Goal: Task Accomplishment & Management: Complete application form

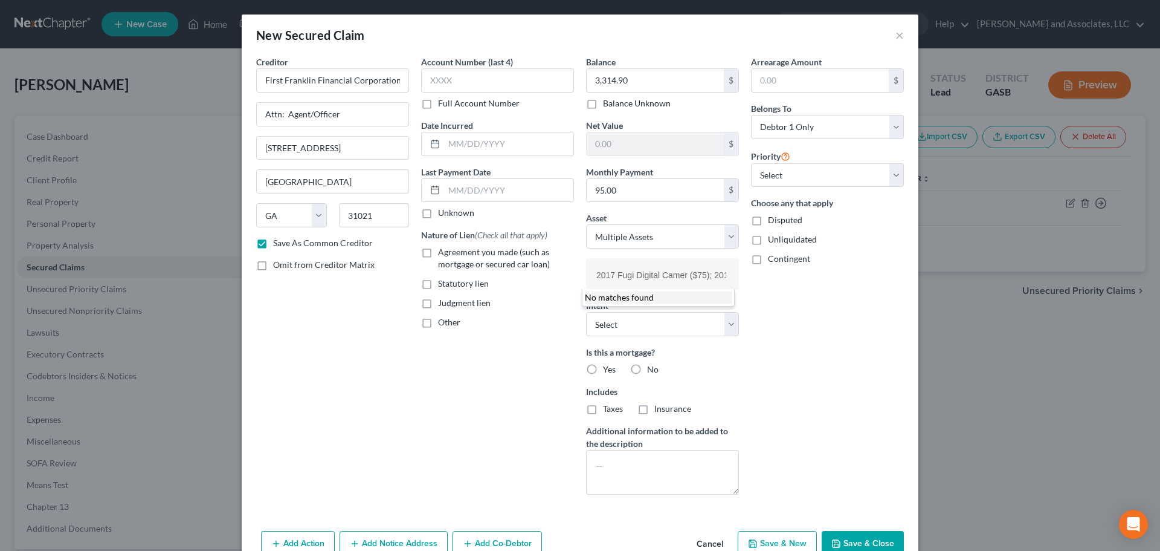
select select "10"
select select "1"
select select "0"
type input "2017 Fugi Digital Camer ($75); 2018 iPad ($150); 65" Sony Smart TV ($175); Acer…"
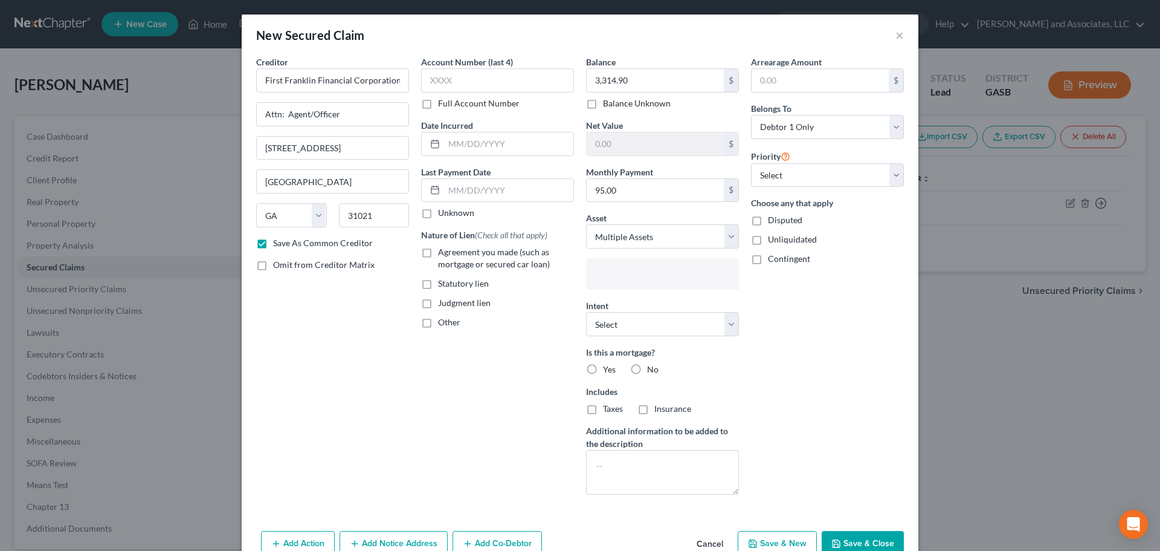
scroll to position [0, 0]
click at [828, 411] on body "Home New Case Client Portal [PERSON_NAME] and Associates, LLC [EMAIL_ADDRESS][D…" at bounding box center [580, 332] width 1160 height 664
type input "Select assets..."
click at [728, 234] on select "Select Other Multiple Assets" at bounding box center [662, 236] width 153 height 24
click at [586, 224] on select "Select Other Multiple Assets" at bounding box center [662, 236] width 153 height 24
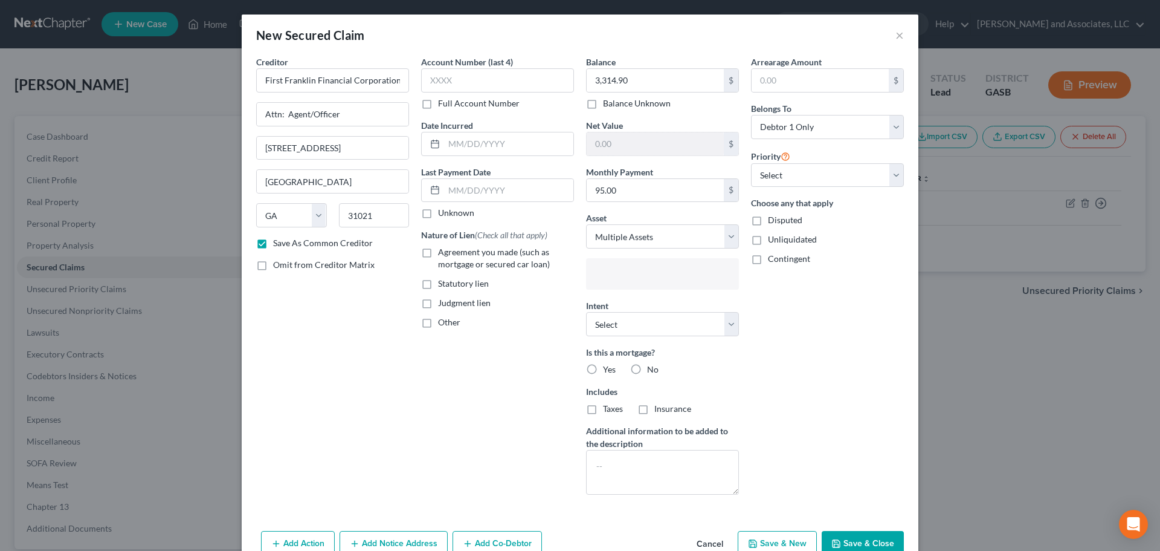
click at [665, 276] on input "text" at bounding box center [661, 275] width 136 height 18
click at [805, 418] on body "Home New Case Client Portal [PERSON_NAME] and Associates, LLC [EMAIL_ADDRESS][D…" at bounding box center [580, 332] width 1160 height 664
type input "Select assets..."
click at [854, 543] on button "Save & Close" at bounding box center [863, 543] width 82 height 25
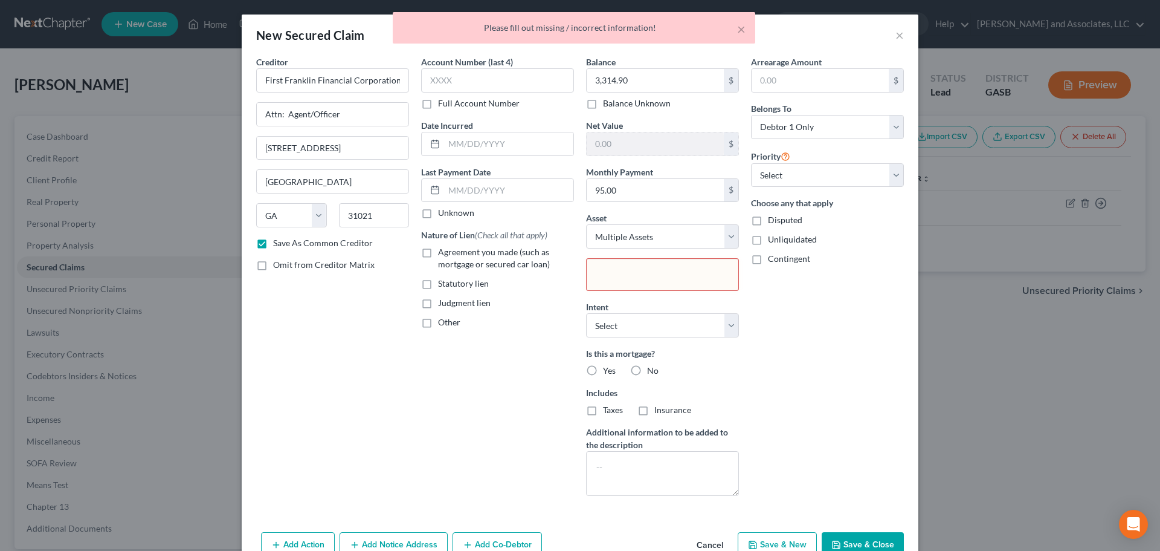
click at [617, 280] on input "text" at bounding box center [661, 275] width 135 height 18
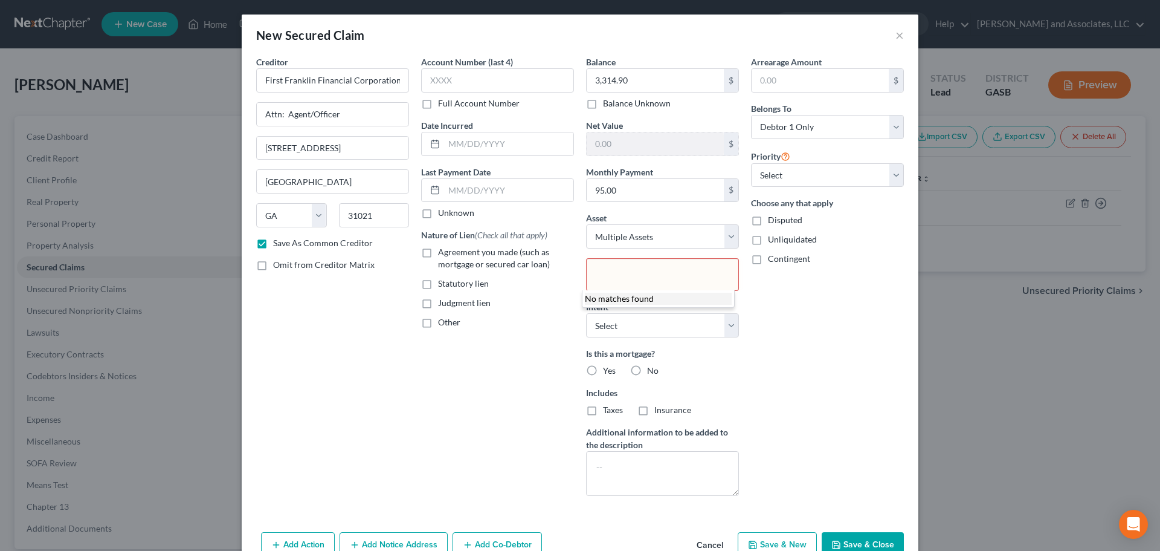
click at [636, 325] on body "Home New Case Client Portal [PERSON_NAME] and Associates, LLC [EMAIL_ADDRESS][D…" at bounding box center [580, 332] width 1160 height 664
type input "Select assets..."
click at [768, 239] on label "Unliquidated" at bounding box center [792, 239] width 49 height 12
click at [773, 239] on input "Unliquidated" at bounding box center [777, 237] width 8 height 8
checkbox input "true"
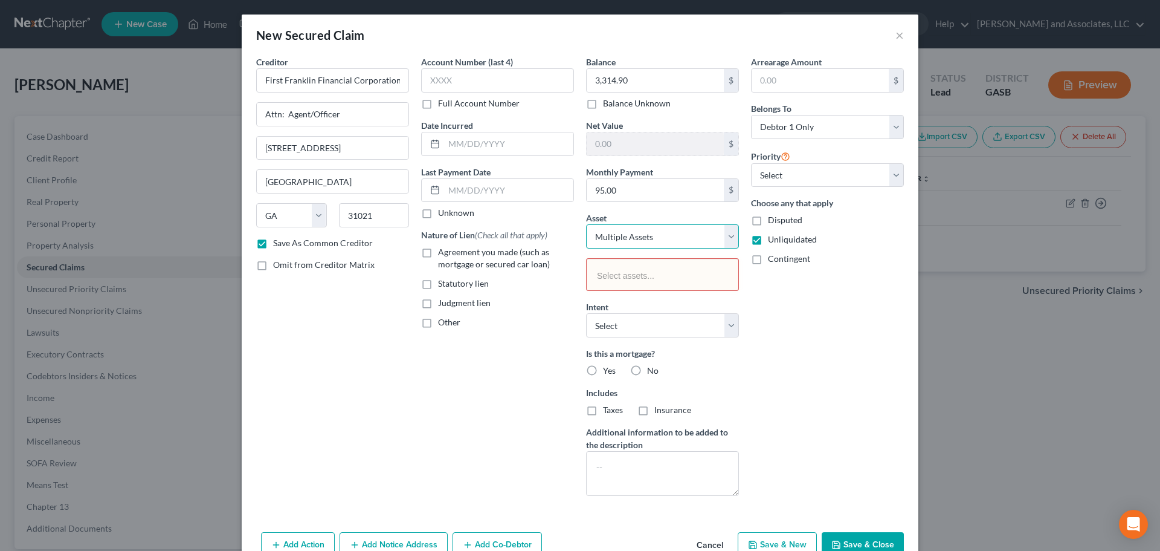
click at [728, 236] on select "Select Other Multiple Assets" at bounding box center [662, 236] width 153 height 24
select select "0"
click at [586, 224] on select "Select Other Multiple Assets" at bounding box center [662, 236] width 153 height 24
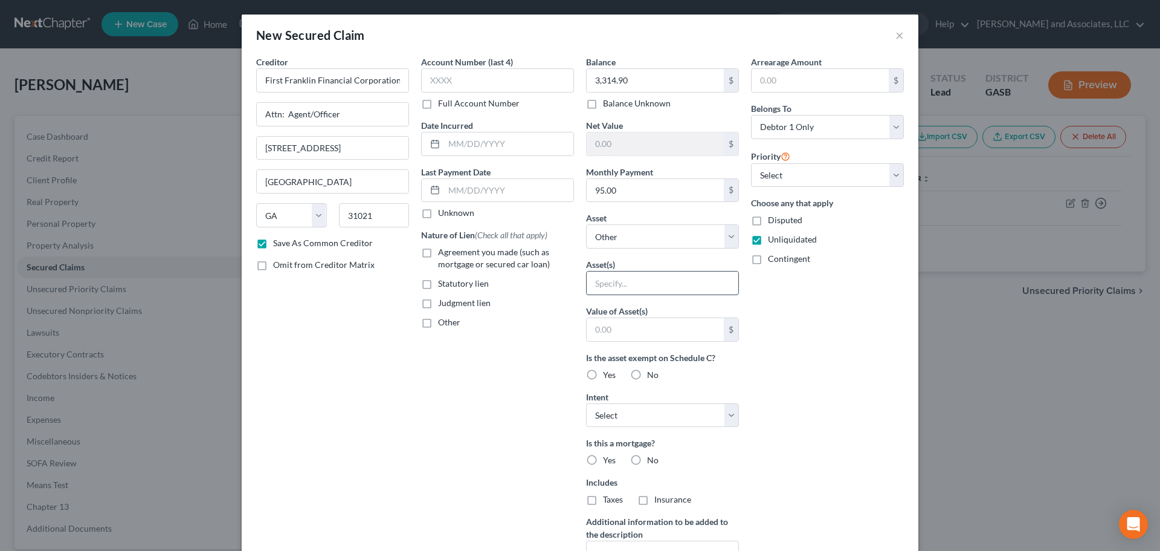
click at [627, 288] on input "text" at bounding box center [663, 282] width 152 height 23
click at [619, 285] on input "text" at bounding box center [663, 282] width 152 height 23
type input "h"
click at [725, 237] on select "Select Other Multiple Assets" at bounding box center [662, 236] width 153 height 24
select select "1"
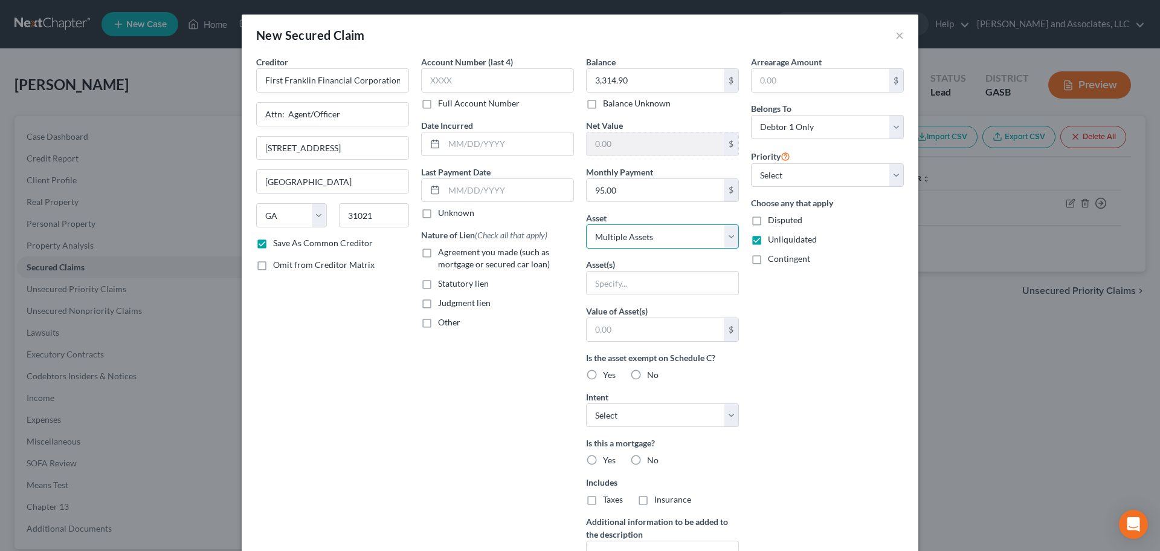
click at [586, 224] on select "Select Other Multiple Assets" at bounding box center [662, 236] width 153 height 24
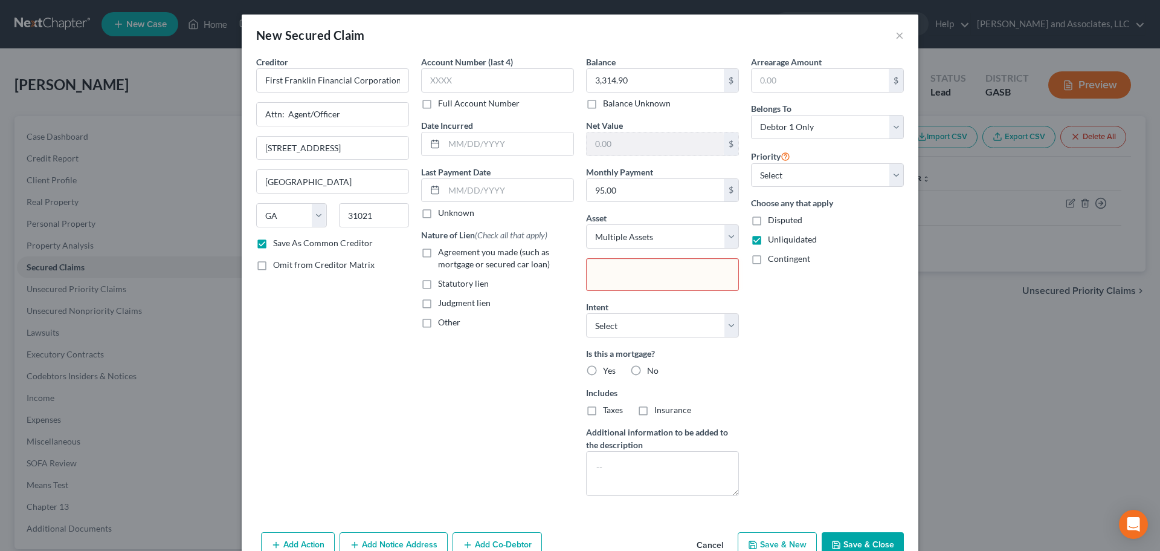
drag, startPoint x: 615, startPoint y: 277, endPoint x: 607, endPoint y: 277, distance: 7.9
click at [607, 277] on input "text" at bounding box center [661, 275] width 135 height 18
click at [729, 273] on body "Home New Case Client Portal [PERSON_NAME] and Associates, LLC [EMAIL_ADDRESS][D…" at bounding box center [580, 332] width 1160 height 664
click at [637, 298] on li "No matches found" at bounding box center [658, 298] width 147 height 12
click at [610, 302] on li "No matches found" at bounding box center [658, 298] width 147 height 12
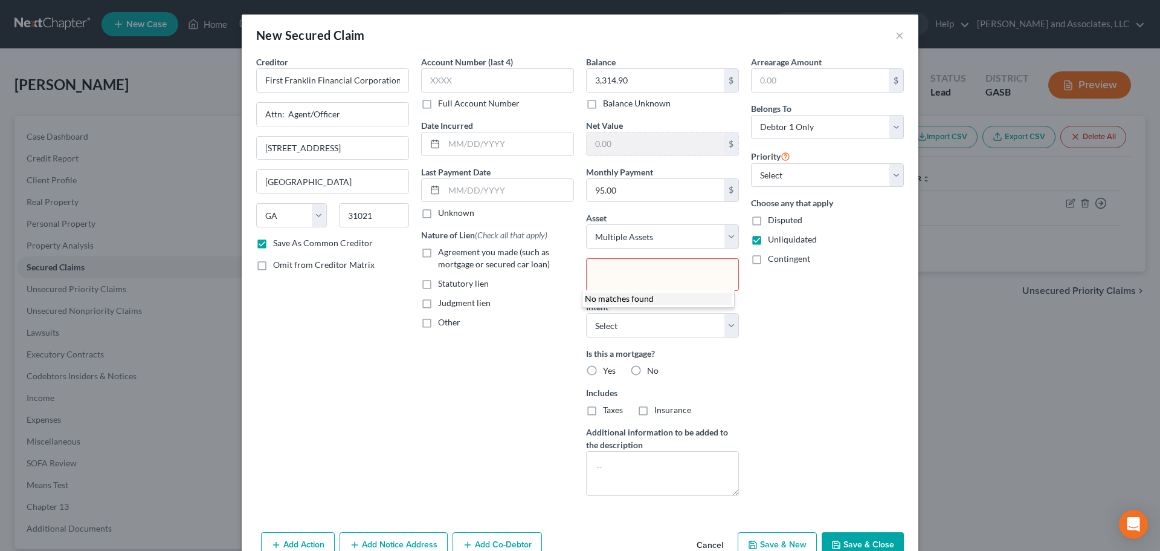
click at [598, 303] on li "No matches found" at bounding box center [658, 298] width 147 height 12
type input "Select assets..."
drag, startPoint x: 595, startPoint y: 268, endPoint x: 719, endPoint y: 311, distance: 131.9
click at [604, 271] on body "Home New Case Client Portal [PERSON_NAME] and Associates, LLC [EMAIL_ADDRESS][D…" at bounding box center [580, 332] width 1160 height 664
click at [906, 376] on div "Creditor * First Franklin Financial Corporation Attn: Agent/Officer [STREET_ADD…" at bounding box center [580, 291] width 677 height 471
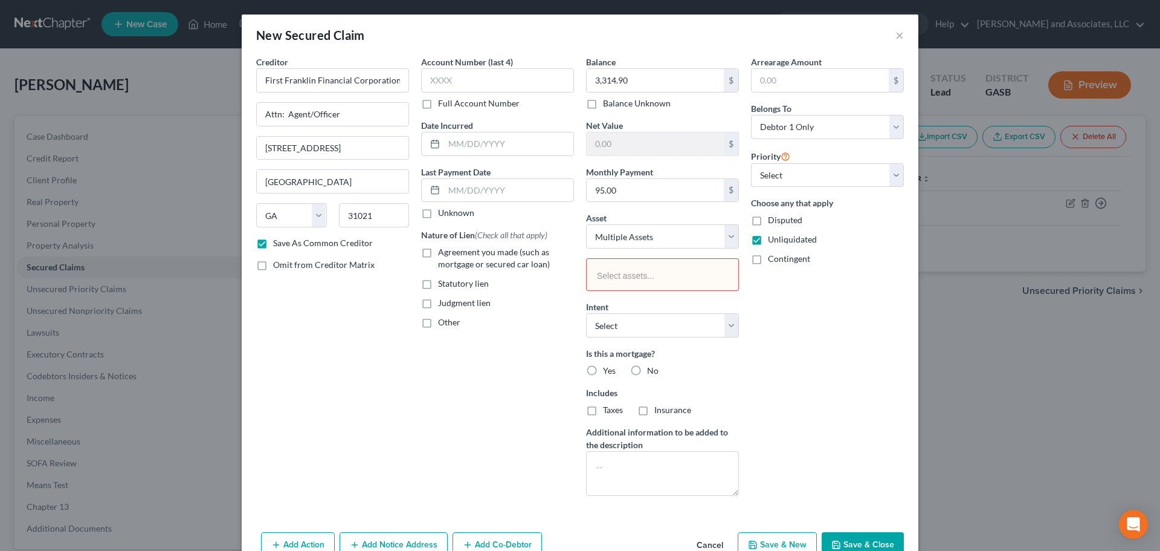
drag, startPoint x: 803, startPoint y: 396, endPoint x: 801, endPoint y: 378, distance: 18.2
click at [806, 395] on div "Arrearage Amount $ Belongs To * Select Debtor 1 Only Debtor 2 Only Debtor 1 And…" at bounding box center [827, 281] width 165 height 450
click at [726, 233] on select "Select Other Multiple Assets" at bounding box center [662, 236] width 153 height 24
select select "0"
click at [586, 224] on select "Select Other Multiple Assets" at bounding box center [662, 236] width 153 height 24
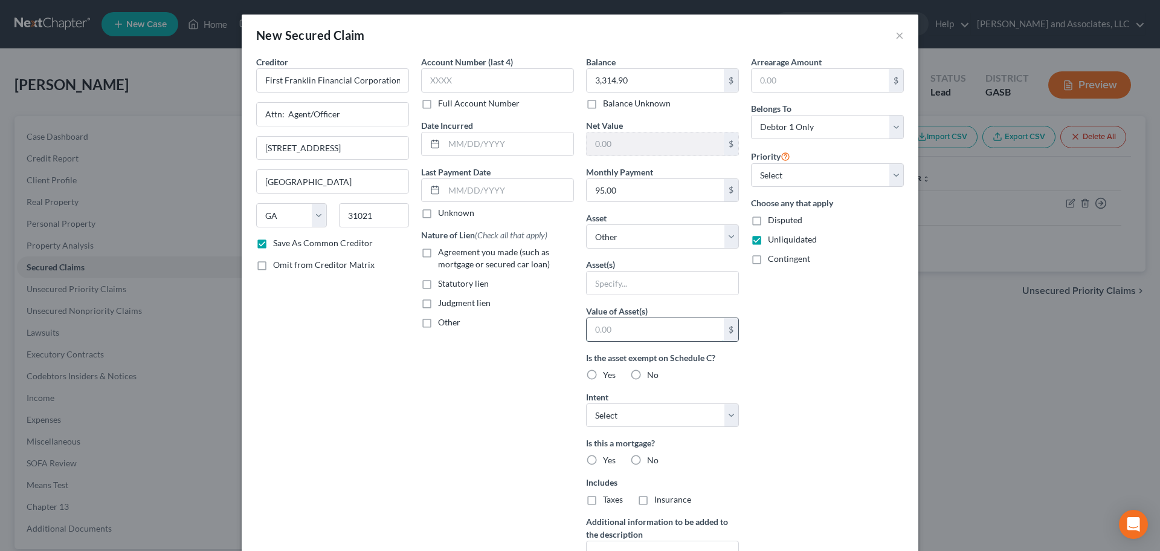
drag, startPoint x: 614, startPoint y: 325, endPoint x: 634, endPoint y: 337, distance: 23.6
click at [614, 325] on input "text" at bounding box center [655, 329] width 137 height 23
click at [601, 277] on div "Asset(s)" at bounding box center [662, 276] width 153 height 37
drag, startPoint x: 601, startPoint y: 283, endPoint x: 609, endPoint y: 315, distance: 33.6
click at [601, 283] on input "text" at bounding box center [663, 282] width 152 height 23
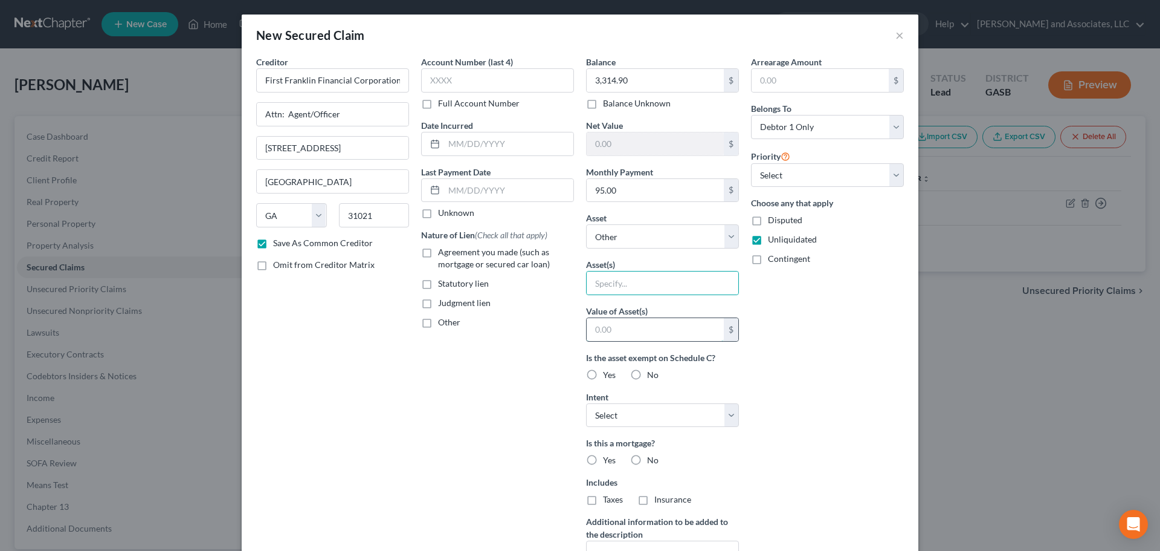
click at [603, 329] on input "text" at bounding box center [655, 329] width 137 height 23
type input "1,085.00"
click at [612, 285] on input "text" at bounding box center [663, 282] width 152 height 23
click at [641, 288] on input "2017 Fugi Digital Camera ($75); 2018 iPad ($150); 65" Sony Smart TV ($175); Ace…" at bounding box center [663, 282] width 152 height 23
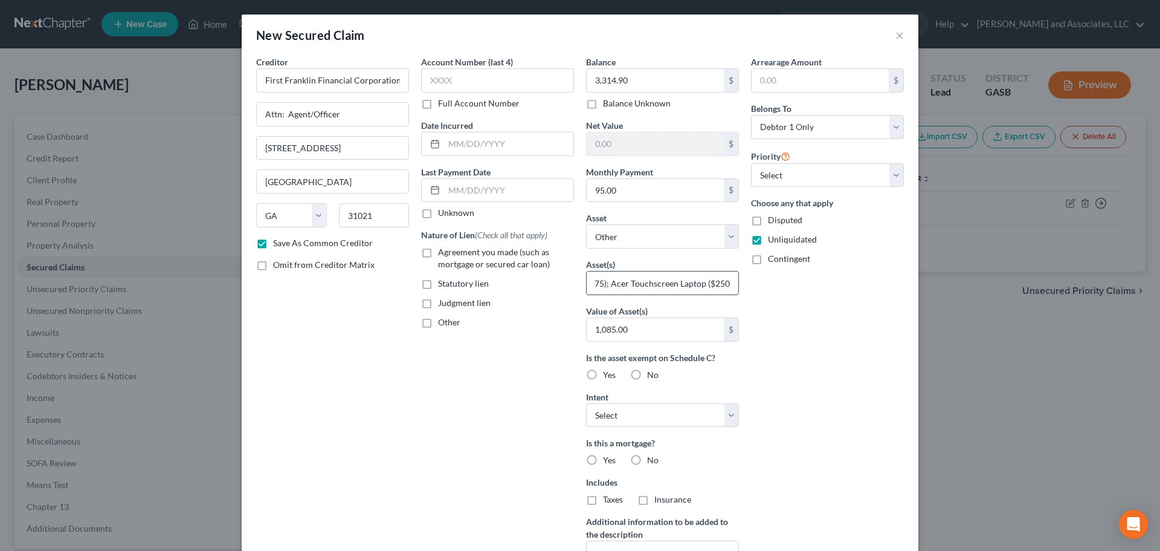
drag, startPoint x: 725, startPoint y: 285, endPoint x: 734, endPoint y: 289, distance: 10.3
click at [725, 285] on input "2017 Fugi Digital Camera ($75); 2018 iPad ($150); 65" Sony Smart TV ($175); Ace…" at bounding box center [663, 282] width 152 height 23
type input "2017 Fugi Digital Camera ($75); 2018 iPad ($150); 65" Sony Smart TV ($175); Ace…"
click at [661, 334] on input "1,085.00" at bounding box center [655, 329] width 137 height 23
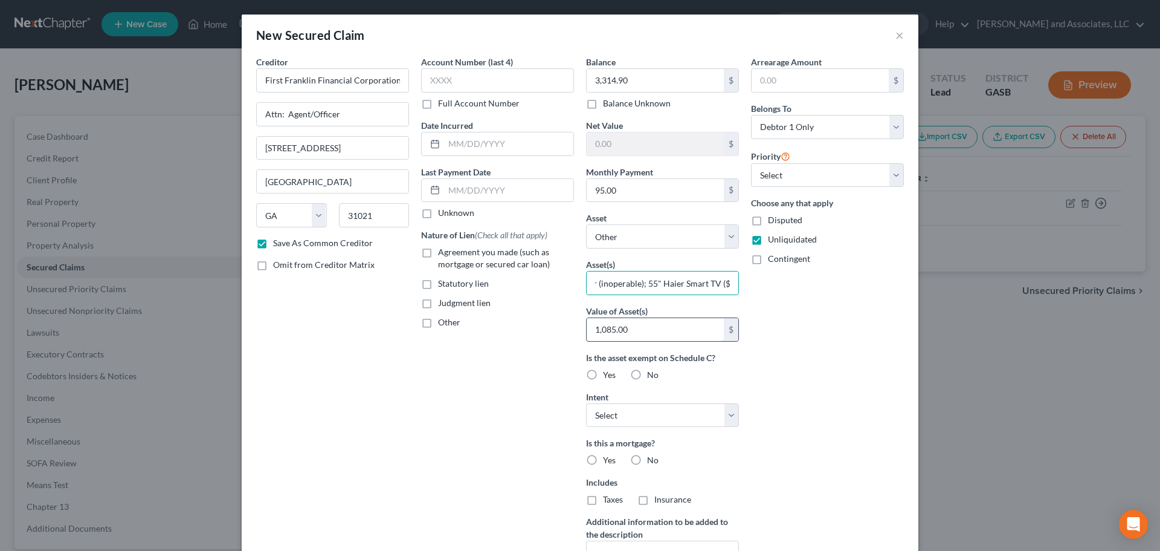
scroll to position [0, 0]
click at [630, 285] on input "2017 Fugi Digital Camera ($75); 2018 iPad ($150); 65" Sony Smart TV ($175); Ace…" at bounding box center [663, 282] width 152 height 23
click at [647, 373] on label "No" at bounding box center [652, 375] width 11 height 12
click at [652, 373] on input "No" at bounding box center [656, 373] width 8 height 8
radio input "true"
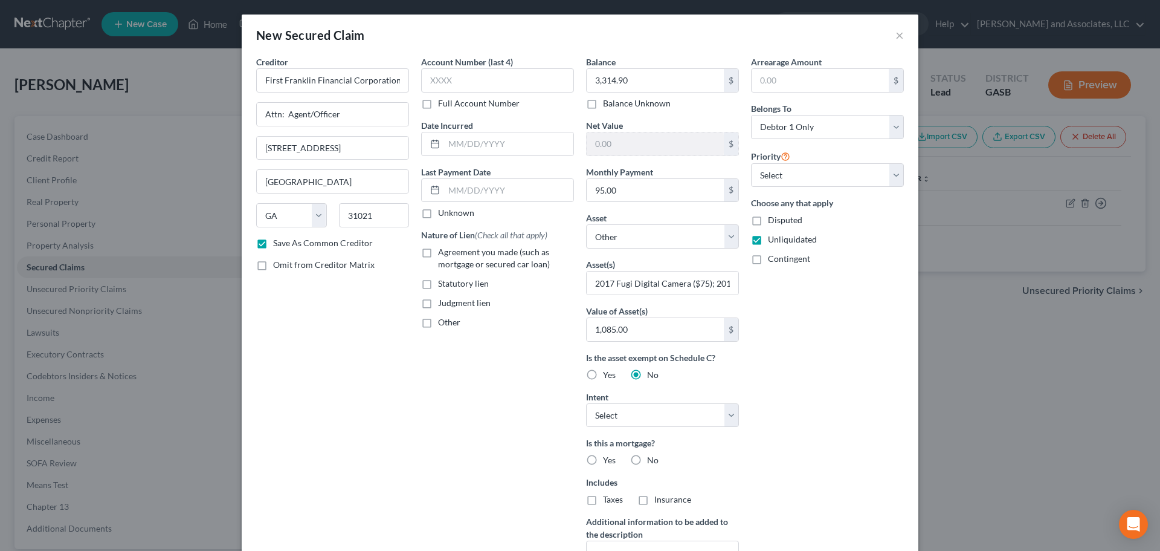
click at [647, 457] on label "No" at bounding box center [652, 460] width 11 height 12
click at [652, 457] on input "No" at bounding box center [656, 458] width 8 height 8
radio input "true"
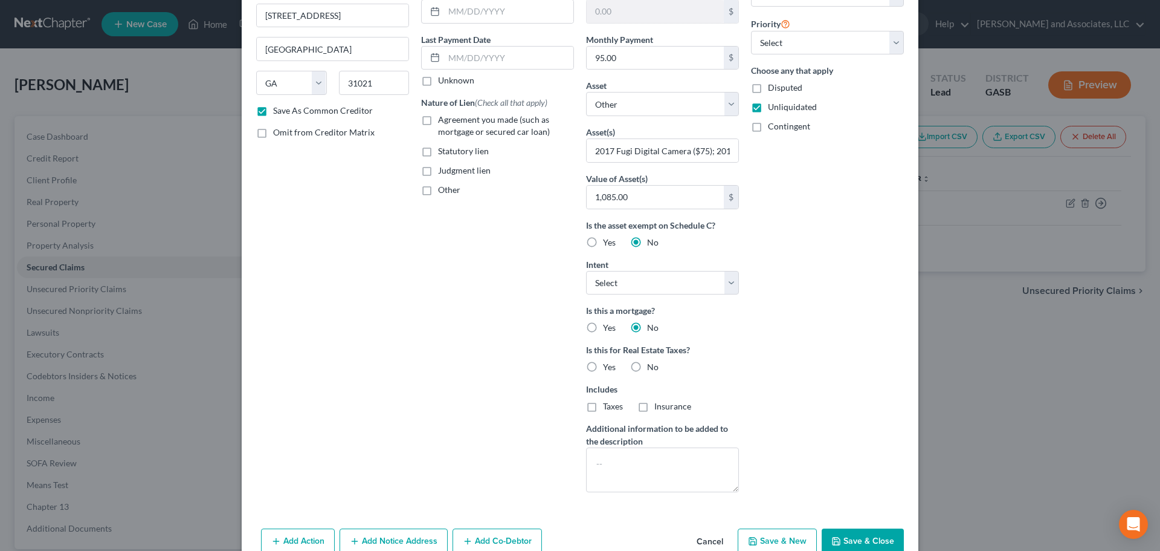
scroll to position [160, 0]
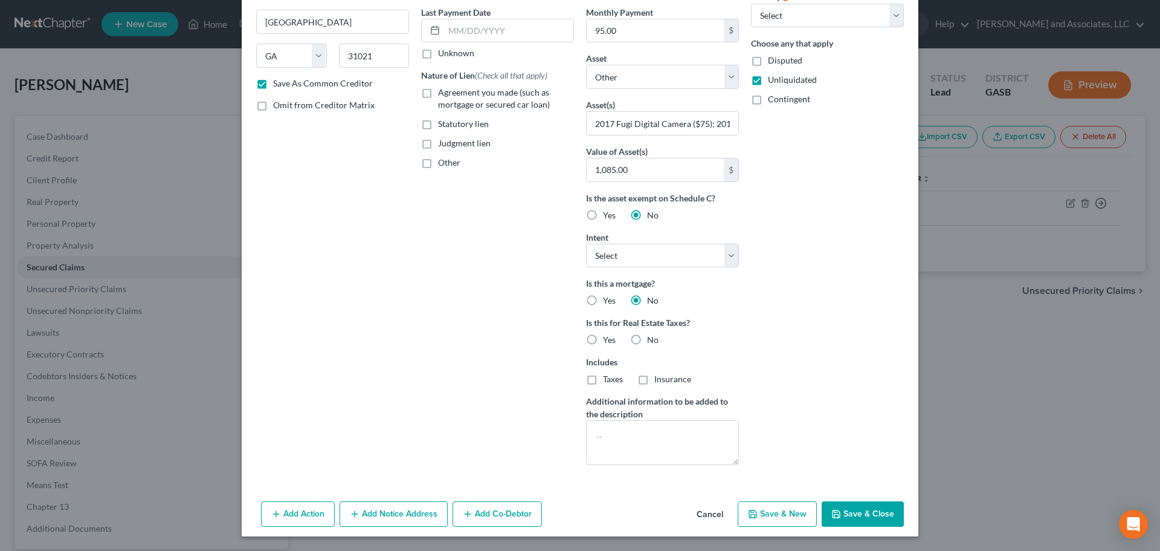
click at [647, 338] on label "No" at bounding box center [652, 340] width 11 height 12
click at [652, 338] on input "No" at bounding box center [656, 338] width 8 height 8
radio input "true"
click at [293, 514] on button "Add Action" at bounding box center [298, 513] width 74 height 25
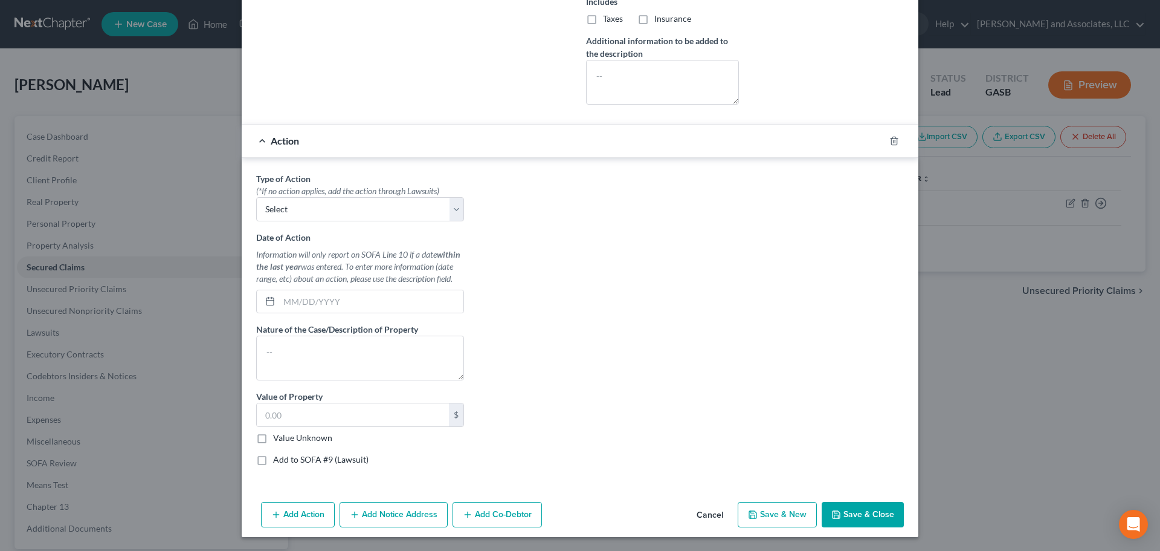
scroll to position [520, 0]
click at [297, 204] on select "Select Repossession Garnishment Foreclosure Personal Injury Attached, Seized, O…" at bounding box center [360, 208] width 208 height 24
select select "1"
click at [256, 196] on select "Select Repossession Garnishment Foreclosure Personal Injury Attached, Seized, O…" at bounding box center [360, 208] width 208 height 24
click at [296, 305] on input "text" at bounding box center [371, 300] width 184 height 23
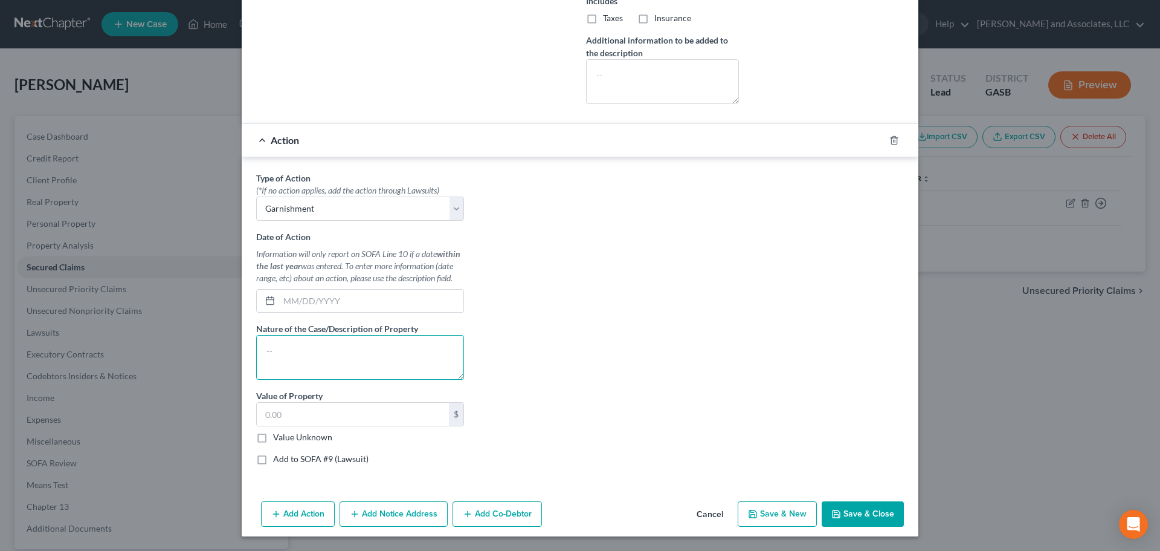
click at [305, 357] on textarea at bounding box center [360, 357] width 208 height 45
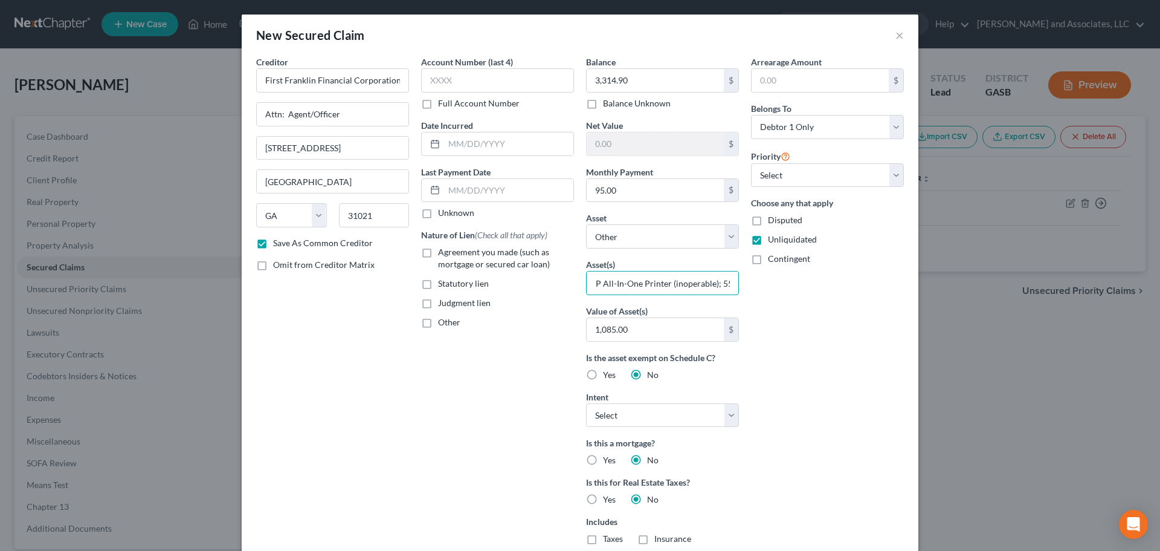
scroll to position [0, 795]
drag, startPoint x: 590, startPoint y: 283, endPoint x: 744, endPoint y: 274, distance: 154.4
click at [744, 274] on div "Creditor * First Franklin Financial Corporation Attn: Agent/Officer [STREET_ADD…" at bounding box center [580, 345] width 660 height 578
drag, startPoint x: 822, startPoint y: 513, endPoint x: 835, endPoint y: 504, distance: 15.6
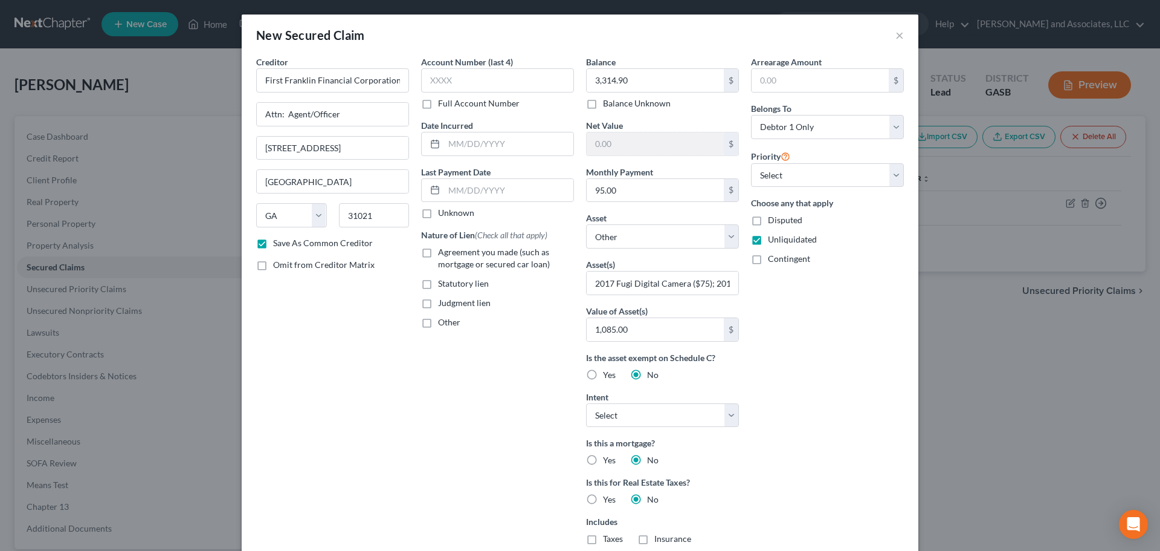
click at [823, 513] on div "Arrearage Amount $ Belongs To * Select Debtor 1 Only Debtor 2 Only Debtor 1 And…" at bounding box center [827, 345] width 165 height 578
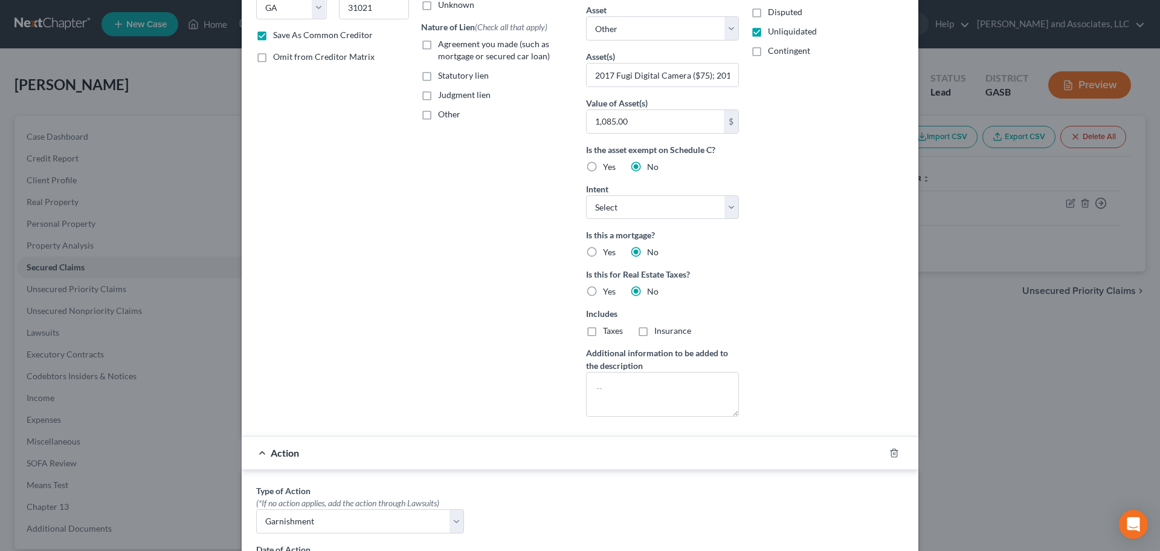
scroll to position [363, 0]
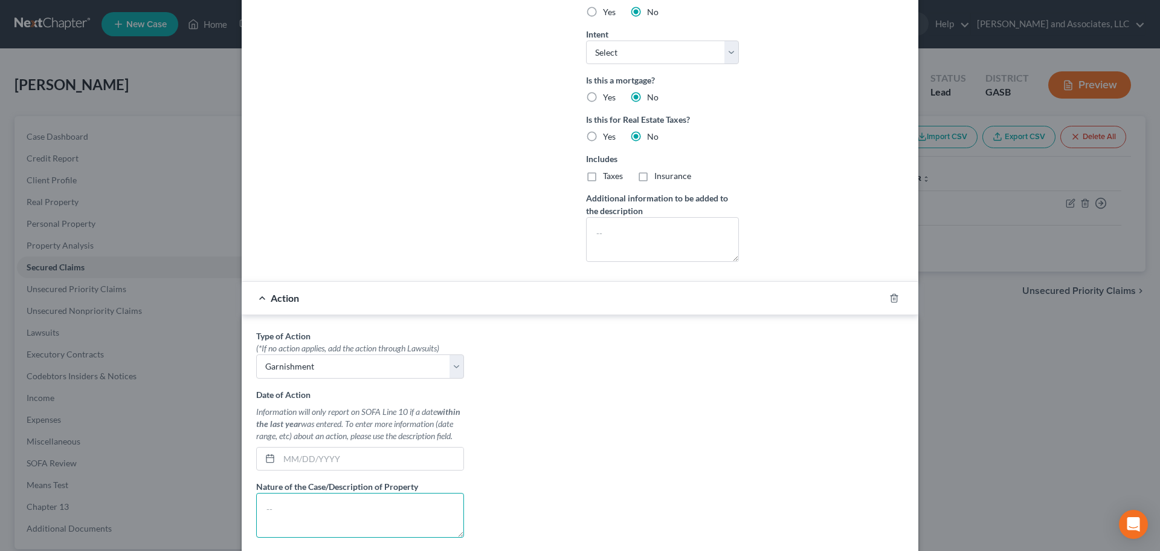
click at [325, 508] on textarea at bounding box center [360, 515] width 208 height 45
paste textarea "2017 Fugi Digital Camera ($75); 2018 iPad ($150); 65" Sony Smart TV ($175); Ace…"
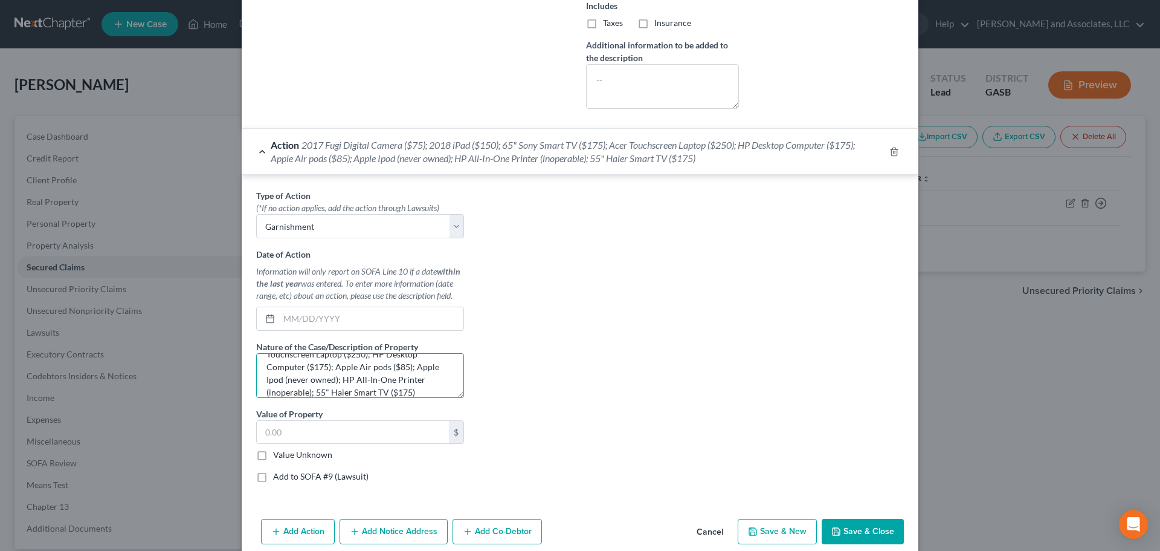
scroll to position [533, 0]
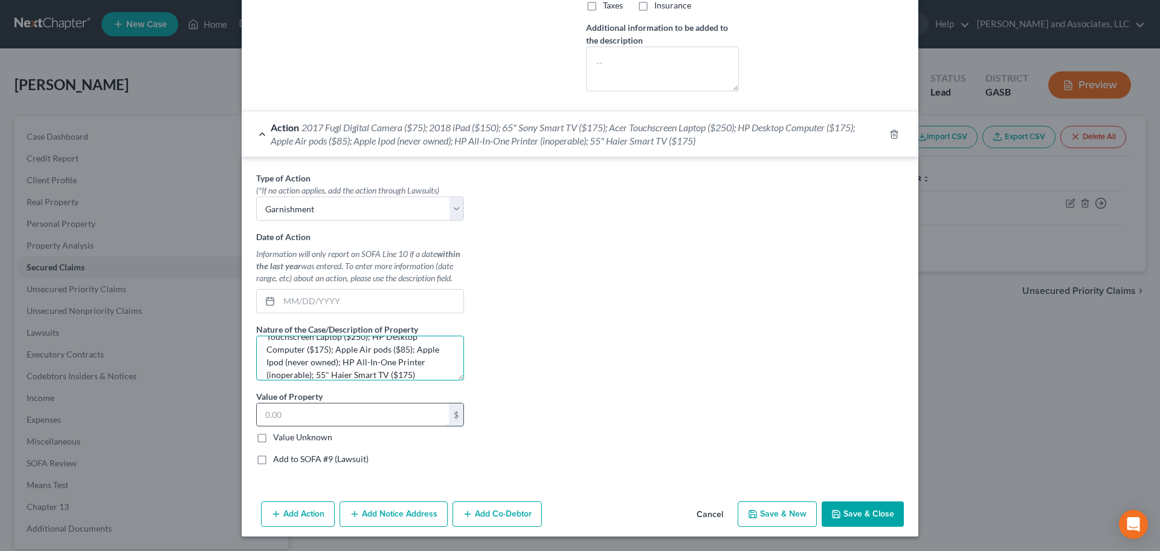
type textarea "2017 Fugi Digital Camera ($75); 2018 iPad ($150); 65" Sony Smart TV ($175); Ace…"
click at [296, 417] on input "text" at bounding box center [353, 414] width 192 height 23
type input "1,085.00"
click at [273, 461] on label "Add to SOFA #9 (Lawsuit)" at bounding box center [320, 459] width 95 height 12
click at [278, 460] on input "Add to SOFA #9 (Lawsuit)" at bounding box center [282, 457] width 8 height 8
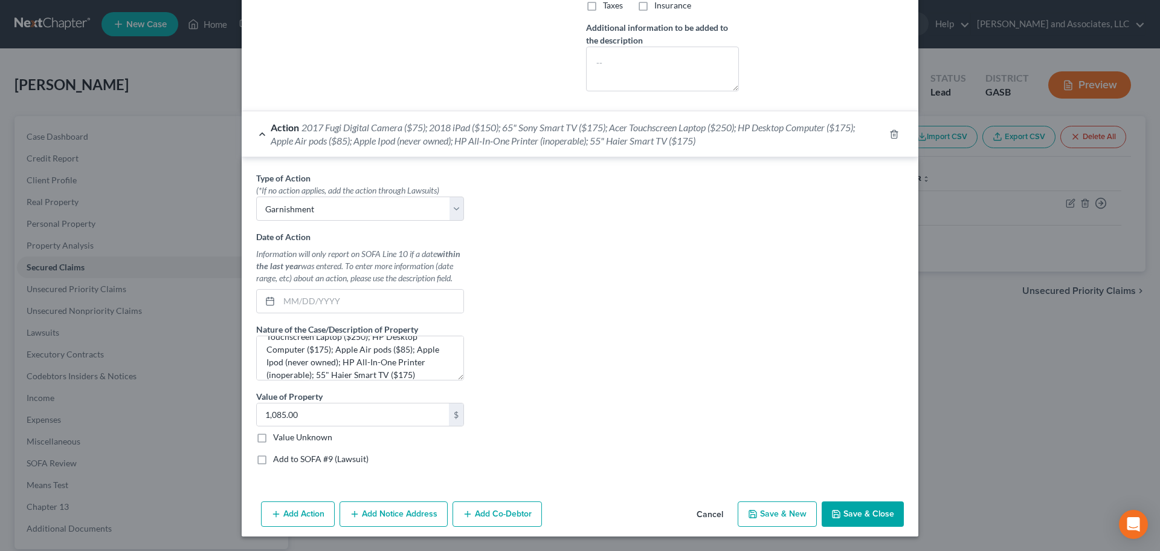
checkbox input "true"
select select "0"
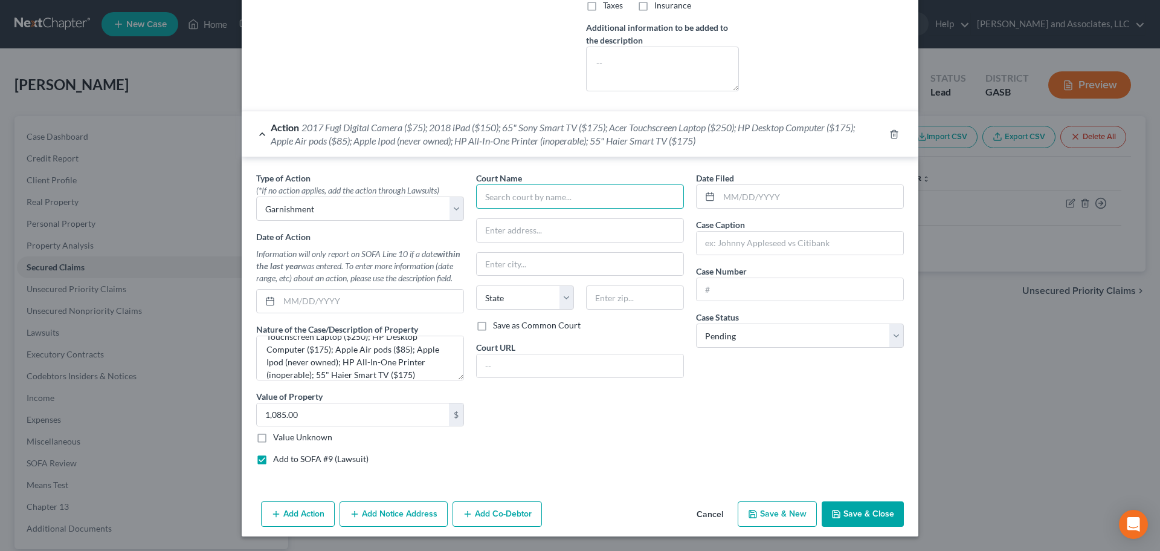
click at [491, 199] on input "text" at bounding box center [580, 196] width 208 height 24
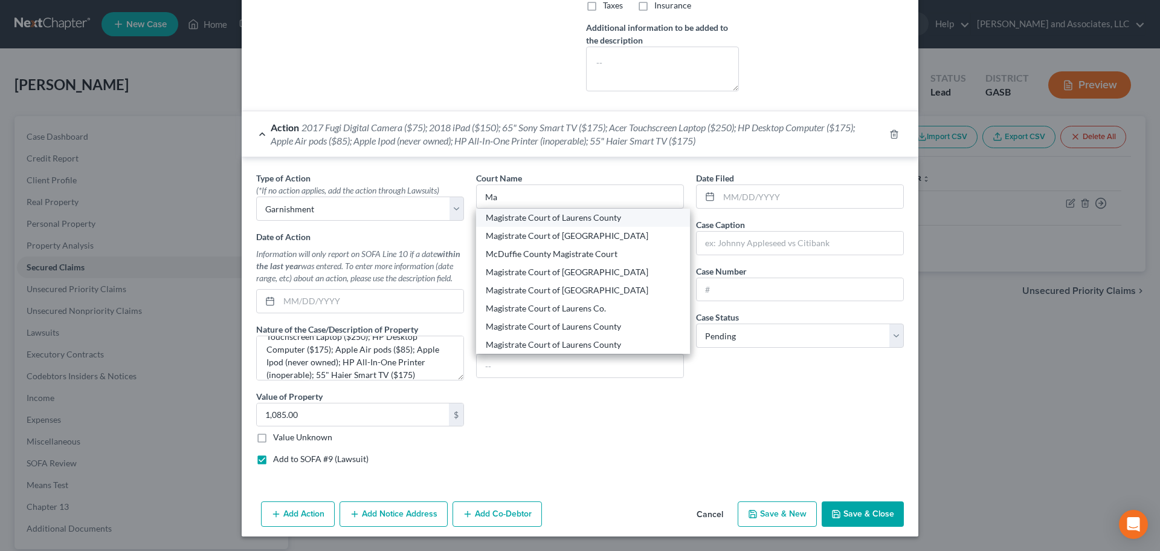
click at [586, 215] on div "Magistrate Court of Laurens County" at bounding box center [583, 218] width 195 height 12
type input "Magistrate Court of Laurens County"
type input "P.O. Box 2028"
type input "[GEOGRAPHIC_DATA]"
select select "10"
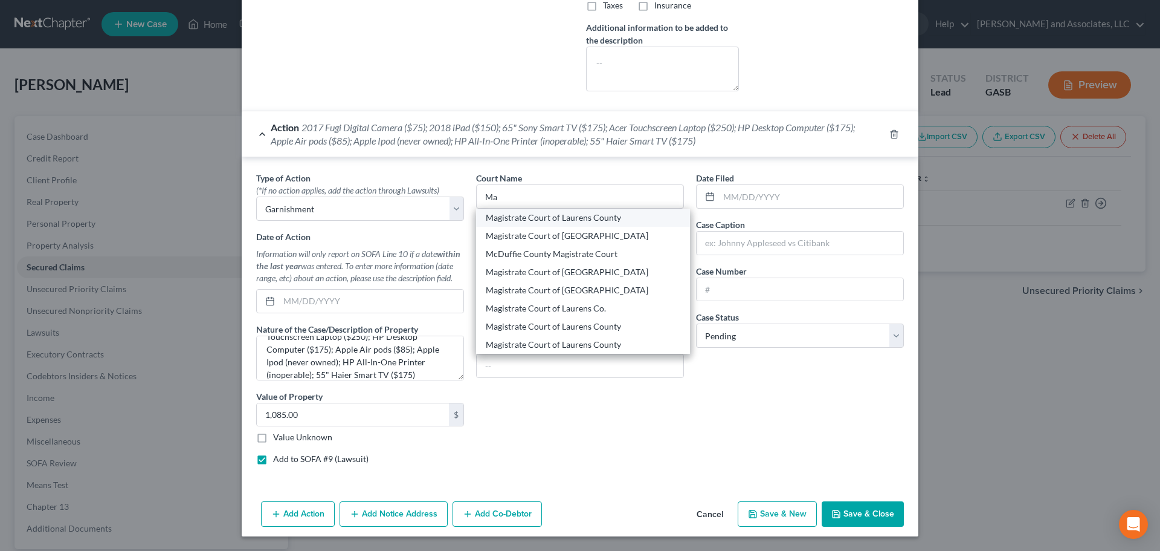
type input "31021"
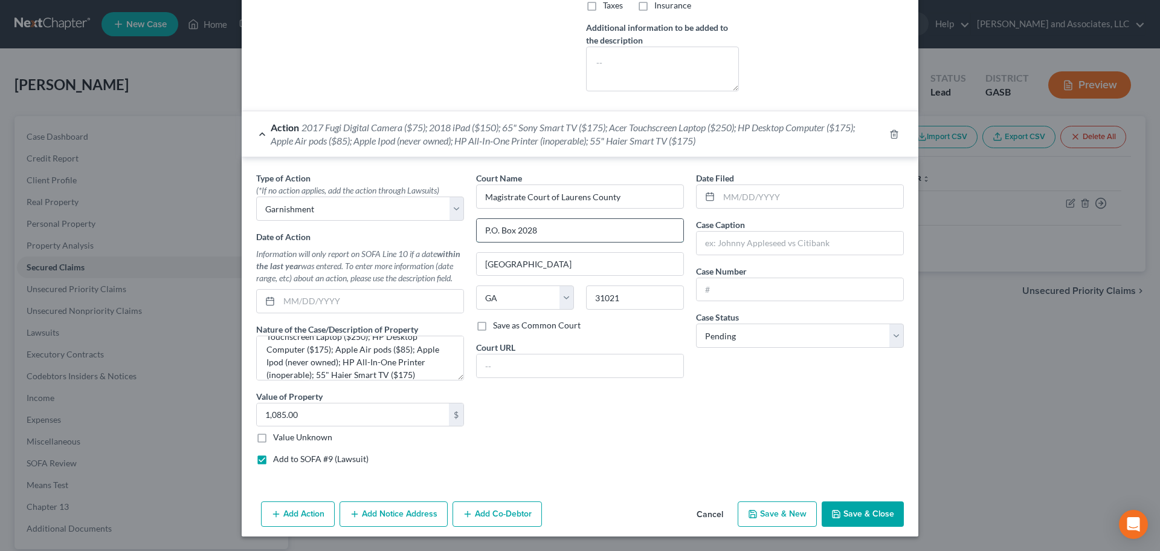
click at [486, 226] on input "P.O. Box 2028" at bounding box center [580, 230] width 207 height 23
type input "P. O. Box 2028"
drag, startPoint x: 618, startPoint y: 297, endPoint x: 587, endPoint y: 296, distance: 30.2
click at [587, 296] on input "31021" at bounding box center [635, 297] width 98 height 24
type input "31040"
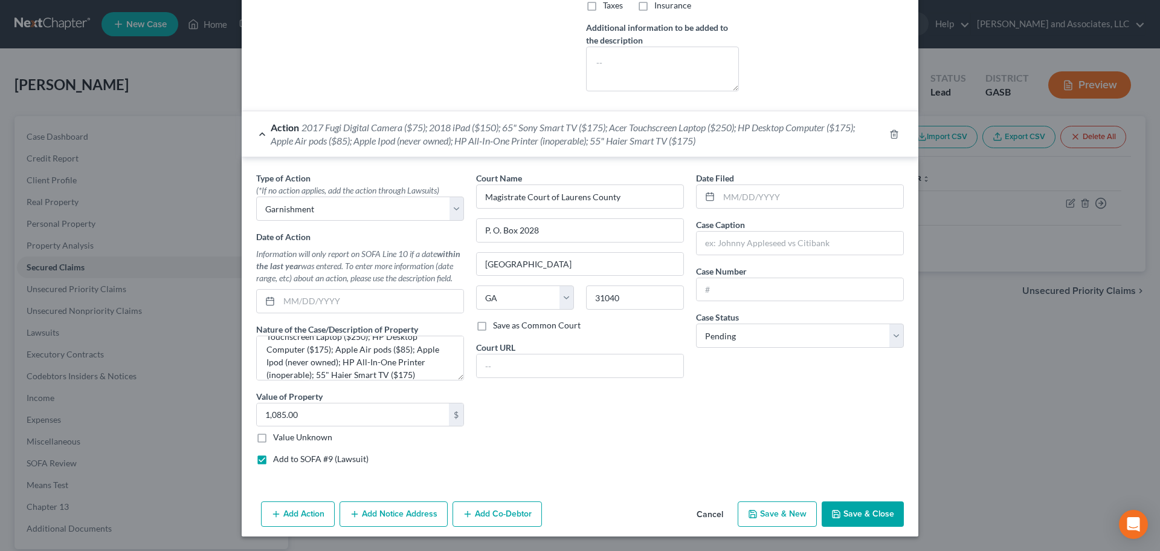
click at [493, 326] on label "Save as Common Court" at bounding box center [537, 325] width 88 height 12
click at [498, 326] on input "Save as Common Court" at bounding box center [502, 323] width 8 height 8
checkbox input "true"
click at [715, 289] on input "text" at bounding box center [800, 289] width 207 height 23
click at [714, 291] on input "MC25-2857" at bounding box center [800, 289] width 207 height 23
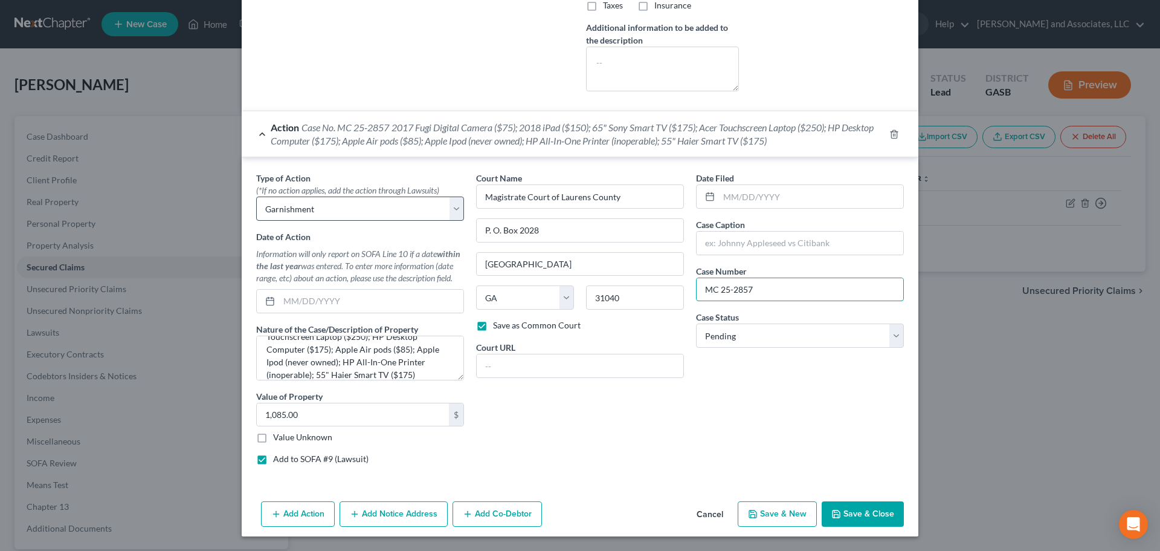
type input "MC 25-2857"
click at [454, 208] on select "Select Repossession Garnishment Foreclosure Personal Injury Attached, Seized, O…" at bounding box center [360, 208] width 208 height 24
click at [256, 196] on select "Select Repossession Garnishment Foreclosure Personal Injury Attached, Seized, O…" at bounding box center [360, 208] width 208 height 24
click at [651, 448] on div "Court Name * Magistrate Court of Laurens County P. O. [GEOGRAPHIC_DATA] [US_STA…" at bounding box center [580, 323] width 220 height 303
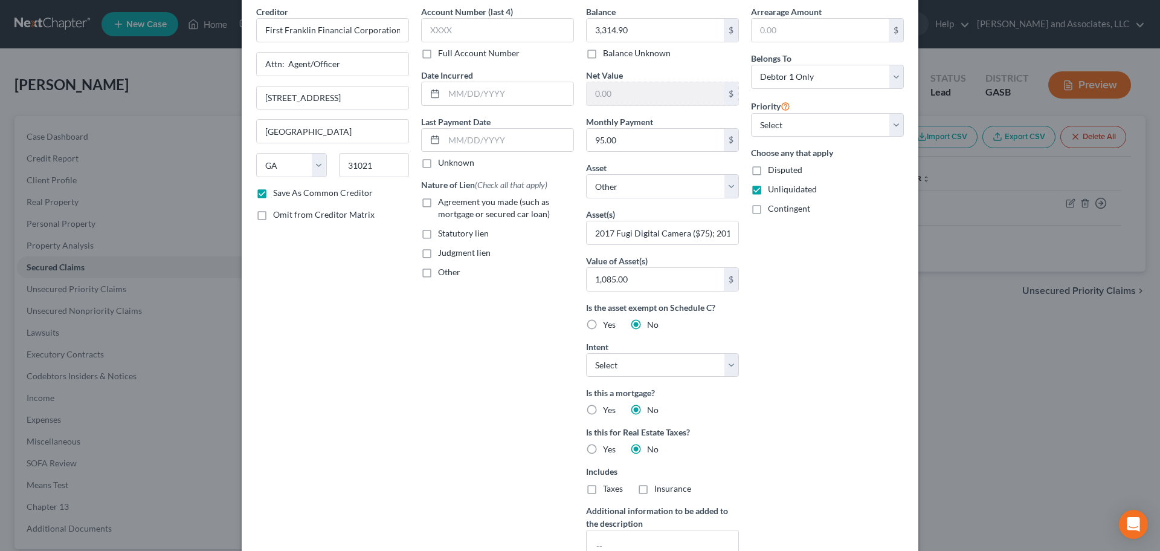
scroll to position [50, 0]
type textarea "2017 Fugi Digital Camera ($75); 2018 iPad ($150); 65" Sony Smart TV ($175); Ace…"
click at [632, 236] on input "2017 Fugi Digital Camera ($75); 2018 iPad ($150); 65" Sony Smart TV ($175); Ace…" at bounding box center [663, 233] width 152 height 23
click at [659, 234] on input "2017 Fugi Digital Camera ($75); 2018 iPad ($150); 65" Sony Smart TV ($175); Ace…" at bounding box center [663, 233] width 152 height 23
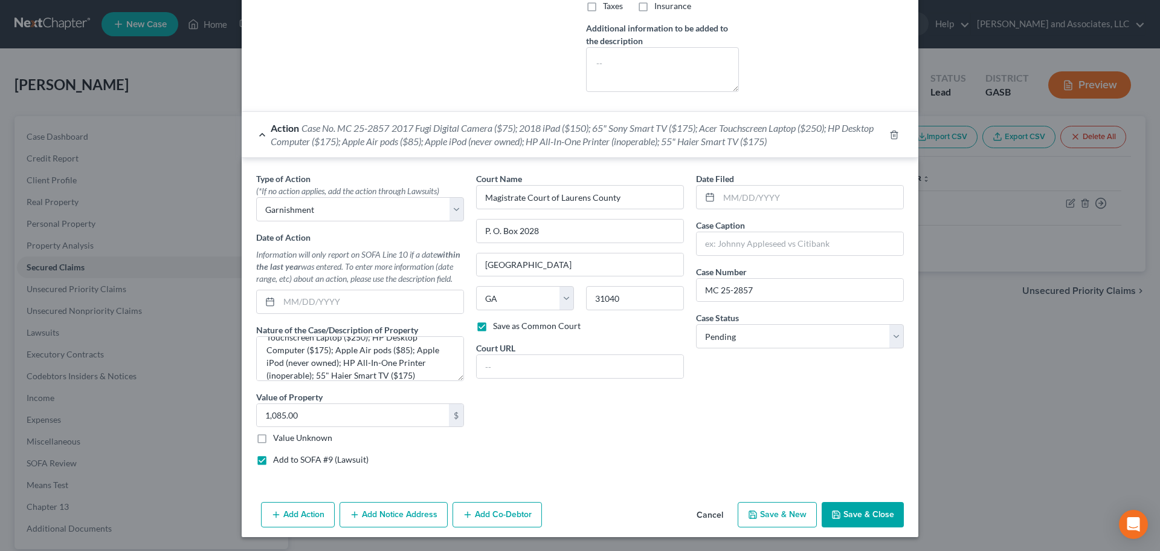
scroll to position [533, 0]
type input "2017 Fugi Digital Camera ($75); 2018 iPad ($150); 65" Sony Smart TV ($175); Ace…"
click at [291, 353] on textarea "2017 Fugi Digital Camera ($75); 2018 iPad ($150); 65" Sony Smart TV ($175); Ace…" at bounding box center [360, 357] width 208 height 45
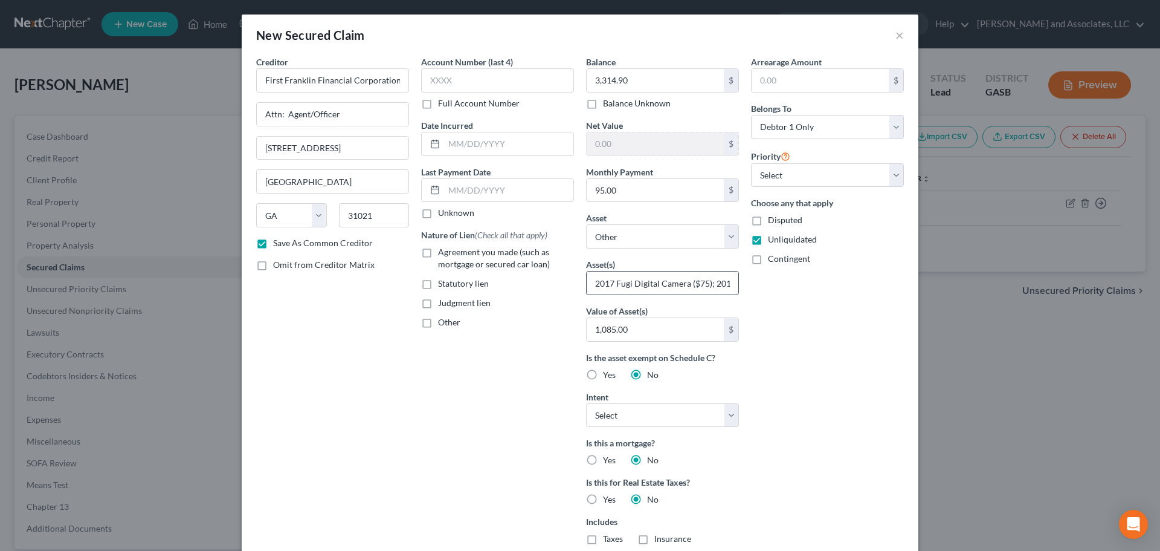
type textarea "2017 Fuji Digital Camera ($75); 2018 iPad ($150); 65" Sony Smart TV ($175); Ace…"
click at [620, 283] on input "2017 Fugi Digital Camera ($75); 2018 iPad ($150); 65" Sony Smart TV ($175); Ace…" at bounding box center [663, 282] width 152 height 23
type input "2017 Fuji Digital Camera ($75); 2018 iPad ($150); 65" Sony Smart TV ($175); Ace…"
click at [775, 397] on div "Arrearage Amount $ Belongs To * Select Debtor 1 Only Debtor 2 Only Debtor 1 And…" at bounding box center [827, 345] width 165 height 578
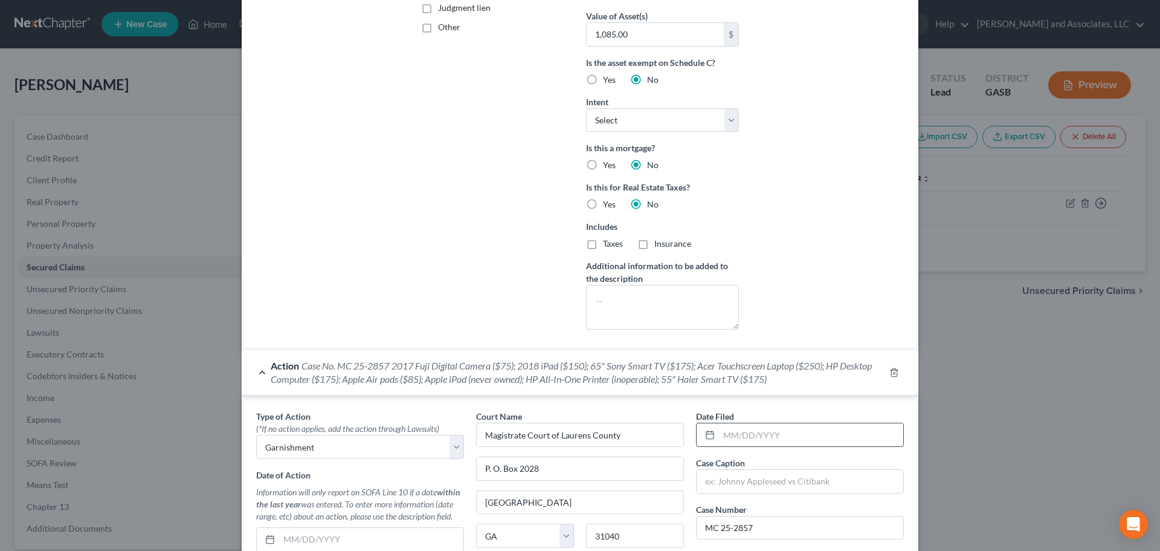
scroll to position [302, 0]
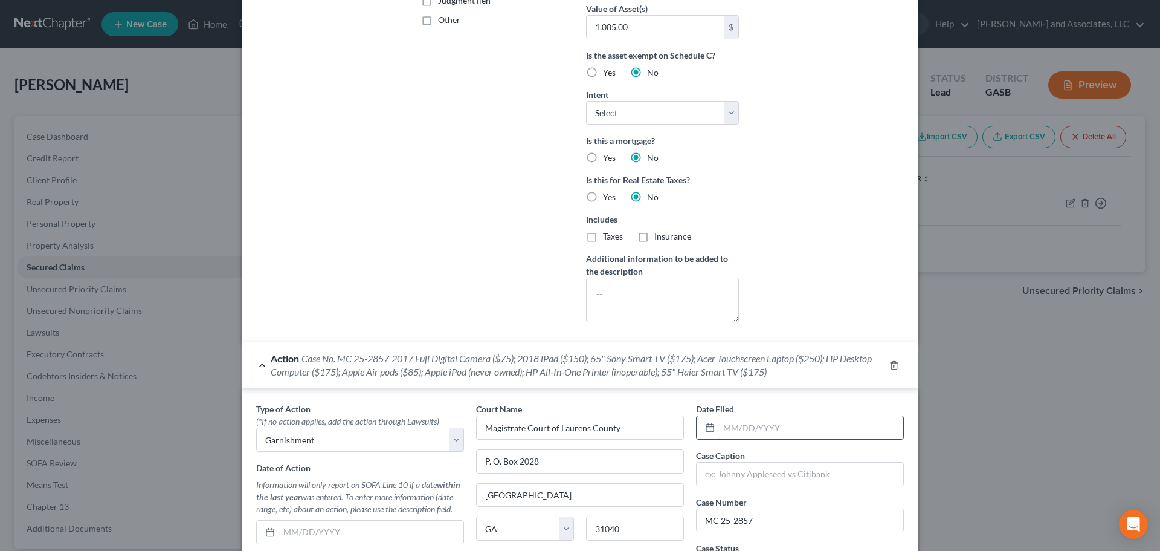
click at [726, 425] on input "text" at bounding box center [811, 427] width 184 height 23
type input "[DATE]"
click at [736, 476] on input "text" at bounding box center [800, 473] width 207 height 23
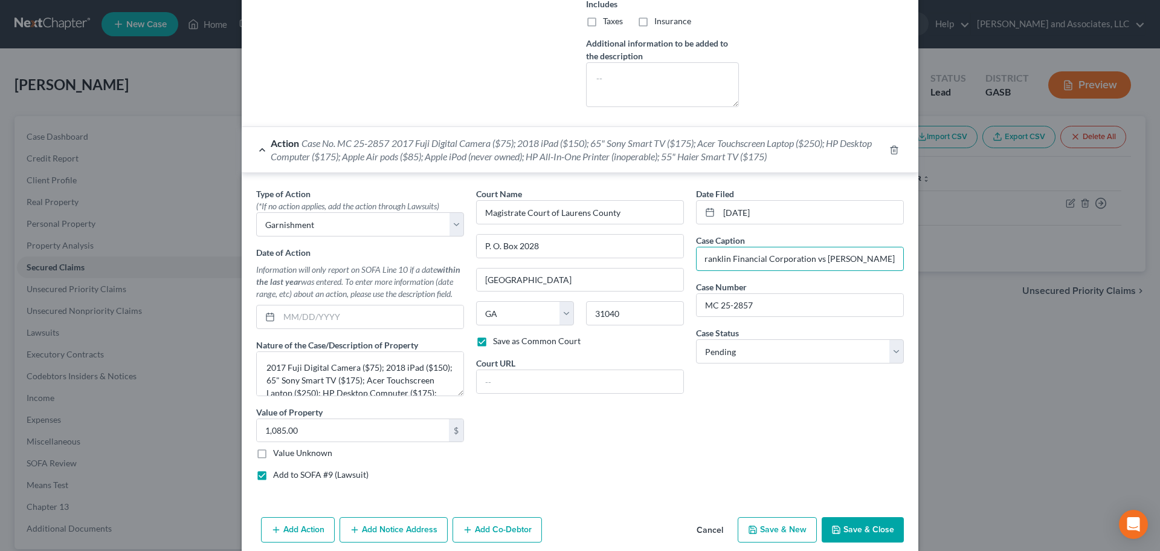
scroll to position [533, 0]
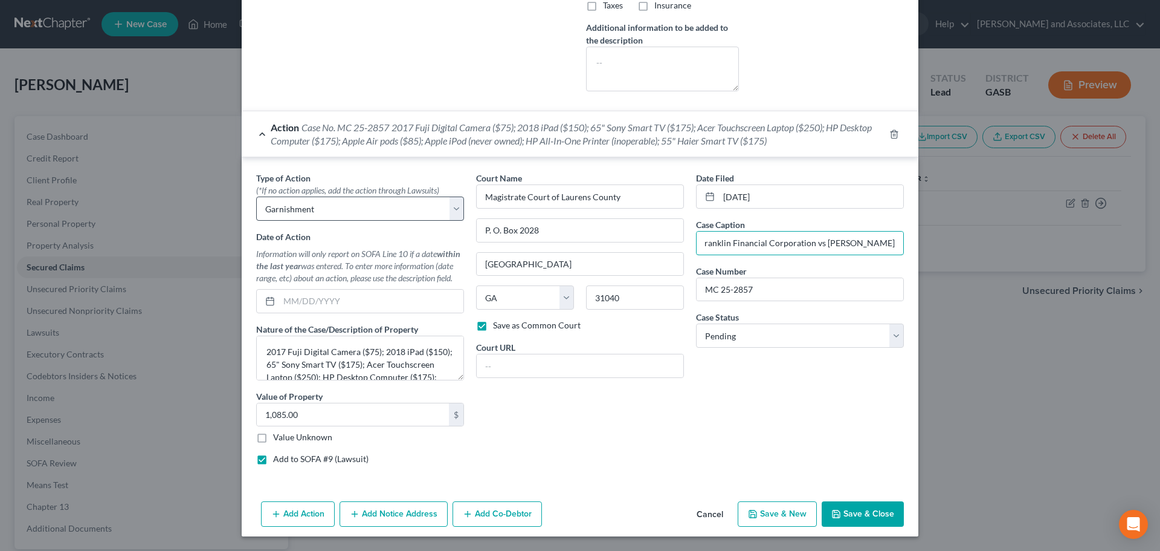
type input "1st Franklin Financial Corporation vs [PERSON_NAME]"
click at [453, 209] on select "Select Repossession Garnishment Foreclosure Personal Injury Attached, Seized, O…" at bounding box center [360, 208] width 208 height 24
click at [256, 196] on select "Select Repossession Garnishment Foreclosure Personal Injury Attached, Seized, O…" at bounding box center [360, 208] width 208 height 24
click at [308, 297] on input "text" at bounding box center [371, 300] width 184 height 23
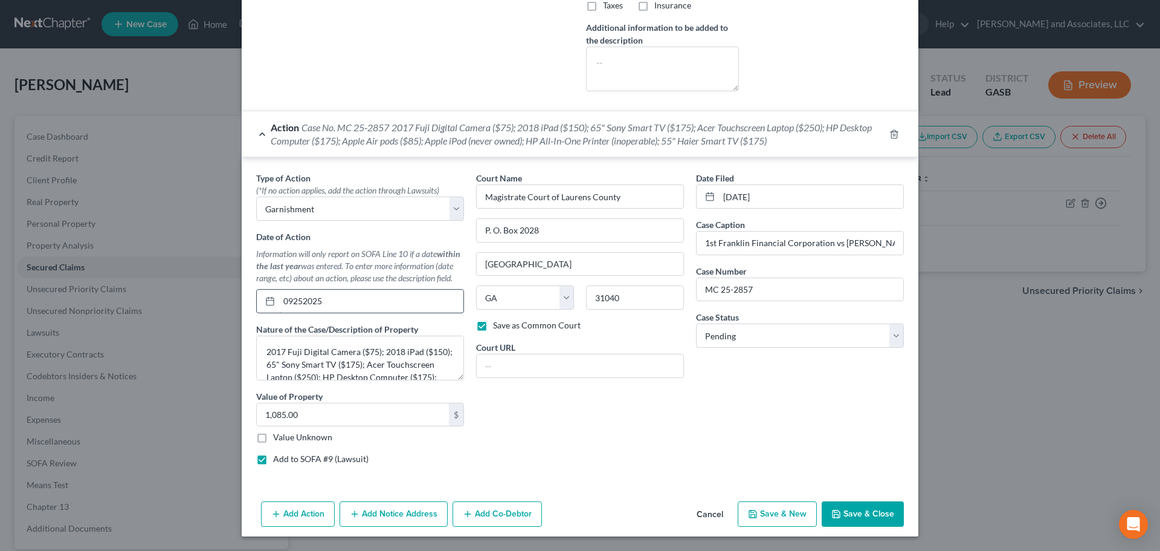
drag, startPoint x: 287, startPoint y: 299, endPoint x: 299, endPoint y: 304, distance: 13.3
click at [288, 299] on input "09252025" at bounding box center [371, 300] width 184 height 23
click at [301, 302] on input "09/252025" at bounding box center [371, 300] width 184 height 23
type input "[DATE]"
click at [869, 514] on button "Save & Close" at bounding box center [863, 513] width 82 height 25
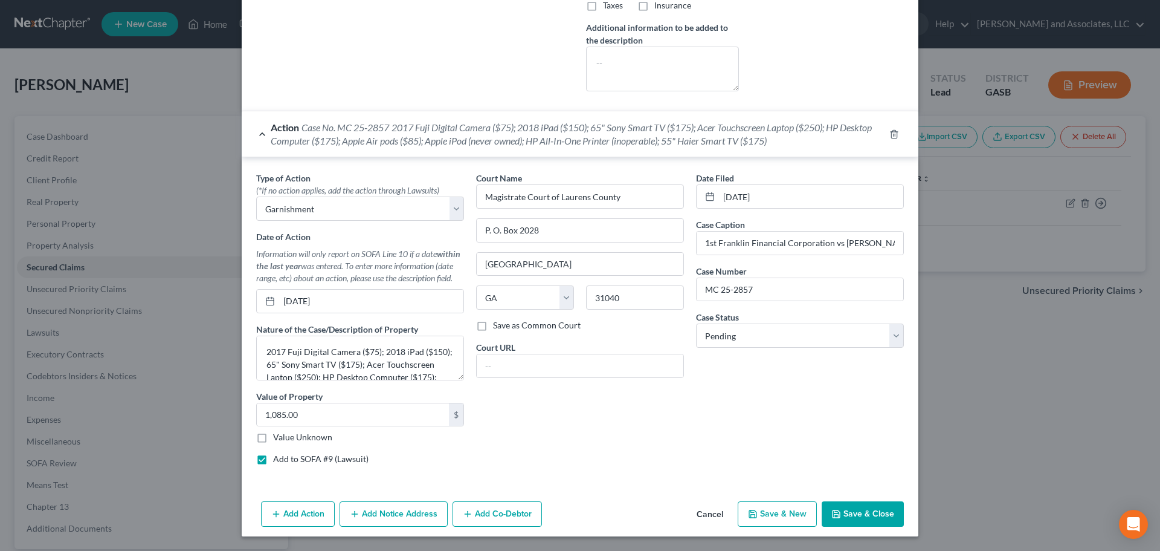
checkbox input "false"
select select
checkbox input "false"
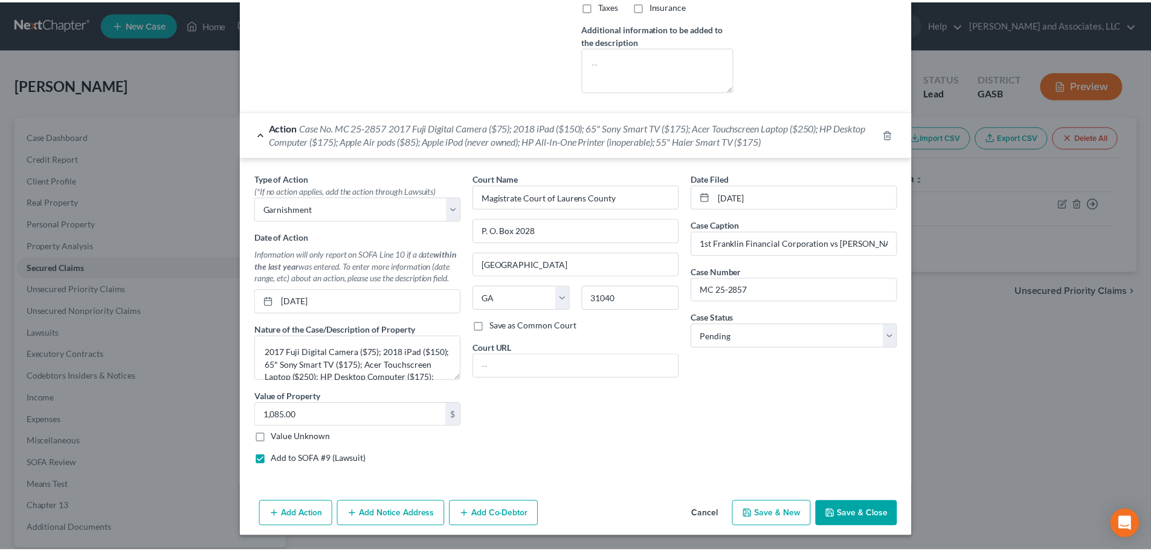
scroll to position [401, 0]
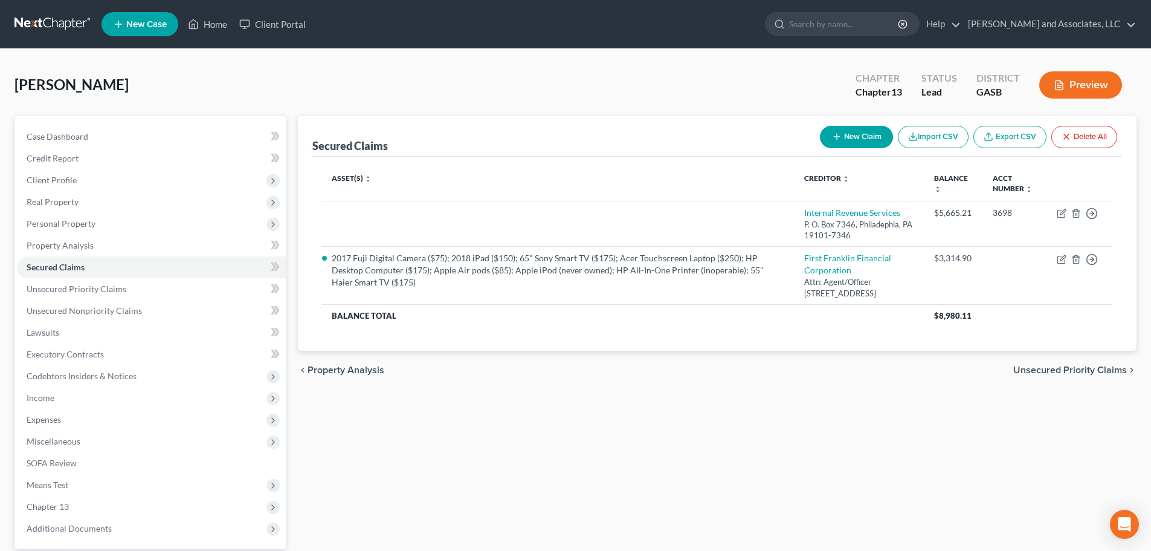
click at [1085, 83] on button "Preview" at bounding box center [1080, 84] width 83 height 27
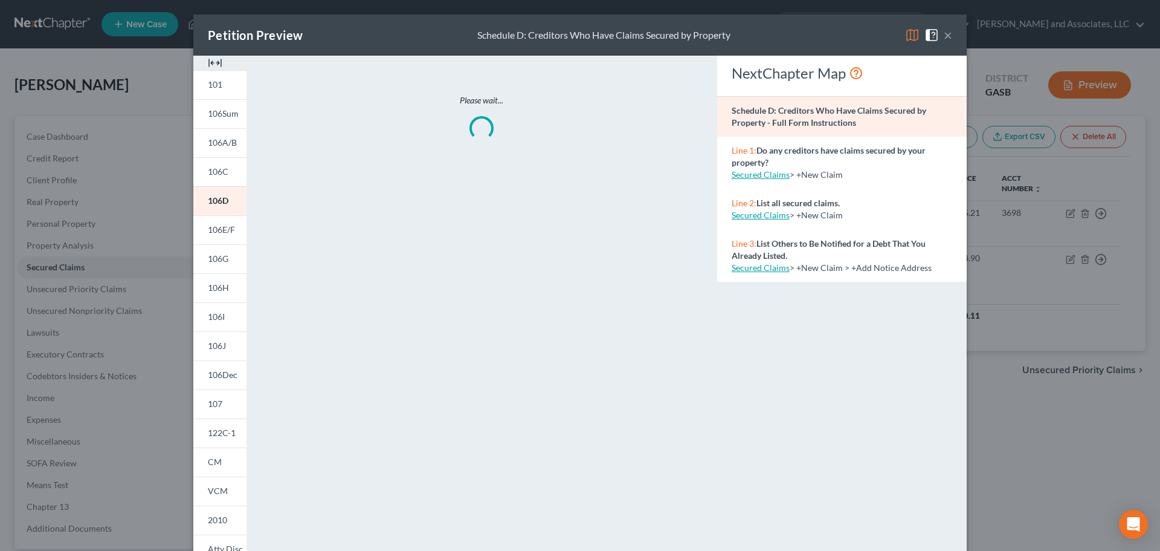
click at [910, 36] on img at bounding box center [912, 35] width 15 height 15
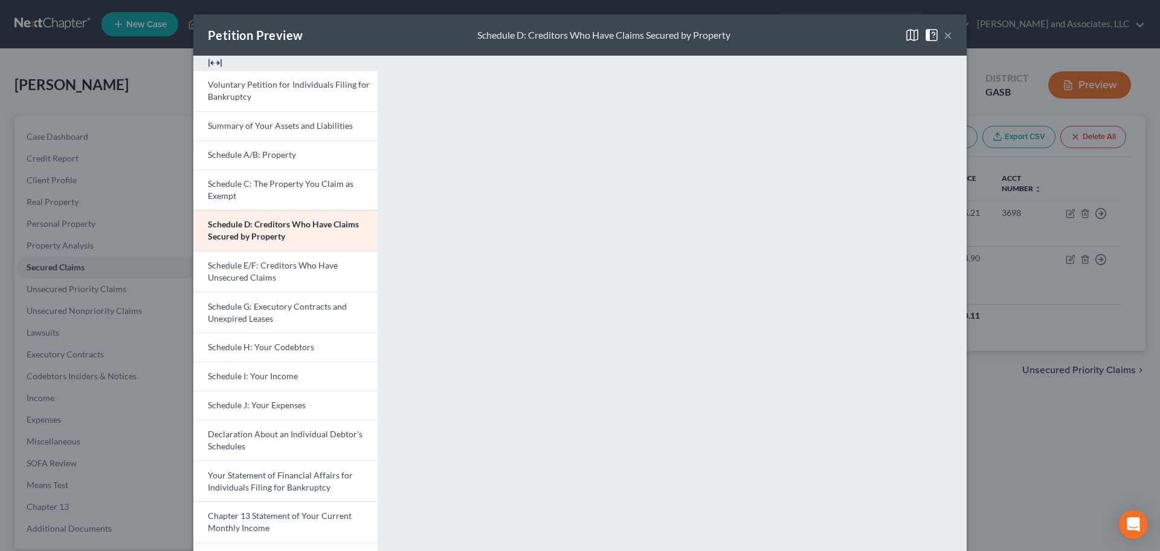
click at [944, 34] on button "×" at bounding box center [948, 35] width 8 height 15
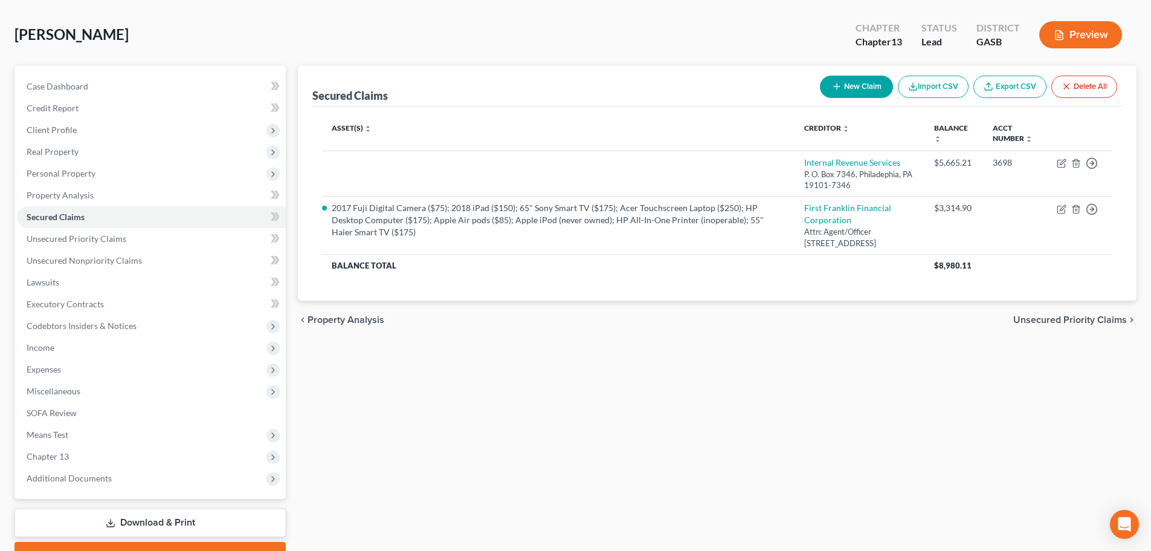
scroll to position [114, 0]
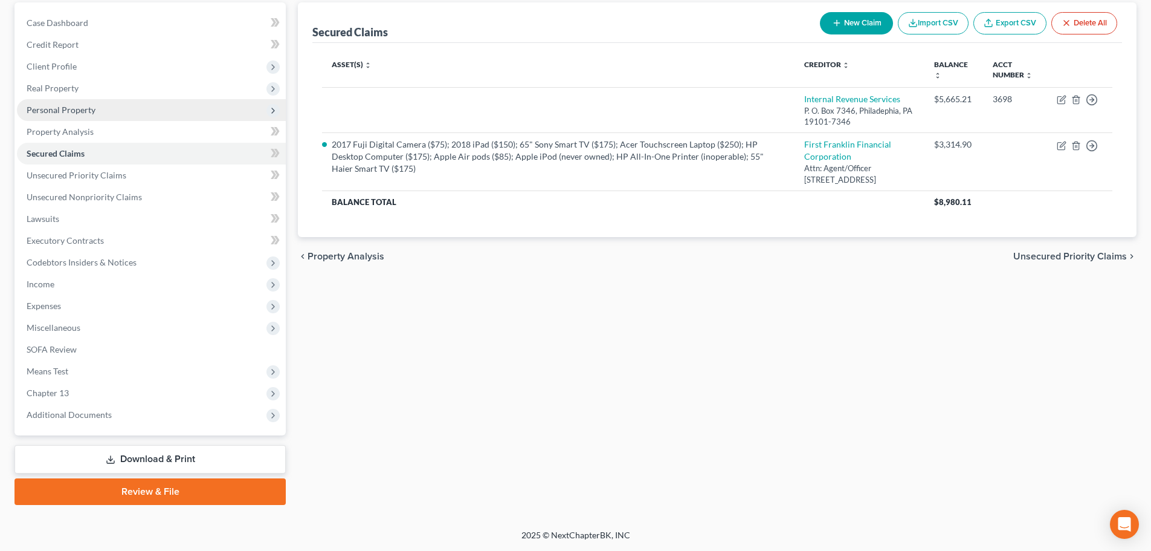
click at [53, 112] on span "Personal Property" at bounding box center [61, 110] width 69 height 10
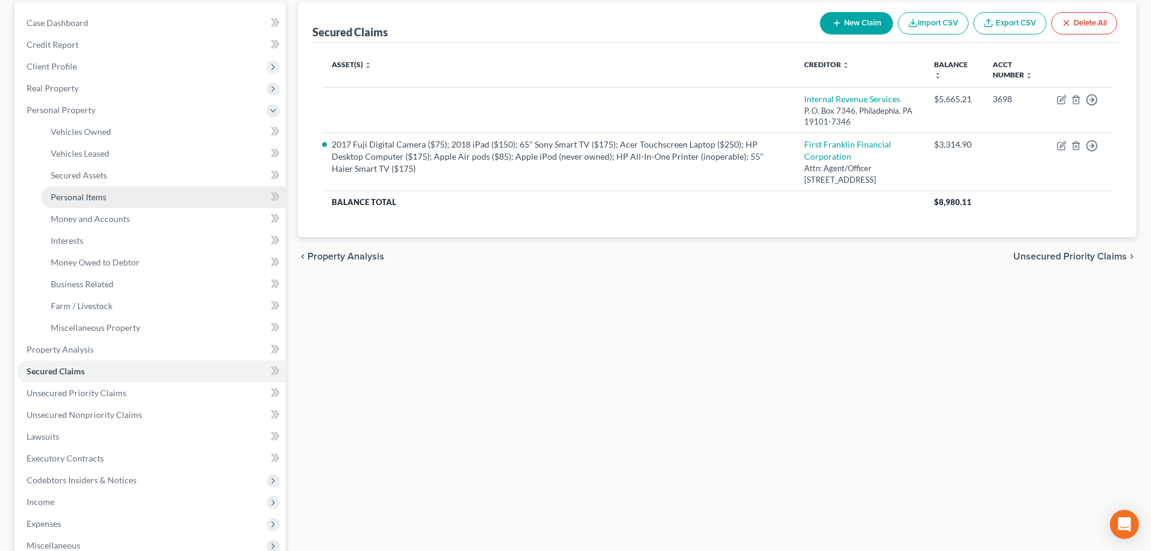
click at [100, 195] on span "Personal Items" at bounding box center [79, 197] width 56 height 10
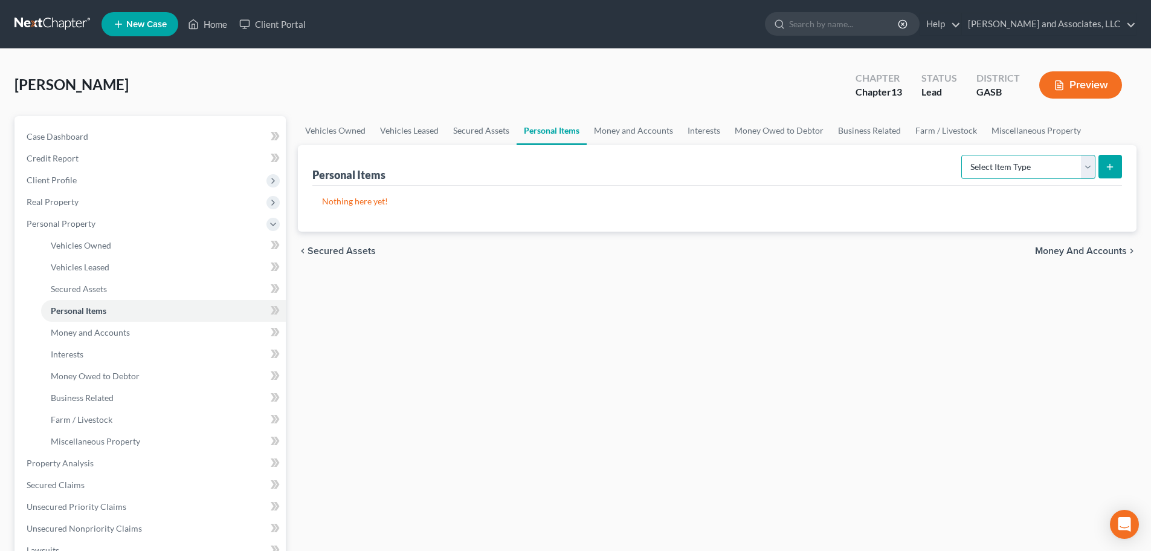
click at [1087, 167] on select "Select Item Type Clothing Collectibles Of Value Electronics Firearms Household …" at bounding box center [1028, 167] width 134 height 24
select select "other"
click at [963, 155] on select "Select Item Type Clothing Collectibles Of Value Electronics Firearms Household …" at bounding box center [1028, 167] width 134 height 24
click at [1113, 166] on icon "submit" at bounding box center [1110, 167] width 10 height 10
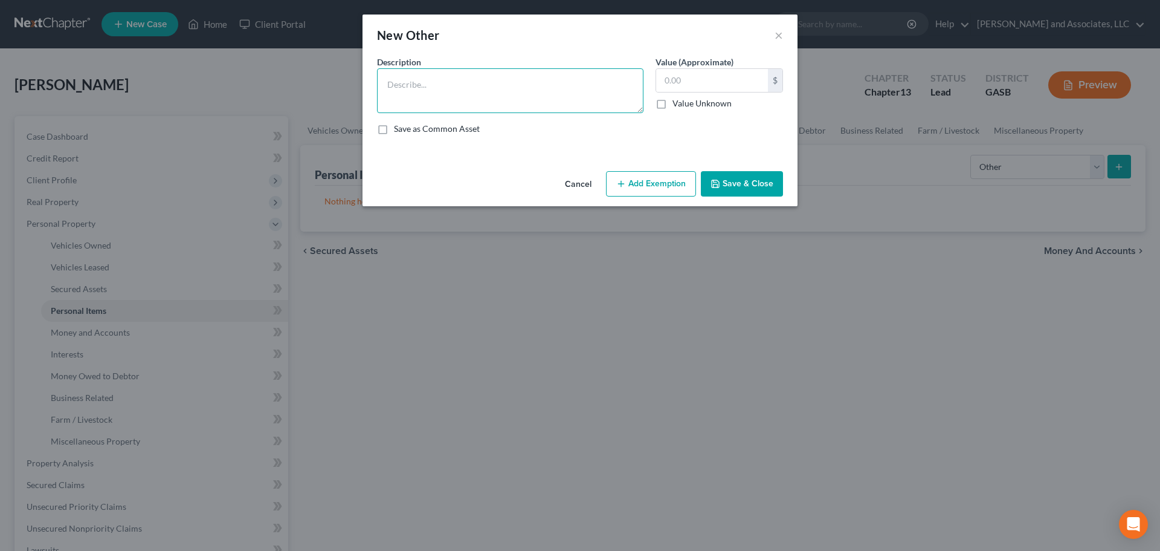
click at [469, 93] on textarea at bounding box center [510, 90] width 266 height 45
type textarea "Miscellaneous Items"
click at [668, 79] on input "text" at bounding box center [712, 80] width 112 height 23
type input "1,085.00"
click at [753, 183] on button "Save & Close" at bounding box center [742, 183] width 82 height 25
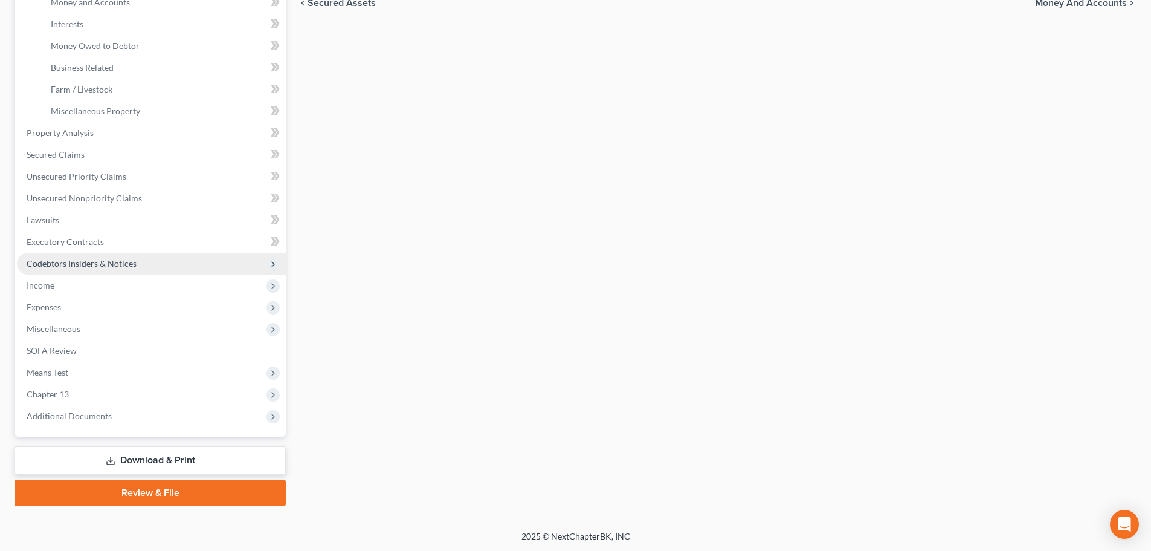
scroll to position [331, 0]
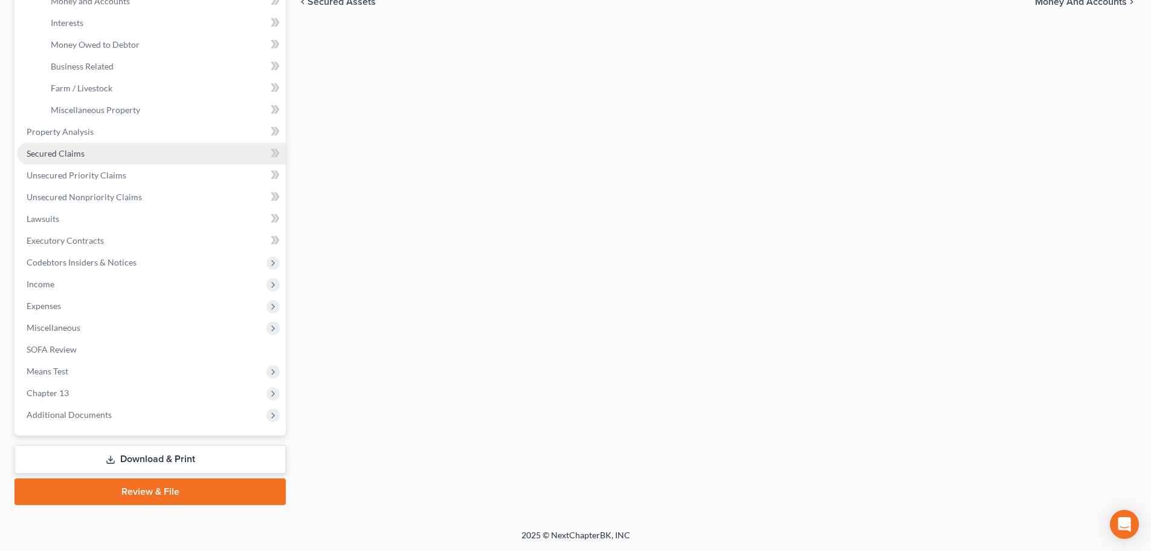
click at [53, 155] on span "Secured Claims" at bounding box center [56, 153] width 58 height 10
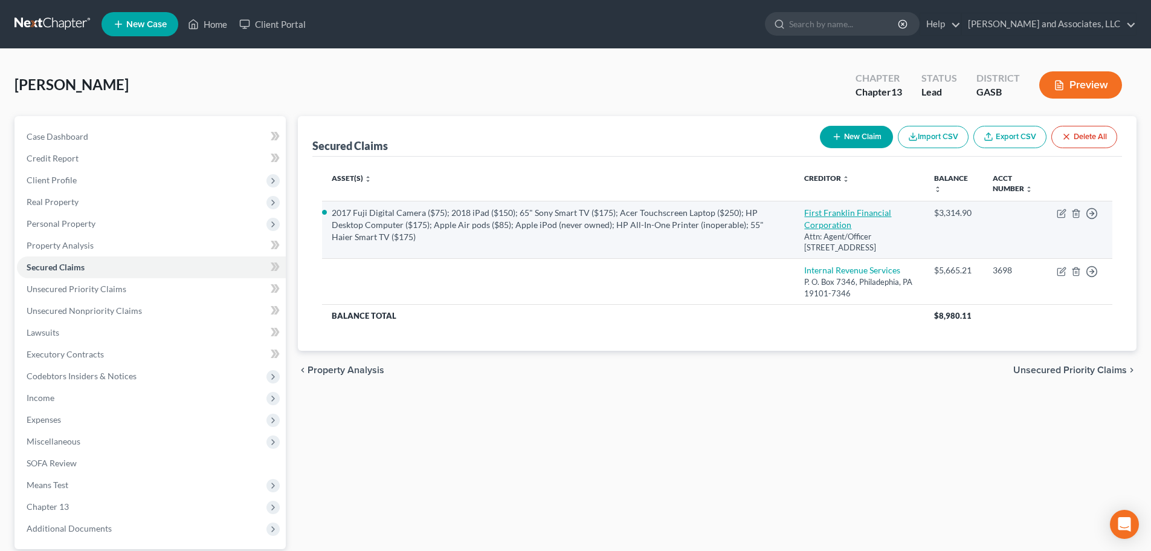
click at [804, 221] on link "First Franklin Financial Corporation" at bounding box center [847, 218] width 87 height 22
select select "10"
select select "0"
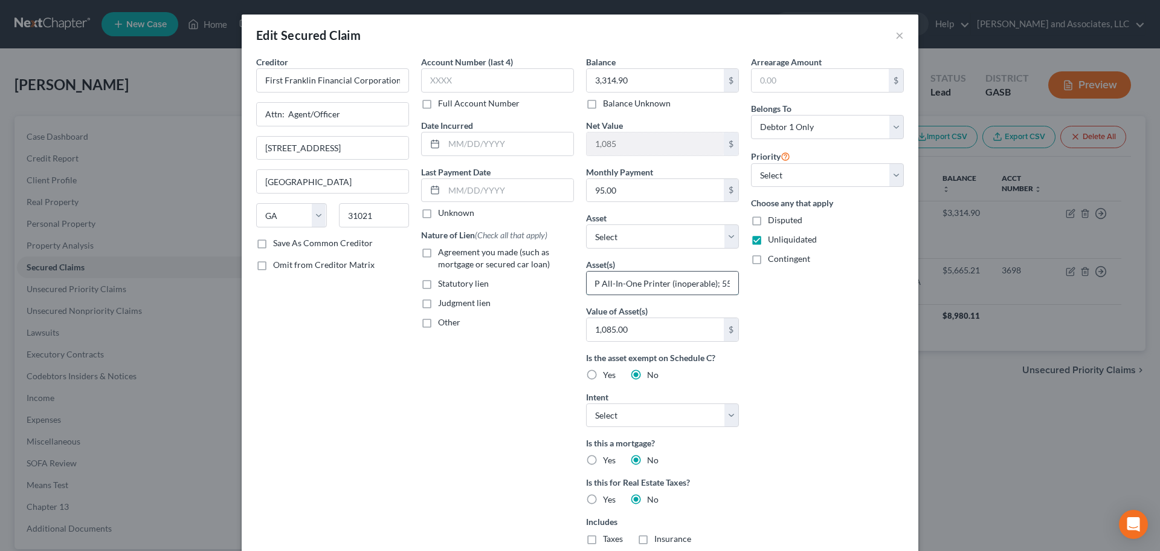
scroll to position [0, 793]
drag, startPoint x: 591, startPoint y: 281, endPoint x: 731, endPoint y: 287, distance: 140.3
click at [731, 287] on input "2017 Fuji Digital Camera ($75); 2018 iPad ($150); 65" Sony Smart TV ($175); Ace…" at bounding box center [663, 282] width 152 height 23
drag, startPoint x: 798, startPoint y: 375, endPoint x: 810, endPoint y: 350, distance: 28.4
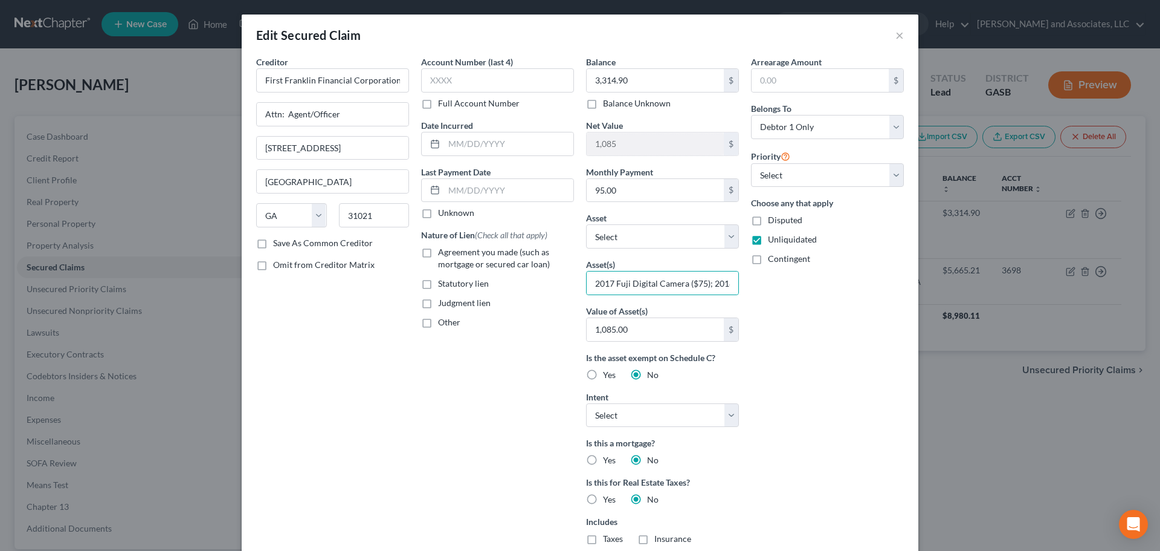
click at [798, 375] on div "Arrearage Amount $ Belongs To * Select Debtor 1 Only Debtor 2 Only Debtor 1 And…" at bounding box center [827, 345] width 165 height 578
click at [725, 237] on select "Select Other Multiple Assets Other - Miscellaneous Items - $1085.0" at bounding box center [662, 236] width 153 height 24
select select "2"
click at [586, 224] on select "Select Other Multiple Assets Other - Miscellaneous Items - $1085.0" at bounding box center [662, 236] width 153 height 24
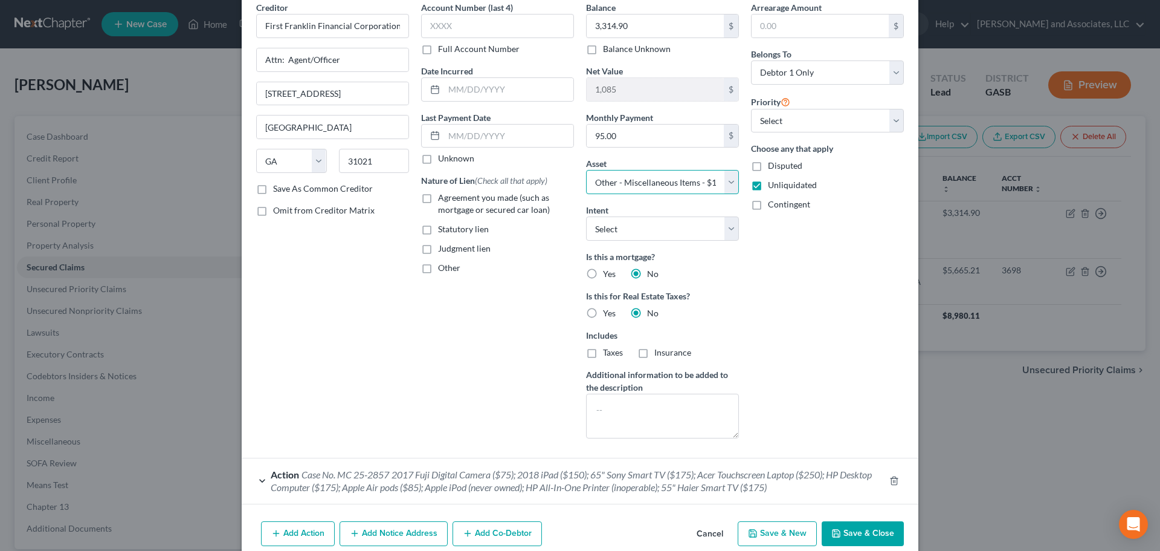
scroll to position [109, 0]
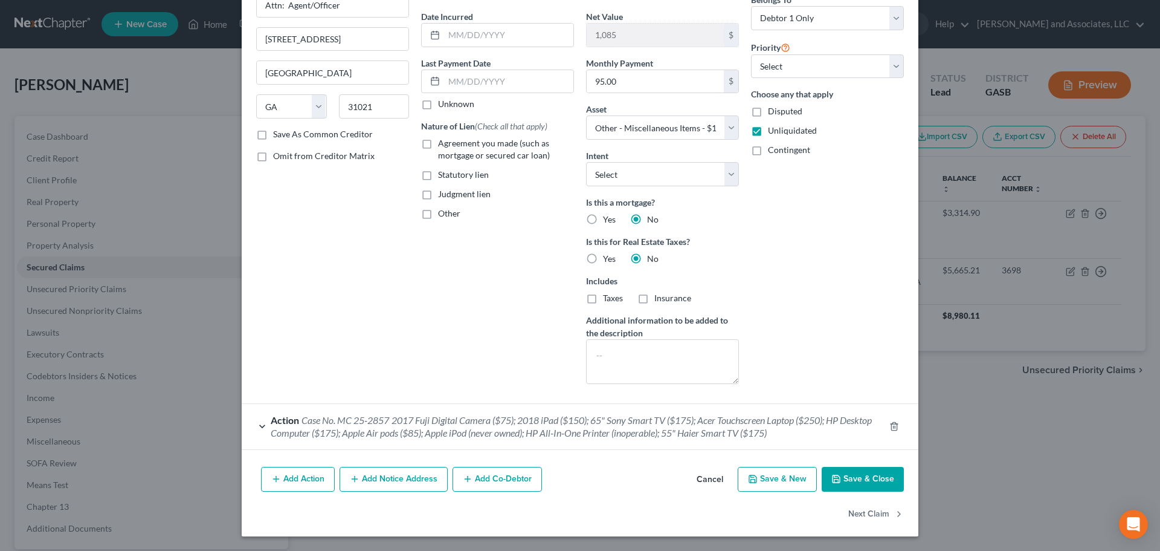
click at [426, 428] on span "2017 Fuji Digital Camera ($75); 2018 iPad ($150); 65" Sony Smart TV ($175); Ace…" at bounding box center [571, 426] width 601 height 24
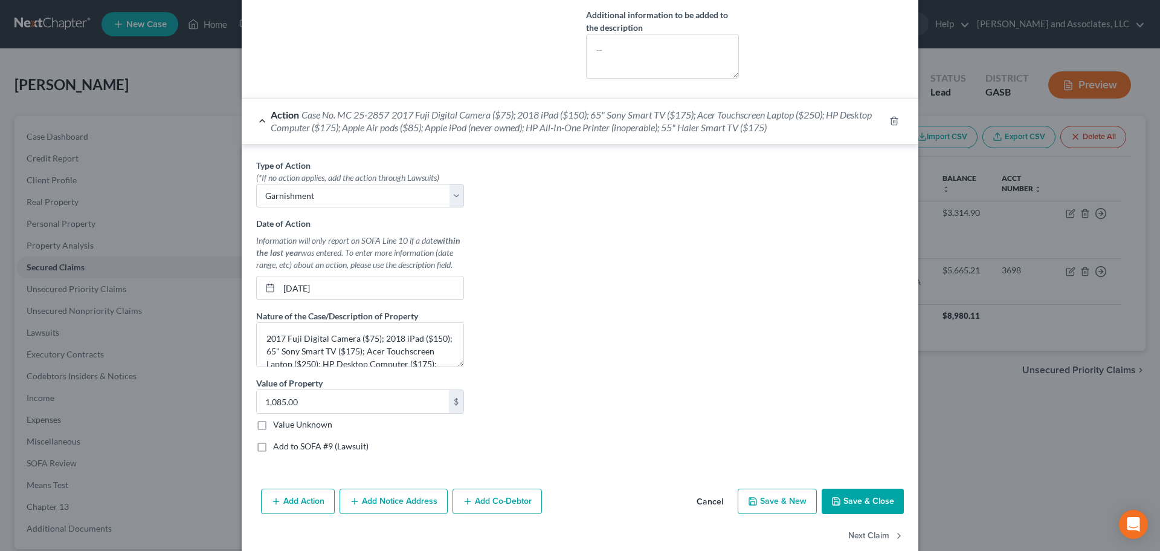
scroll to position [436, 0]
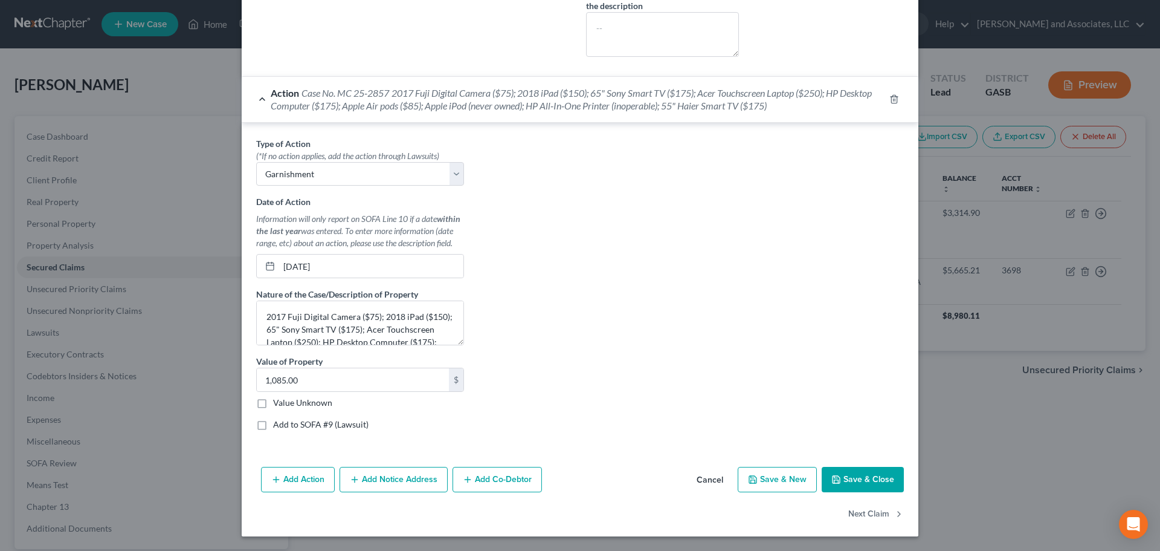
click at [854, 480] on button "Save & Close" at bounding box center [863, 479] width 82 height 25
select select
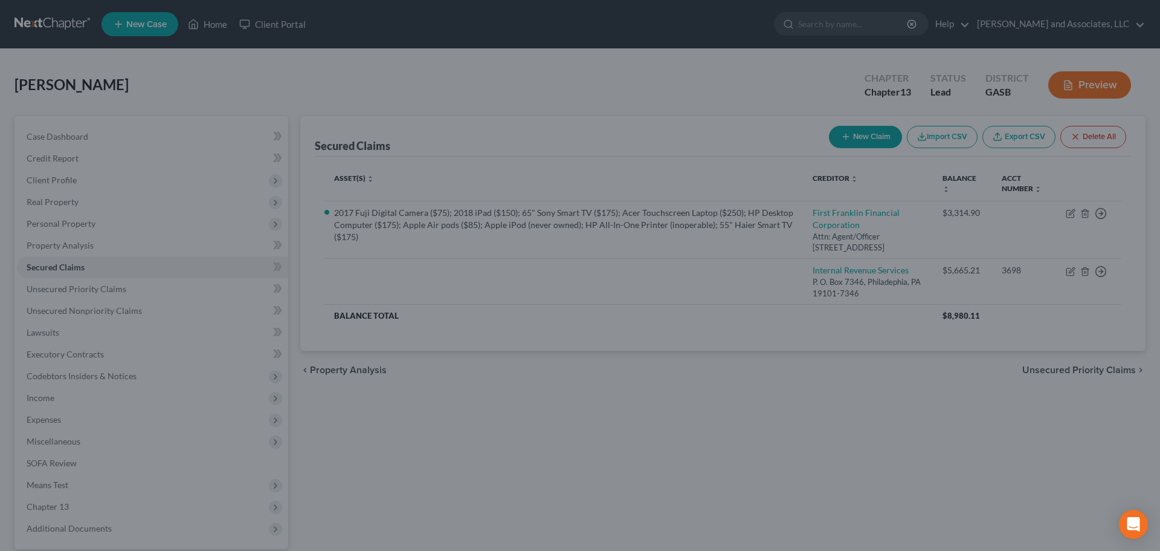
type input "-2,229.90"
select select "2"
type input "0"
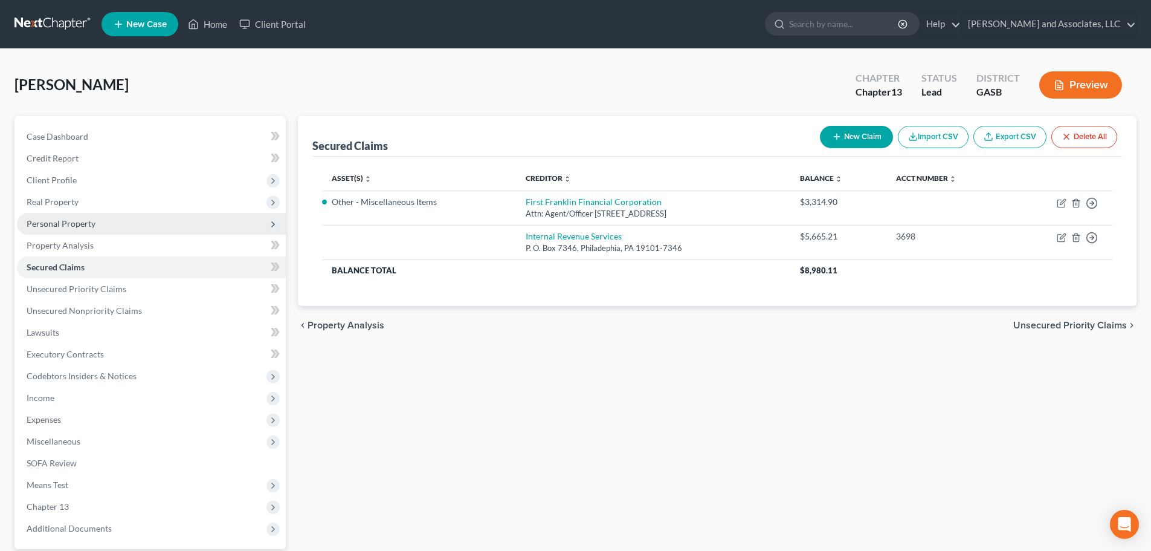
click at [52, 221] on span "Personal Property" at bounding box center [61, 223] width 69 height 10
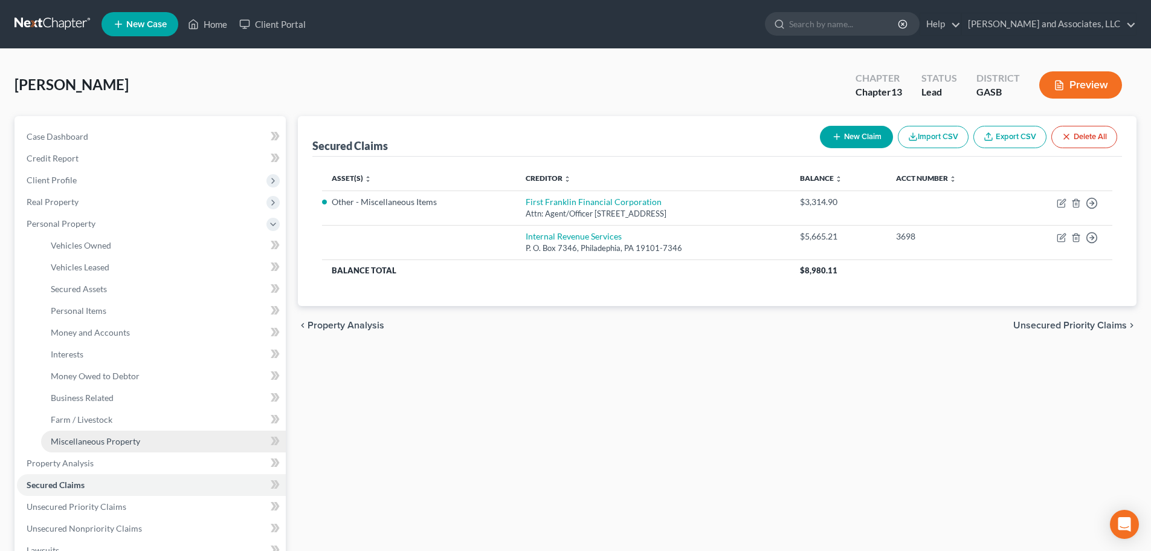
click at [86, 442] on span "Miscellaneous Property" at bounding box center [95, 441] width 89 height 10
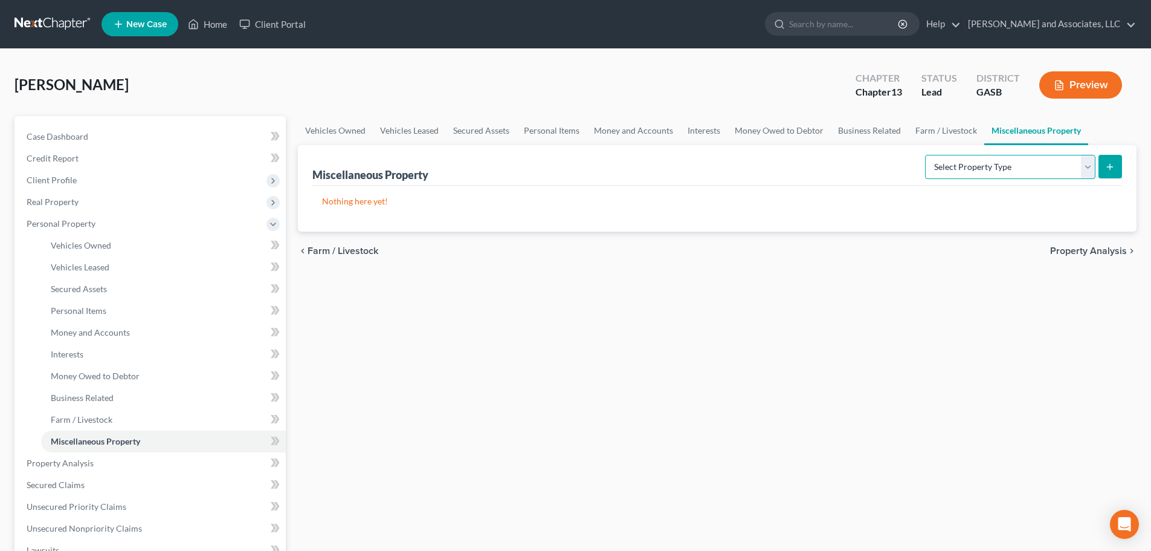
click at [1092, 167] on select "Select Property Type Assigned for Creditor Benefit [DATE] Holding for Another N…" at bounding box center [1010, 167] width 170 height 24
click at [536, 129] on link "Personal Items" at bounding box center [552, 130] width 70 height 29
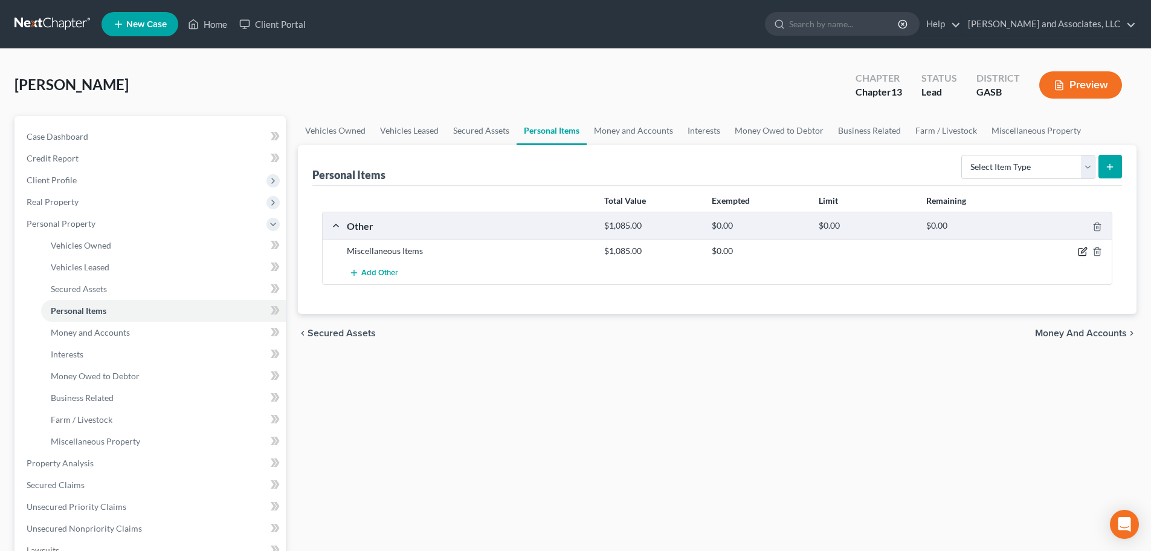
click at [1084, 253] on icon "button" at bounding box center [1083, 252] width 10 height 10
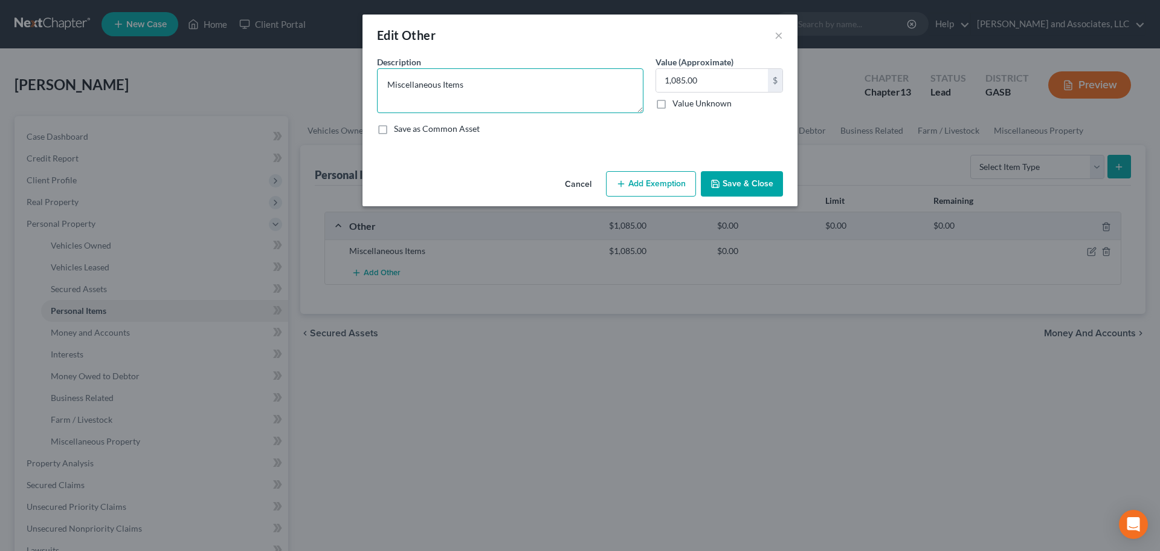
click at [470, 86] on textarea "Miscellaneous Items" at bounding box center [510, 90] width 266 height 45
paste textarea "2017 Fuji Digital Camera ($75); 2018 iPad ($150); 65" Sony Smart TV ($175); Ace…"
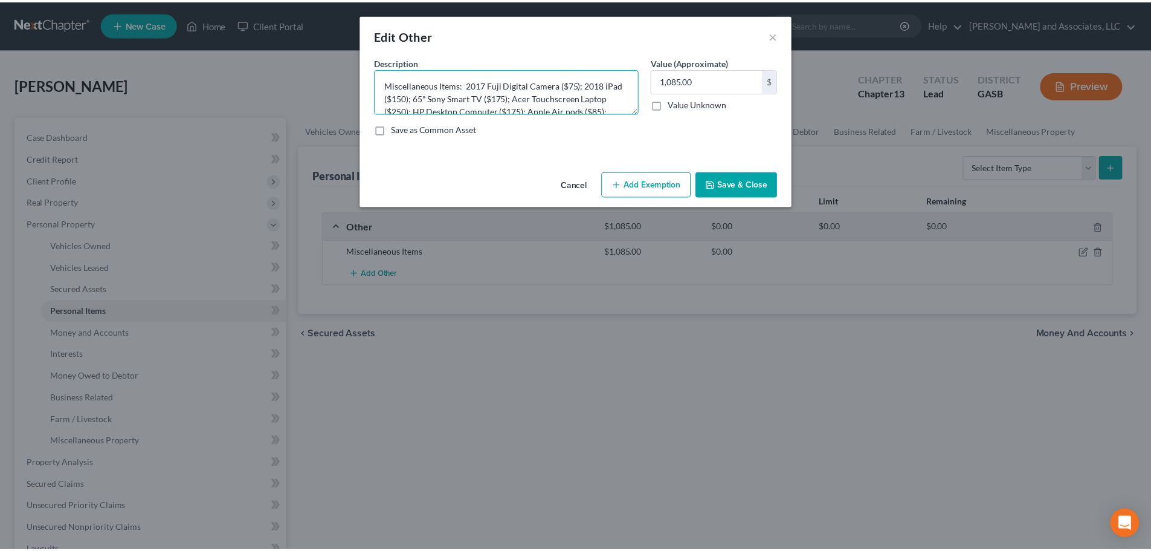
scroll to position [28, 0]
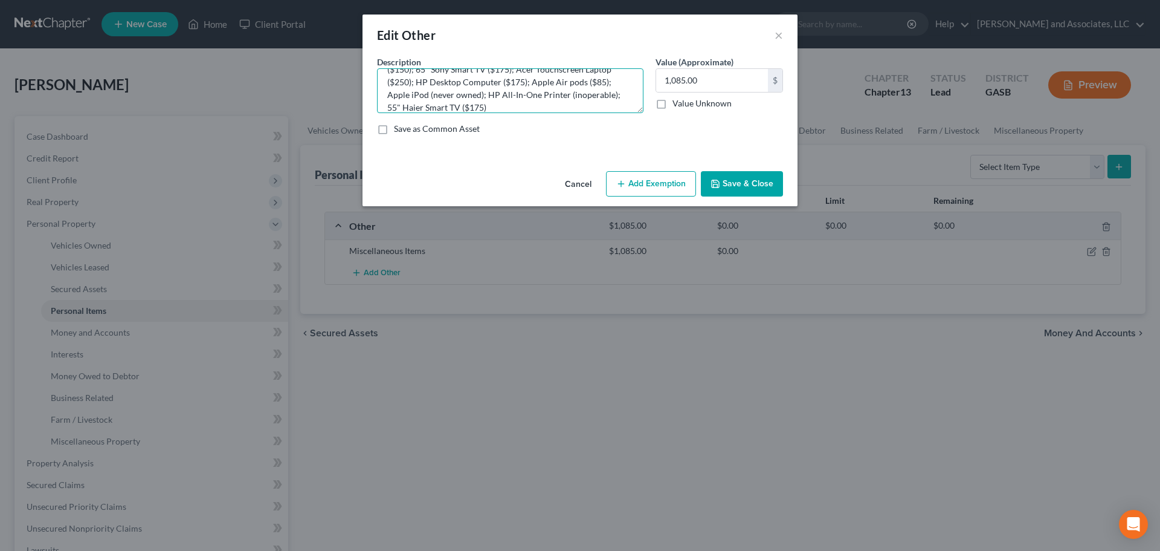
type textarea "Miscellaneous Items: 2017 Fuji Digital Camera ($75); 2018 iPad ($150); 65" Sony…"
click at [746, 184] on button "Save & Close" at bounding box center [742, 183] width 82 height 25
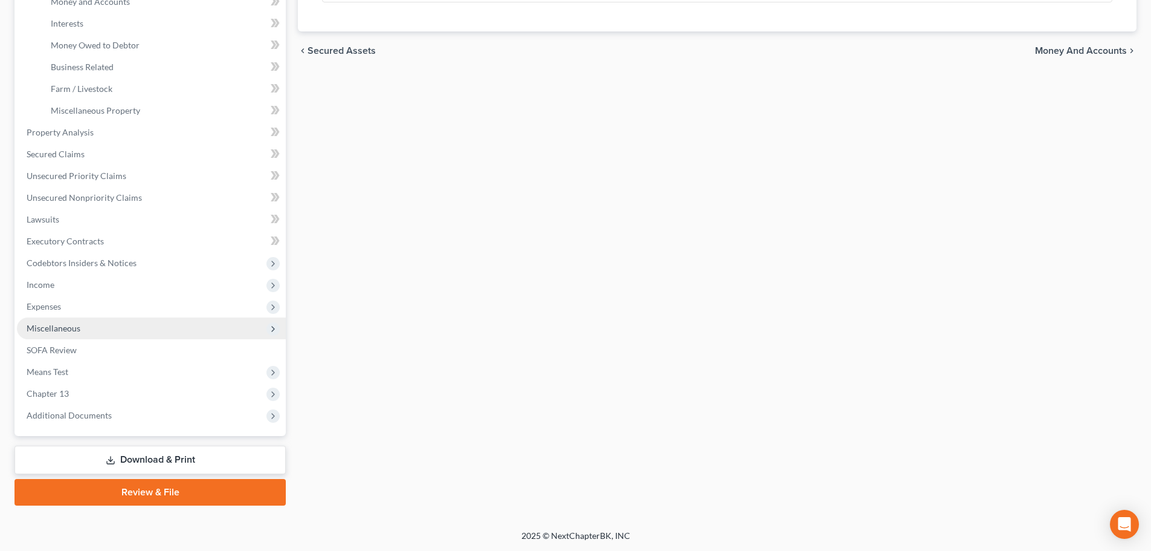
scroll to position [331, 0]
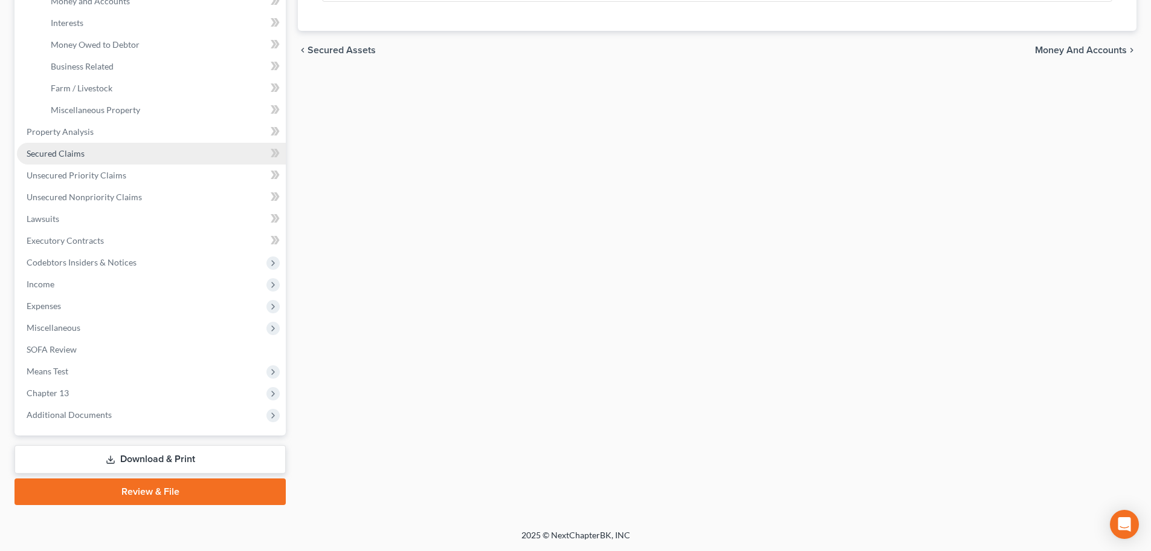
click at [59, 148] on span "Secured Claims" at bounding box center [56, 153] width 58 height 10
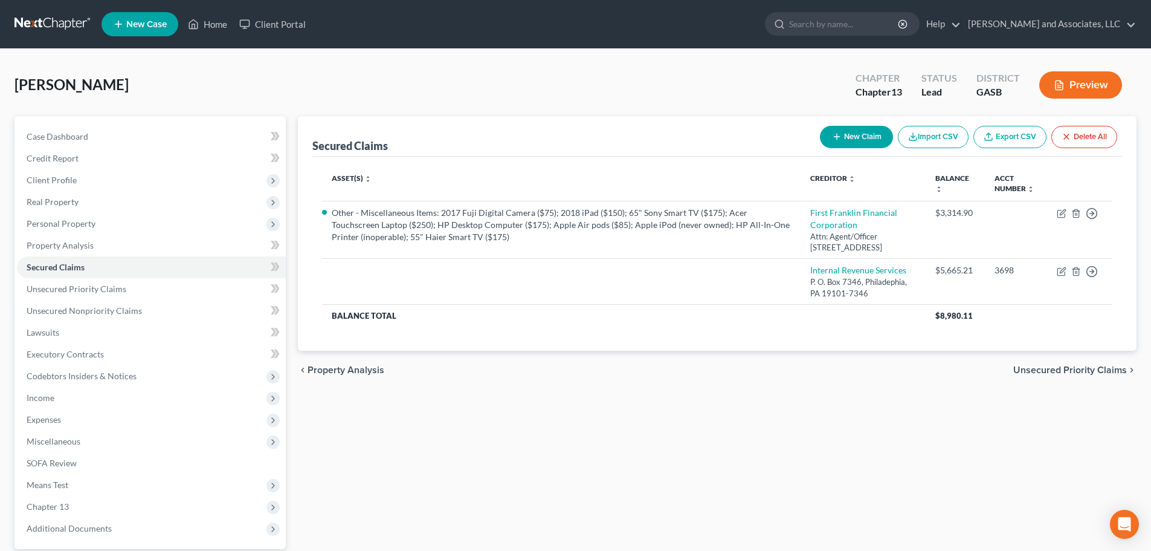
click at [1068, 83] on button "Preview" at bounding box center [1080, 84] width 83 height 27
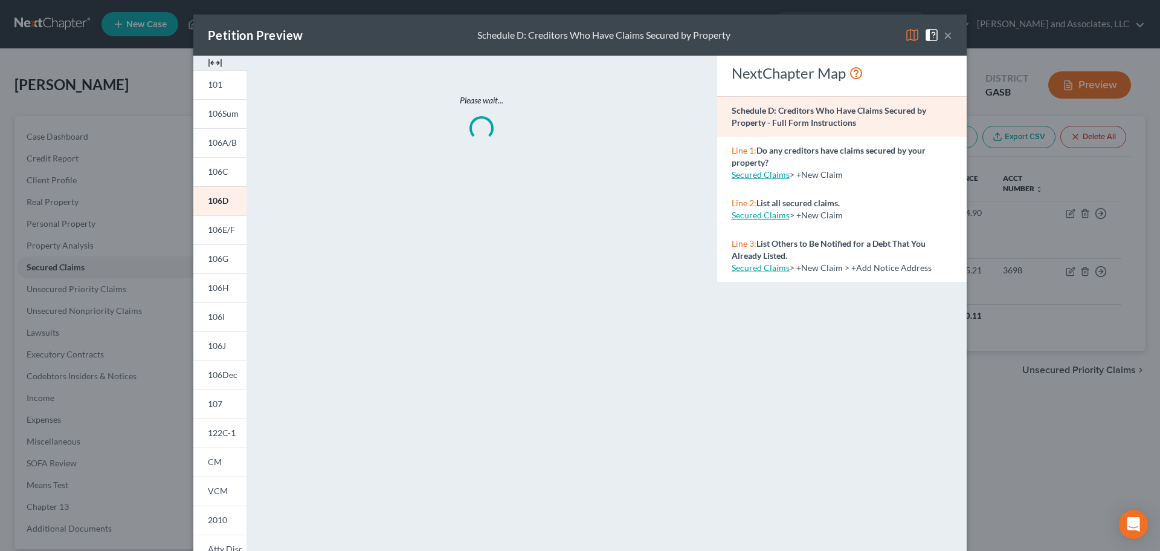
click at [909, 32] on img at bounding box center [912, 35] width 15 height 15
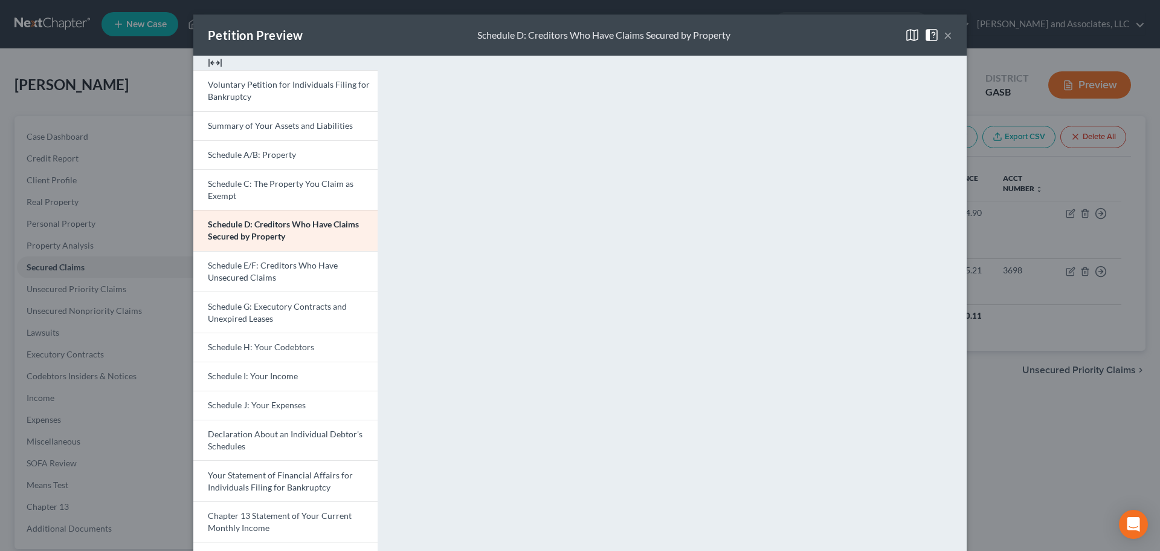
click at [944, 34] on button "×" at bounding box center [948, 35] width 8 height 15
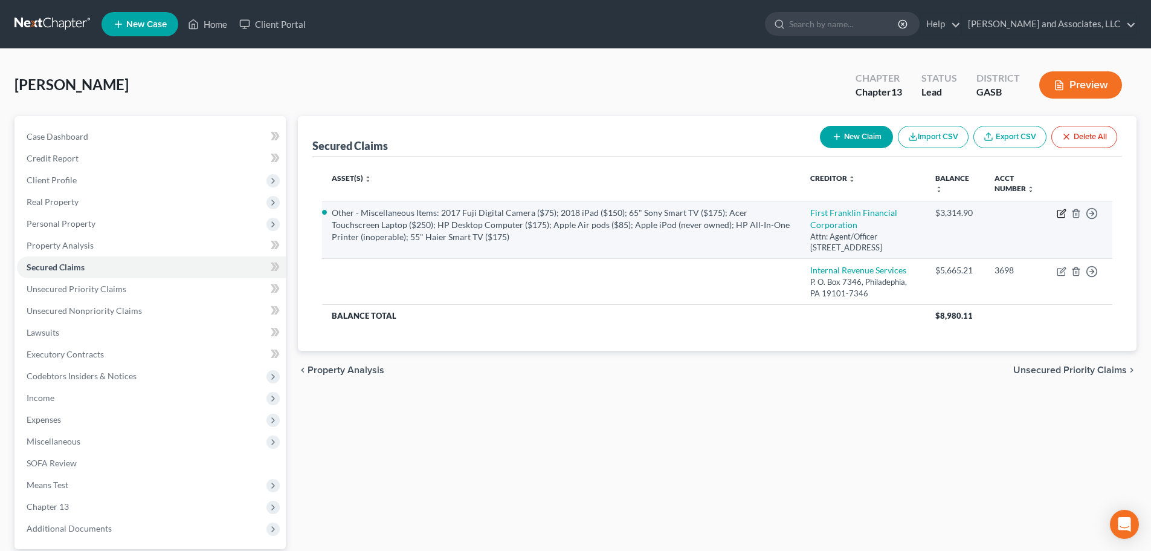
click at [1063, 212] on icon "button" at bounding box center [1062, 213] width 10 height 10
select select "10"
select select "2"
select select "0"
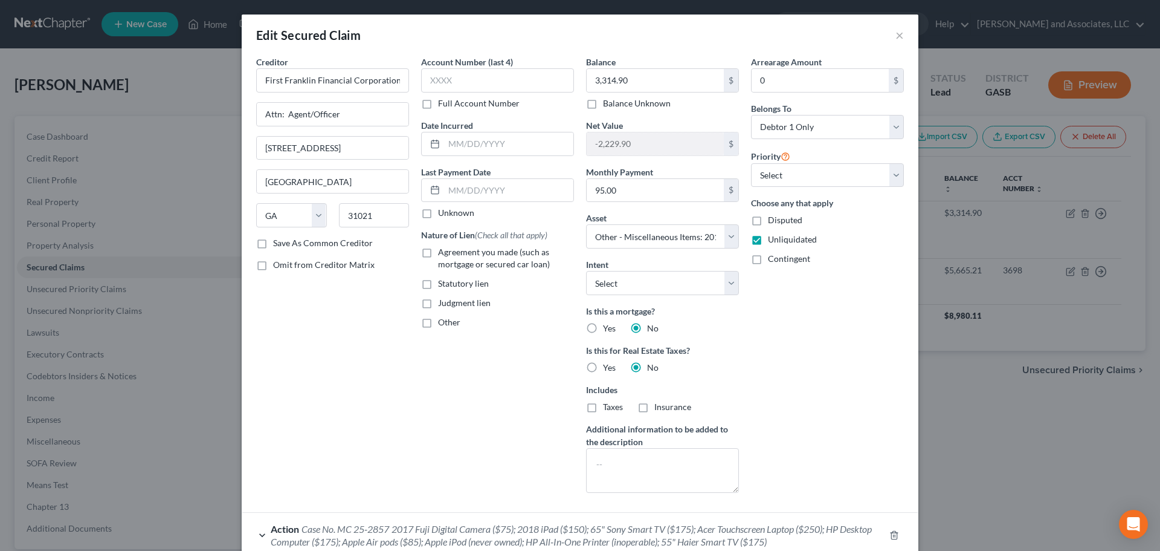
click at [438, 320] on label "Other" at bounding box center [449, 322] width 22 height 12
click at [443, 320] on input "Other" at bounding box center [447, 320] width 8 height 8
checkbox input "true"
drag, startPoint x: 458, startPoint y: 353, endPoint x: 482, endPoint y: 342, distance: 26.5
click at [459, 352] on input "text" at bounding box center [498, 349] width 152 height 23
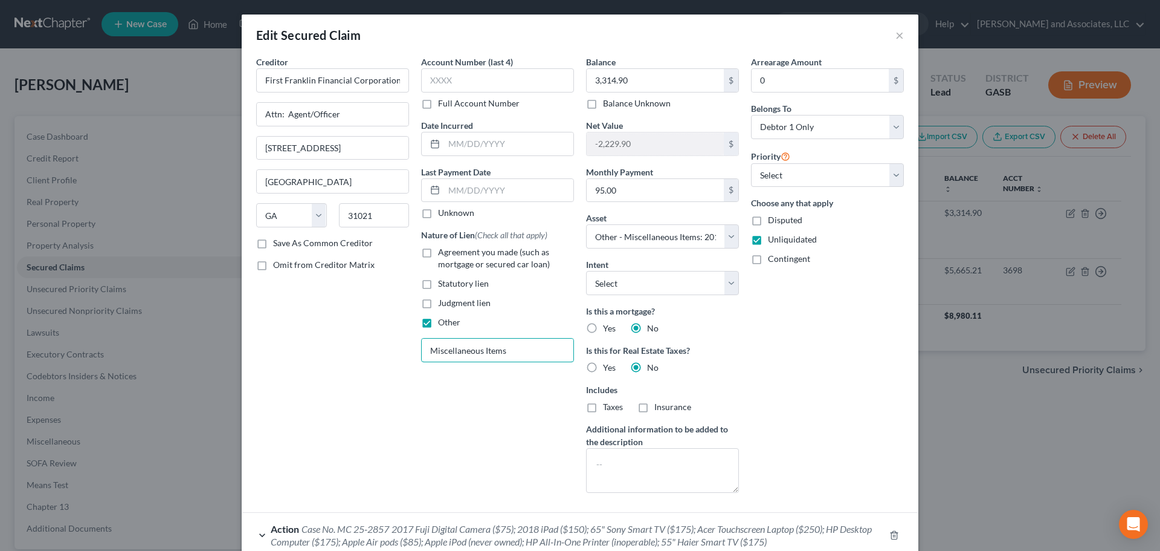
drag, startPoint x: 510, startPoint y: 354, endPoint x: 377, endPoint y: 349, distance: 133.0
click at [378, 350] on div "Creditor * First Franklin Financial Corporation Attn: Agent/Officer [STREET_ADD…" at bounding box center [580, 279] width 660 height 447
type input "Charge on Account"
click at [818, 416] on div "Arrearage Amount 0 $ Belongs To * Select Debtor 1 Only Debtor 2 Only Debtor 1 A…" at bounding box center [827, 279] width 165 height 447
click at [438, 302] on label "Judgment lien" at bounding box center [464, 303] width 53 height 12
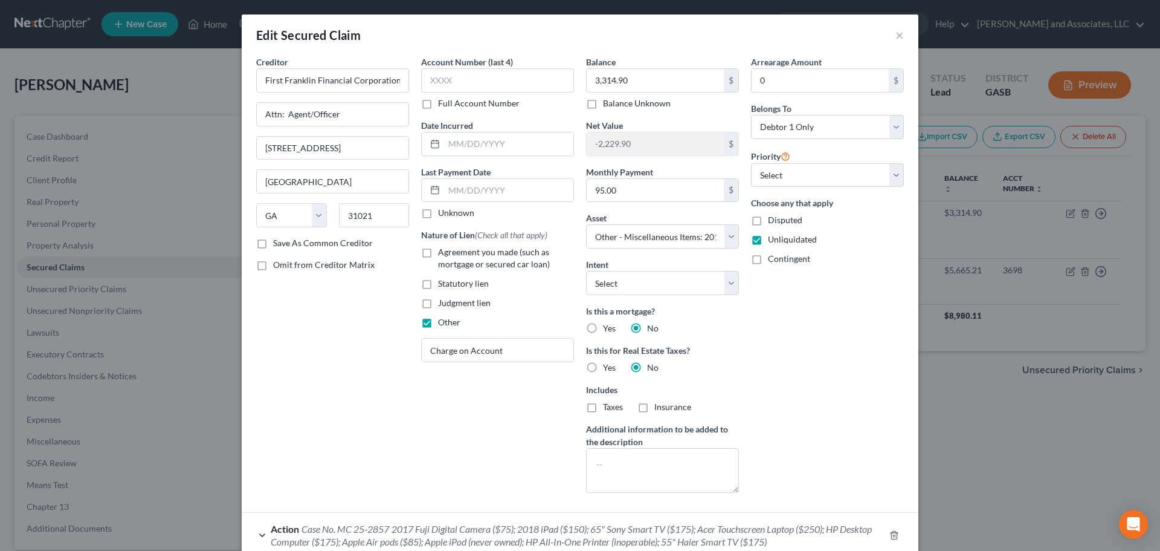
click at [443, 302] on input "Judgment lien" at bounding box center [447, 301] width 8 height 8
checkbox input "true"
click at [438, 325] on label "Other" at bounding box center [449, 322] width 22 height 12
click at [443, 324] on input "Other" at bounding box center [447, 320] width 8 height 8
checkbox input "false"
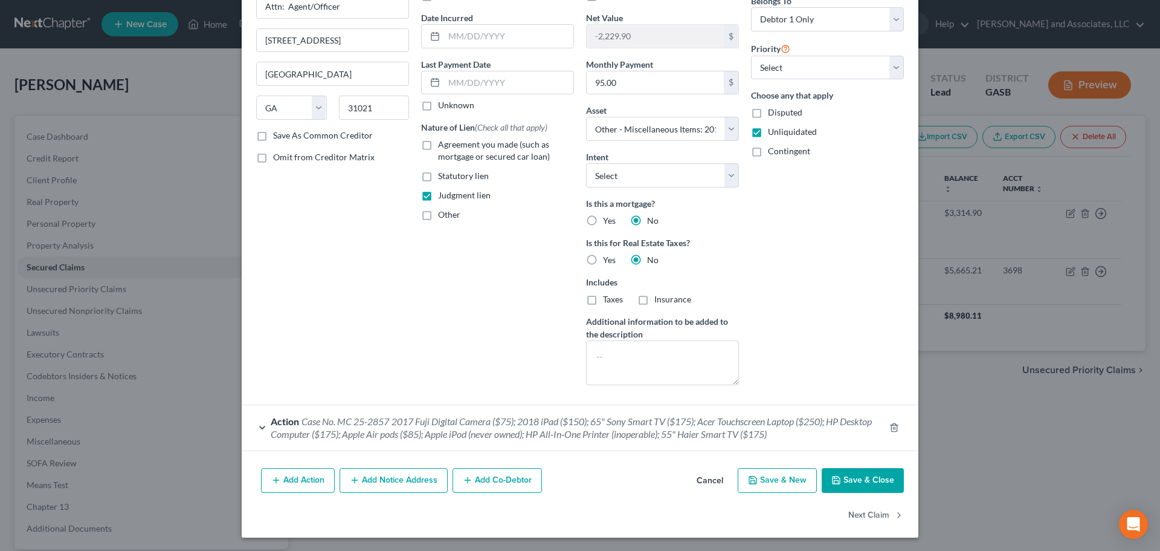
scroll to position [109, 0]
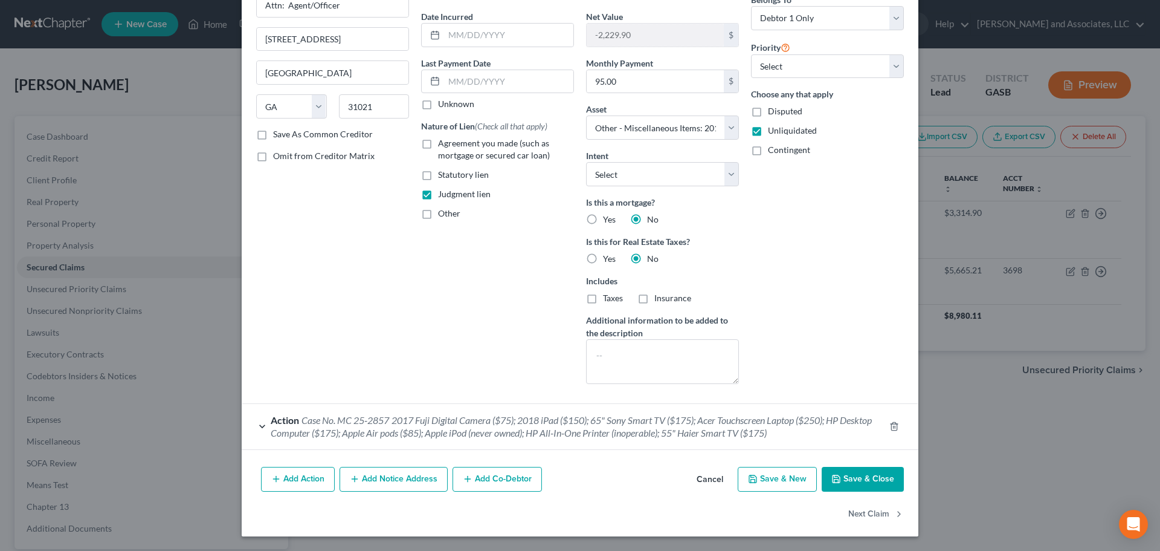
click at [851, 479] on button "Save & Close" at bounding box center [863, 479] width 82 height 25
select select
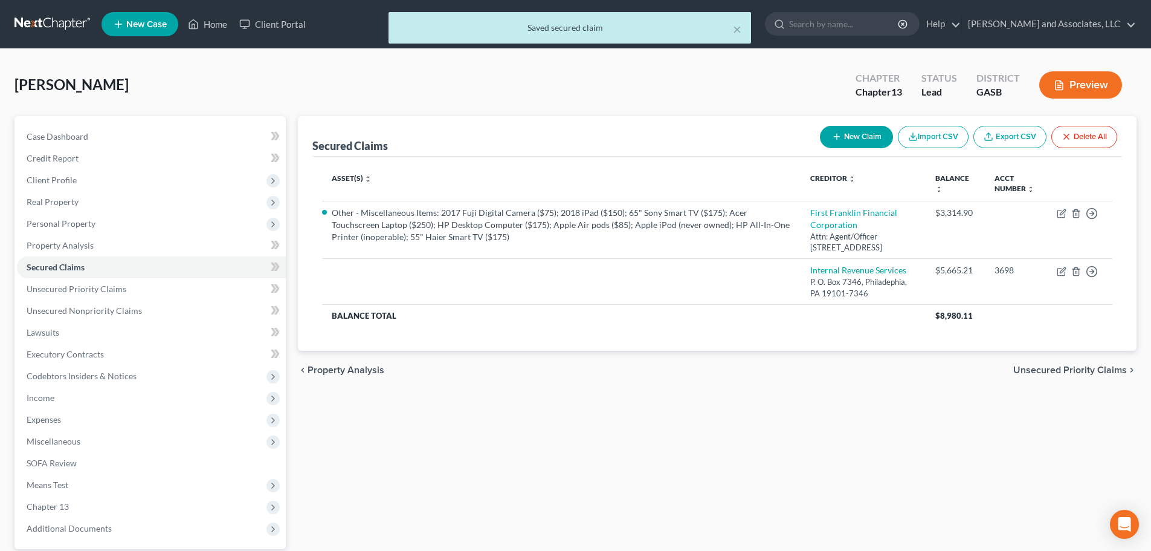
click at [1071, 87] on button "Preview" at bounding box center [1080, 84] width 83 height 27
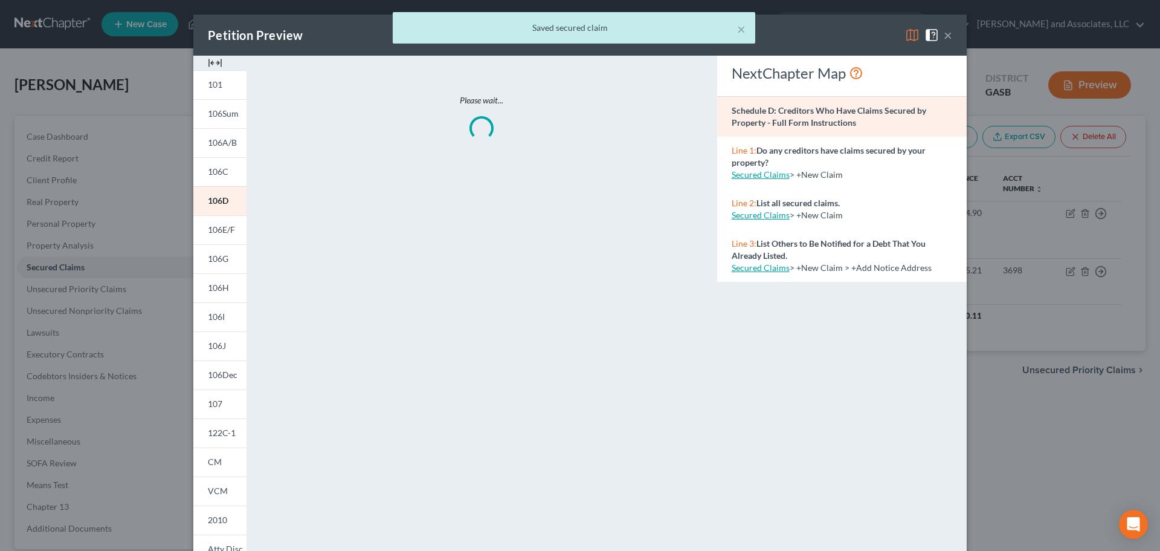
click at [905, 32] on div "× Saved secured claim" at bounding box center [574, 30] width 1160 height 37
click at [906, 34] on div "× Saved secured claim" at bounding box center [574, 30] width 1160 height 37
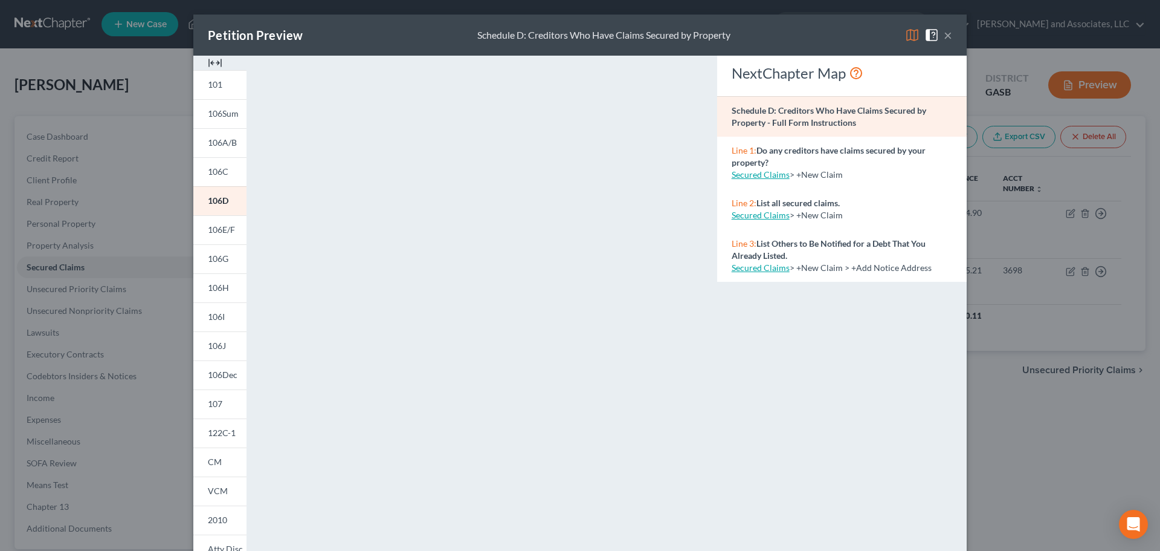
click at [945, 37] on button "×" at bounding box center [948, 35] width 8 height 15
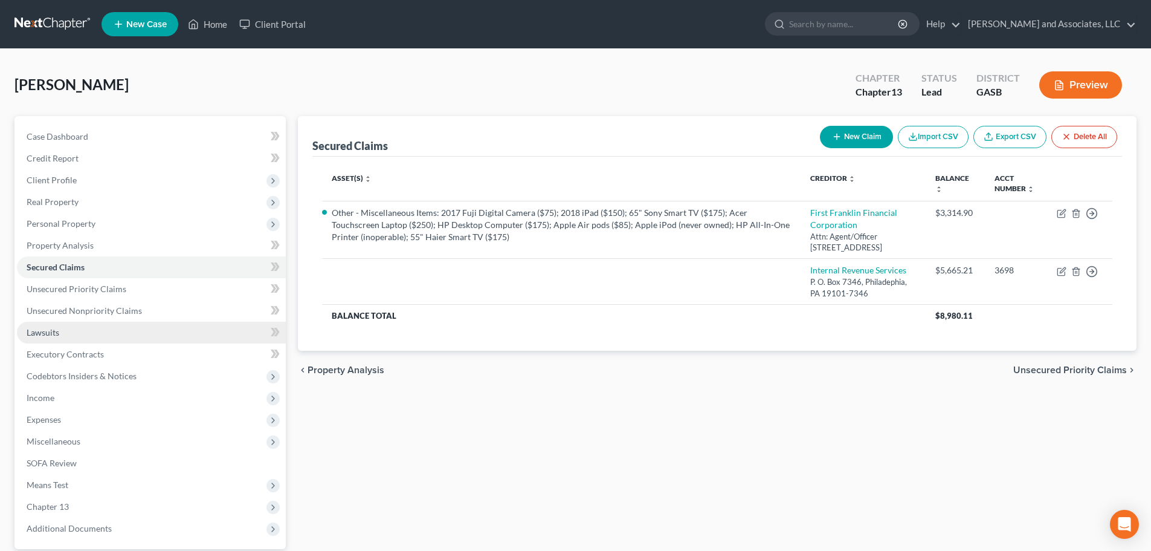
click at [53, 332] on span "Lawsuits" at bounding box center [43, 332] width 33 height 10
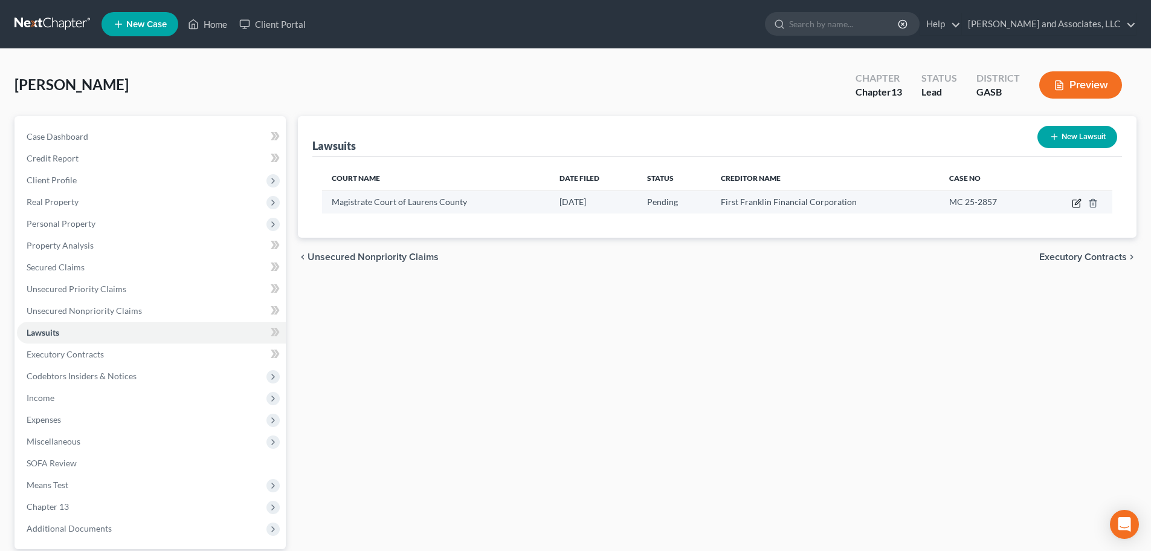
click at [1077, 202] on icon "button" at bounding box center [1077, 203] width 10 height 10
select select "10"
select select "0"
select select "1"
select select "10"
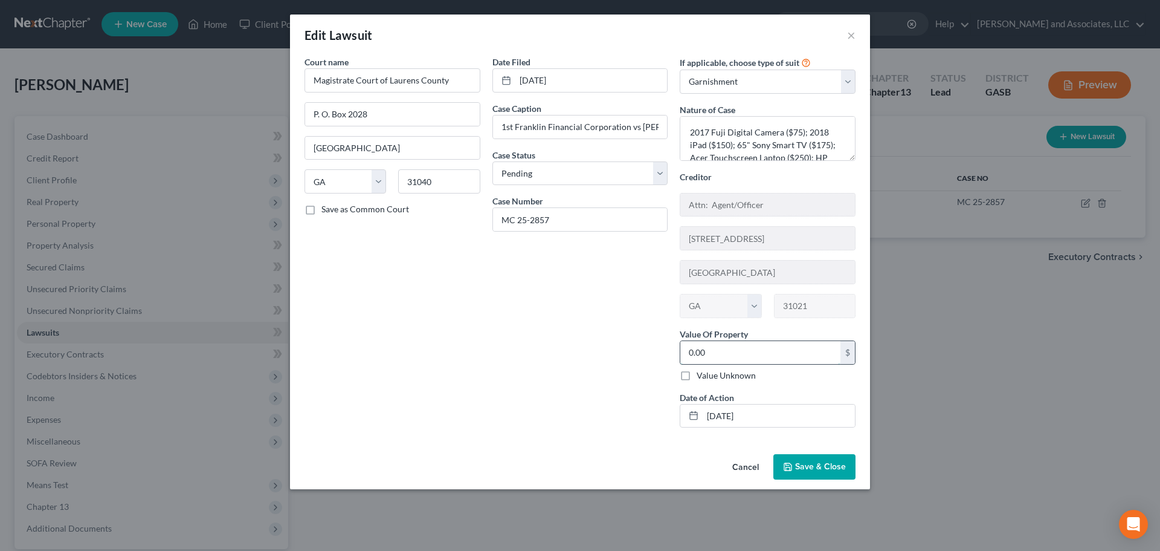
click at [723, 350] on input "0.00" at bounding box center [760, 352] width 160 height 23
type input "1,085.00"
click at [849, 77] on select "Select Repossession Garnishment Foreclosure Attached, Seized, Or Levied Other" at bounding box center [768, 81] width 176 height 24
select select "4"
click at [680, 69] on select "Select Repossession Garnishment Foreclosure Attached, Seized, Or Levied Other" at bounding box center [768, 81] width 176 height 24
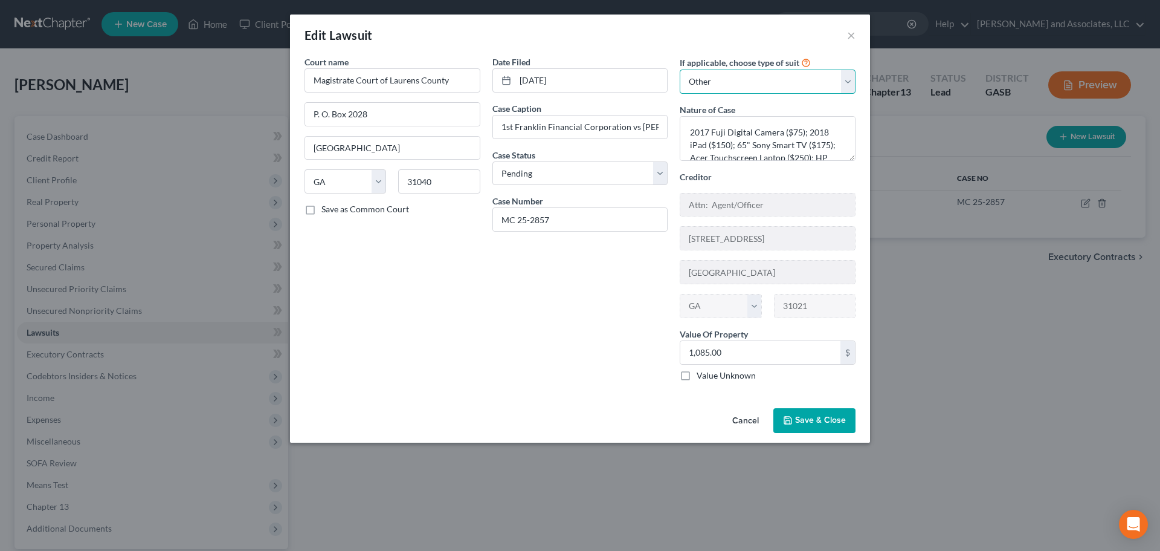
click at [848, 83] on select "Select Repossession Garnishment Foreclosure Attached, Seized, Or Levied Other" at bounding box center [768, 81] width 176 height 24
click at [680, 69] on select "Select Repossession Garnishment Foreclosure Attached, Seized, Or Levied Other" at bounding box center [768, 81] width 176 height 24
click at [690, 128] on textarea "2017 Fuji Digital Camera ($75); 2018 iPad ($150); 65" Sony Smart TV ($175); Ace…" at bounding box center [768, 138] width 176 height 45
type textarea "Suit on Account: 2017 Fuji Digital Camera ($75); 2018 iPad ($150); 65" Sony Sma…"
click at [813, 420] on span "Save & Close" at bounding box center [820, 420] width 51 height 10
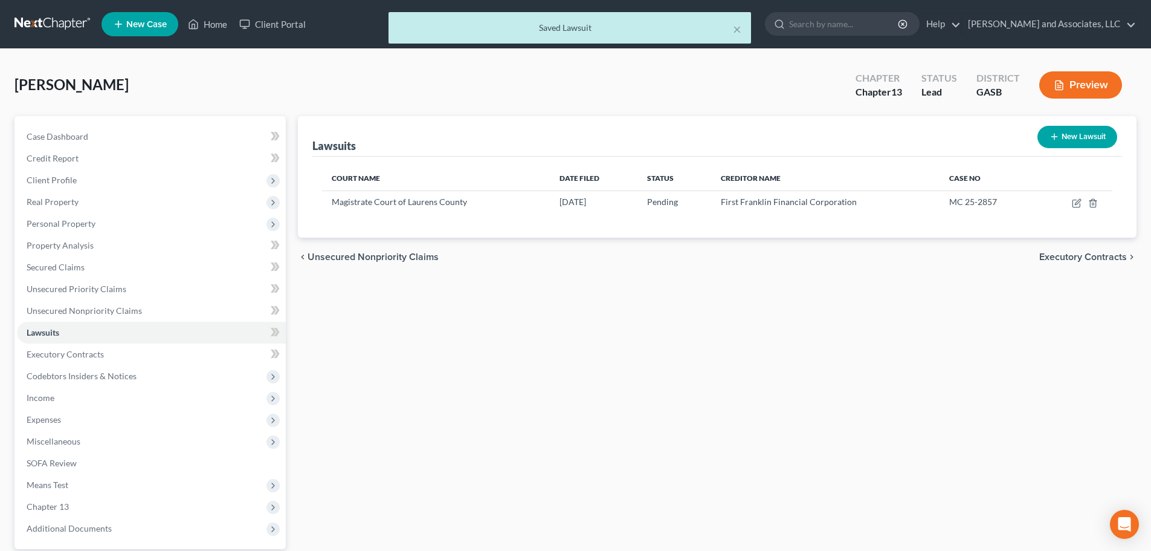
click at [1088, 83] on button "Preview" at bounding box center [1080, 84] width 83 height 27
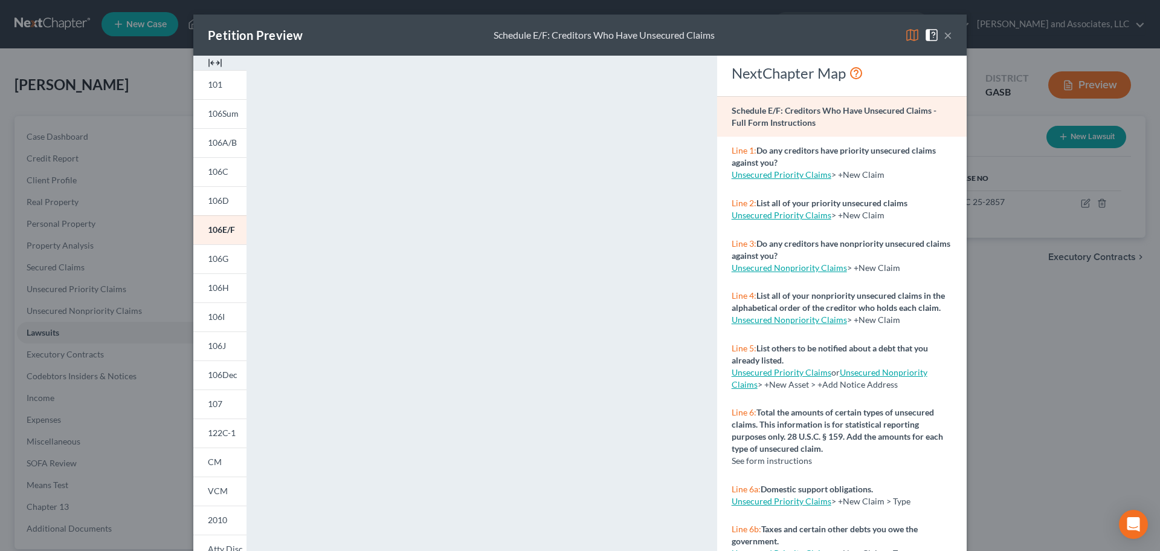
click at [907, 35] on img at bounding box center [912, 35] width 15 height 15
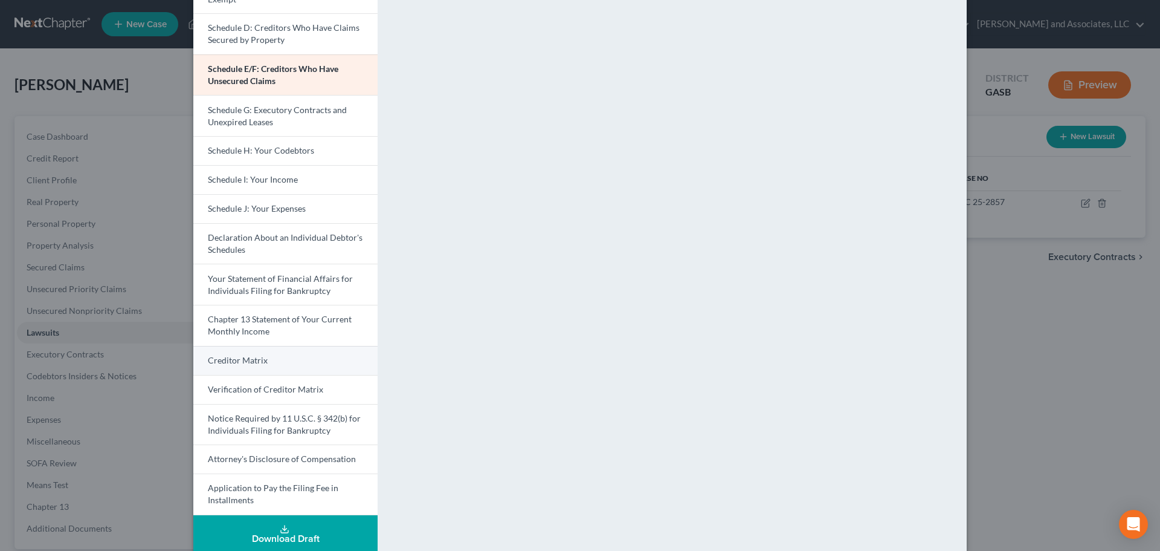
scroll to position [212, 0]
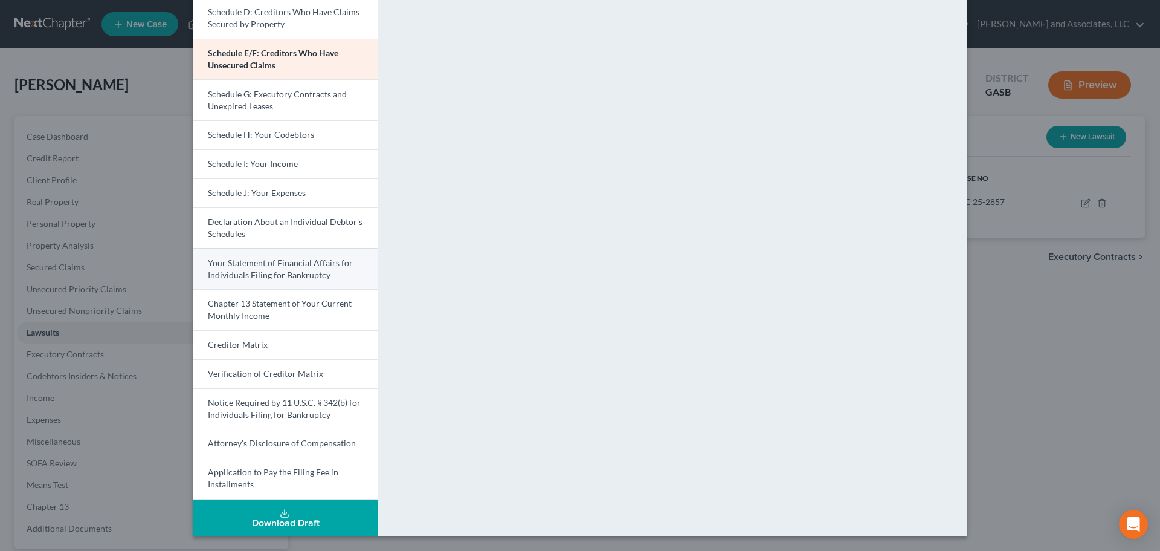
click at [270, 266] on span "Your Statement of Financial Affairs for Individuals Filing for Bankruptcy" at bounding box center [280, 268] width 145 height 22
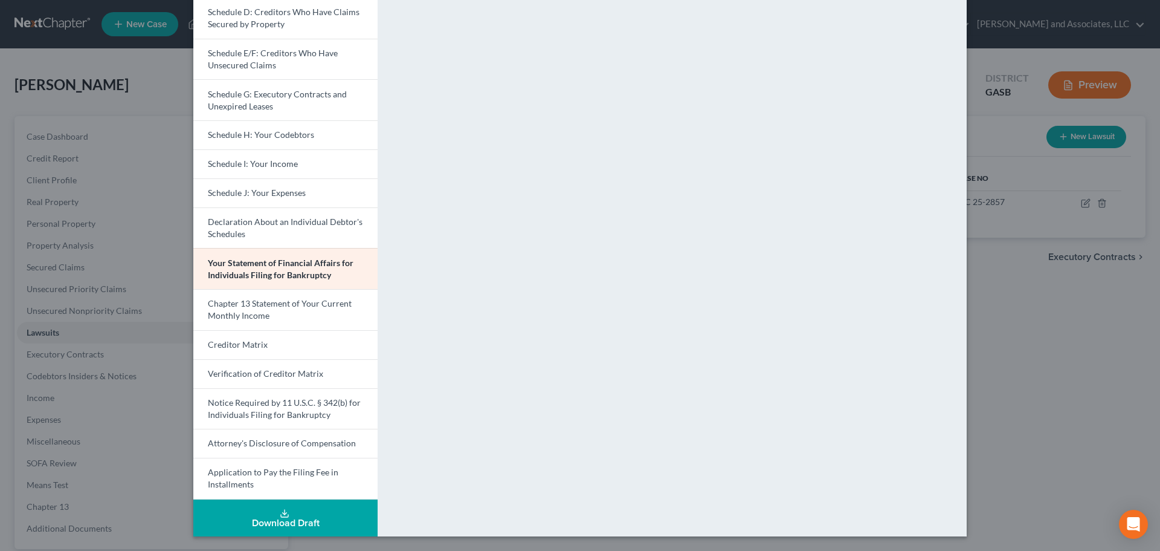
scroll to position [0, 0]
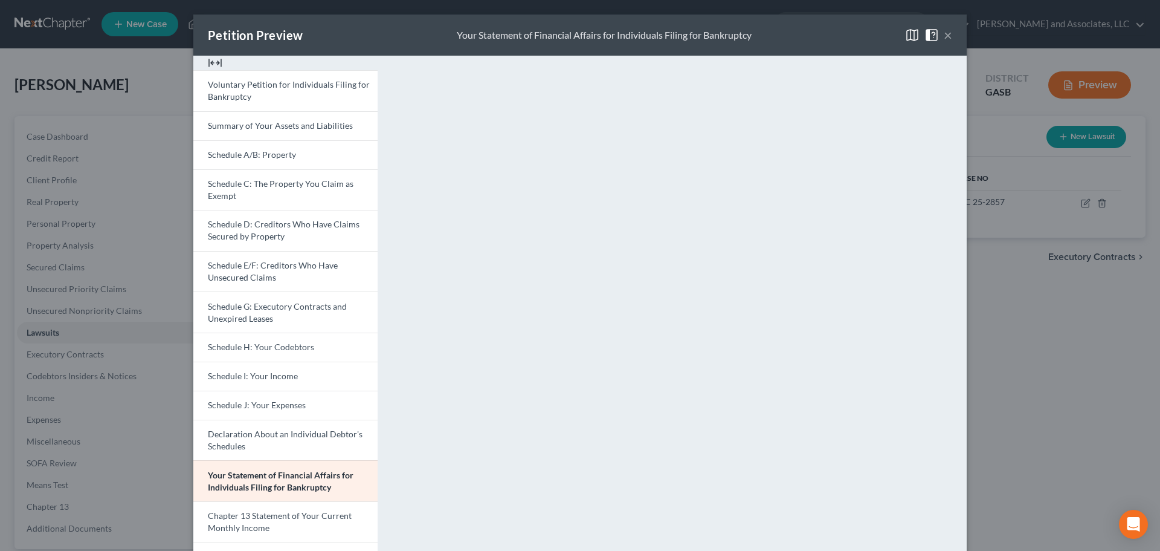
click at [944, 34] on button "×" at bounding box center [948, 35] width 8 height 15
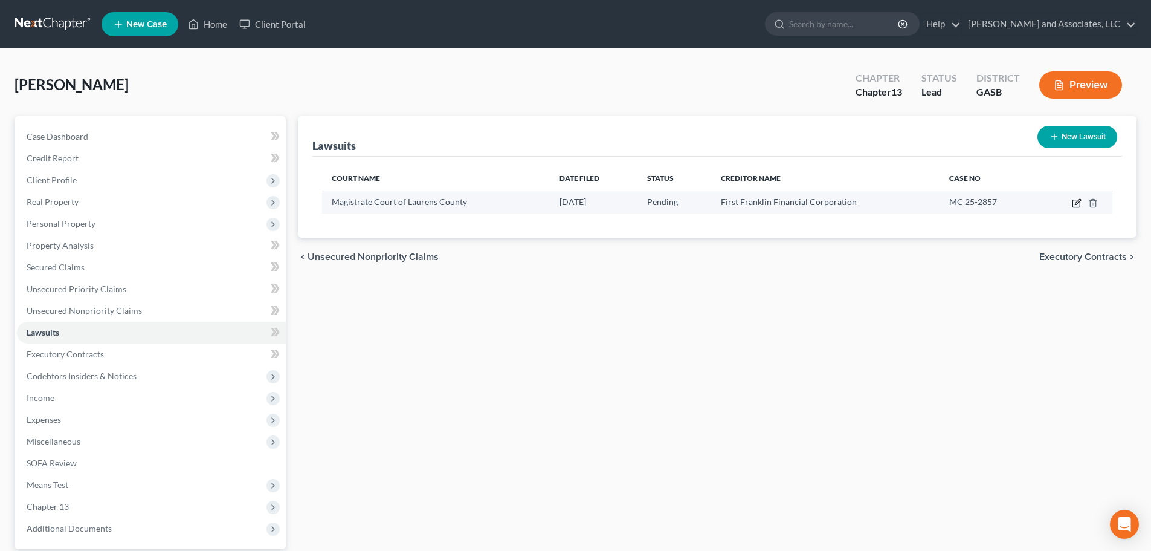
click at [1077, 203] on icon "button" at bounding box center [1077, 203] width 10 height 10
select select "10"
select select "0"
select select "4"
select select "10"
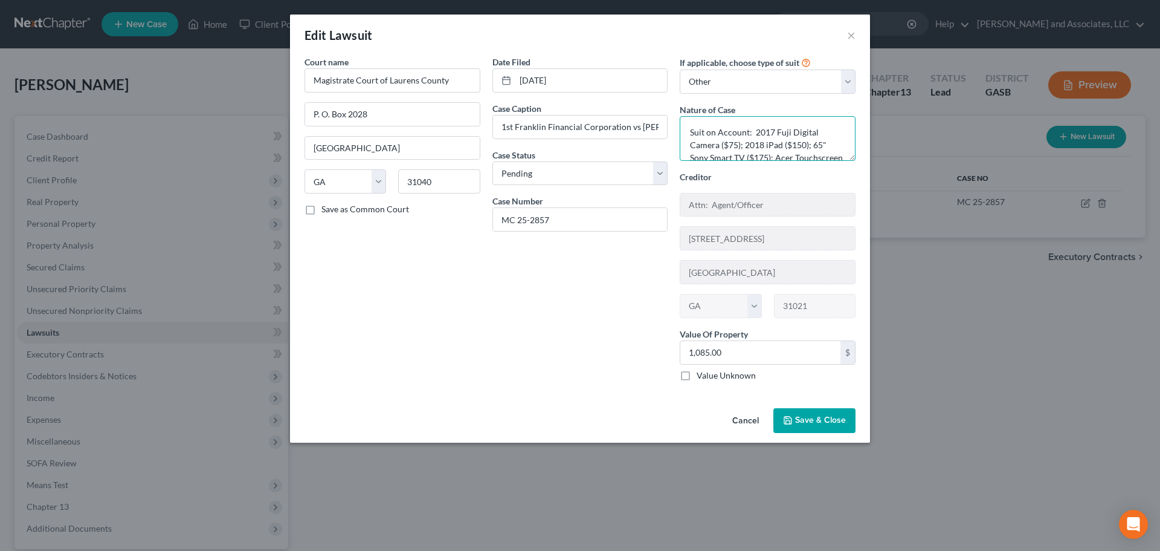
click at [748, 133] on textarea "Suit on Account: 2017 Fuji Digital Camera ($75); 2018 iPad ($150); 65" Sony Sma…" at bounding box center [768, 138] width 176 height 45
type textarea "Suit on Account 2017 Fuji Digital Camera ($75); 2018 iPad ($150); 65" Sony Smar…"
click at [824, 420] on span "Save & Close" at bounding box center [820, 420] width 51 height 10
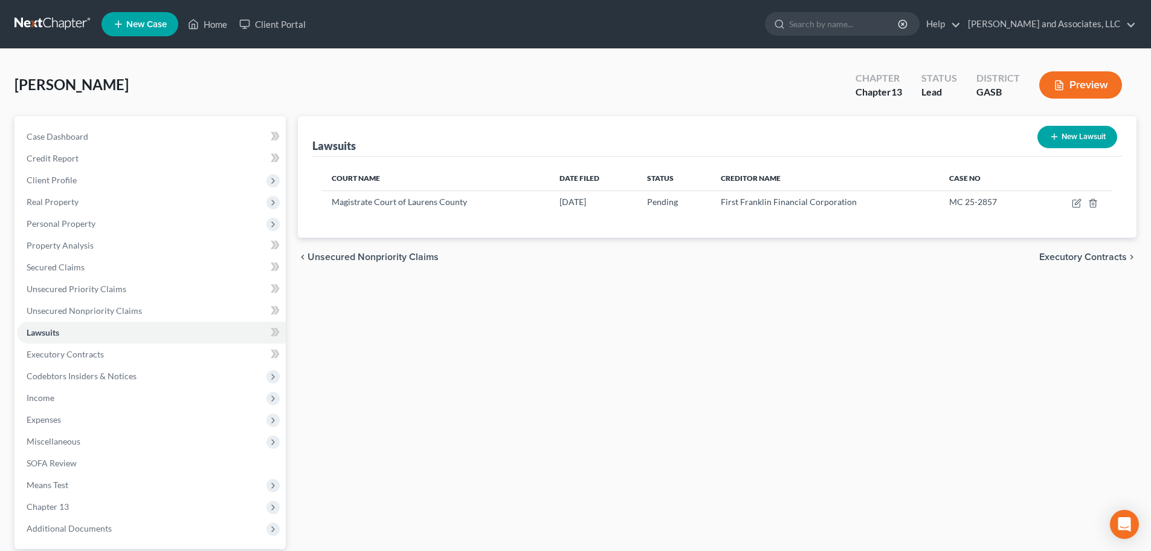
click at [1072, 88] on button "Preview" at bounding box center [1080, 84] width 83 height 27
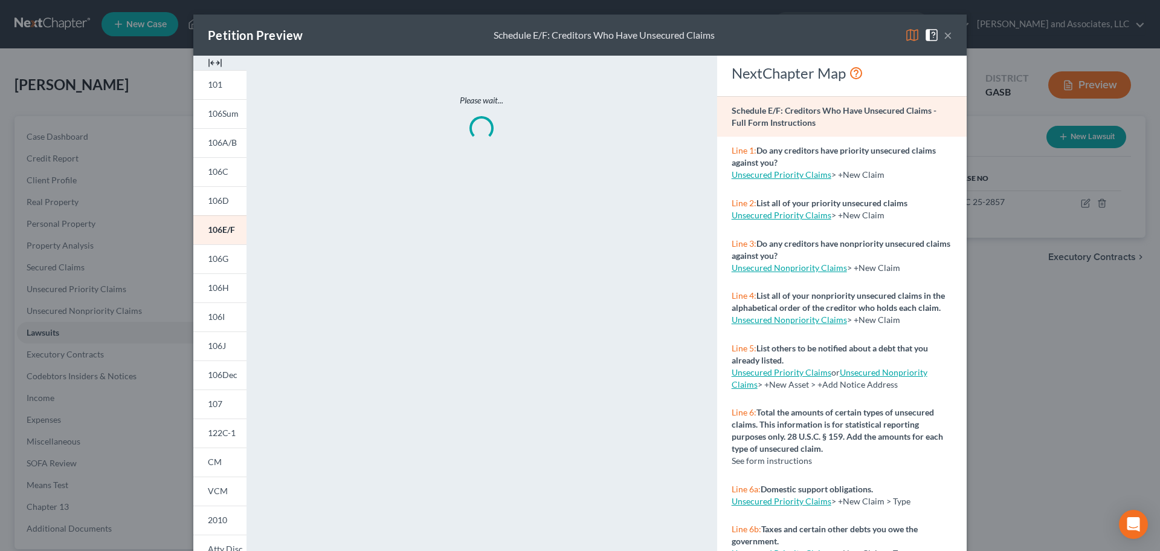
click at [907, 34] on img at bounding box center [912, 35] width 15 height 15
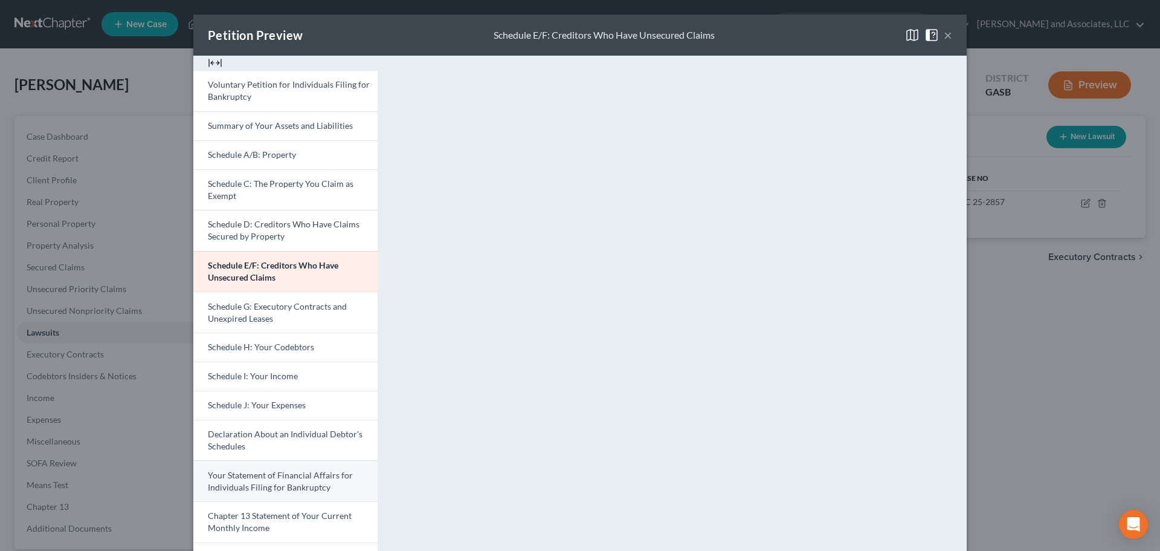
click at [287, 481] on span "Your Statement of Financial Affairs for Individuals Filing for Bankruptcy" at bounding box center [280, 481] width 145 height 22
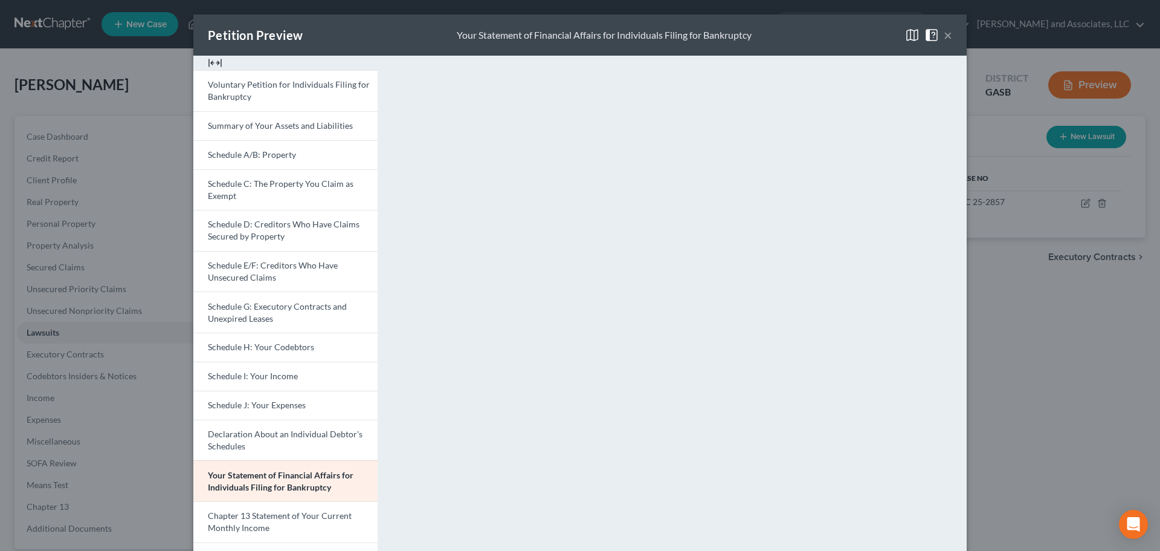
click at [944, 33] on button "×" at bounding box center [948, 35] width 8 height 15
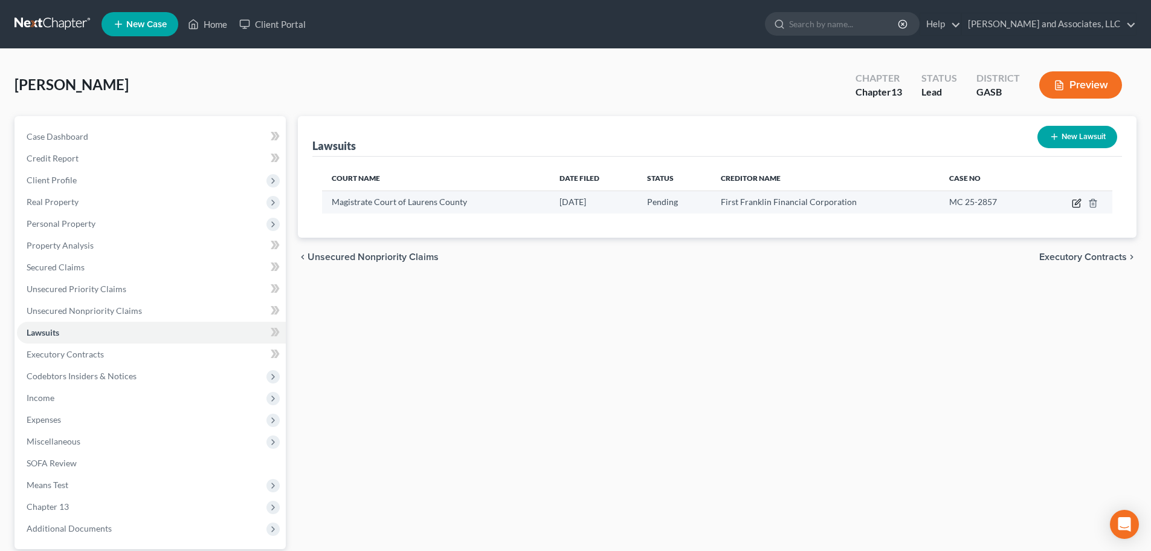
click at [1079, 201] on icon "button" at bounding box center [1077, 203] width 10 height 10
select select "10"
select select "0"
select select "4"
select select "10"
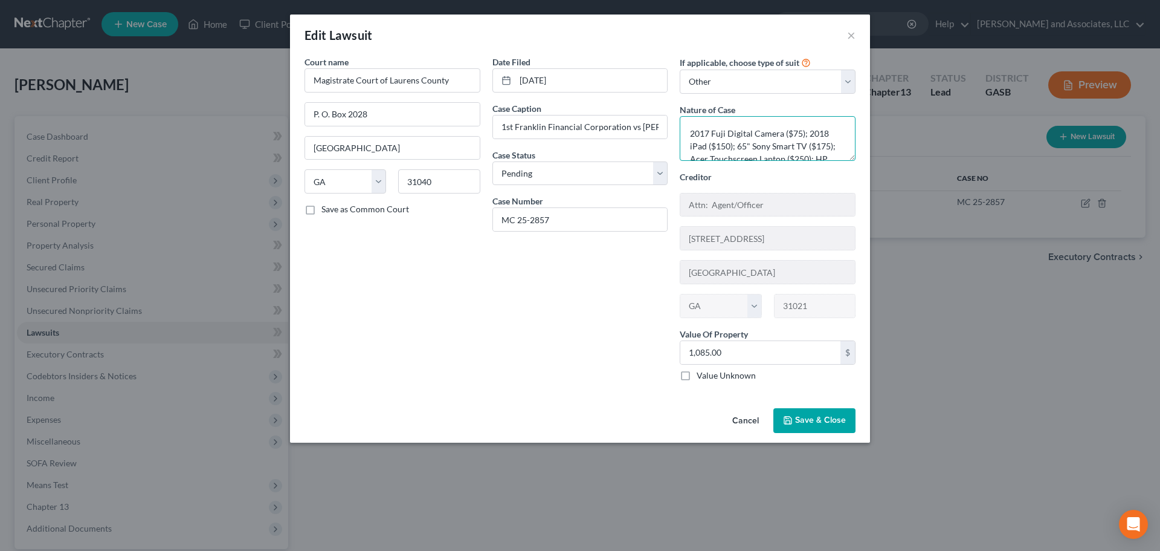
scroll to position [48, 0]
click at [758, 143] on textarea "Suit on Account 2017 Fuji Digital Camera ($75); 2018 iPad ($150); 65" Sony Smar…" at bounding box center [768, 138] width 176 height 45
drag, startPoint x: 691, startPoint y: 155, endPoint x: 851, endPoint y: 144, distance: 160.5
click at [851, 144] on textarea "Suit on Account 2017 Fuji Digital Camera ($75); 2018 iPad ($150); 65" Sony Smar…" at bounding box center [768, 138] width 176 height 45
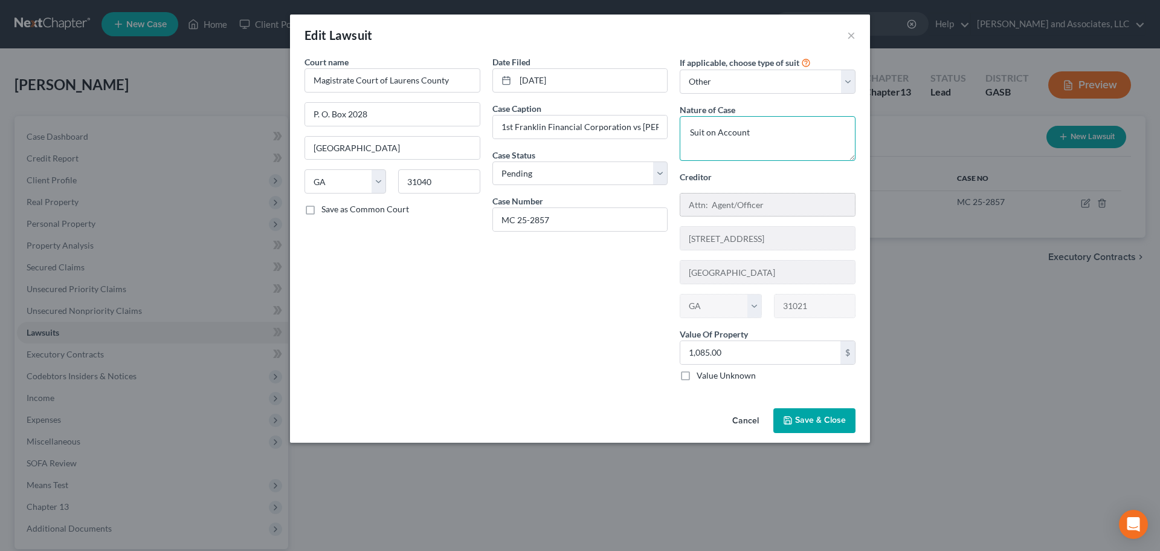
scroll to position [0, 0]
click at [690, 125] on textarea "Suit on Account" at bounding box center [768, 138] width 176 height 45
type textarea "Suit on Account"
click at [816, 419] on span "Save & Close" at bounding box center [820, 420] width 51 height 10
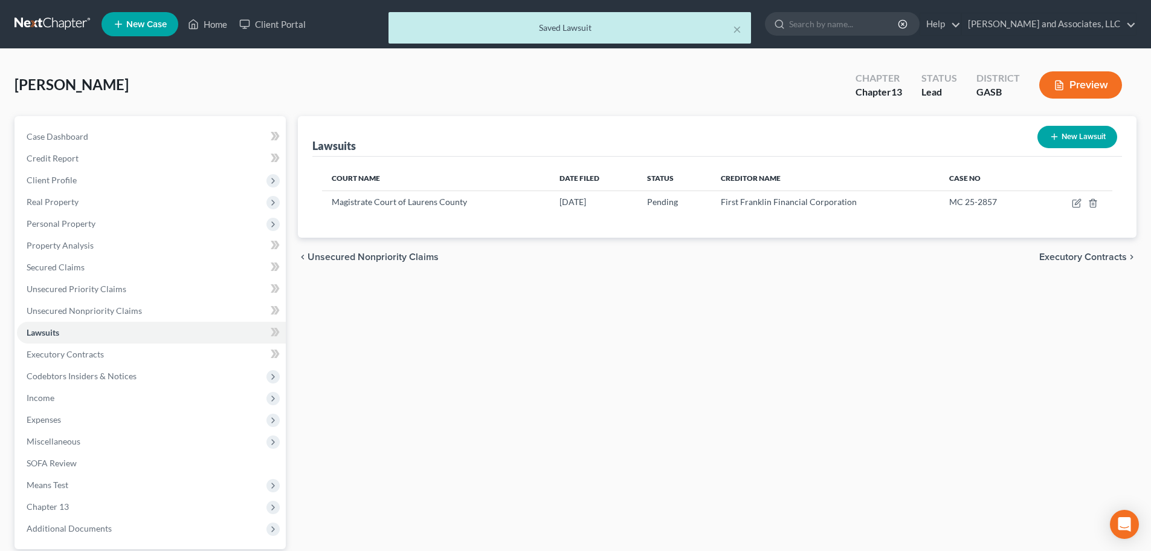
click at [1078, 81] on button "Preview" at bounding box center [1080, 84] width 83 height 27
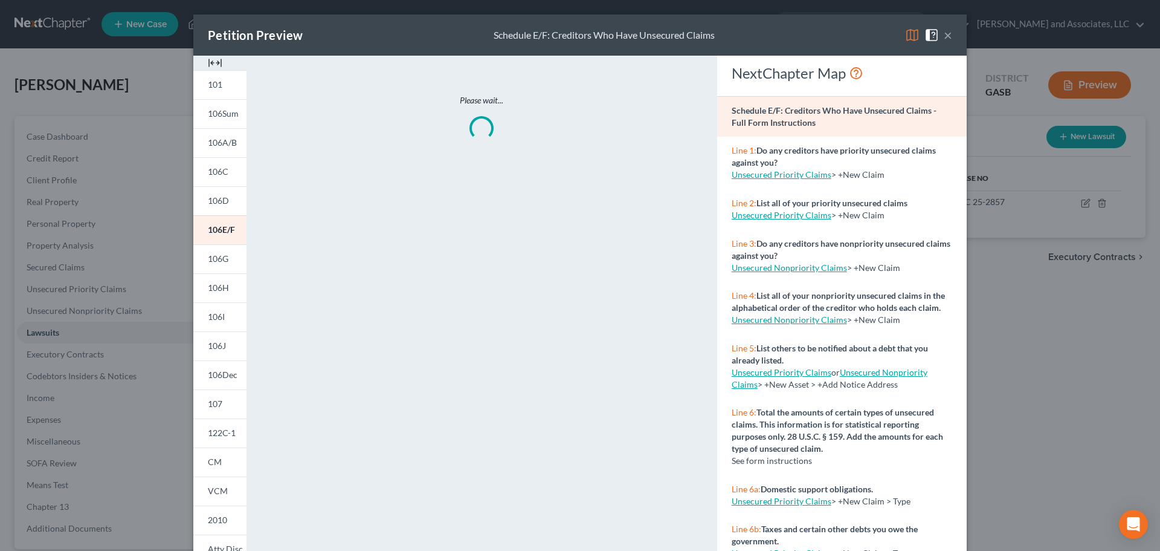
click at [905, 35] on img at bounding box center [912, 35] width 15 height 15
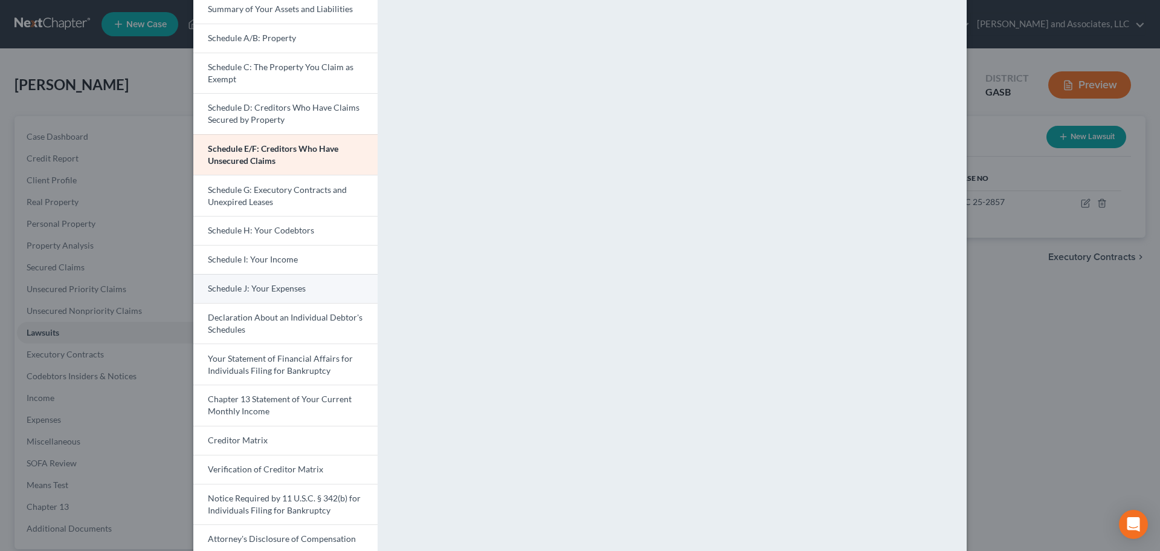
scroll to position [212, 0]
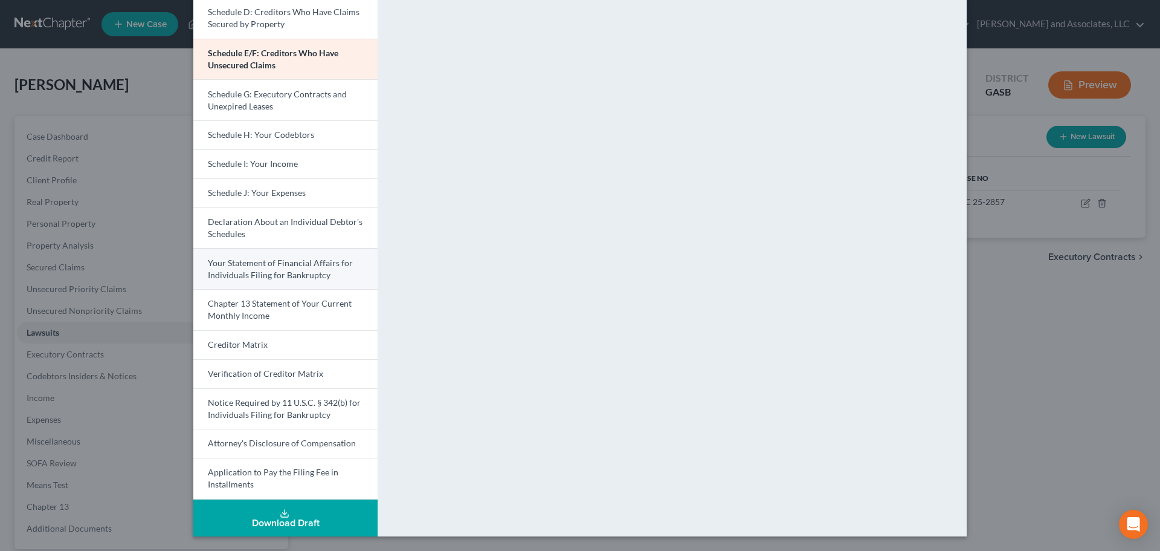
click at [299, 265] on span "Your Statement of Financial Affairs for Individuals Filing for Bankruptcy" at bounding box center [280, 268] width 145 height 22
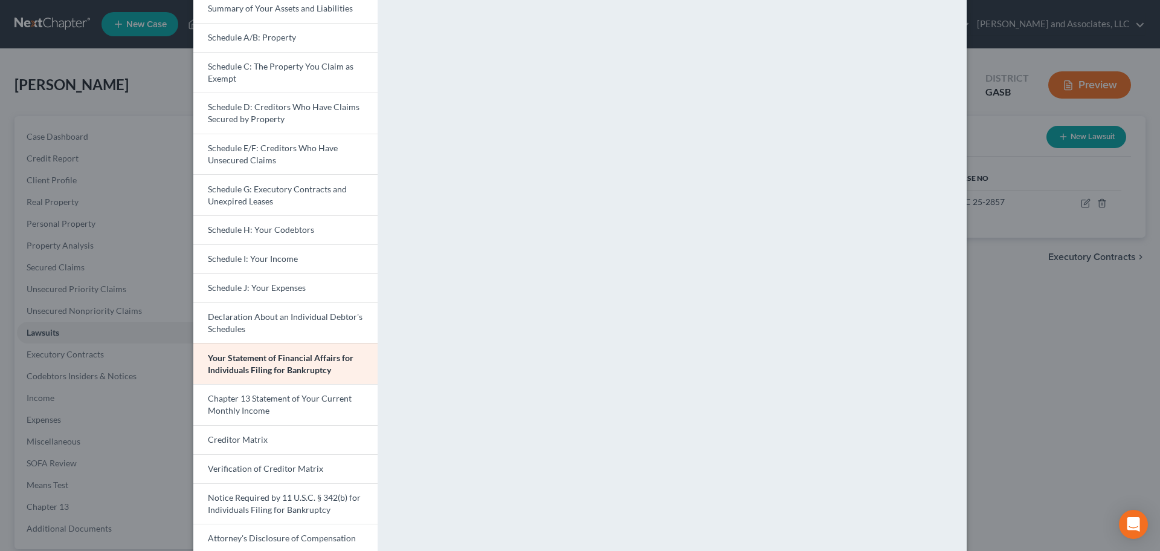
scroll to position [0, 0]
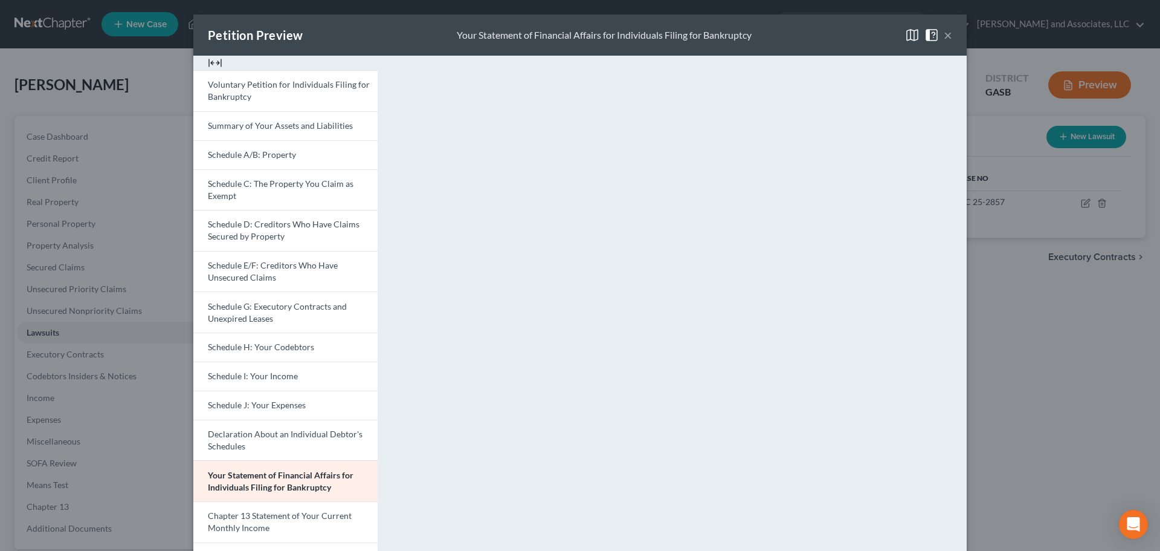
click at [945, 35] on button "×" at bounding box center [948, 35] width 8 height 15
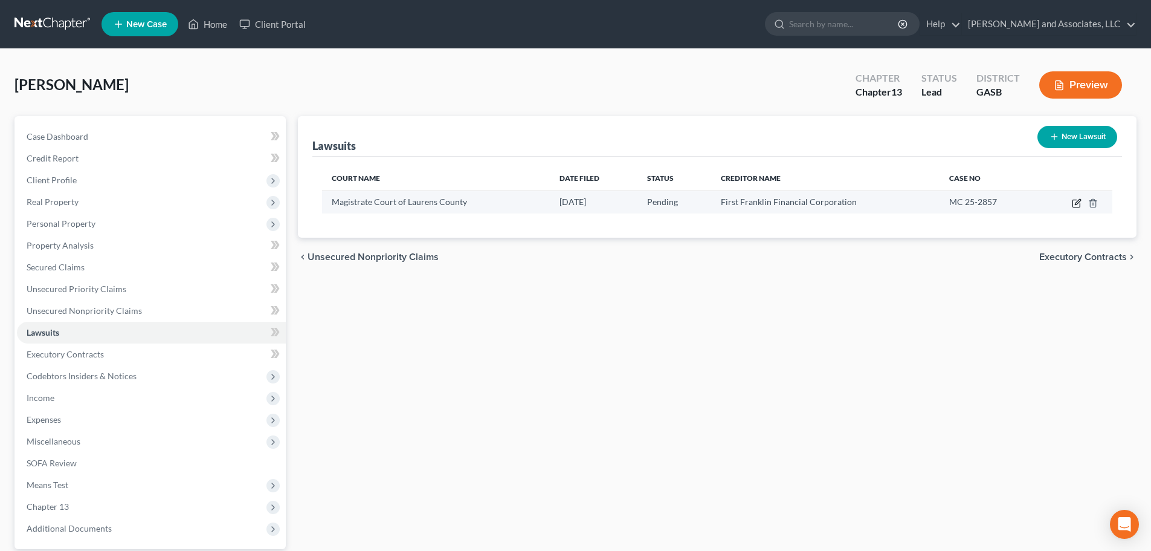
click at [1080, 202] on icon "button" at bounding box center [1077, 203] width 10 height 10
select select "10"
select select "0"
select select "4"
select select "10"
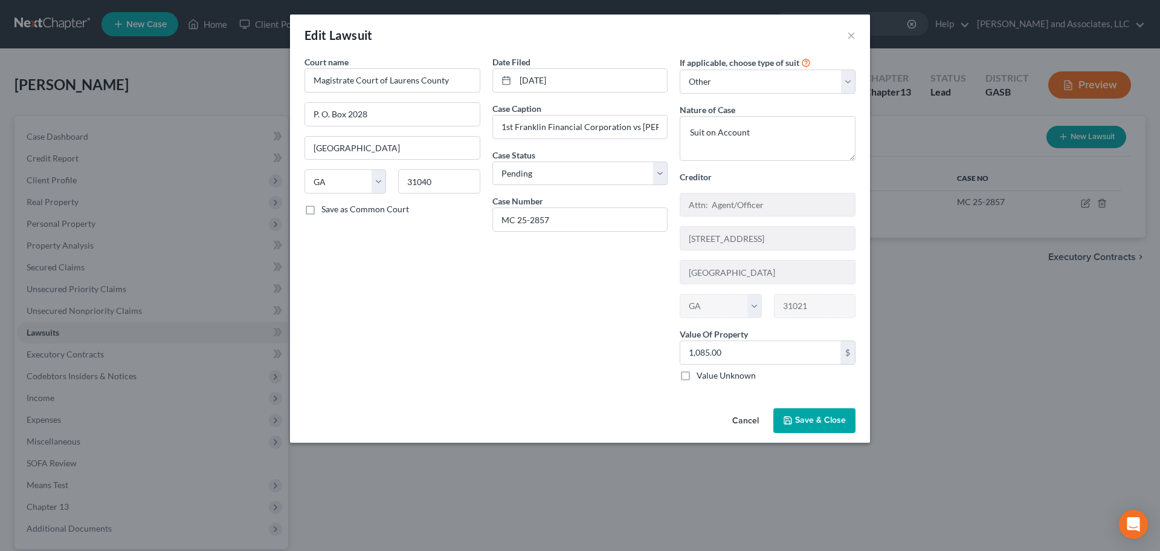
drag, startPoint x: 808, startPoint y: 419, endPoint x: 823, endPoint y: 422, distance: 15.4
click at [810, 419] on span "Save & Close" at bounding box center [820, 420] width 51 height 10
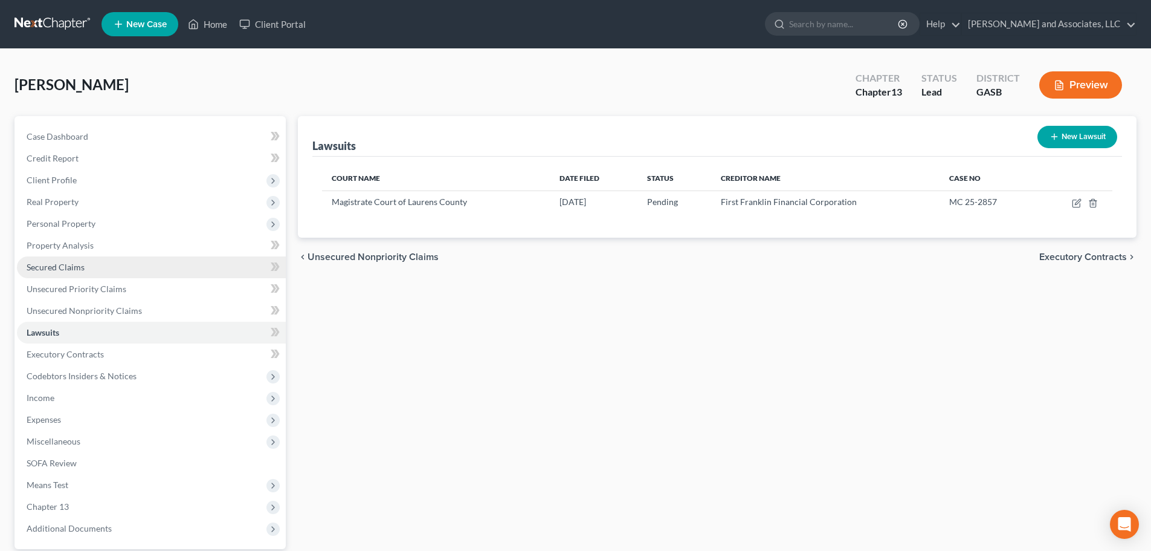
click at [53, 266] on span "Secured Claims" at bounding box center [56, 267] width 58 height 10
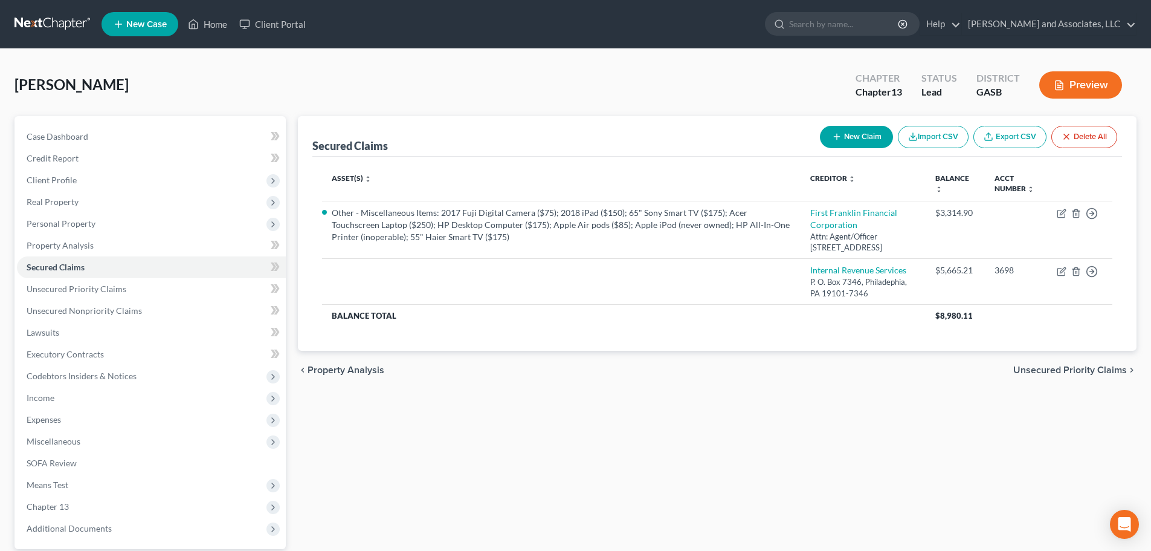
click at [1080, 82] on button "Preview" at bounding box center [1080, 84] width 83 height 27
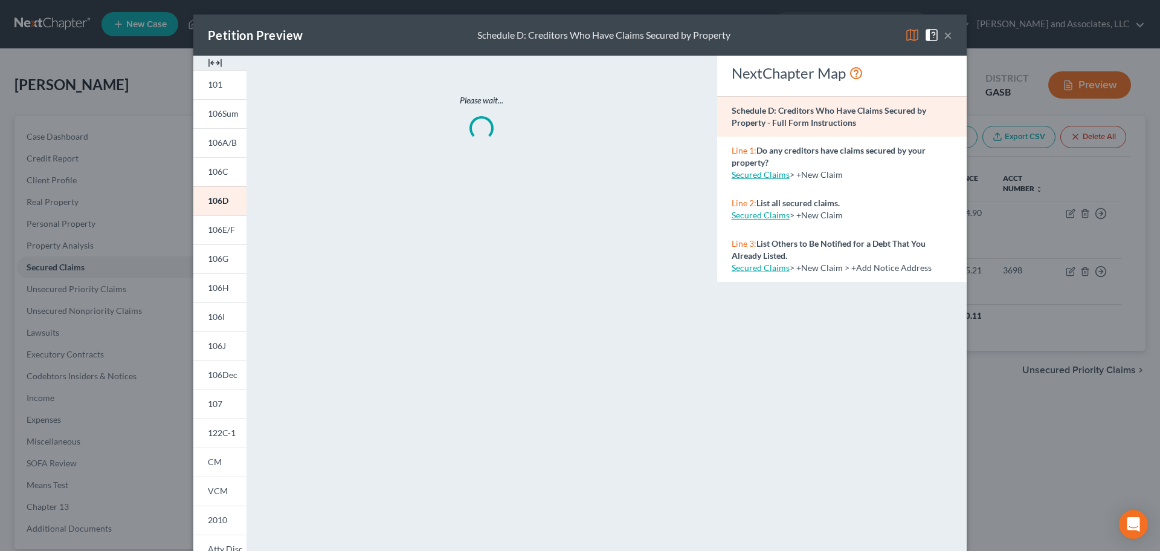
click at [908, 33] on img at bounding box center [912, 35] width 15 height 15
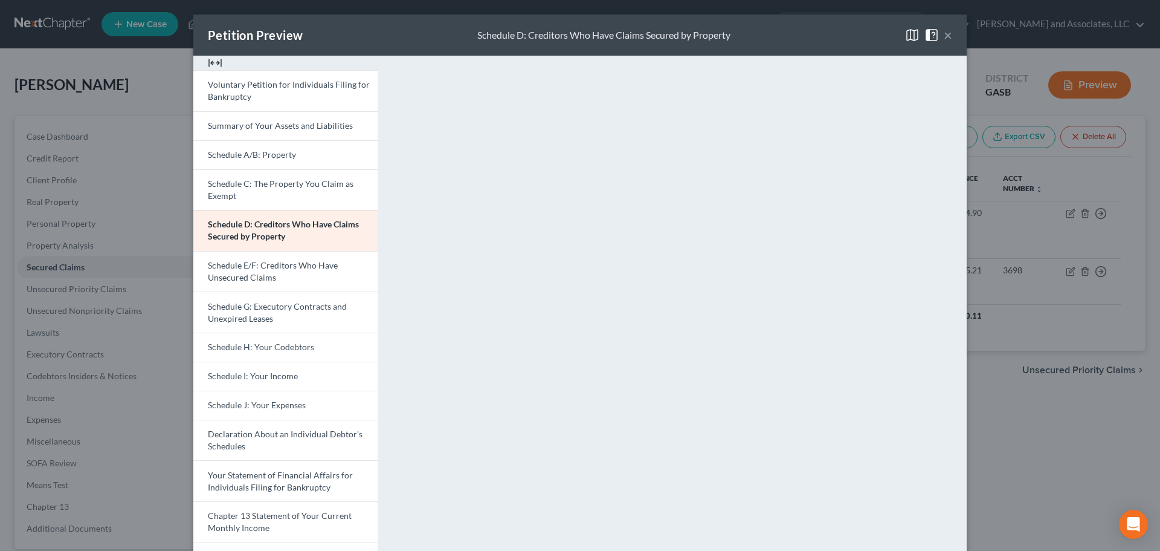
click at [945, 35] on button "×" at bounding box center [948, 35] width 8 height 15
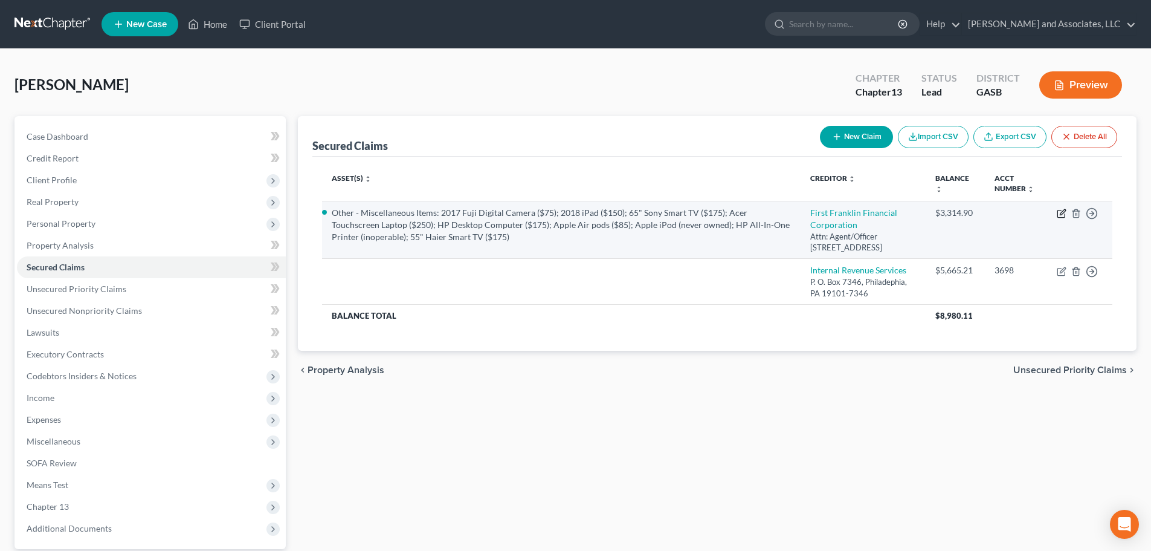
click at [1064, 214] on icon "button" at bounding box center [1062, 213] width 10 height 10
select select "10"
select select "2"
select select "0"
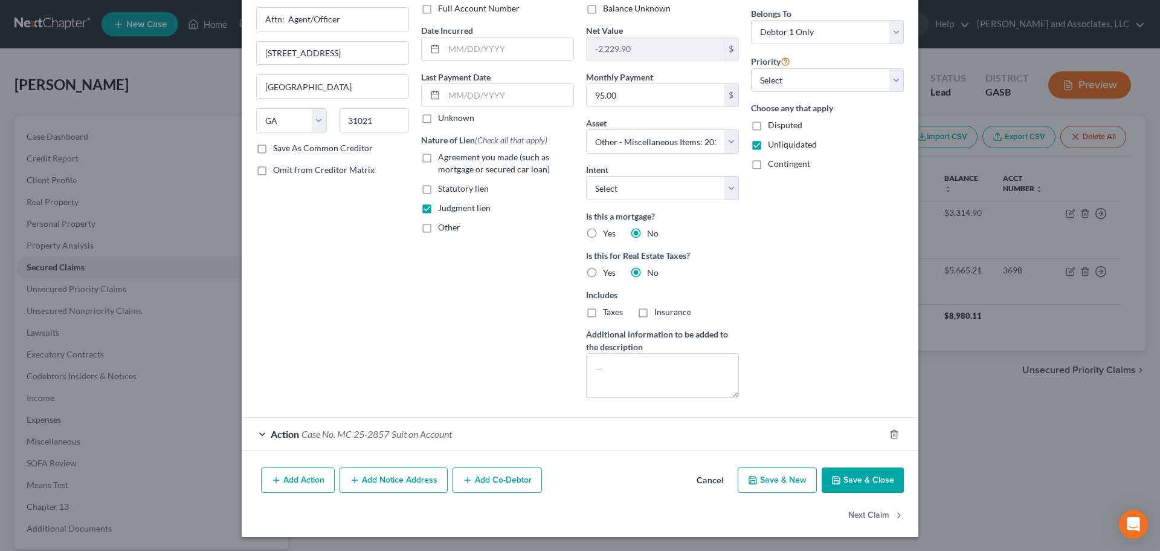
scroll to position [95, 0]
click at [398, 480] on button "Add Notice Address" at bounding box center [394, 479] width 108 height 25
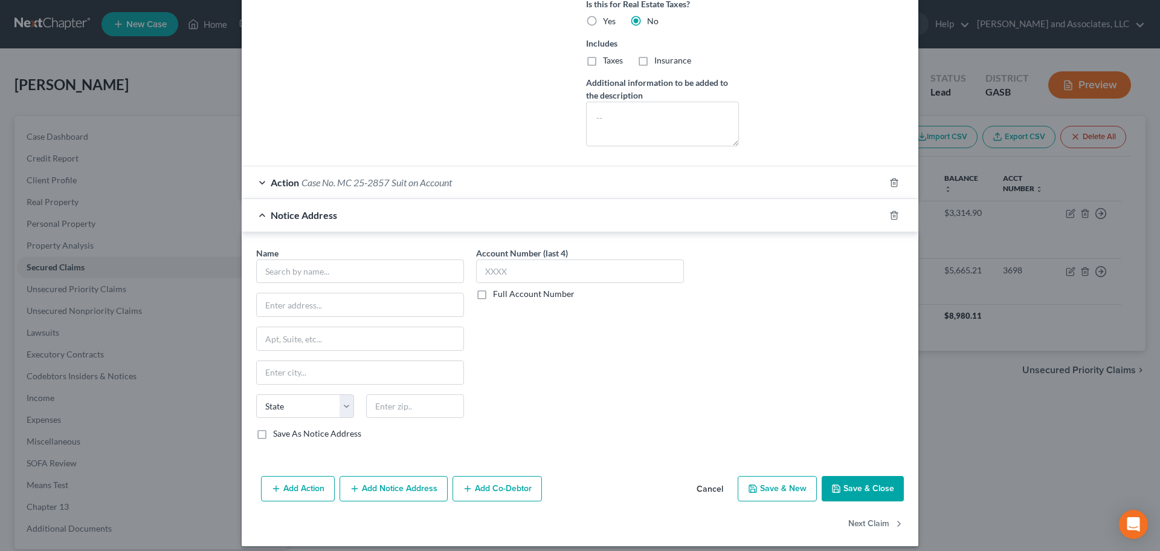
scroll to position [356, 0]
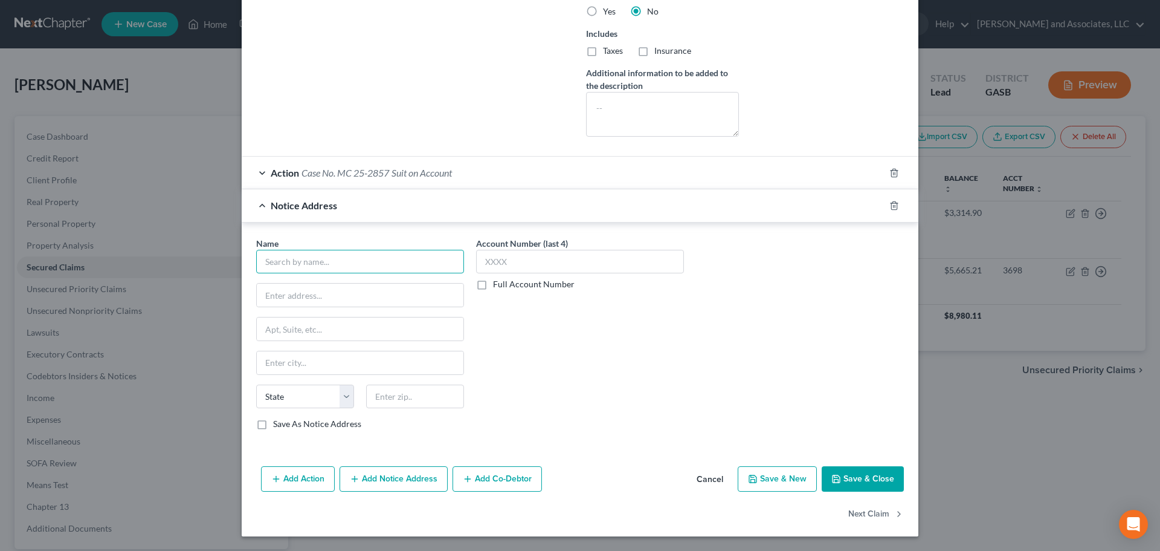
click at [286, 264] on input "text" at bounding box center [360, 262] width 208 height 24
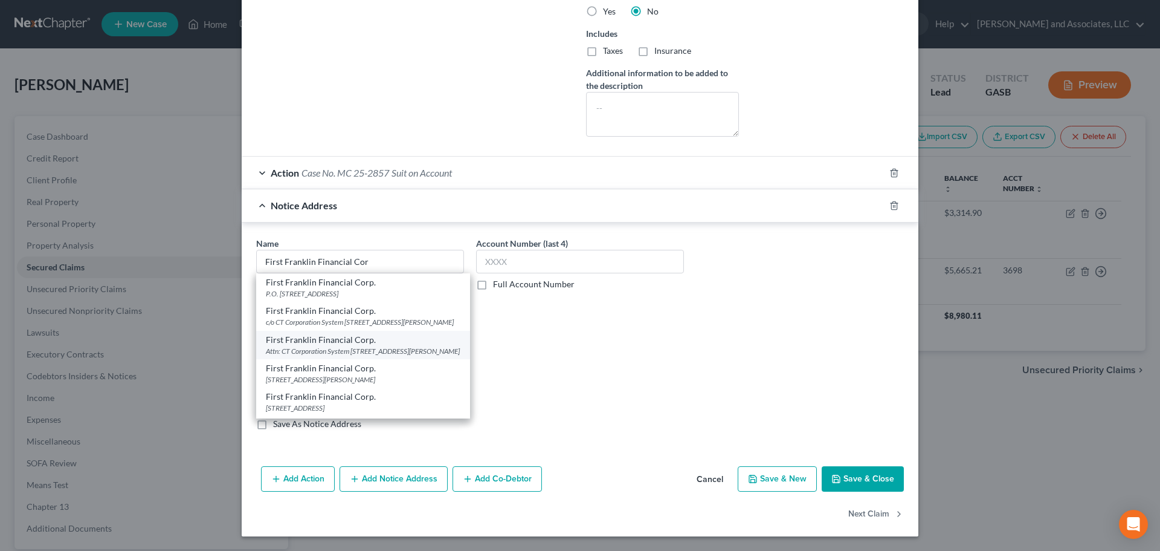
click at [376, 356] on div "Attn: CT Corporation System [STREET_ADDRESS][PERSON_NAME]" at bounding box center [363, 351] width 195 height 10
type input "First Franklin Financial Corp."
type input "Attn: CT Corporation System"
type input "[STREET_ADDRESS][PERSON_NAME]"
type input "[GEOGRAPHIC_DATA]"
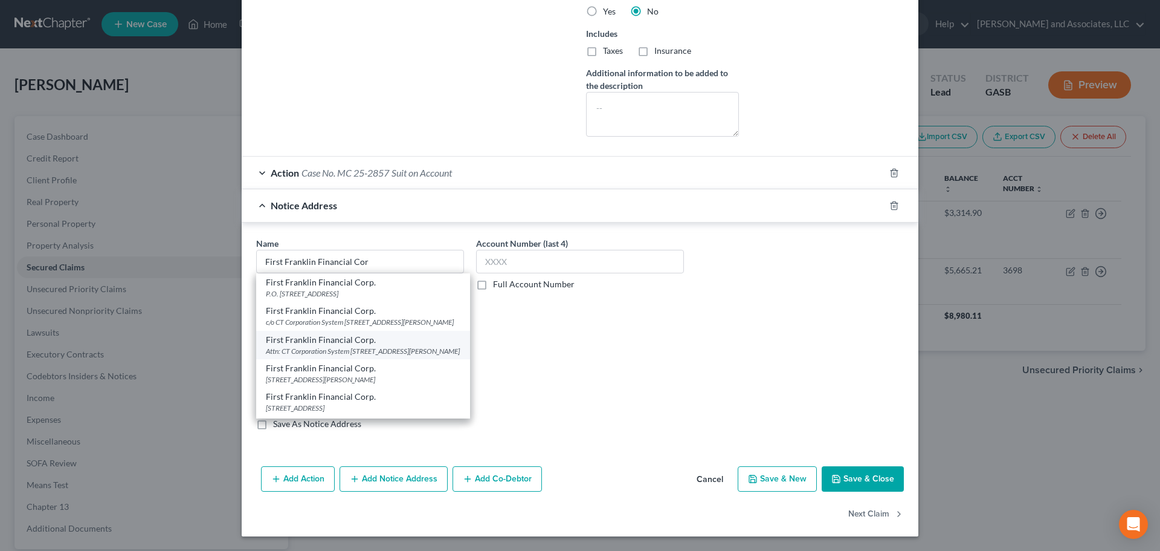
select select "10"
type input "30046-4805"
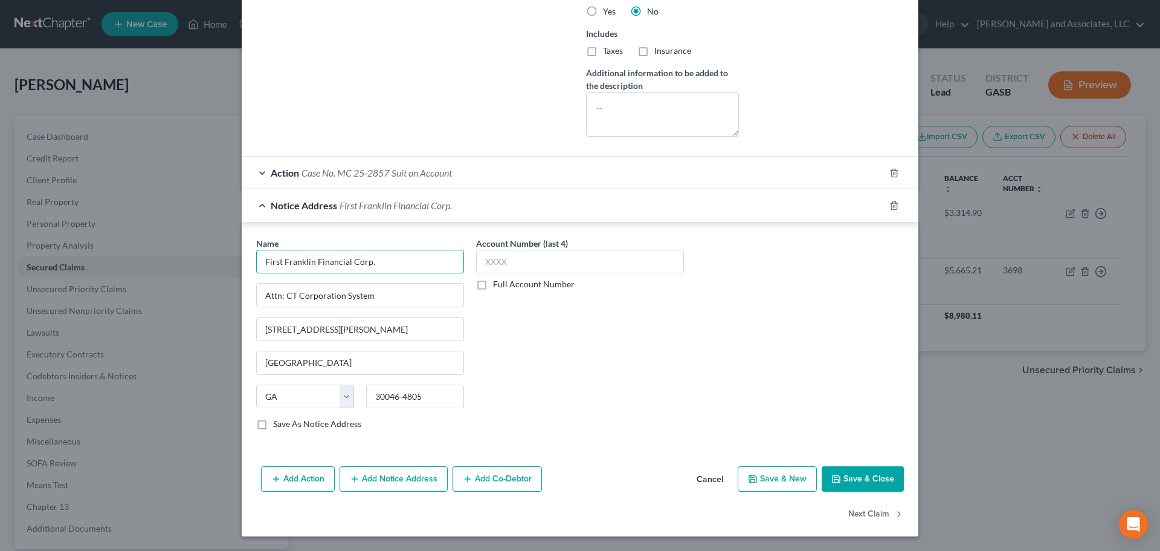
click at [370, 262] on input "First Franklin Financial Corp." at bounding box center [360, 262] width 208 height 24
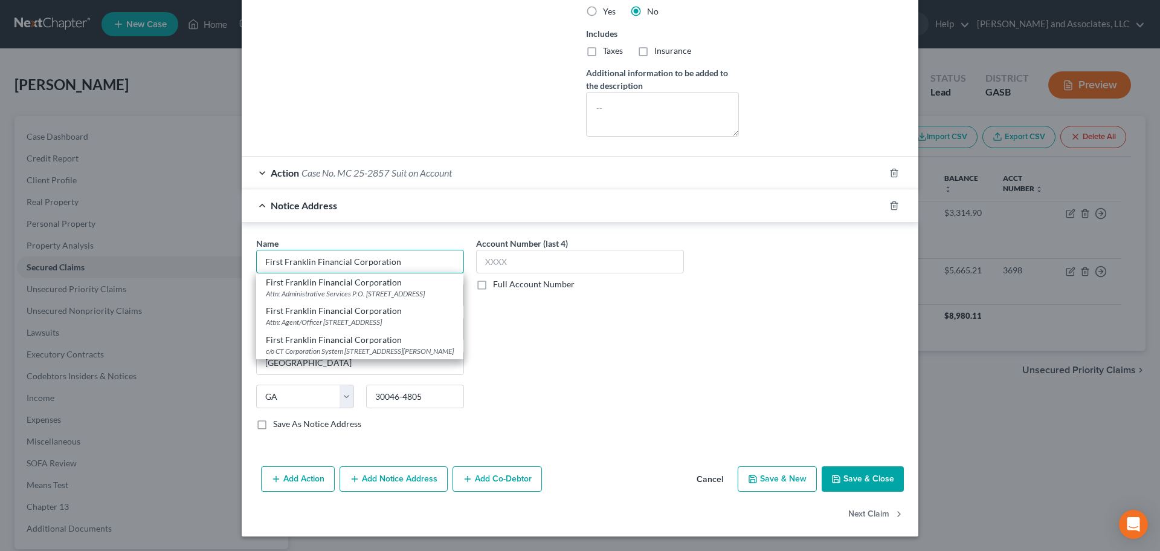
type input "First Franklin Financial Corporation"
click at [847, 323] on div "Name * First Franklin Financial Corporation First Franklin Financial Corporatio…" at bounding box center [580, 338] width 660 height 203
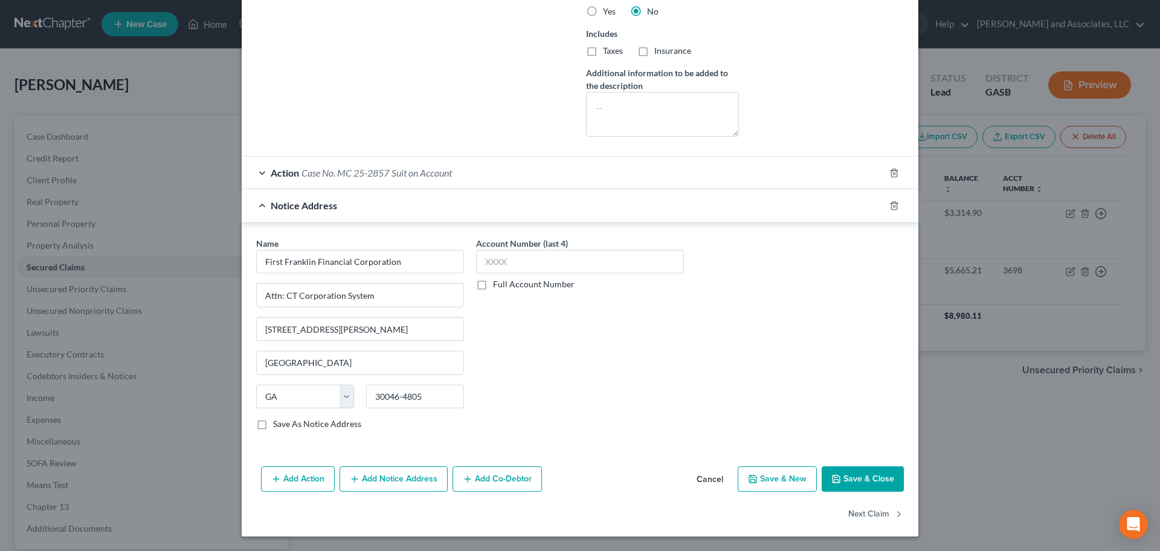
click at [273, 425] on label "Save As Notice Address" at bounding box center [317, 424] width 88 height 12
click at [278, 425] on input "Save As Notice Address" at bounding box center [282, 422] width 8 height 8
checkbox input "true"
click at [407, 480] on button "Add Notice Address" at bounding box center [394, 478] width 108 height 25
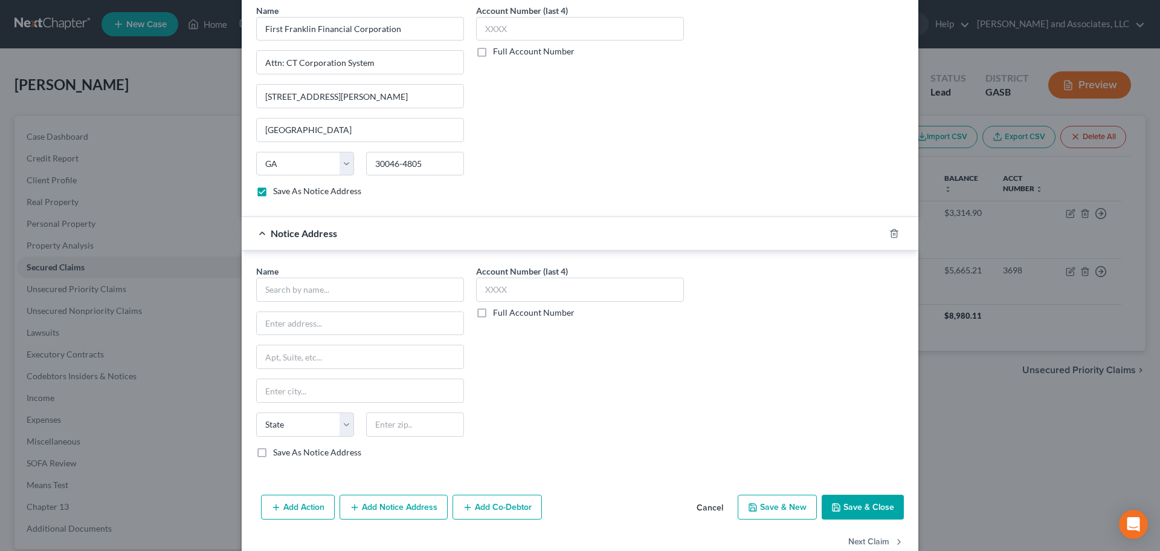
scroll to position [616, 0]
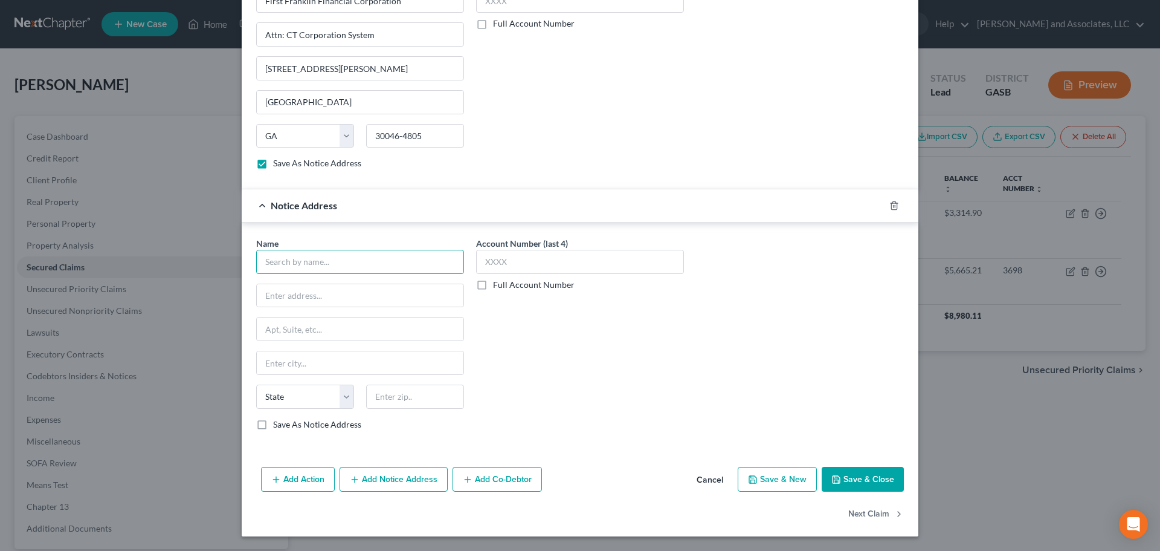
click at [305, 262] on input "text" at bounding box center [360, 262] width 208 height 24
type input "Magistrate Court of Laurens County"
drag, startPoint x: 296, startPoint y: 291, endPoint x: 320, endPoint y: 299, distance: 24.7
click at [297, 292] on input "text" at bounding box center [360, 295] width 207 height 23
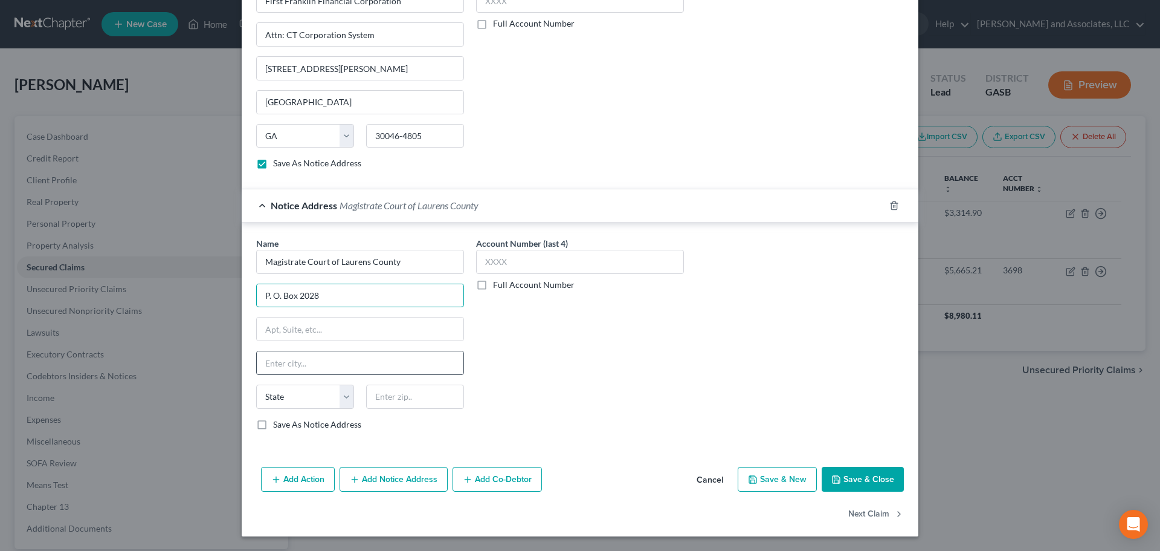
type input "P. O. Box 2028"
click at [302, 359] on input "text" at bounding box center [360, 362] width 207 height 23
type input "[GEOGRAPHIC_DATA]"
select select "10"
type input "31040"
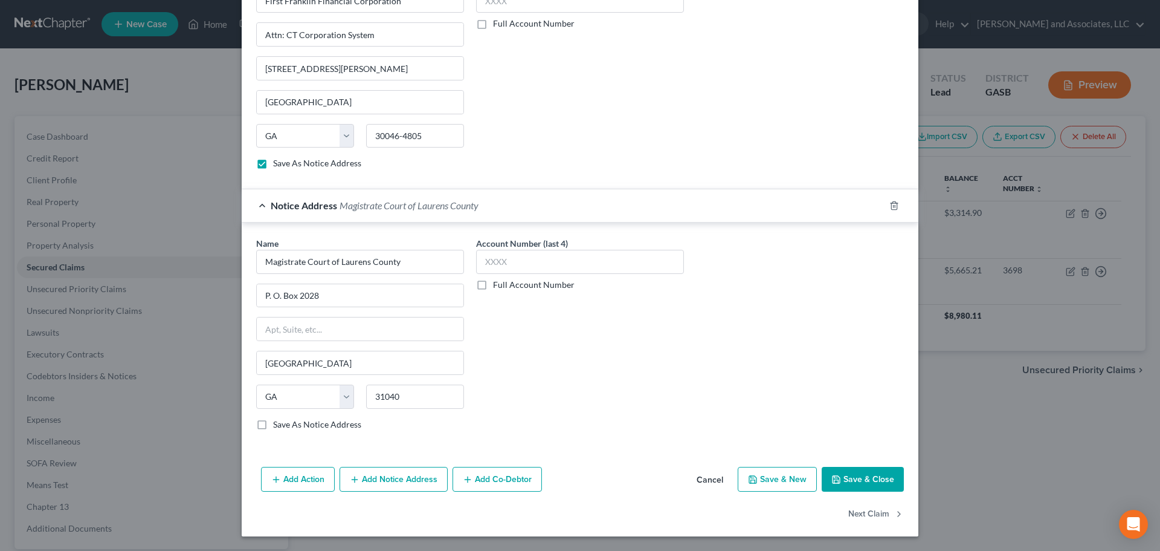
drag, startPoint x: 258, startPoint y: 425, endPoint x: 344, endPoint y: 422, distance: 86.5
click at [273, 425] on label "Save As Notice Address" at bounding box center [317, 424] width 88 height 12
click at [278, 425] on input "Save As Notice Address" at bounding box center [282, 422] width 8 height 8
checkbox input "true"
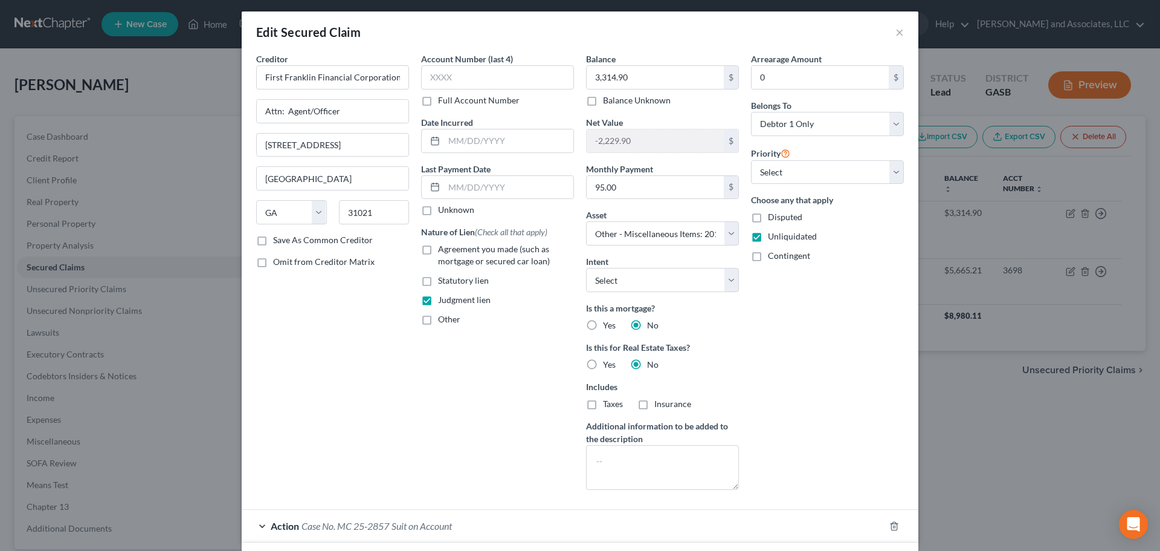
scroll to position [0, 0]
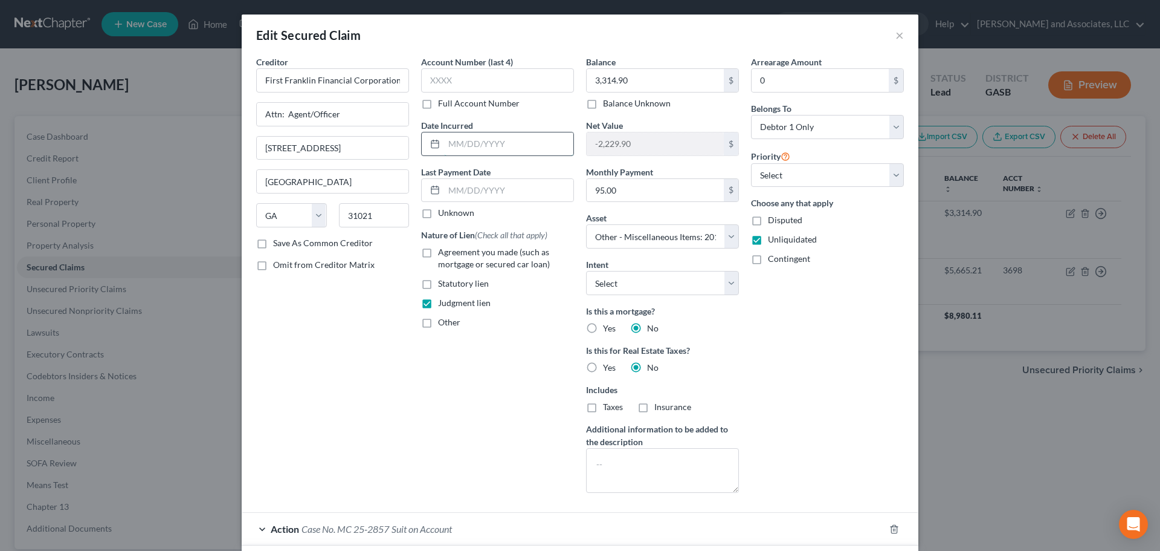
click at [455, 149] on input "text" at bounding box center [508, 143] width 129 height 23
type input "[DATE]"
click at [541, 420] on div "Account Number (last 4) Full Account Number Date Incurred [DATE] Last Payment D…" at bounding box center [497, 279] width 165 height 447
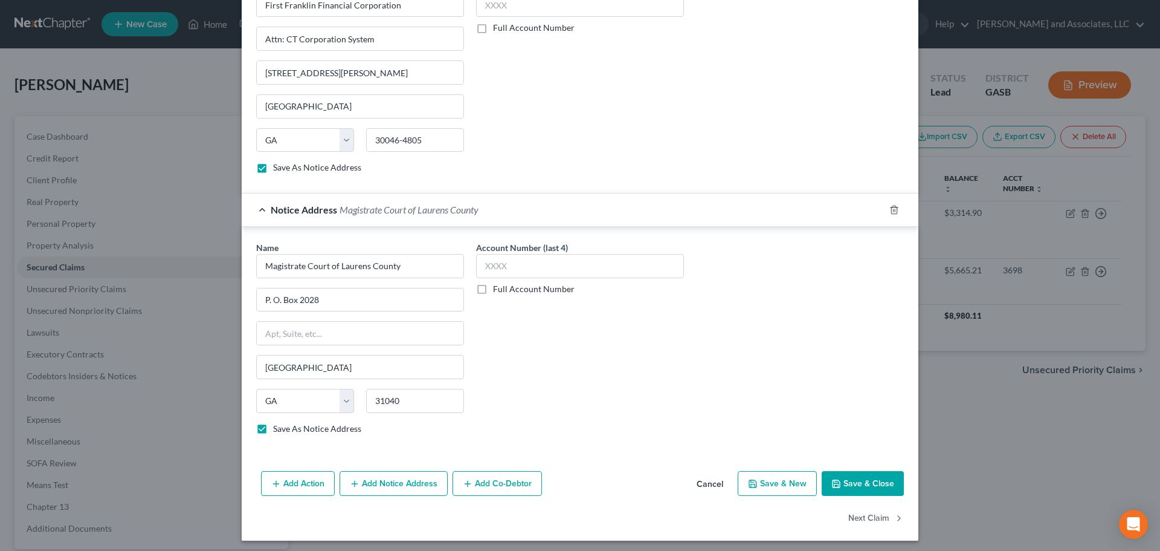
scroll to position [616, 0]
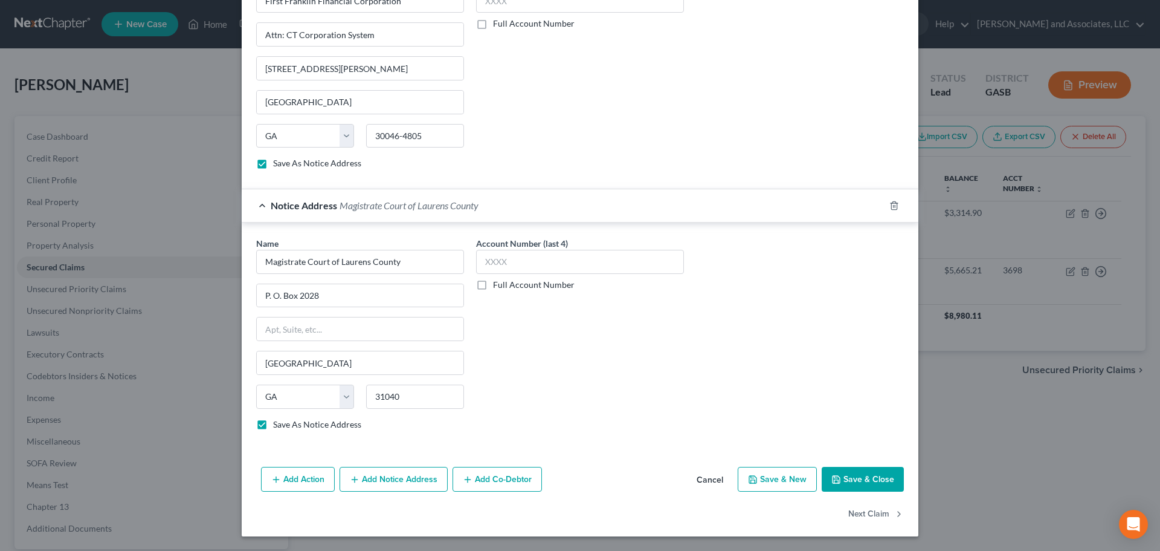
click at [776, 481] on button "Save & New" at bounding box center [777, 479] width 79 height 25
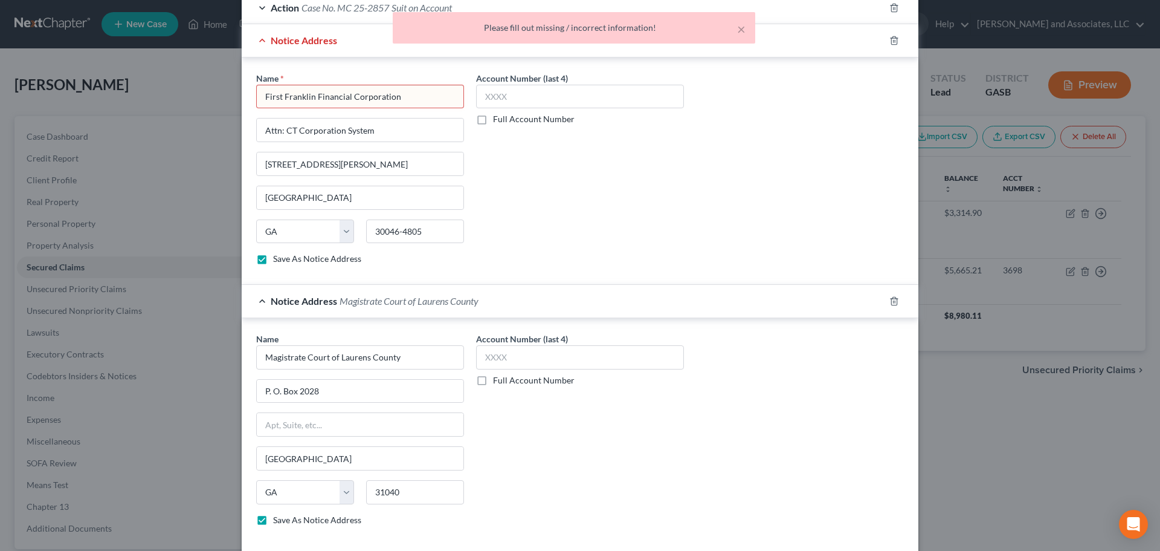
scroll to position [375, 0]
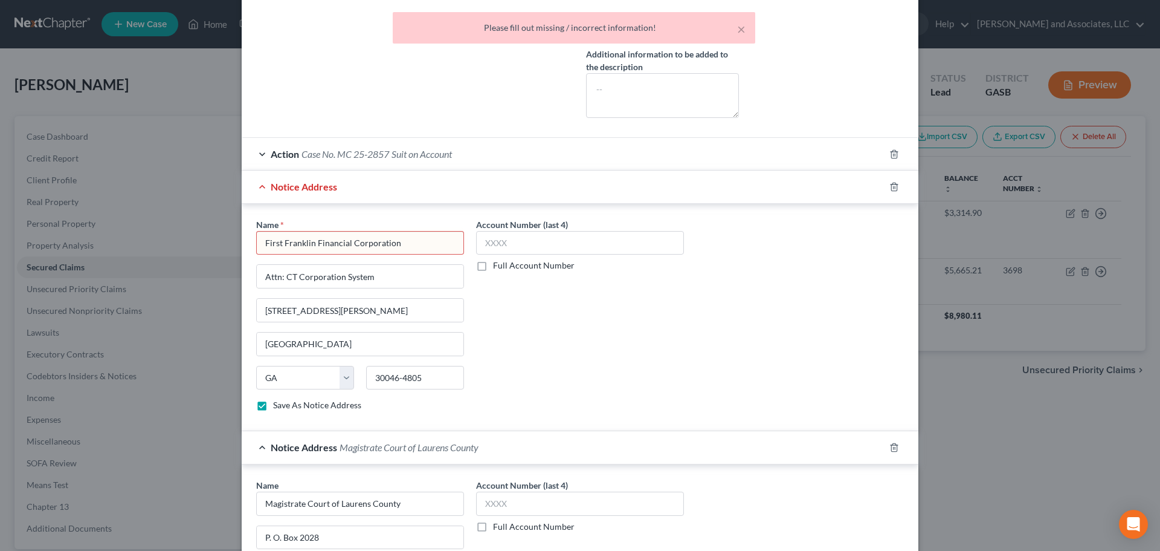
click at [401, 246] on input "First Franklin Financial Corporation" at bounding box center [360, 243] width 208 height 24
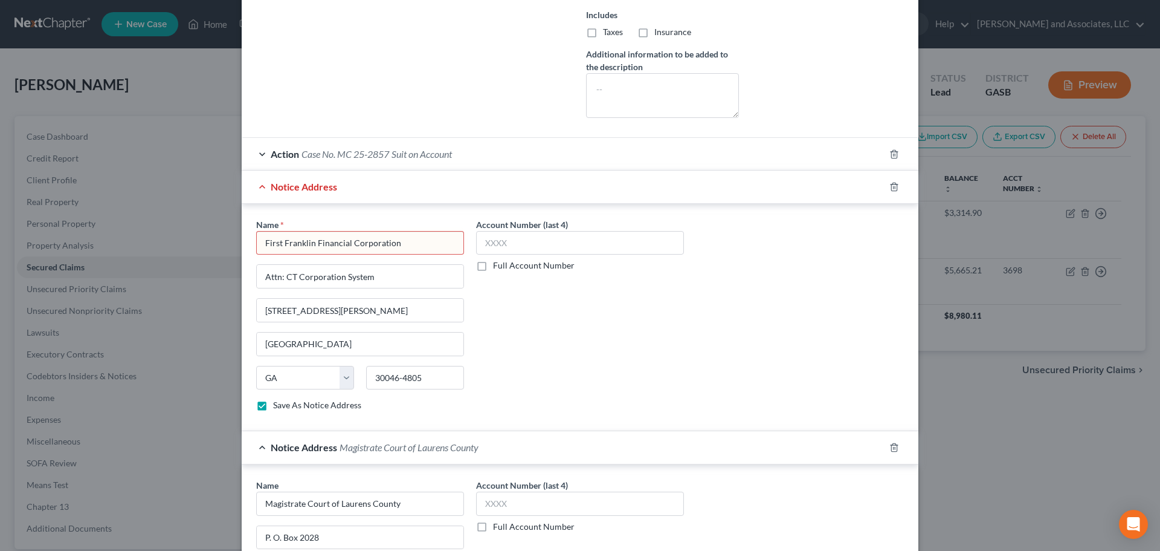
drag, startPoint x: 402, startPoint y: 248, endPoint x: 251, endPoint y: 238, distance: 151.4
click at [256, 238] on input "First Franklin Financial Corporation" at bounding box center [360, 243] width 208 height 24
type input "First Franklin Financial Corporation"
click at [740, 344] on div "Name * First Franklin Financial Corporation Attn: CT Corporation System 289 [PE…" at bounding box center [580, 319] width 660 height 203
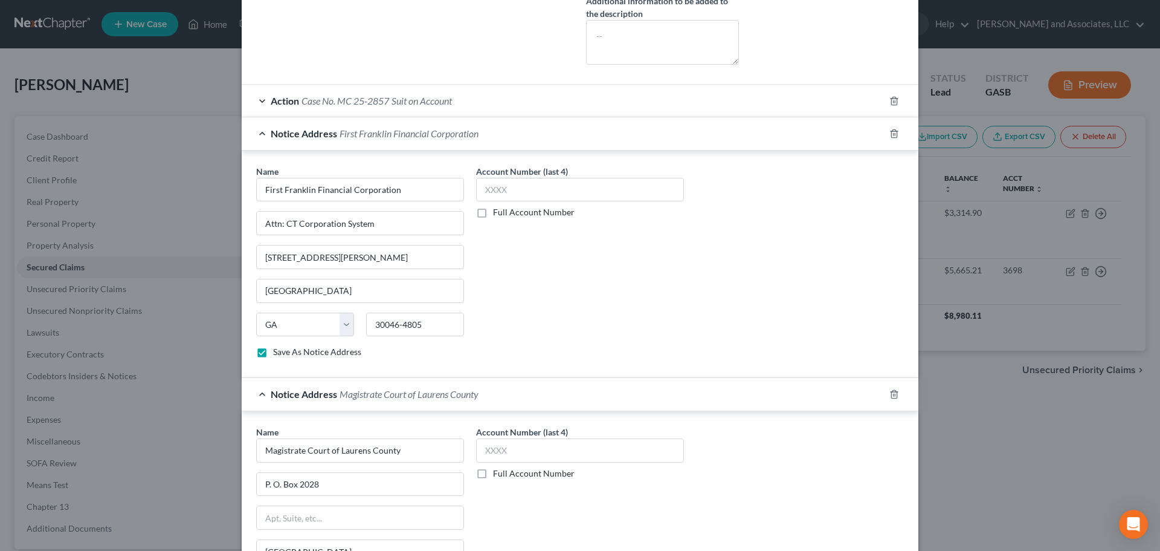
scroll to position [616, 0]
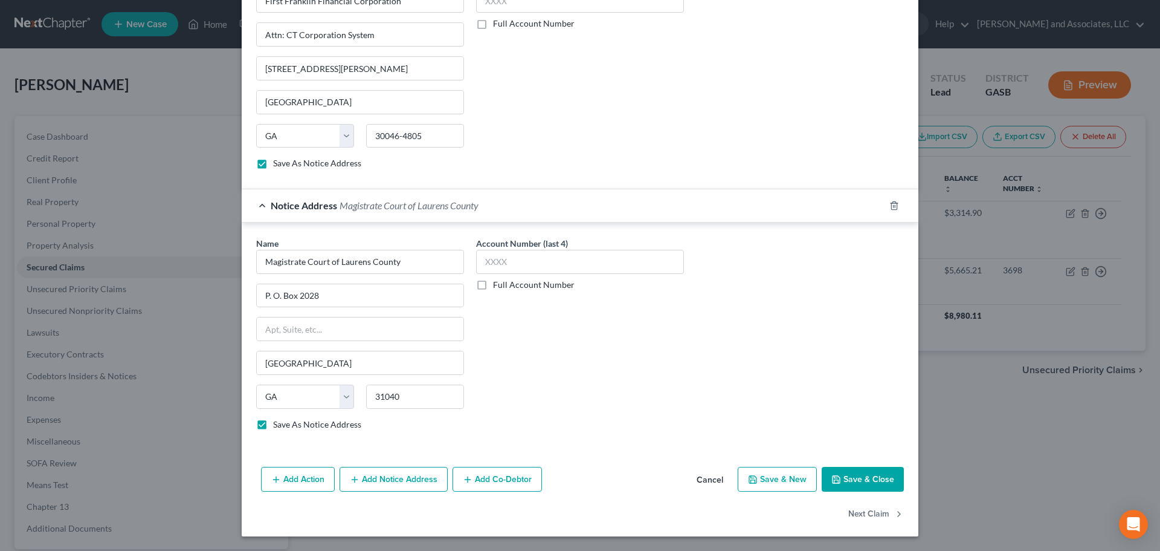
click at [778, 479] on button "Save & New" at bounding box center [777, 479] width 79 height 25
select select "0"
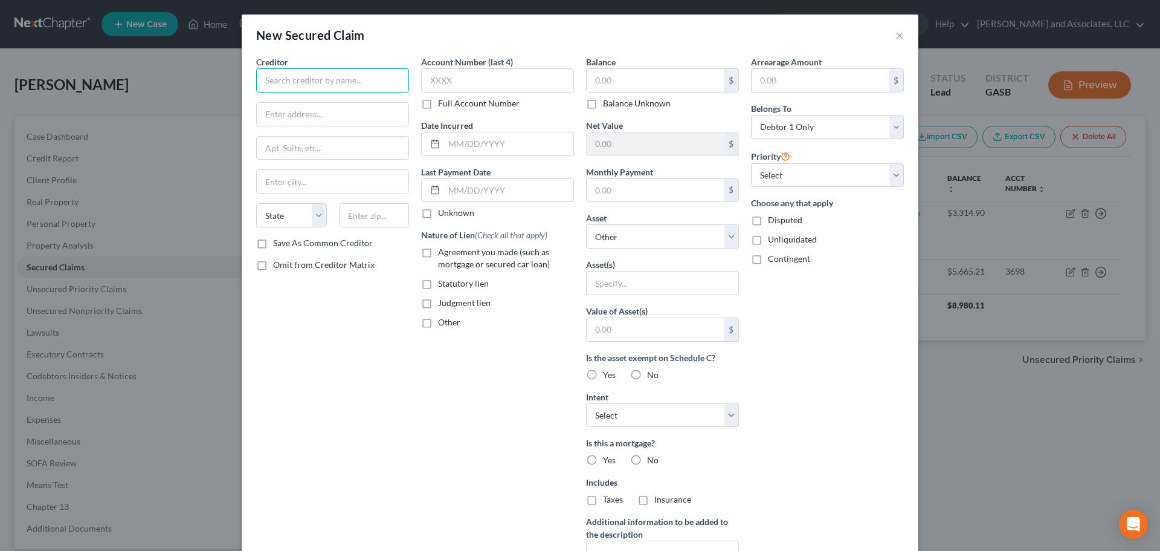
click at [282, 81] on input "text" at bounding box center [332, 80] width 153 height 24
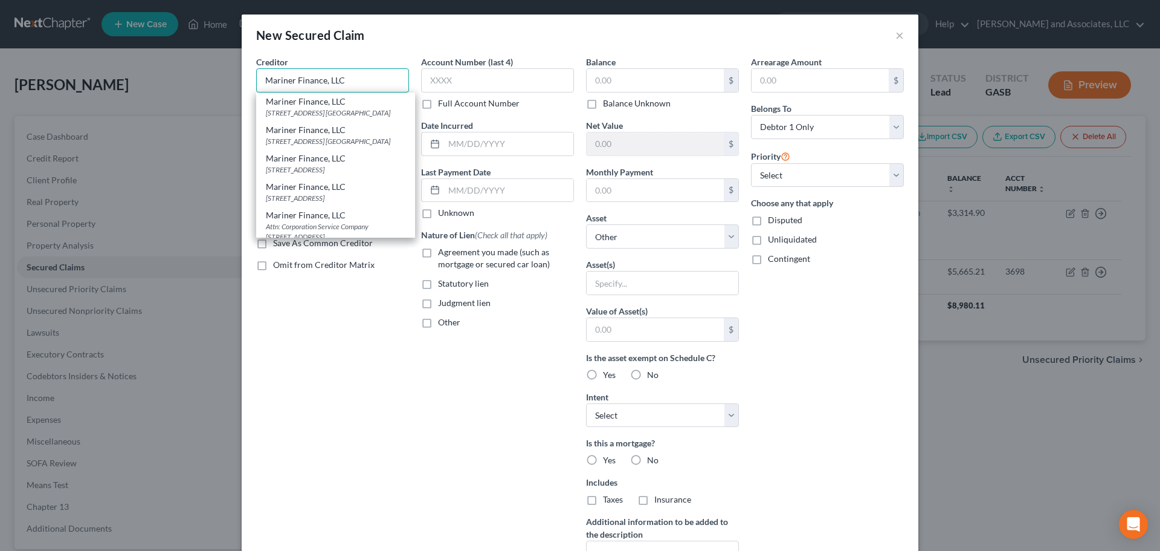
type input "Mariner Finance, LLC"
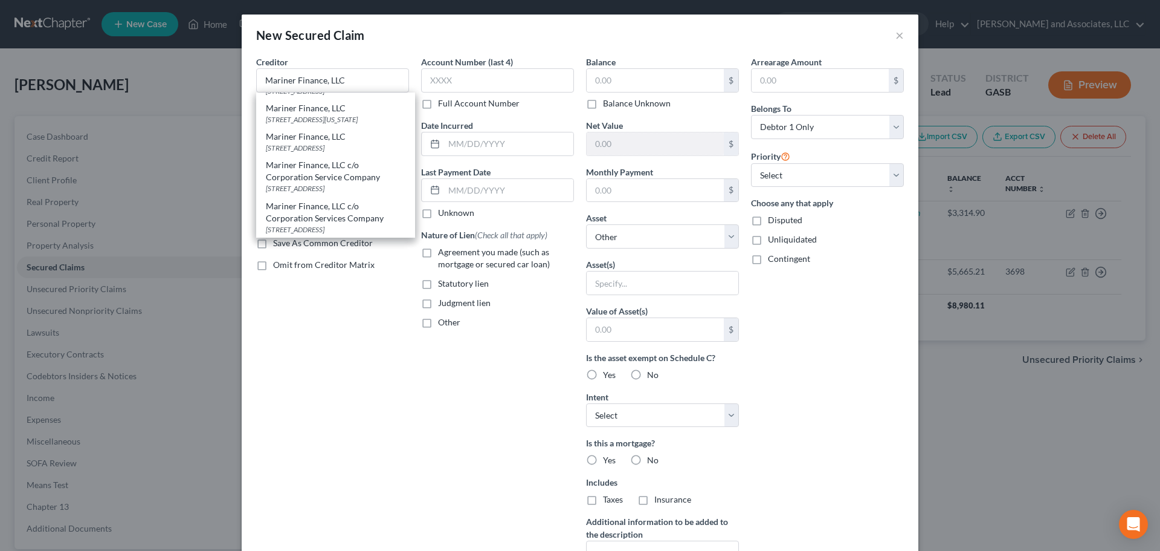
scroll to position [453, 0]
click at [334, 153] on div "[STREET_ADDRESS]" at bounding box center [336, 148] width 140 height 10
type input "[STREET_ADDRESS]"
type input "[GEOGRAPHIC_DATA]"
select select "21"
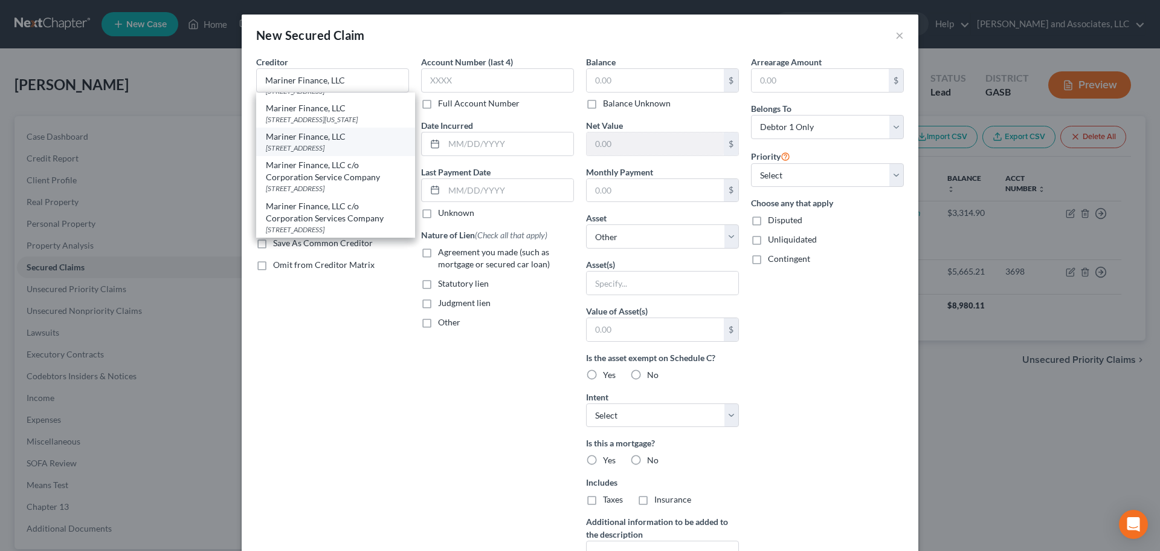
type input "21236"
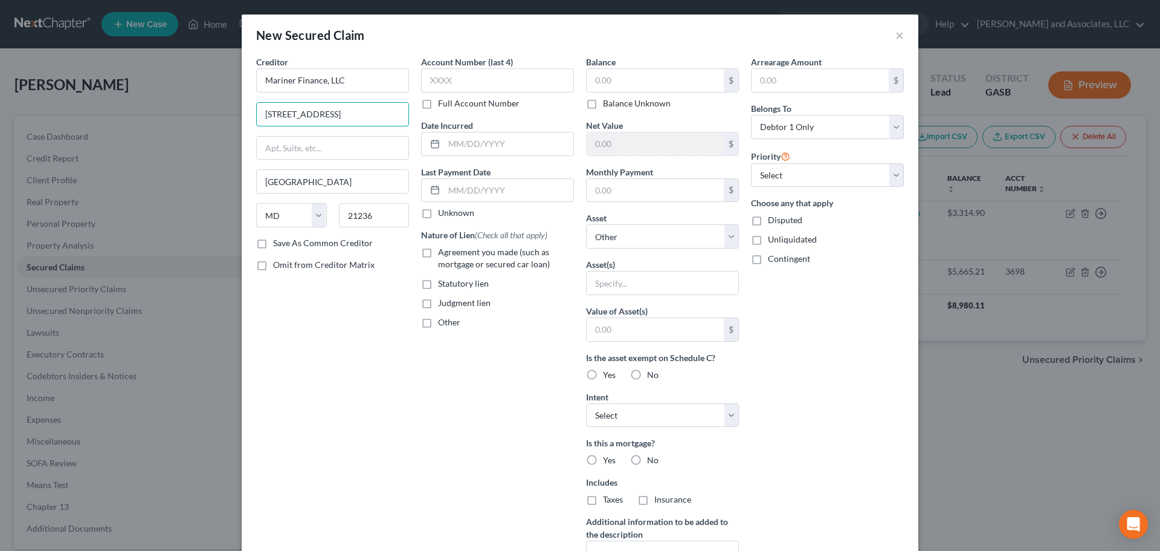
drag, startPoint x: 291, startPoint y: 113, endPoint x: 166, endPoint y: 108, distance: 125.2
click at [166, 108] on div "New Secured Claim × Creditor * Mariner Finance, LLC [STREET_ADDRESS][GEOGRAPHIC…" at bounding box center [580, 275] width 1160 height 551
type input "Attn: Agent/Officer"
click at [267, 153] on input "text" at bounding box center [333, 148] width 152 height 23
paste input "[STREET_ADDRESS]"
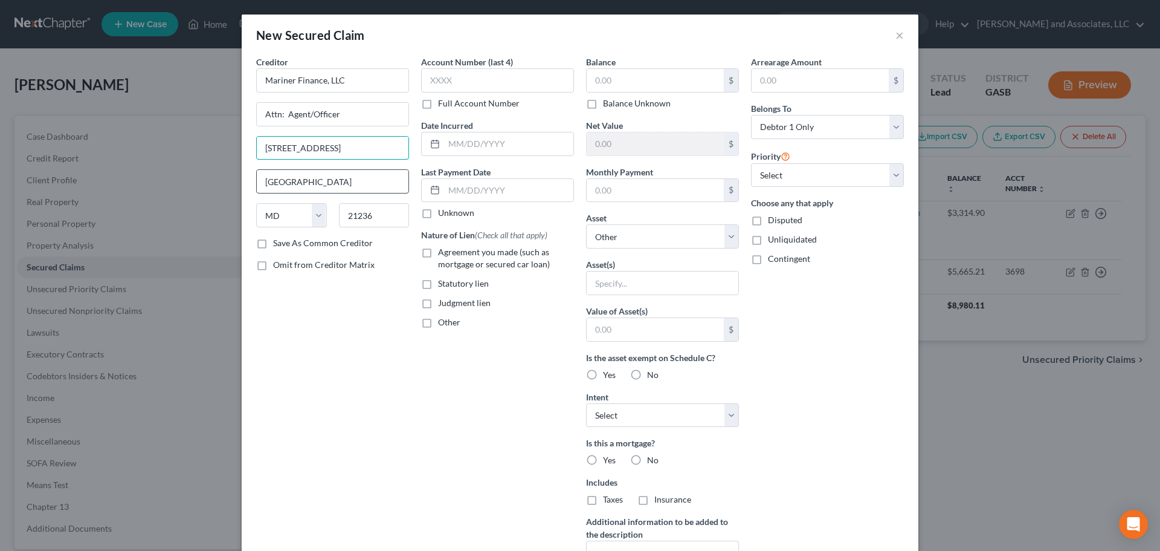
type input "[STREET_ADDRESS]"
drag, startPoint x: 287, startPoint y: 179, endPoint x: 184, endPoint y: 181, distance: 103.4
click at [185, 181] on div "New Secured Claim × Creditor * Mariner Finance, LLC Attn: Agent/Officer [STREET…" at bounding box center [580, 275] width 1160 height 551
type input "[GEOGRAPHIC_DATA]"
click at [273, 244] on label "Save As Common Creditor" at bounding box center [323, 243] width 100 height 12
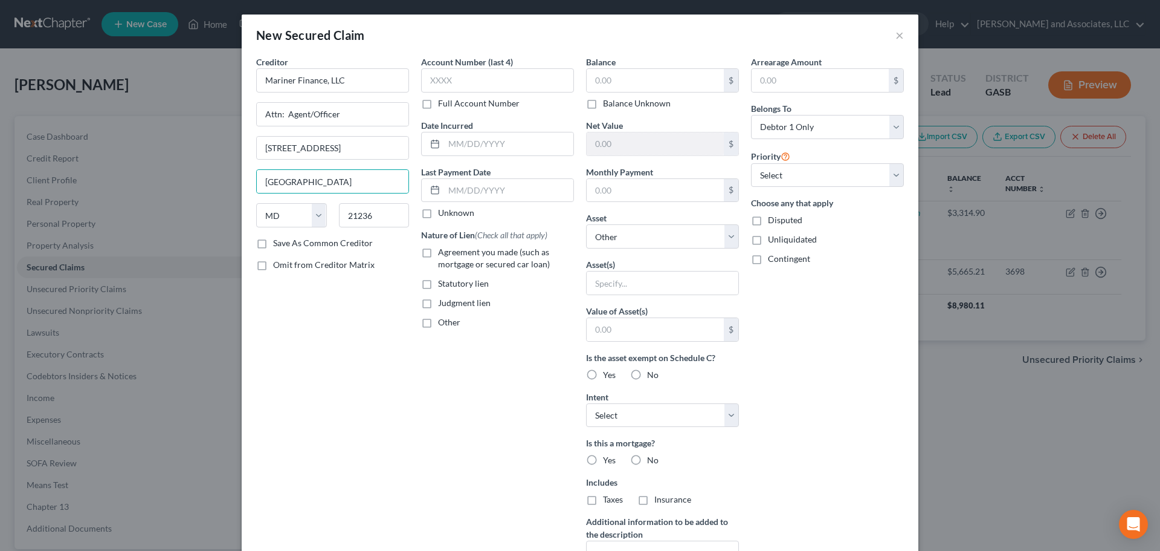
click at [278, 244] on input "Save As Common Creditor" at bounding box center [282, 241] width 8 height 8
checkbox input "true"
click at [620, 82] on input "text" at bounding box center [655, 80] width 137 height 23
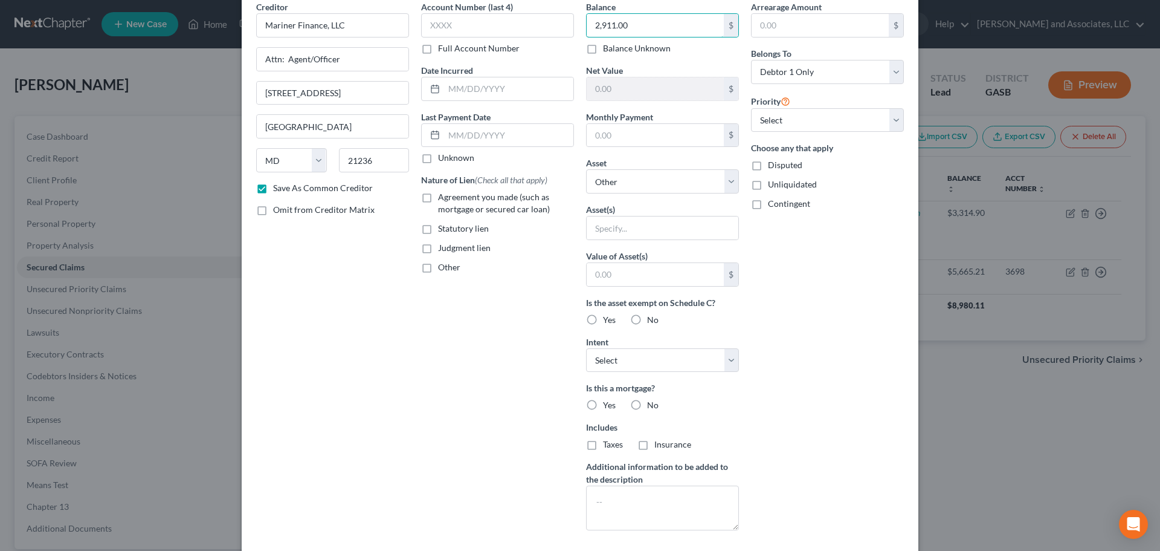
scroll to position [120, 0]
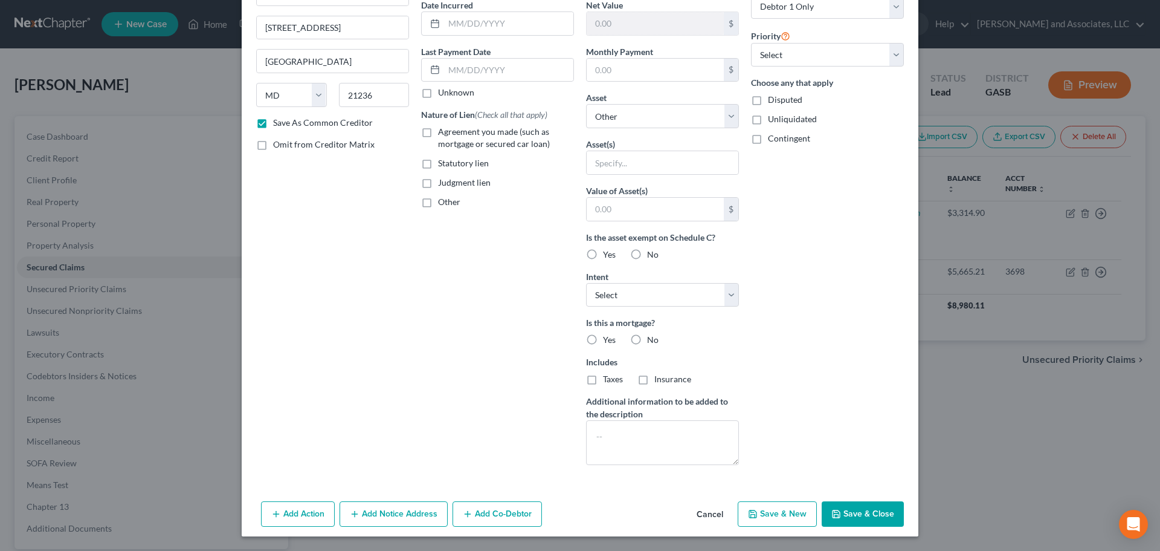
type input "2,911.00"
click at [864, 513] on button "Save & Close" at bounding box center [863, 513] width 82 height 25
checkbox input "false"
select select
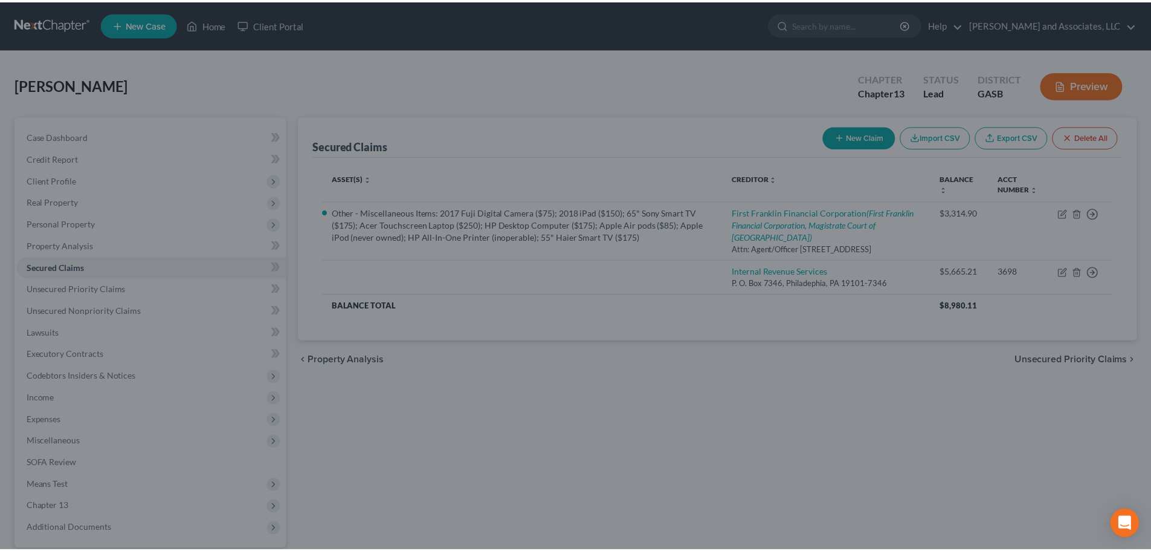
scroll to position [0, 0]
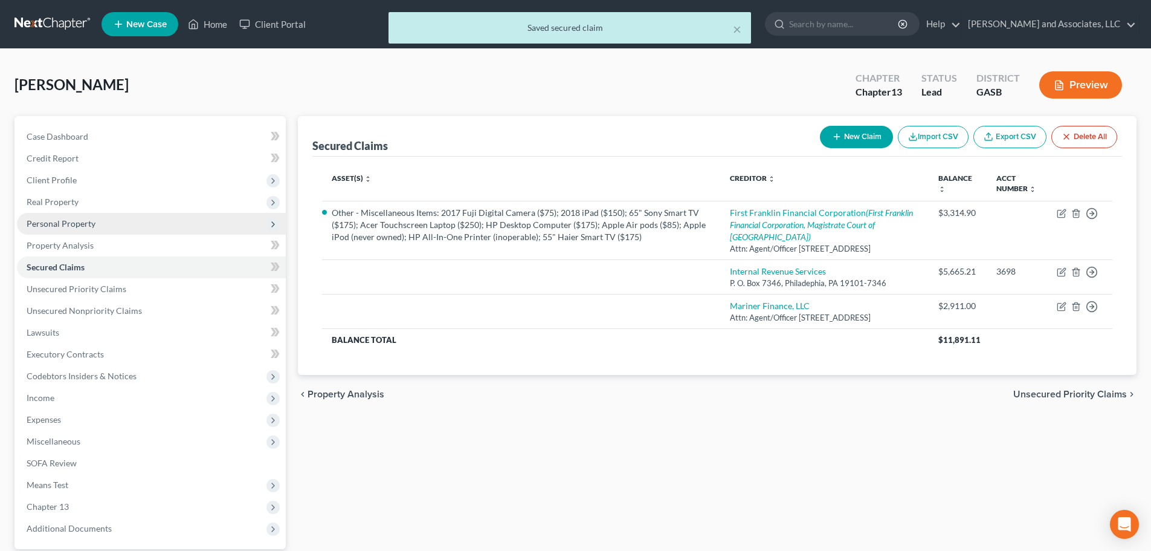
click at [62, 222] on span "Personal Property" at bounding box center [61, 223] width 69 height 10
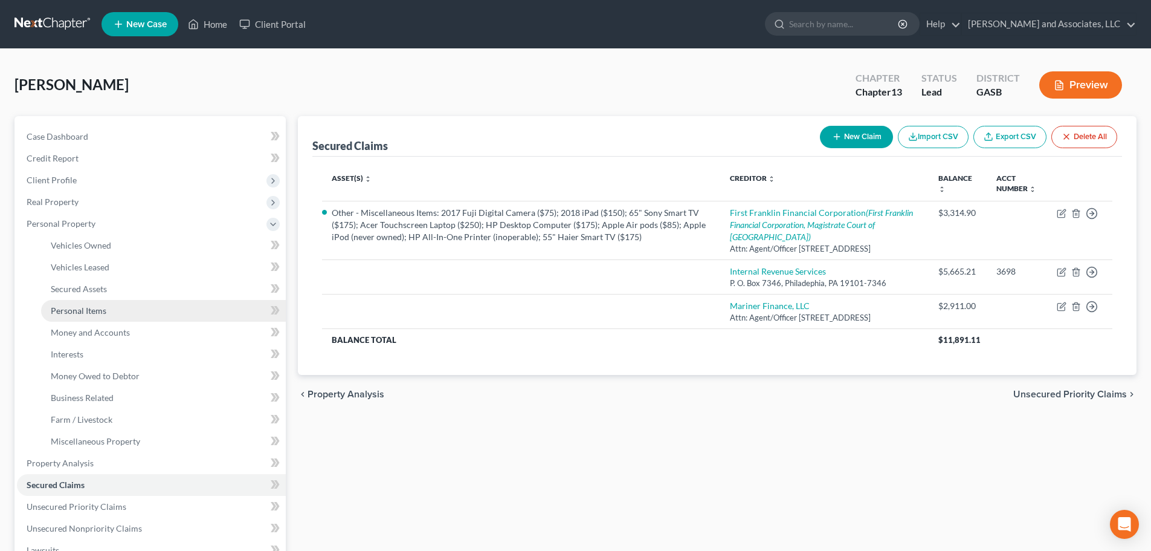
click at [74, 311] on span "Personal Items" at bounding box center [79, 310] width 56 height 10
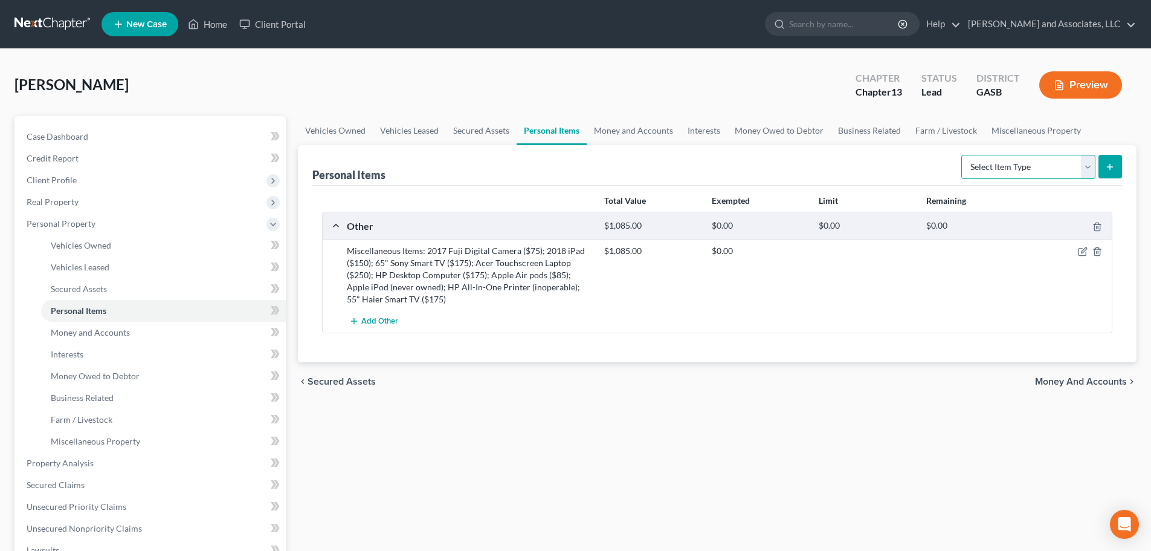
click at [1086, 164] on select "Select Item Type Clothing Collectibles Of Value Electronics Firearms Household …" at bounding box center [1028, 167] width 134 height 24
select select "other"
click at [963, 155] on select "Select Item Type Clothing Collectibles Of Value Electronics Firearms Household …" at bounding box center [1028, 167] width 134 height 24
click at [1113, 167] on icon "submit" at bounding box center [1110, 167] width 10 height 10
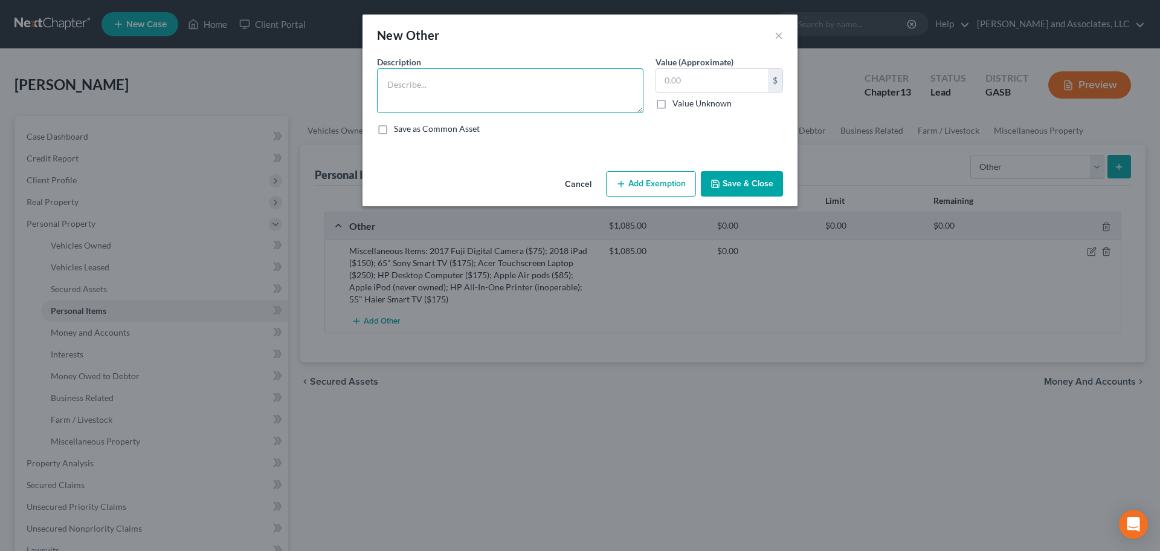
click at [428, 86] on textarea at bounding box center [510, 90] width 266 height 45
type textarea "Personal Loan/HHGs"
click at [702, 77] on input "text" at bounding box center [712, 80] width 112 height 23
type input "50.00"
click at [740, 182] on button "Save & Close" at bounding box center [742, 183] width 82 height 25
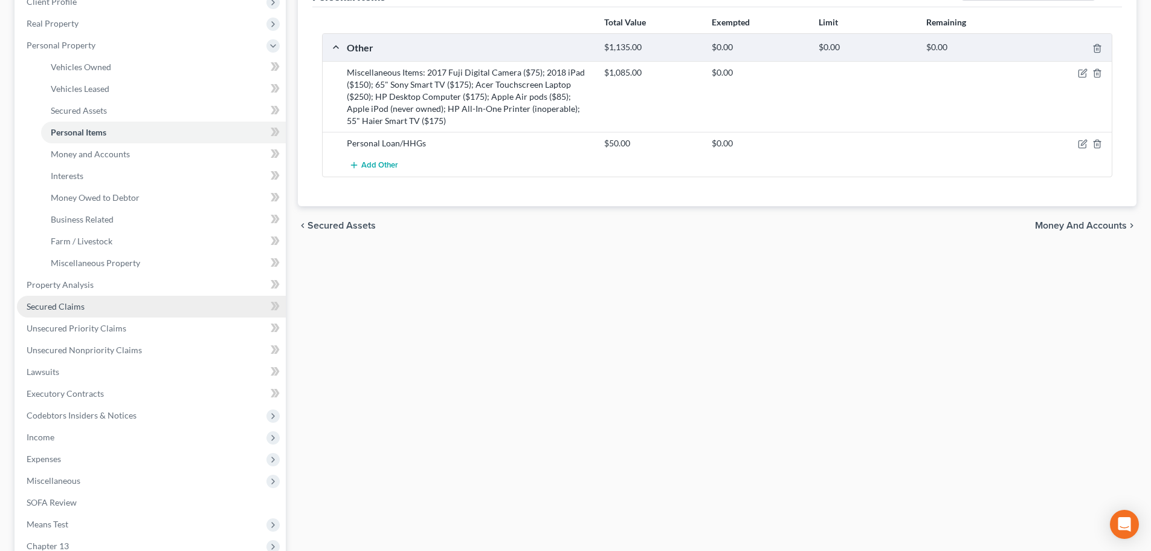
scroll to position [181, 0]
click at [58, 305] on span "Secured Claims" at bounding box center [56, 303] width 58 height 10
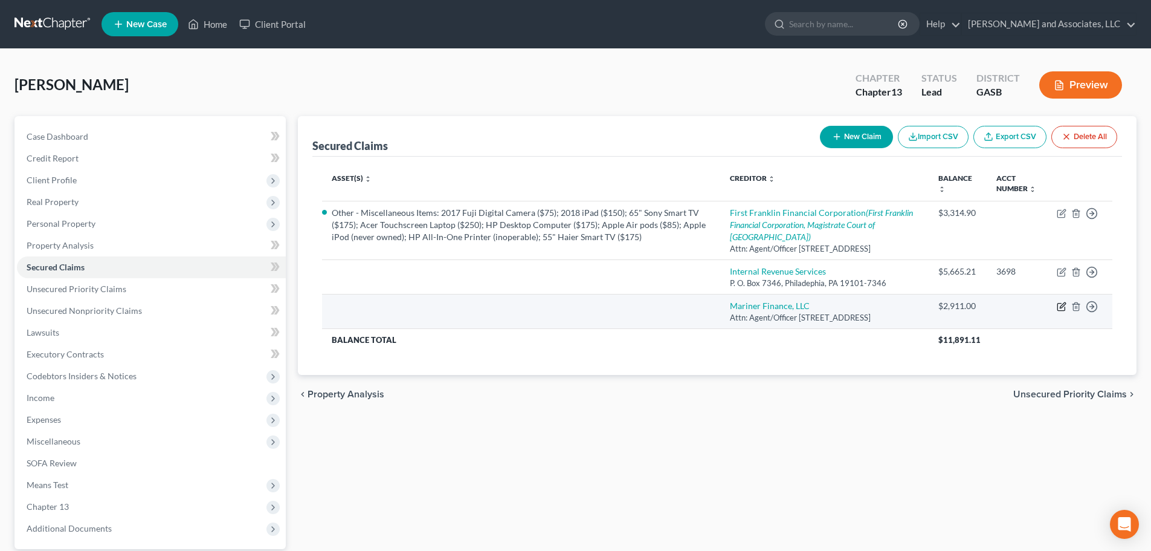
click at [1063, 308] on icon "button" at bounding box center [1062, 304] width 5 height 5
select select "21"
select select "0"
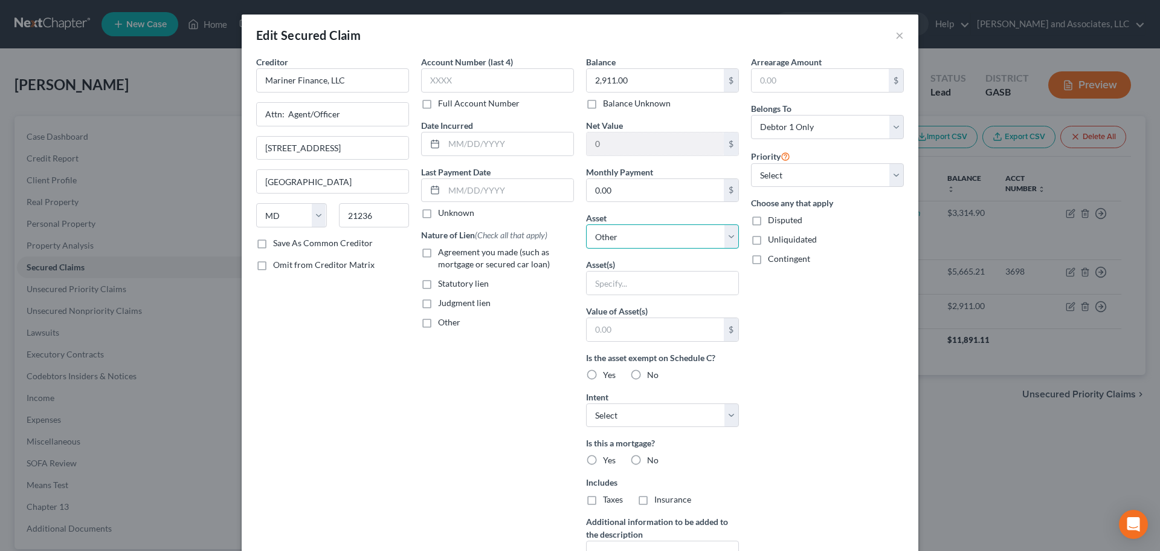
click at [729, 236] on select "Select Other Multiple Assets Other - Miscellaneous Items: 2017 Fuji Digital Cam…" at bounding box center [662, 236] width 153 height 24
select select "3"
click at [586, 224] on select "Select Other Multiple Assets Other - Miscellaneous Items: 2017 Fuji Digital Cam…" at bounding box center [662, 236] width 153 height 24
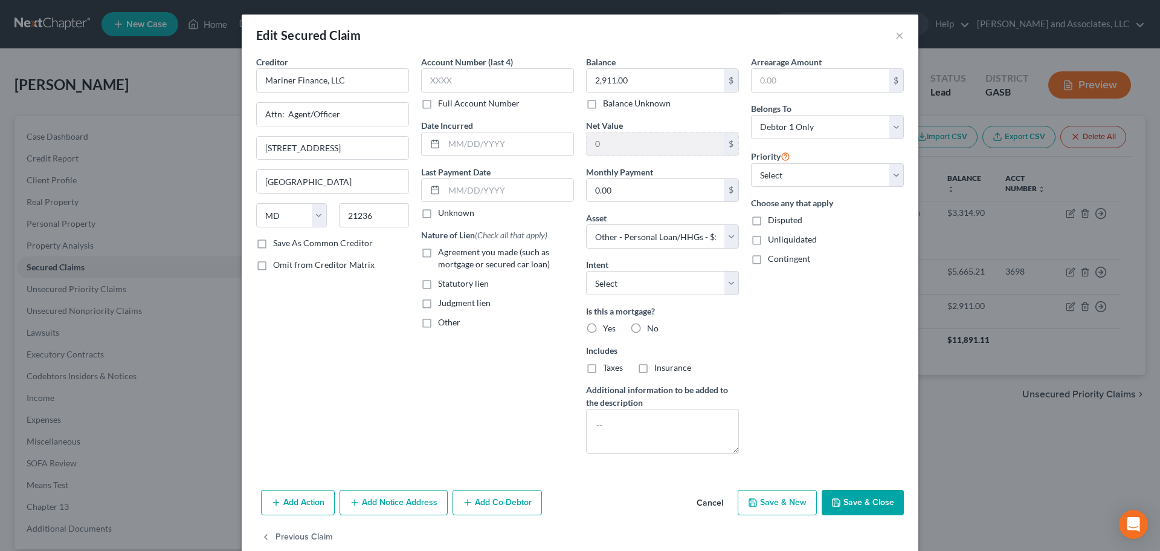
click at [647, 327] on label "No" at bounding box center [652, 328] width 11 height 12
click at [652, 327] on input "No" at bounding box center [656, 326] width 8 height 8
radio input "true"
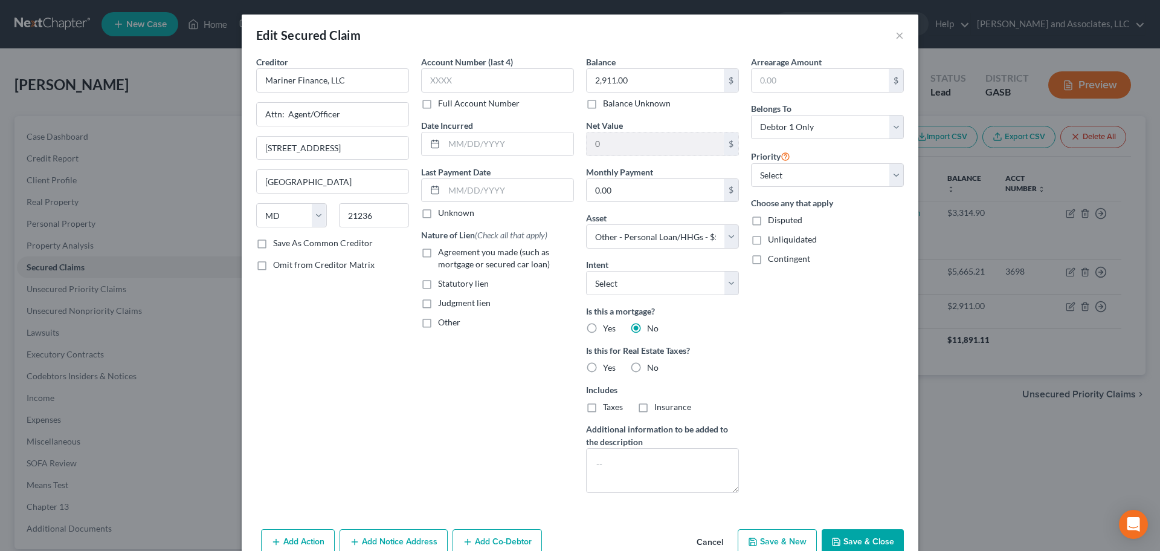
click at [647, 367] on label "No" at bounding box center [652, 367] width 11 height 12
click at [652, 367] on input "No" at bounding box center [656, 365] width 8 height 8
radio input "true"
click at [438, 323] on label "Other" at bounding box center [449, 322] width 22 height 12
click at [443, 323] on input "Other" at bounding box center [447, 320] width 8 height 8
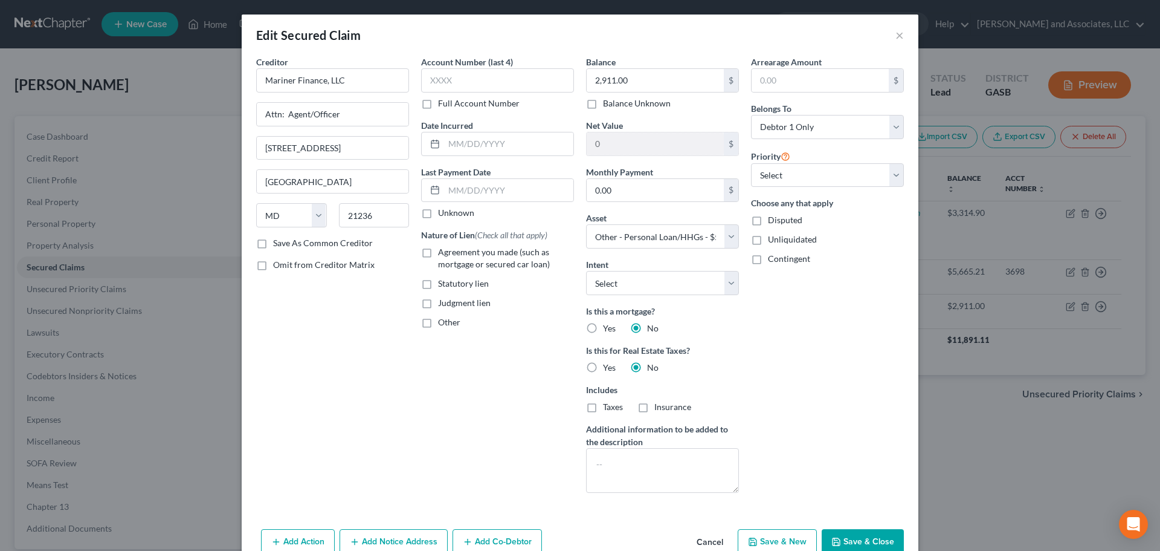
checkbox input "true"
click at [432, 349] on input "text" at bounding box center [498, 349] width 152 height 23
type input "Personal Loan"
click at [768, 239] on label "Unliquidated" at bounding box center [792, 239] width 49 height 12
click at [773, 239] on input "Unliquidated" at bounding box center [777, 237] width 8 height 8
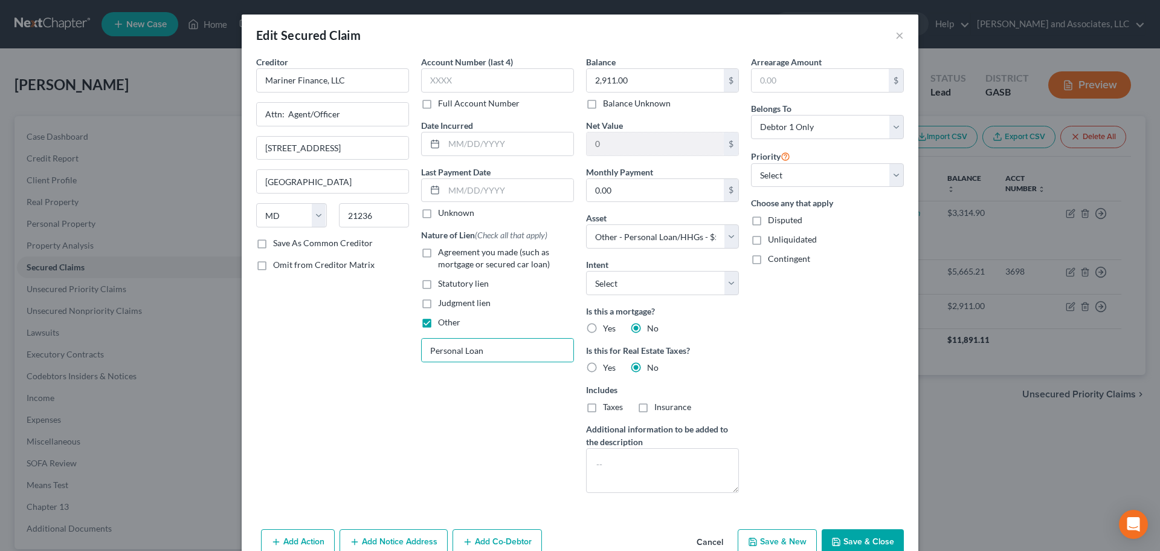
checkbox input "true"
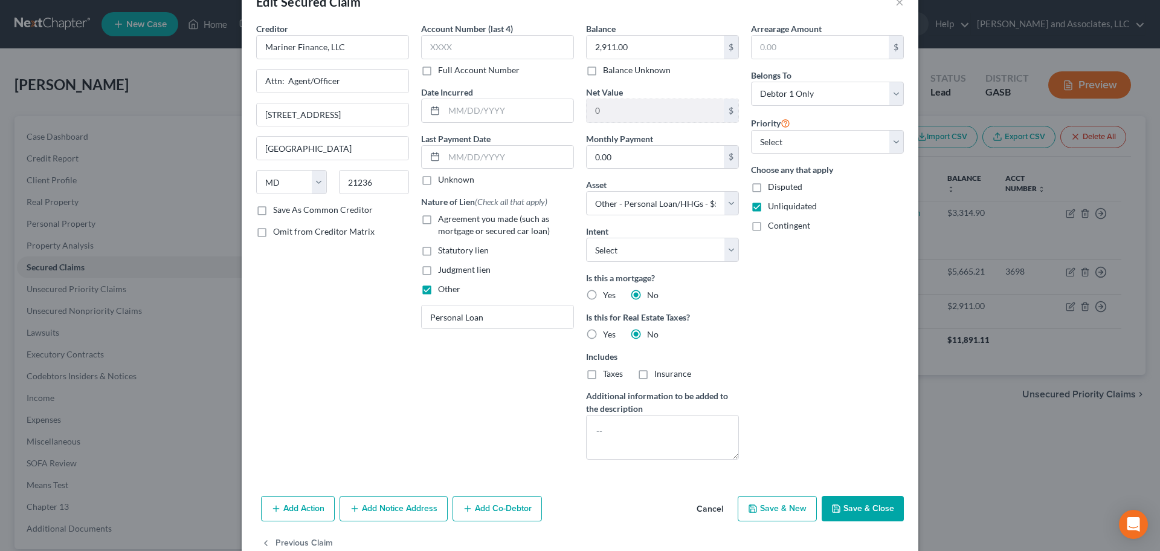
scroll to position [62, 0]
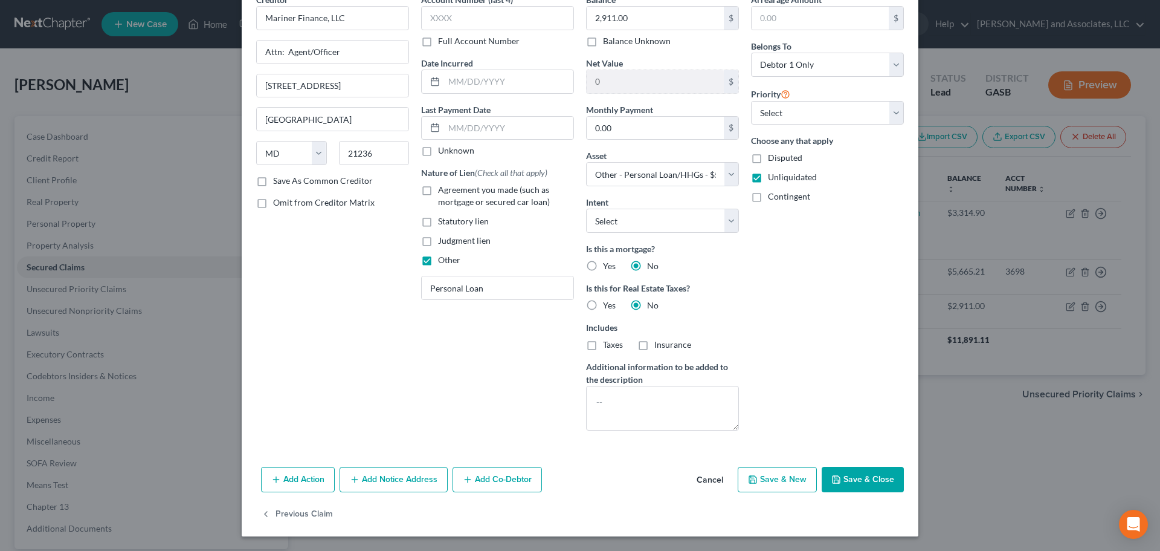
click at [371, 475] on button "Add Notice Address" at bounding box center [394, 479] width 108 height 25
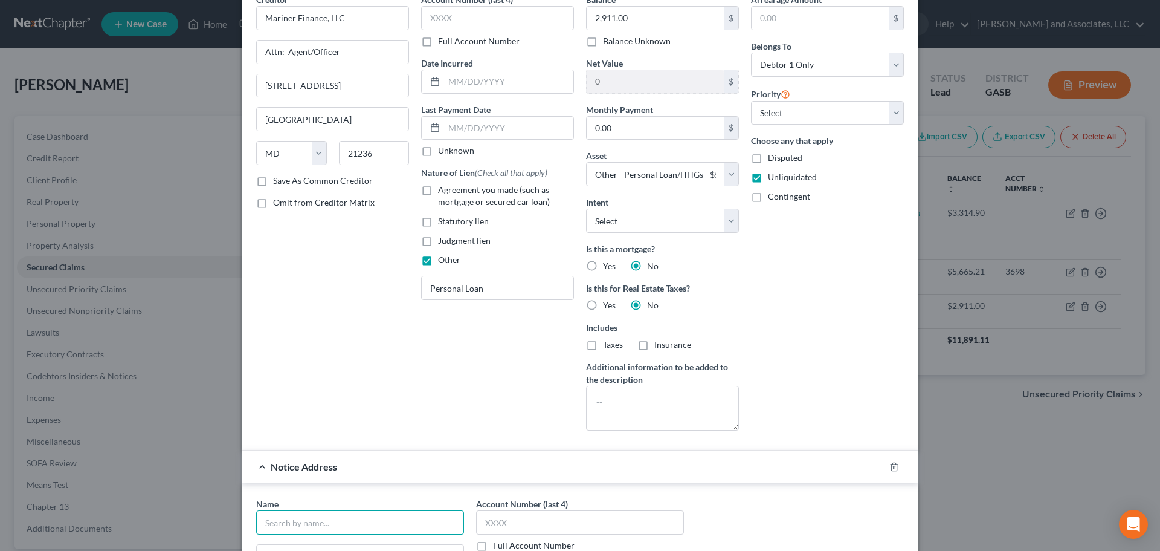
click at [329, 519] on input "text" at bounding box center [360, 522] width 208 height 24
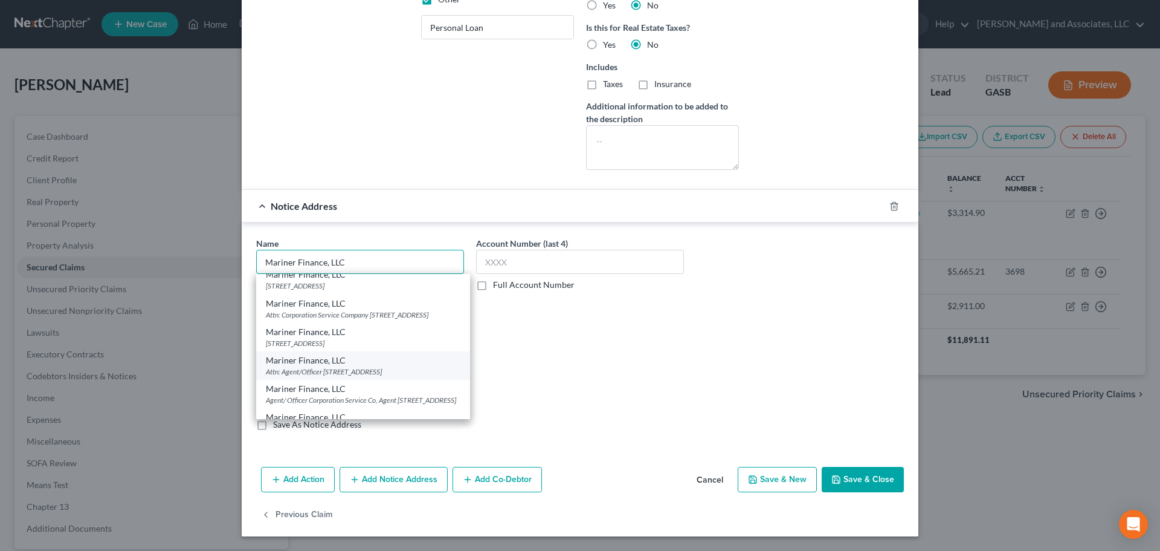
scroll to position [121, 0]
type input "Mariner Finance, LLC"
click at [352, 291] on div "Attn: Corporation Service Company [STREET_ADDRESS]" at bounding box center [363, 287] width 195 height 10
type input "Attn: Corporation Service Company"
type input "[STREET_ADDRESS]"
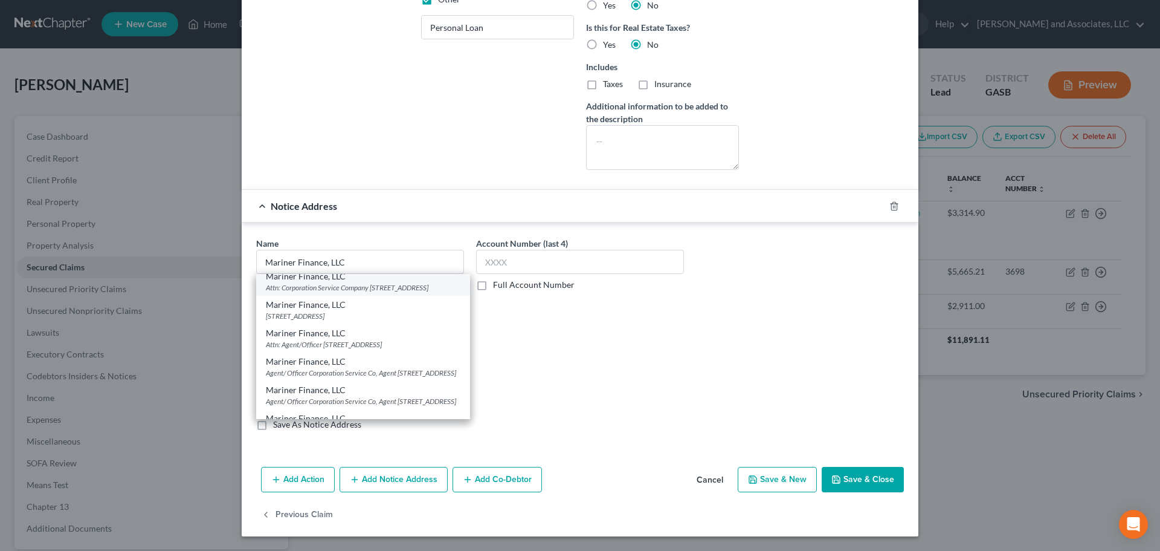
type input "Peachtree Corners"
select select "10"
type input "30092"
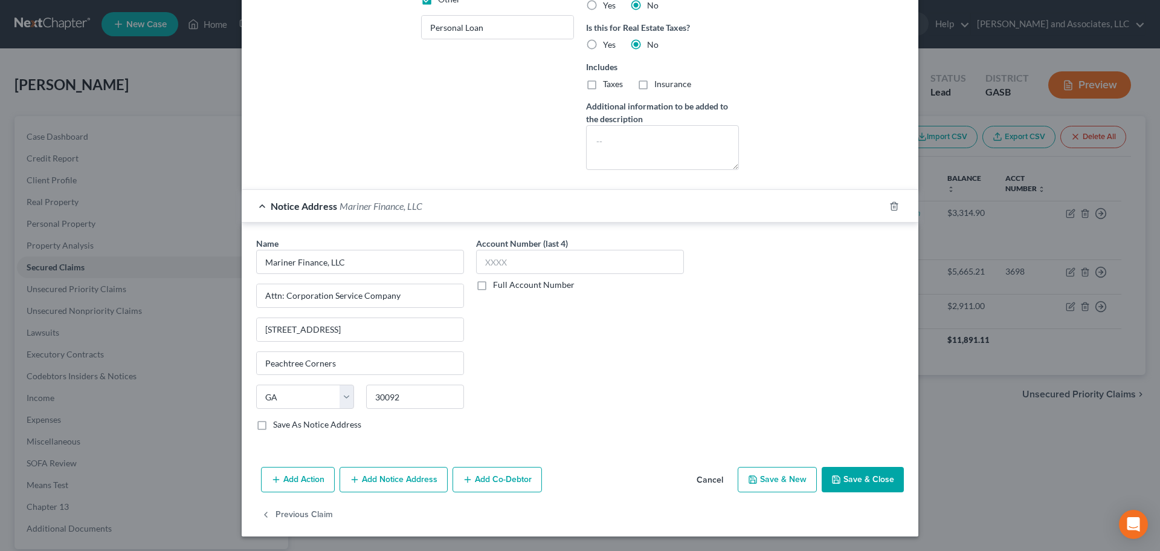
scroll to position [0, 0]
click at [273, 422] on label "Save As Notice Address" at bounding box center [317, 424] width 88 height 12
click at [278, 422] on input "Save As Notice Address" at bounding box center [282, 422] width 8 height 8
checkbox input "true"
click at [768, 480] on button "Save & New" at bounding box center [777, 479] width 79 height 25
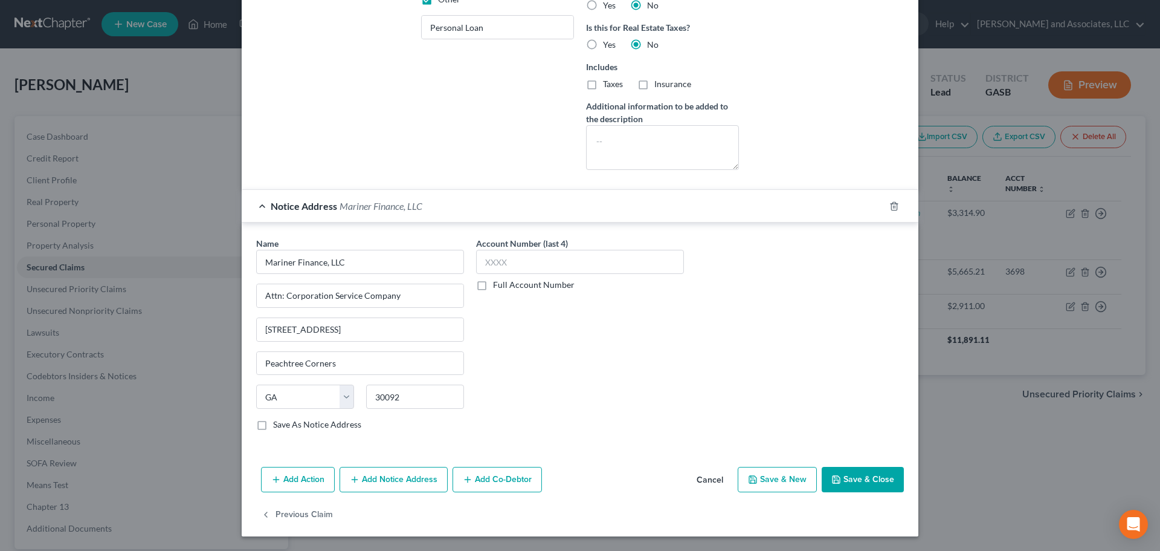
select select "0"
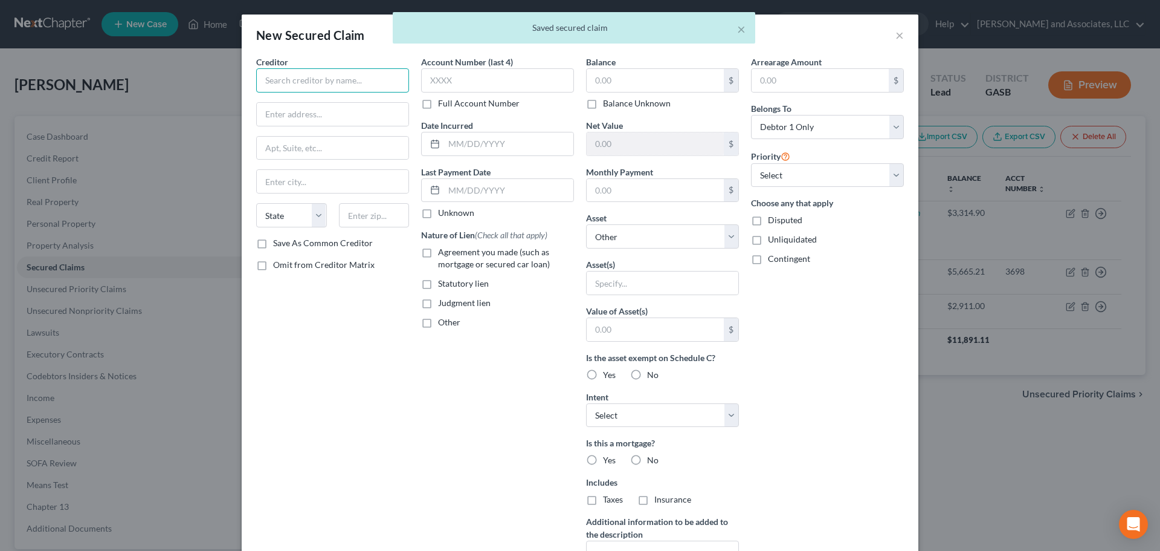
click at [302, 81] on input "text" at bounding box center [332, 80] width 153 height 24
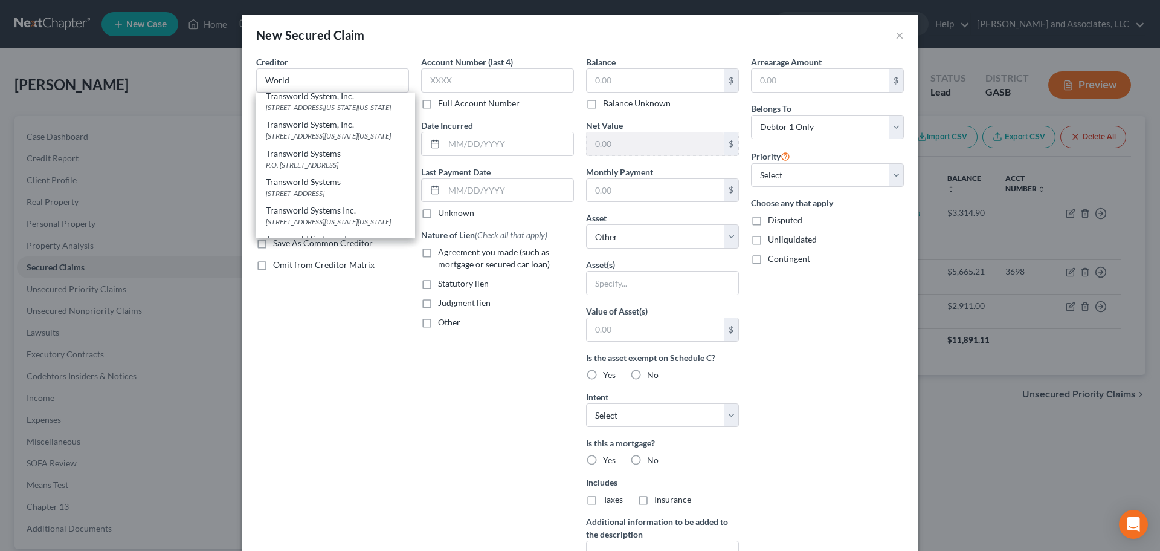
scroll to position [169, 0]
click at [289, 80] on input "World" at bounding box center [332, 80] width 153 height 24
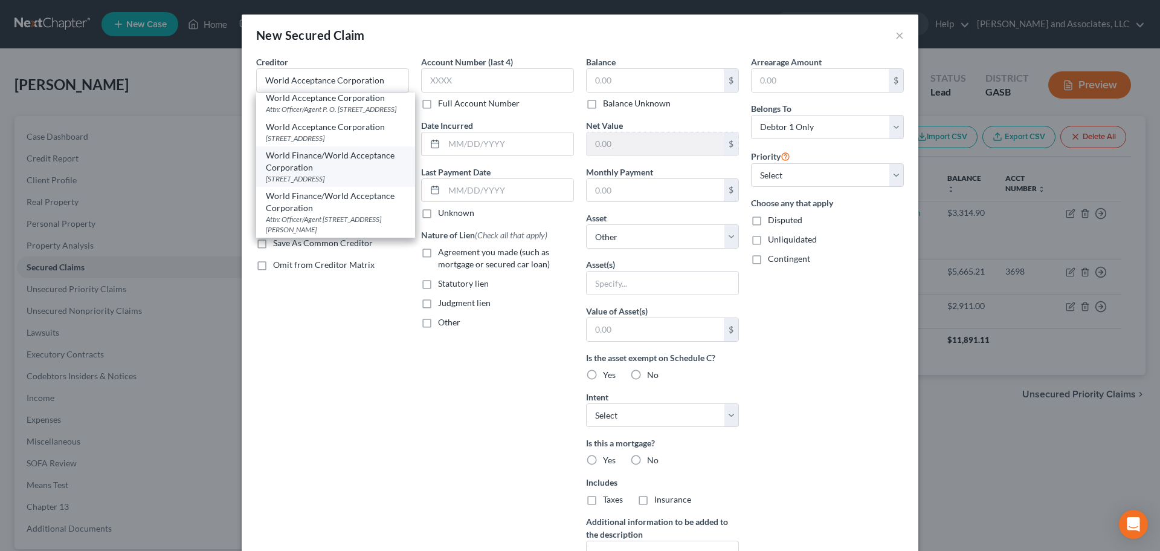
click at [311, 173] on div "[STREET_ADDRESS]" at bounding box center [336, 178] width 140 height 10
type input "World Finance/World Acceptance Corporation"
type input "[STREET_ADDRESS]"
type input "Suite 400"
type input "[GEOGRAPHIC_DATA]"
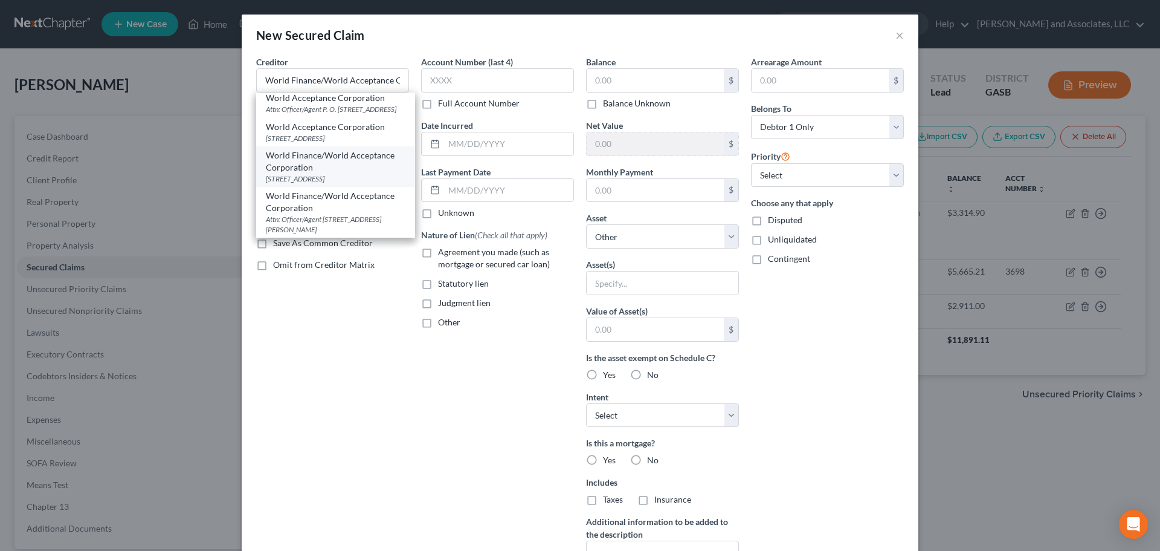
select select "42"
type input "29601"
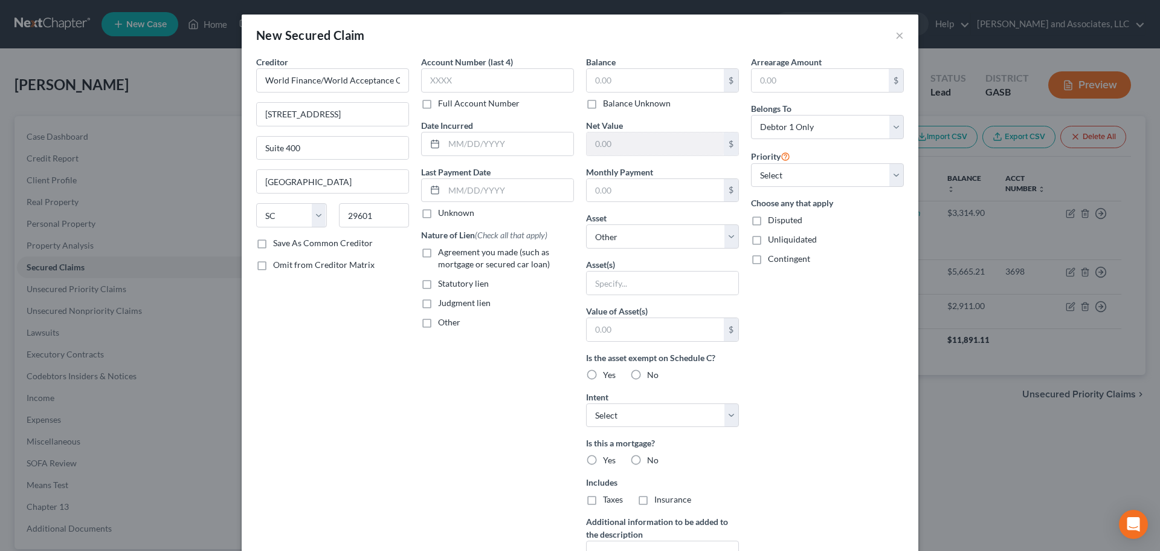
scroll to position [0, 0]
drag, startPoint x: 334, startPoint y: 113, endPoint x: 244, endPoint y: 109, distance: 90.7
click at [244, 109] on div "Creditor * World Finance/World Acceptance Corporation [STREET_ADDRESS][GEOGRAPH…" at bounding box center [580, 336] width 677 height 561
type input "Attn: Agent/Officer"
click at [260, 147] on input "Suite 400" at bounding box center [333, 148] width 152 height 23
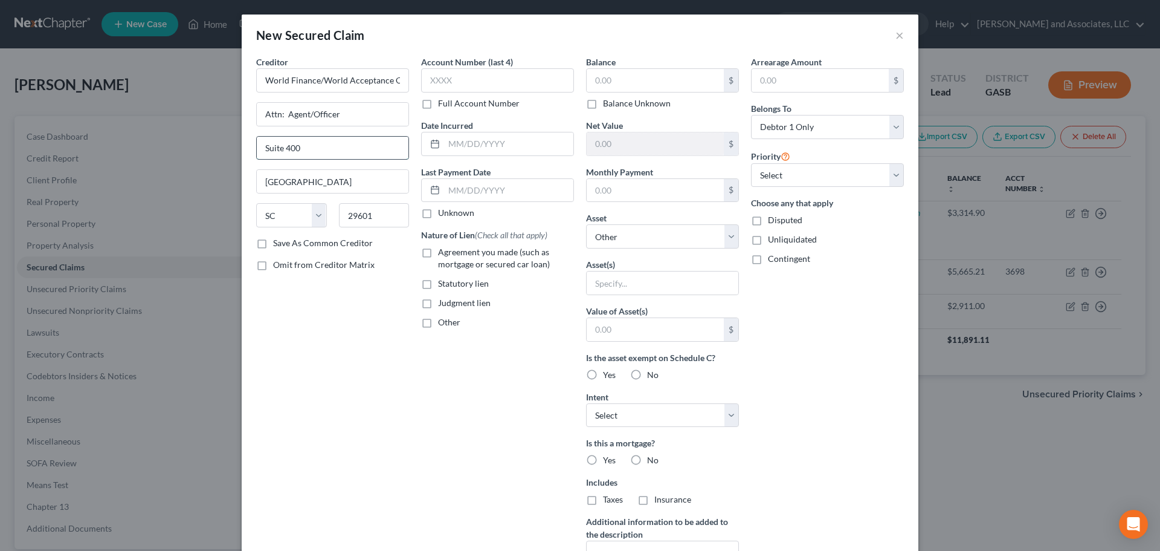
paste input "[STREET_ADDRESS]"
click at [266, 147] on input "[STREET_ADDRESS]" at bounding box center [333, 148] width 152 height 23
type input "[STREET_ADDRESS]"
click at [273, 243] on label "Save As Common Creditor" at bounding box center [323, 243] width 100 height 12
click at [278, 243] on input "Save As Common Creditor" at bounding box center [282, 241] width 8 height 8
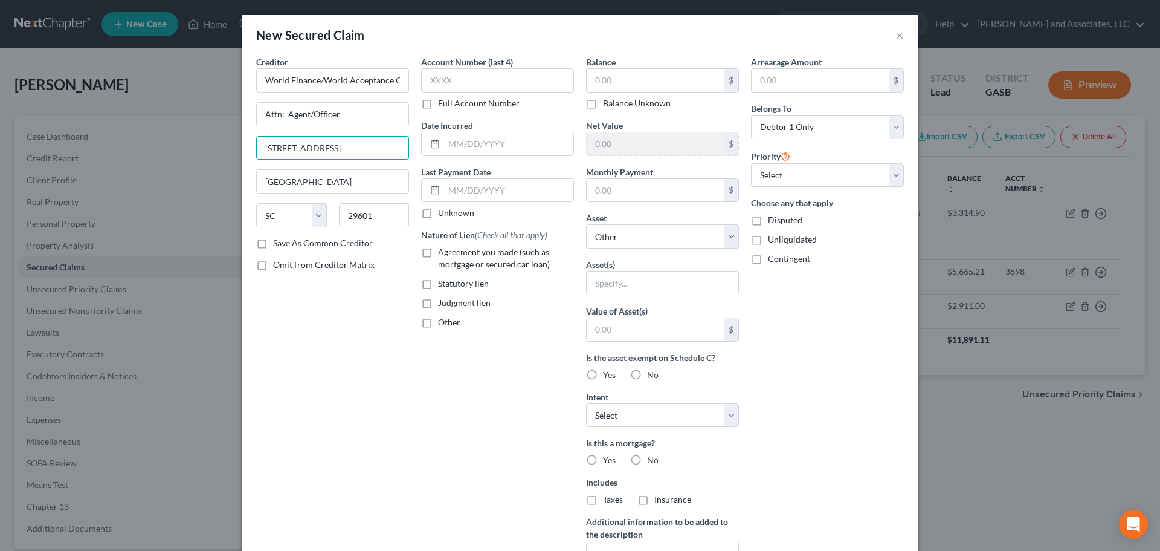
checkbox input "true"
click at [453, 146] on input "text" at bounding box center [508, 143] width 129 height 23
type input "[DATE]"
click at [438, 323] on label "Other" at bounding box center [449, 322] width 22 height 12
click at [443, 323] on input "Other" at bounding box center [447, 320] width 8 height 8
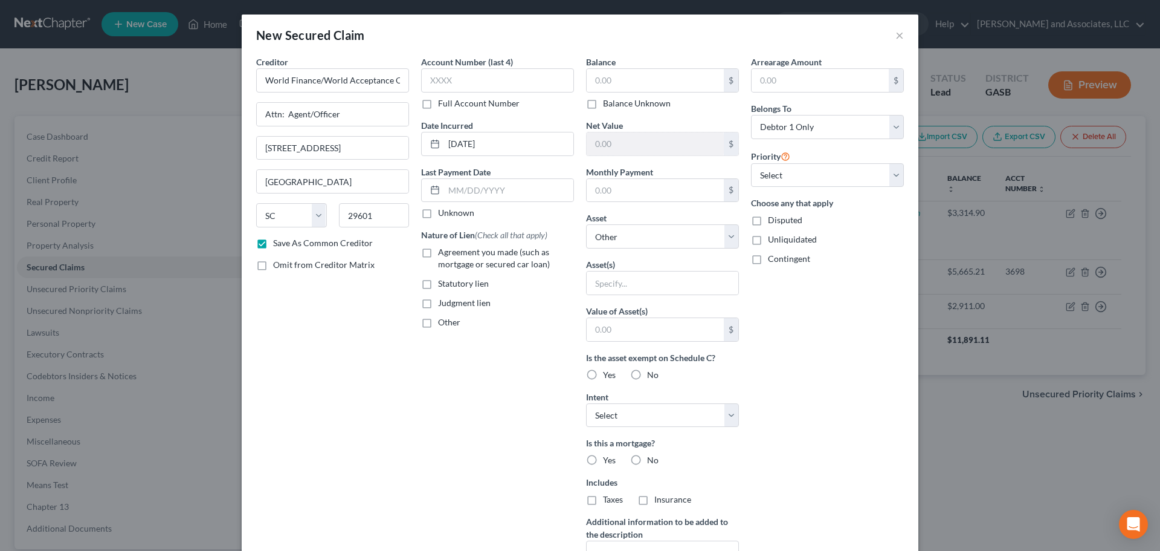
checkbox input "true"
click at [432, 352] on input "text" at bounding box center [498, 349] width 152 height 23
type input "Personal Loan"
click at [768, 239] on label "Unliquidated" at bounding box center [792, 239] width 49 height 12
click at [773, 239] on input "Unliquidated" at bounding box center [777, 237] width 8 height 8
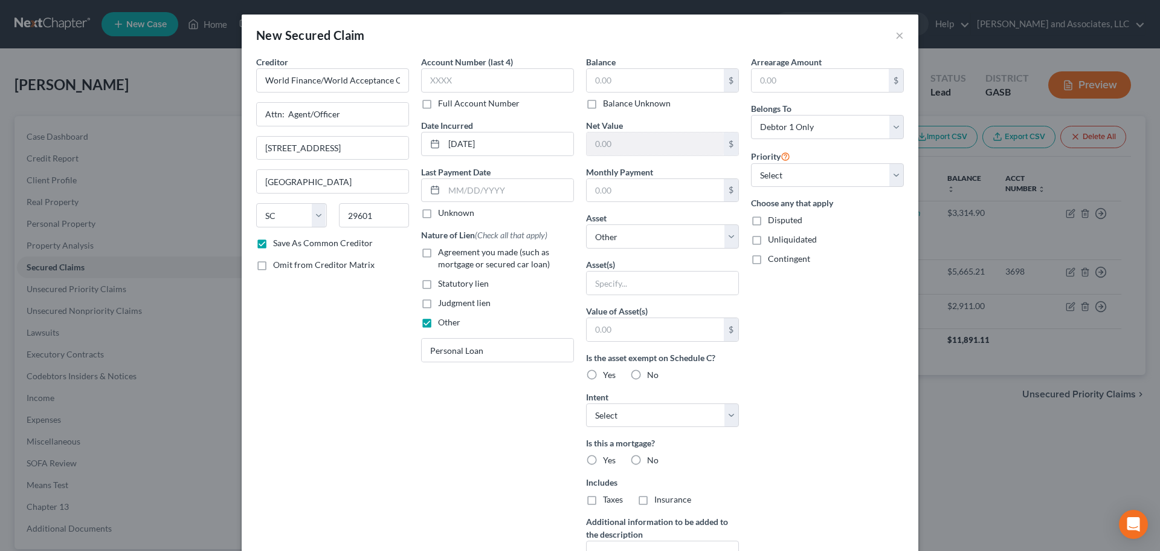
checkbox input "true"
click at [801, 376] on div "Arrearage Amount $ Belongs To * Select Debtor 1 Only Debtor 2 Only Debtor 1 And…" at bounding box center [827, 325] width 165 height 539
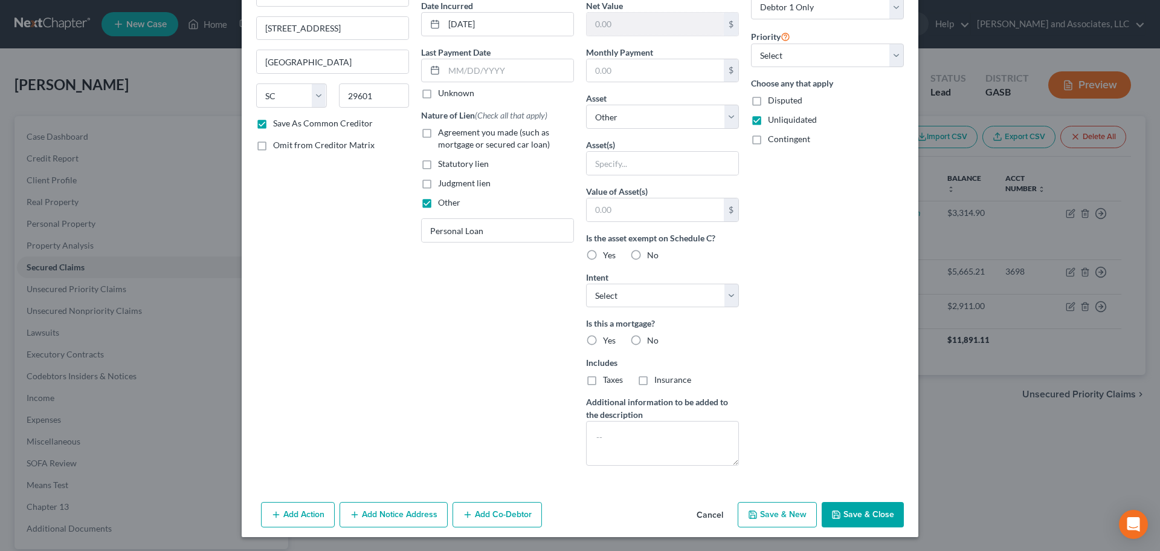
scroll to position [120, 0]
click at [858, 514] on button "Save & Close" at bounding box center [863, 513] width 82 height 25
checkbox input "false"
select select
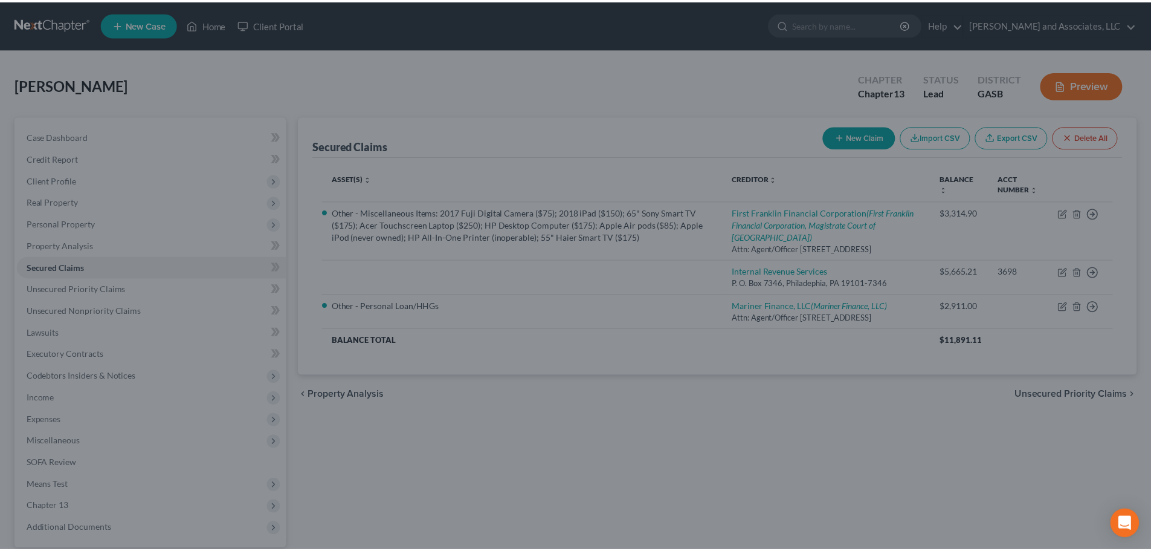
scroll to position [0, 0]
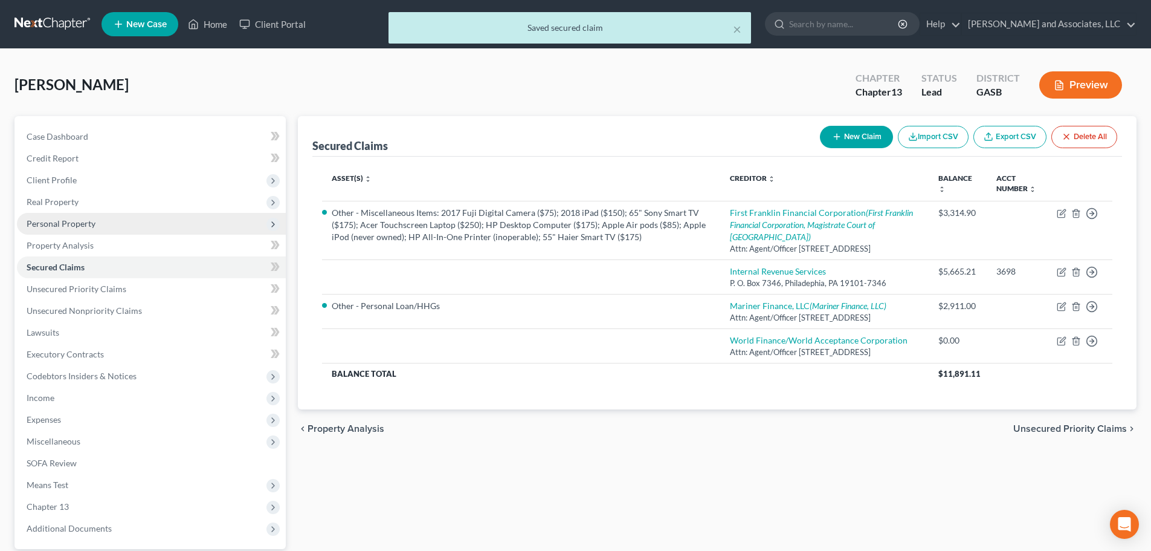
click at [64, 221] on span "Personal Property" at bounding box center [61, 223] width 69 height 10
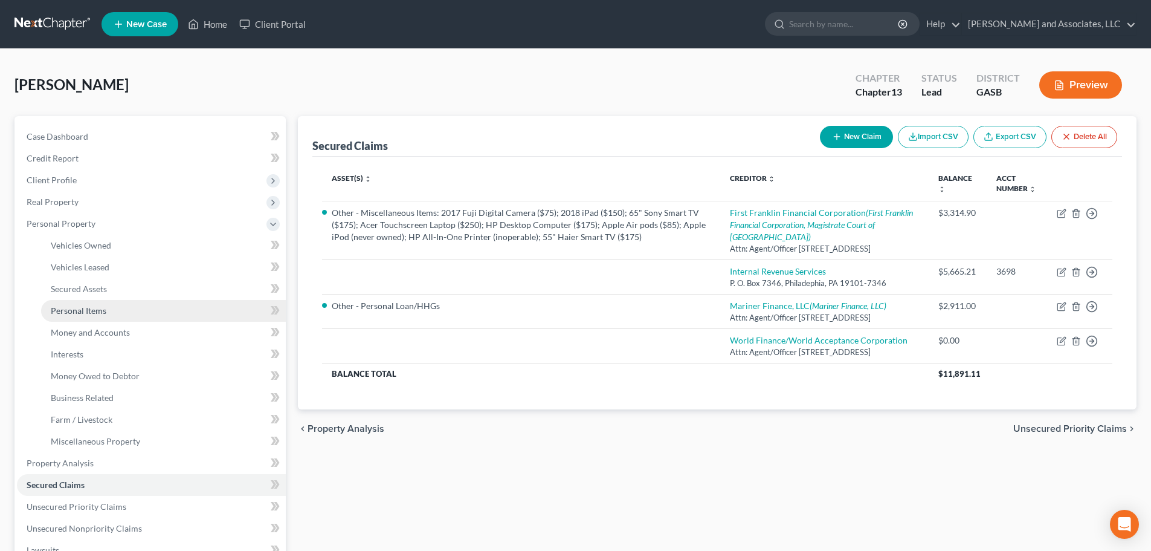
click at [79, 310] on span "Personal Items" at bounding box center [79, 310] width 56 height 10
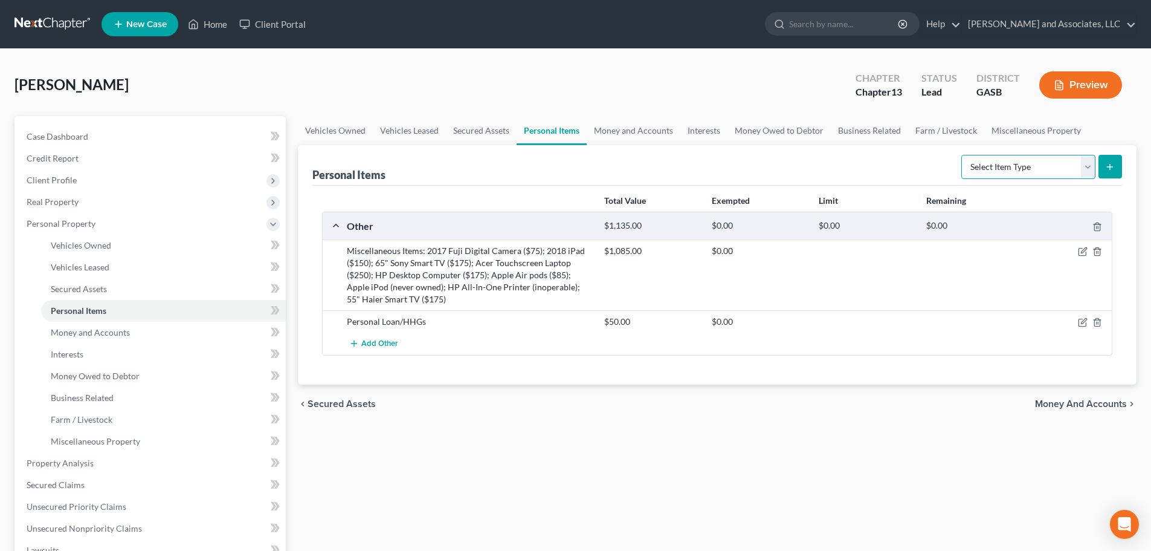
click at [1093, 167] on select "Select Item Type Clothing Collectibles Of Value Electronics Firearms Household …" at bounding box center [1028, 167] width 134 height 24
select select "other"
click at [963, 155] on select "Select Item Type Clothing Collectibles Of Value Electronics Firearms Household …" at bounding box center [1028, 167] width 134 height 24
click at [1113, 164] on icon "submit" at bounding box center [1110, 167] width 10 height 10
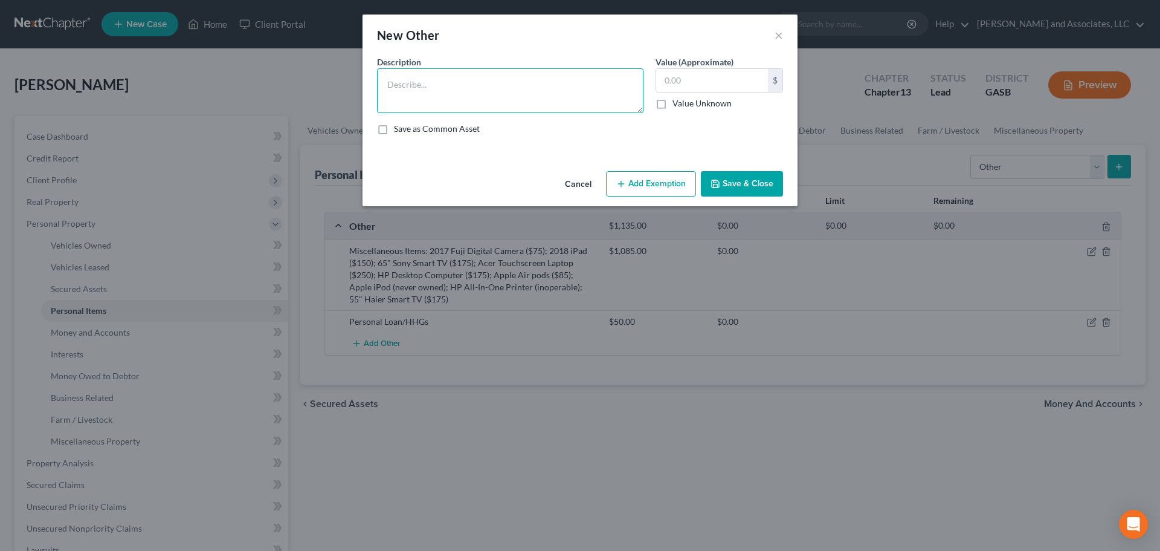
click at [430, 85] on textarea at bounding box center [510, 90] width 266 height 45
type textarea "Personal Loan/HHGs"
click at [680, 81] on input "text" at bounding box center [712, 80] width 112 height 23
type input "209.00"
click at [746, 183] on button "Save & Close" at bounding box center [742, 183] width 82 height 25
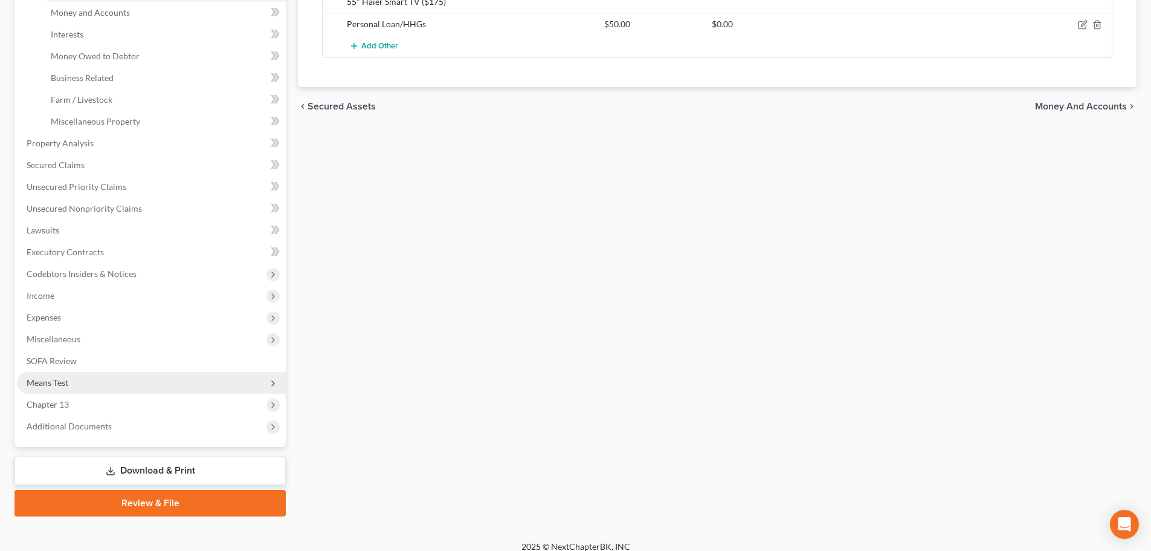
scroll to position [331, 0]
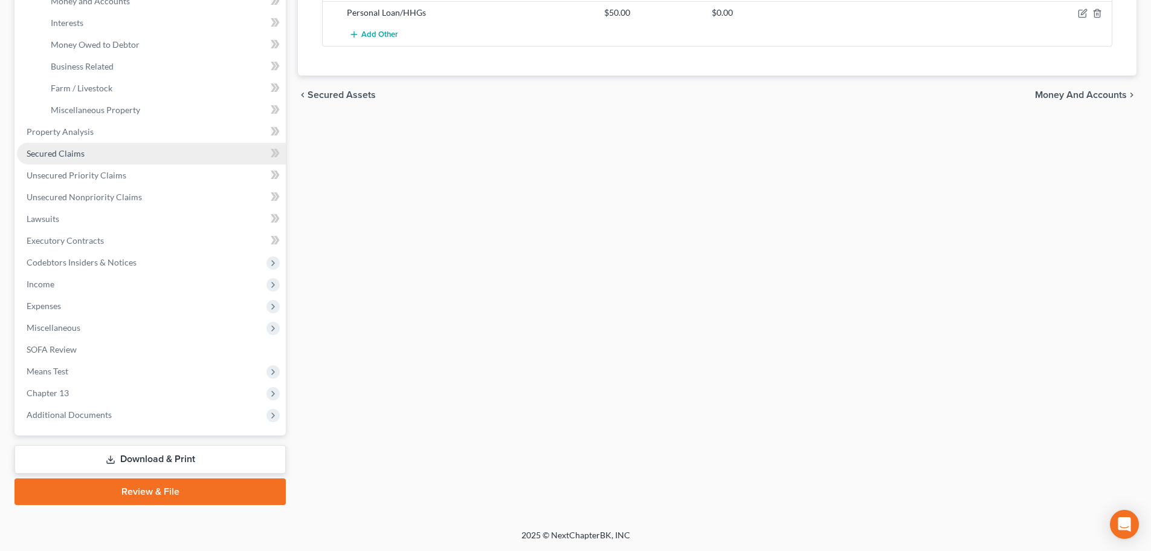
click at [59, 148] on span "Secured Claims" at bounding box center [56, 153] width 58 height 10
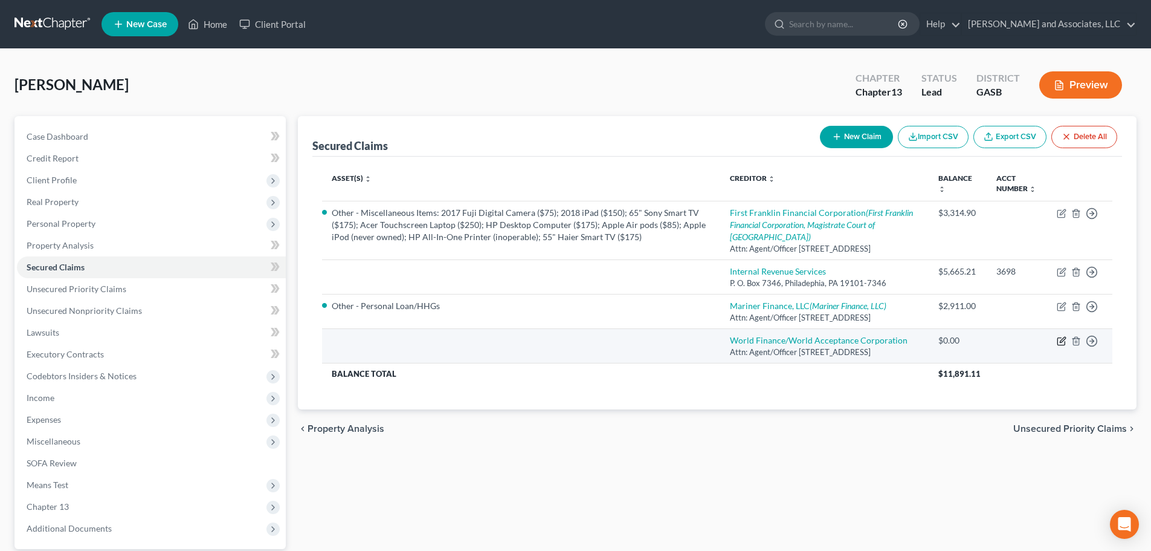
click at [1064, 346] on icon "button" at bounding box center [1062, 341] width 10 height 10
select select "42"
select select "0"
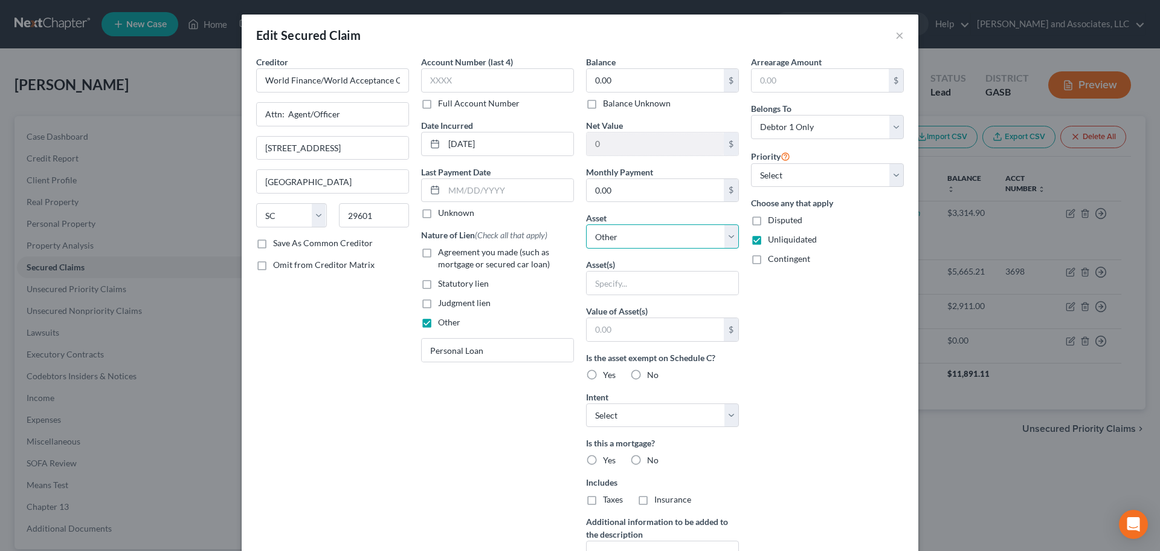
click at [643, 236] on select "Select Other Multiple Assets Other - Personal Loan/HHGs - $209.0 Other - Miscel…" at bounding box center [662, 236] width 153 height 24
select select "2"
click at [586, 224] on select "Select Other Multiple Assets Other - Personal Loan/HHGs - $209.0 Other - Miscel…" at bounding box center [662, 236] width 153 height 24
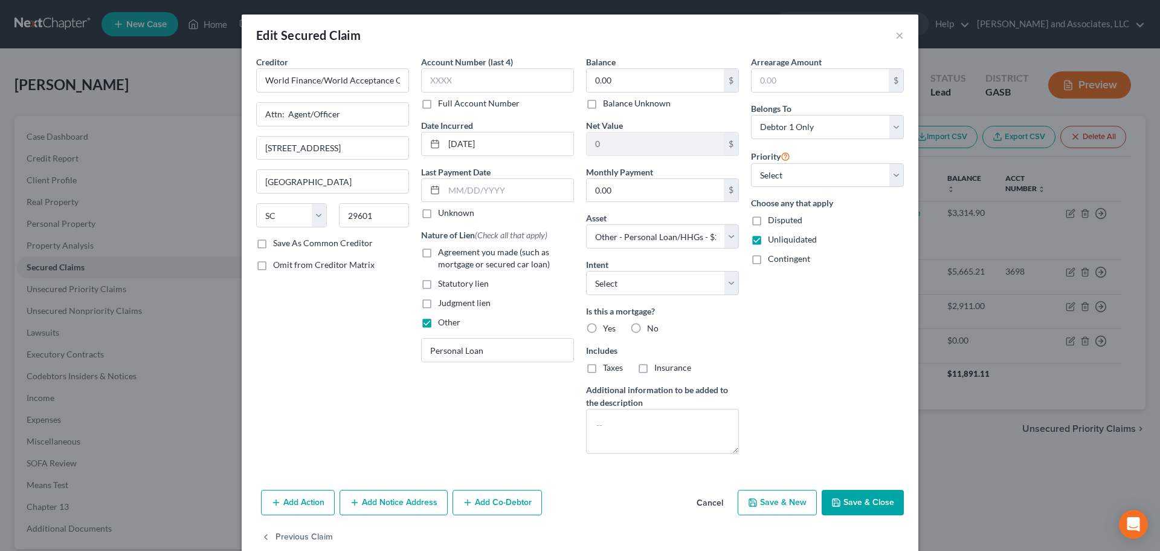
click at [647, 326] on label "No" at bounding box center [652, 328] width 11 height 12
click at [652, 326] on input "No" at bounding box center [656, 326] width 8 height 8
radio input "true"
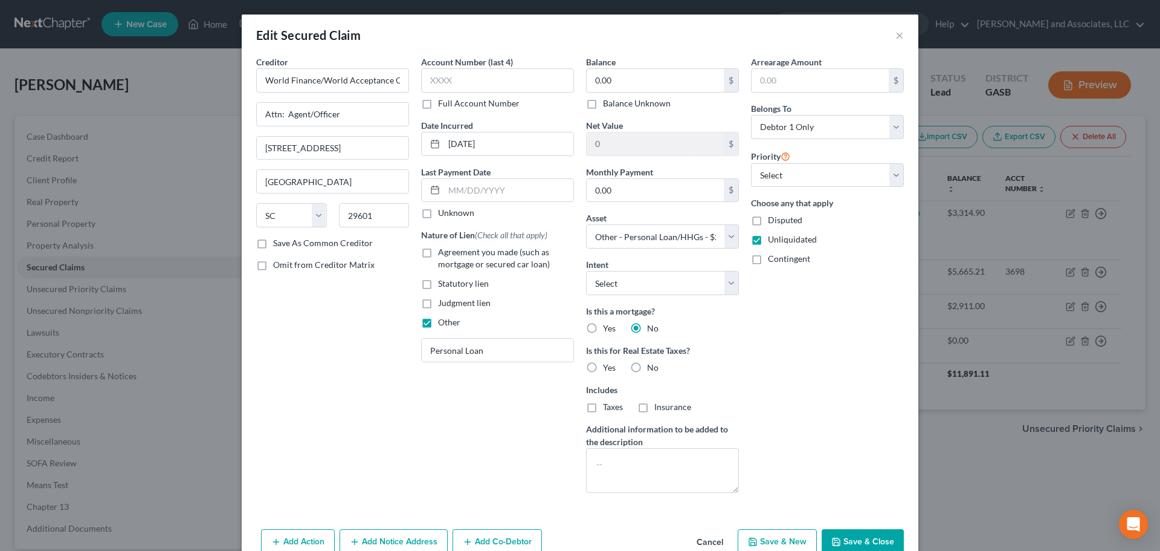
click at [647, 366] on label "No" at bounding box center [652, 367] width 11 height 12
click at [652, 366] on input "No" at bounding box center [656, 365] width 8 height 8
radio input "true"
click at [621, 82] on input "0.00" at bounding box center [655, 80] width 137 height 23
type input "2,009.00"
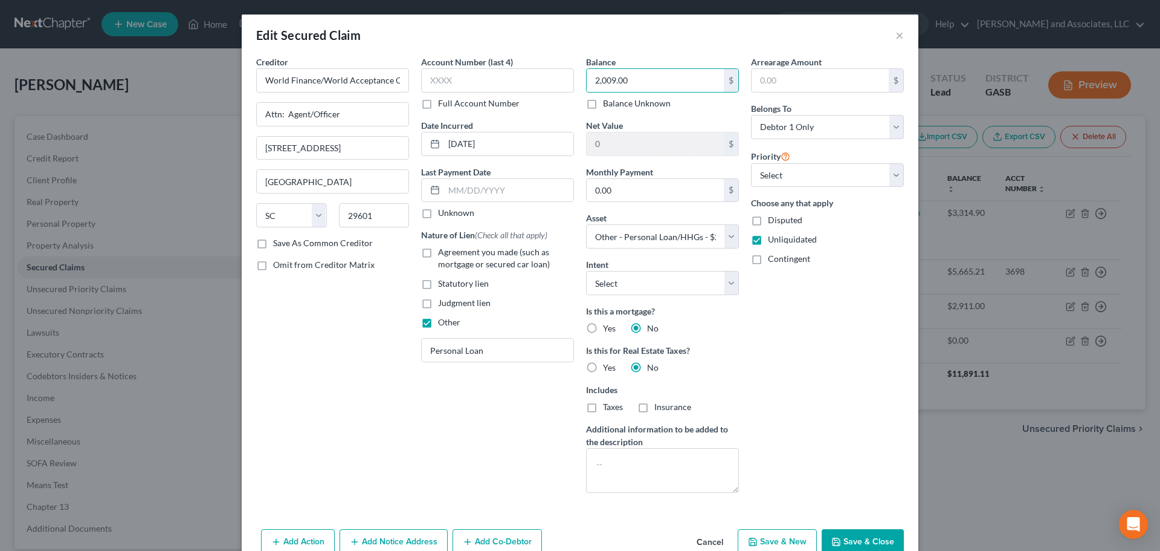
click at [778, 393] on div "Arrearage Amount $ Belongs To * Select Debtor 1 Only Debtor 2 Only Debtor 1 And…" at bounding box center [827, 279] width 165 height 447
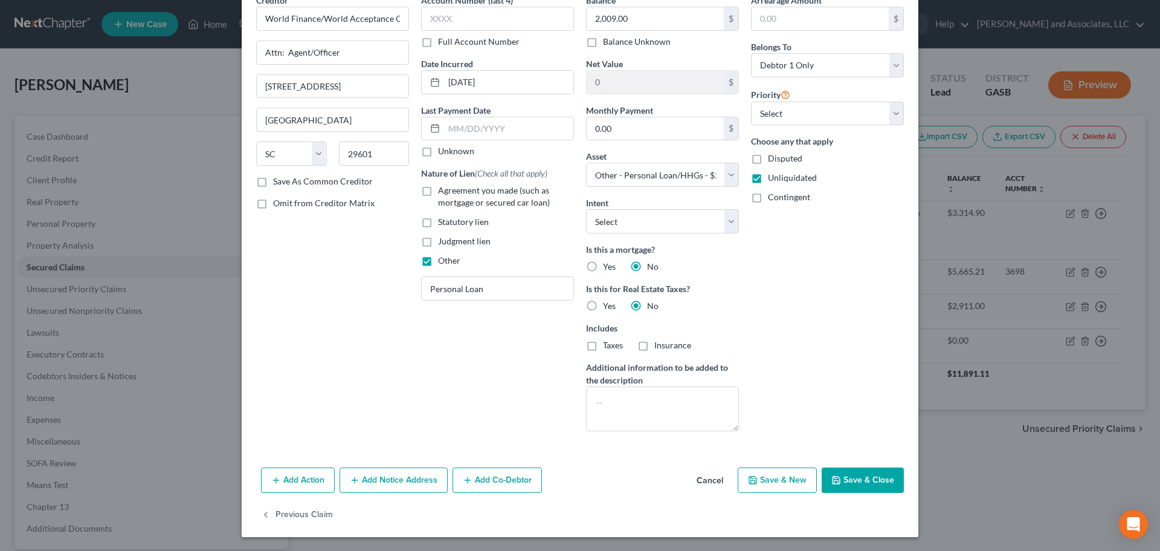
scroll to position [62, 0]
click at [387, 479] on button "Add Notice Address" at bounding box center [394, 479] width 108 height 25
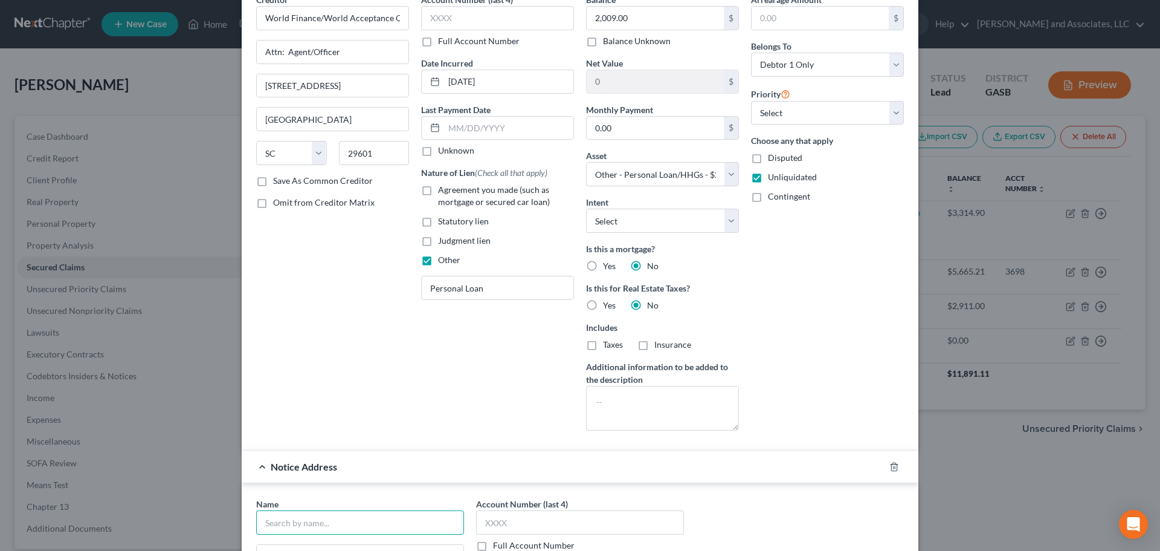
click at [334, 522] on input "text" at bounding box center [360, 522] width 208 height 24
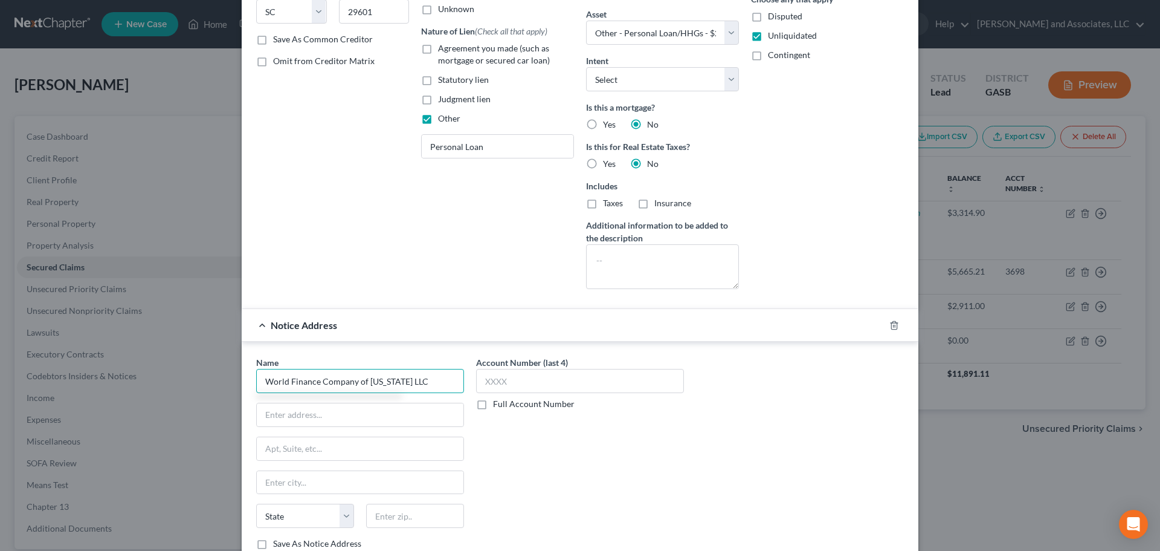
scroll to position [323, 0]
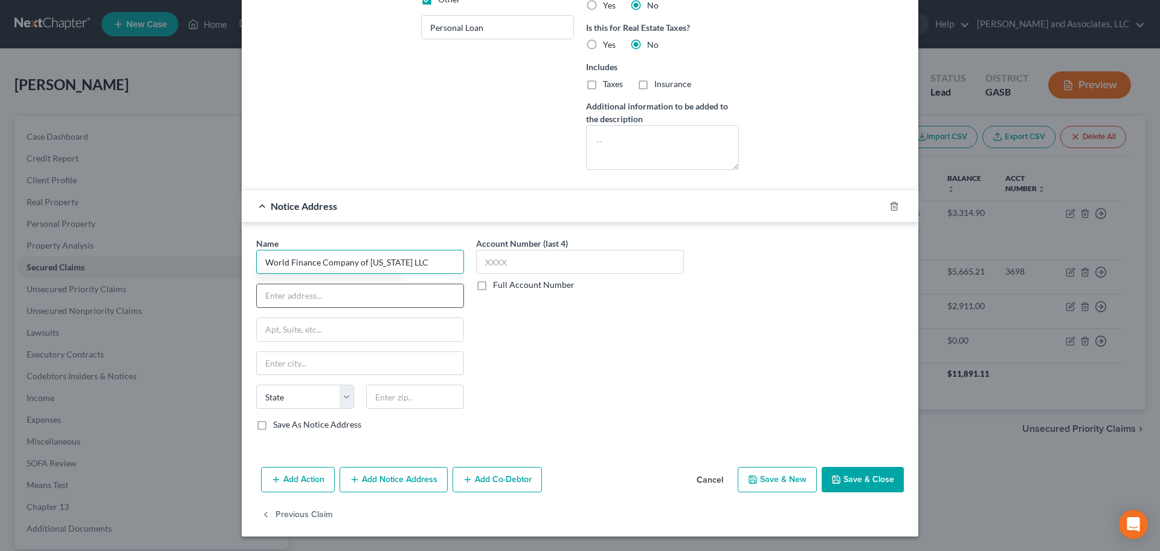
type input "World Finance Company of [US_STATE] LLC"
click at [284, 294] on input "text" at bounding box center [360, 295] width 207 height 23
type input "Attn: CT Corporation System"
click at [300, 336] on input "text" at bounding box center [360, 329] width 207 height 23
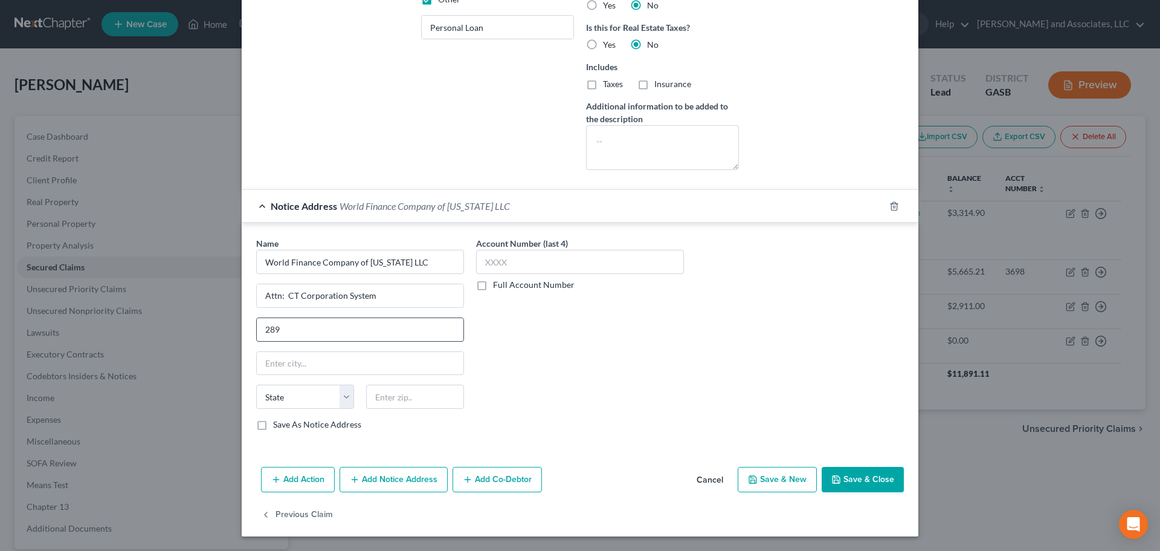
type input "[STREET_ADDRESS][PERSON_NAME]"
type input "[GEOGRAPHIC_DATA]"
type input "30046-4805"
click at [313, 398] on select "State [US_STATE] AK AR AZ CA CO CT DE DC [GEOGRAPHIC_DATA] [GEOGRAPHIC_DATA] GU…" at bounding box center [305, 396] width 98 height 24
select select "10"
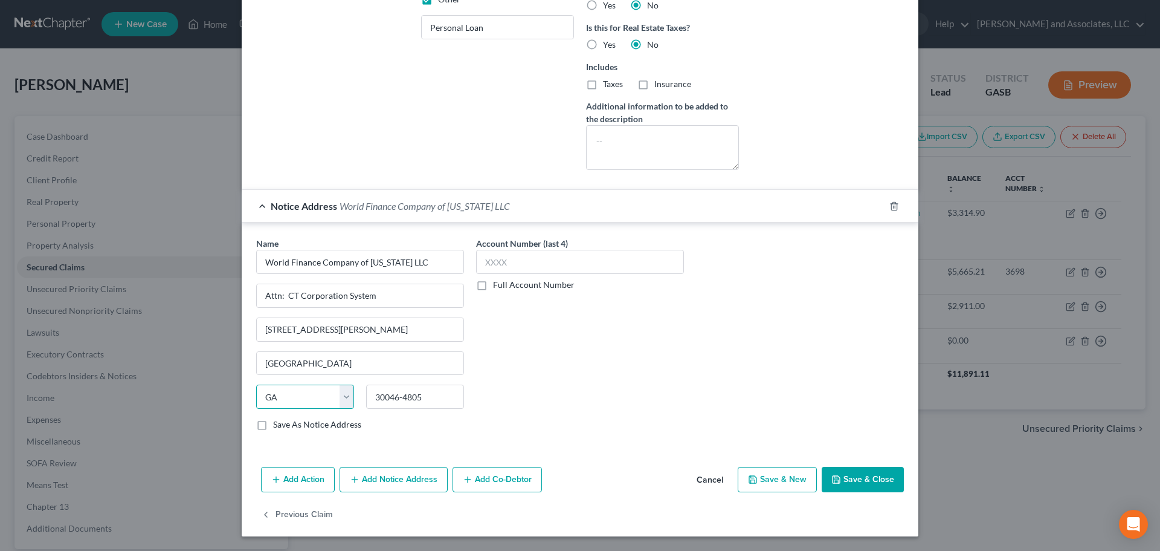
click at [256, 384] on select "State [US_STATE] AK AR AZ CA CO CT DE DC [GEOGRAPHIC_DATA] [GEOGRAPHIC_DATA] GU…" at bounding box center [305, 396] width 98 height 24
click at [273, 422] on label "Save As Notice Address" at bounding box center [317, 424] width 88 height 12
click at [278, 422] on input "Save As Notice Address" at bounding box center [282, 422] width 8 height 8
checkbox input "true"
click at [597, 377] on div "Account Number (last 4) Full Account Number" at bounding box center [580, 338] width 220 height 203
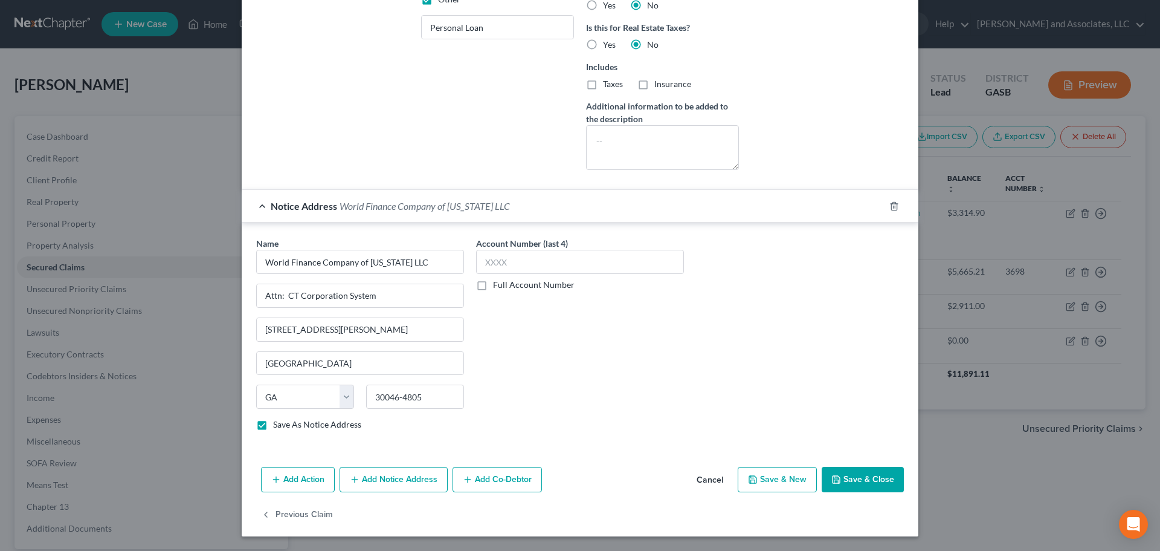
click at [850, 480] on button "Save & Close" at bounding box center [863, 479] width 82 height 25
select select
checkbox input "false"
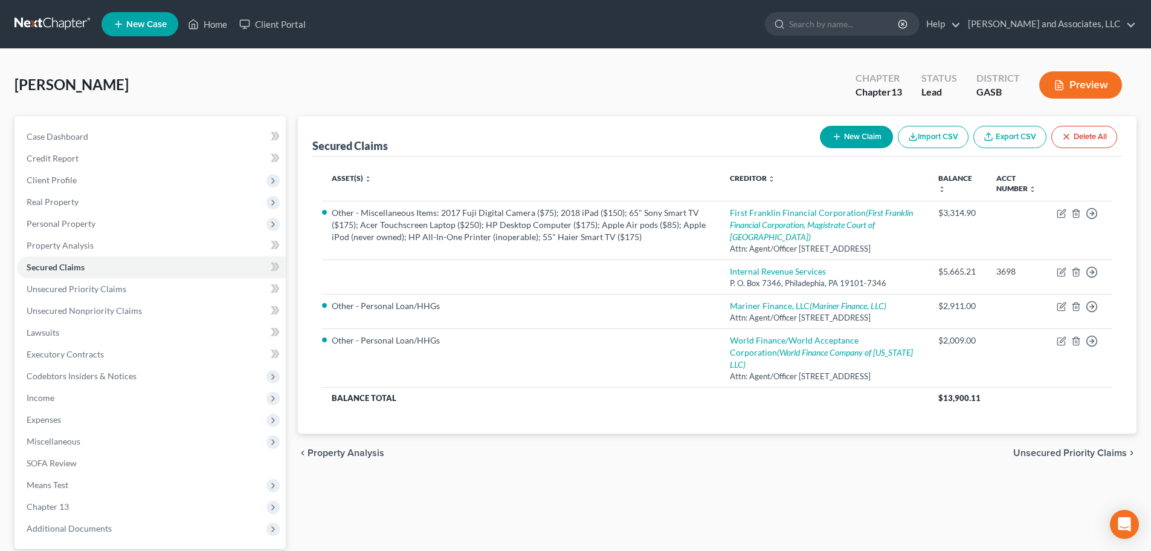
click at [1088, 86] on button "Preview" at bounding box center [1080, 84] width 83 height 27
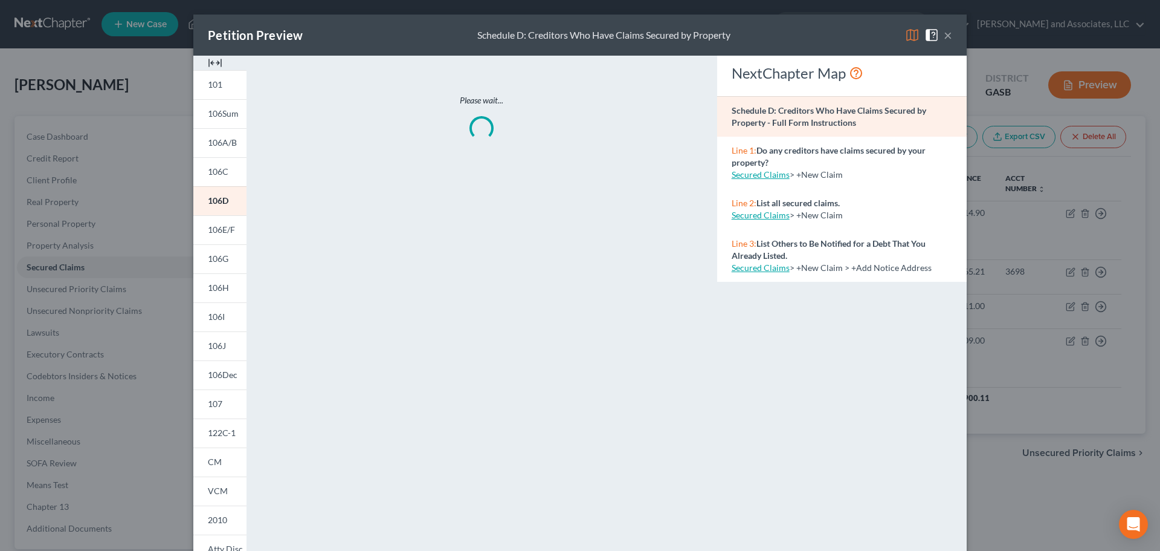
click at [910, 33] on img at bounding box center [912, 35] width 15 height 15
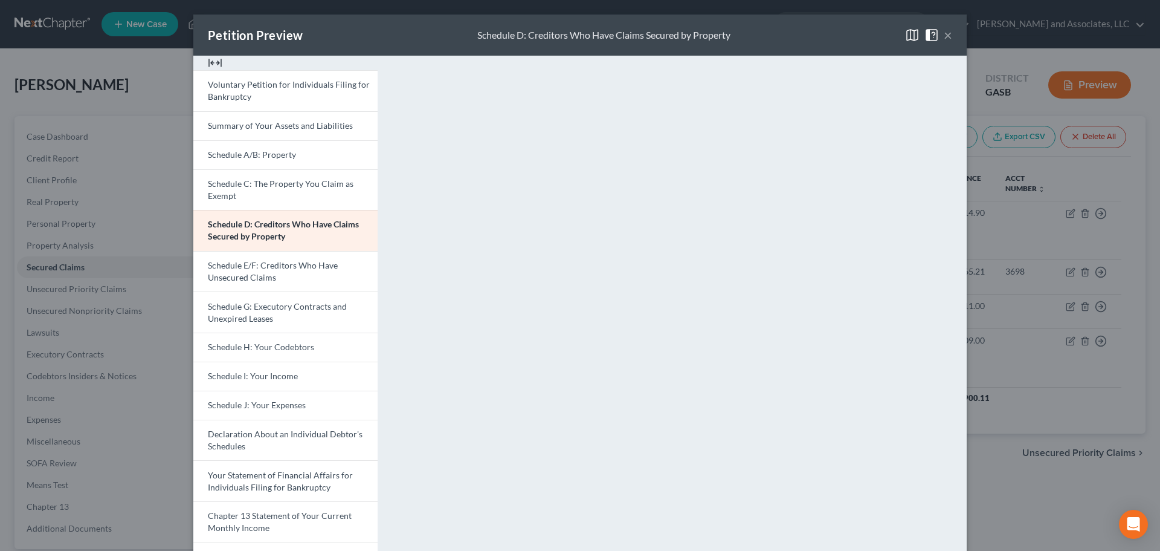
click at [944, 33] on button "×" at bounding box center [948, 35] width 8 height 15
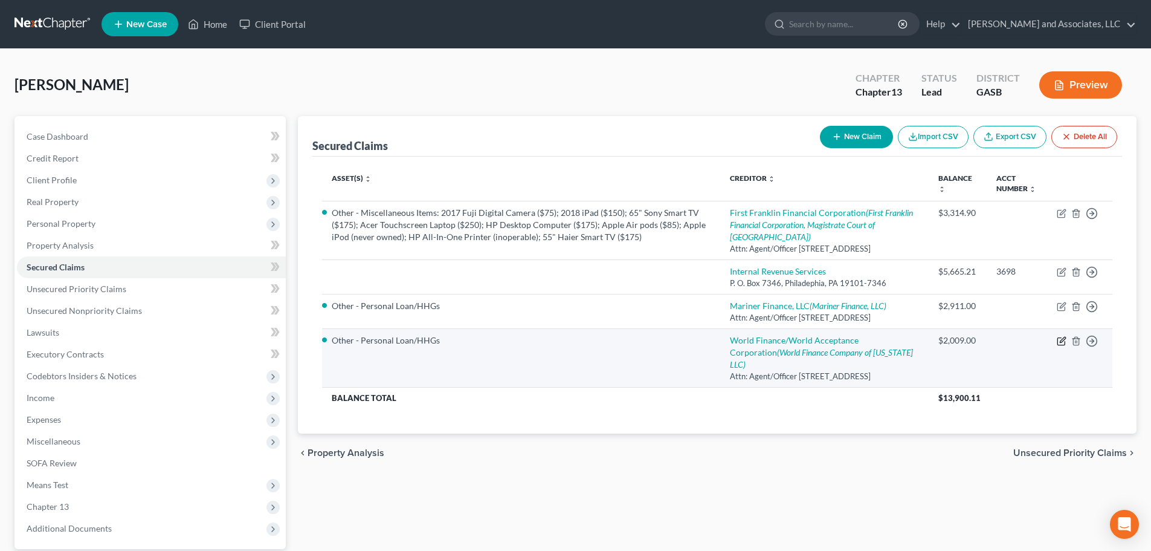
click at [1062, 342] on icon "button" at bounding box center [1062, 339] width 5 height 5
select select "42"
select select "0"
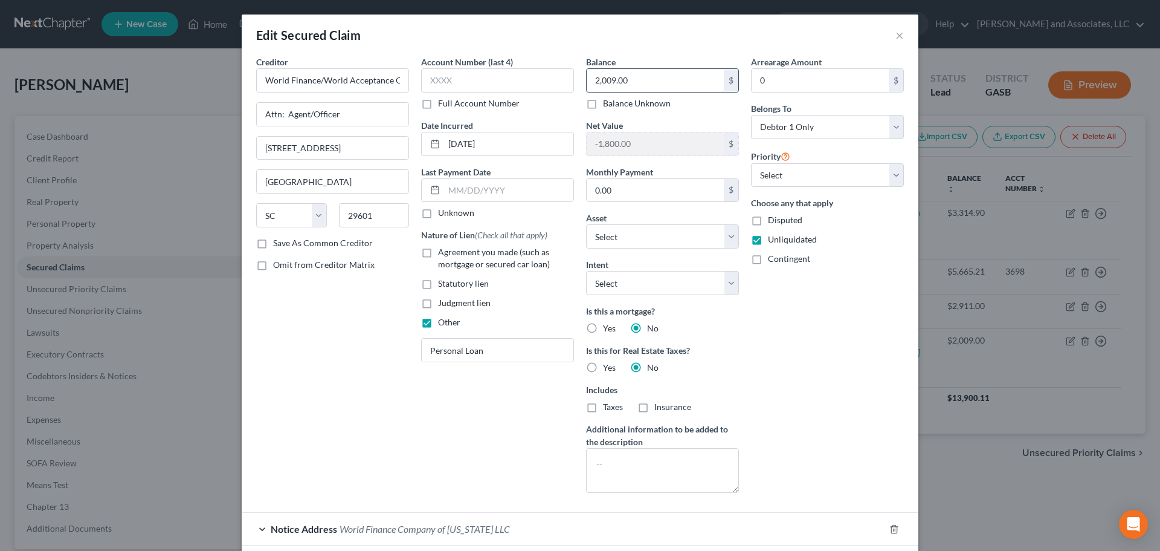
click at [601, 75] on input "2,009.00" at bounding box center [655, 80] width 137 height 23
click at [602, 80] on input "2,009.00" at bounding box center [655, 80] width 137 height 23
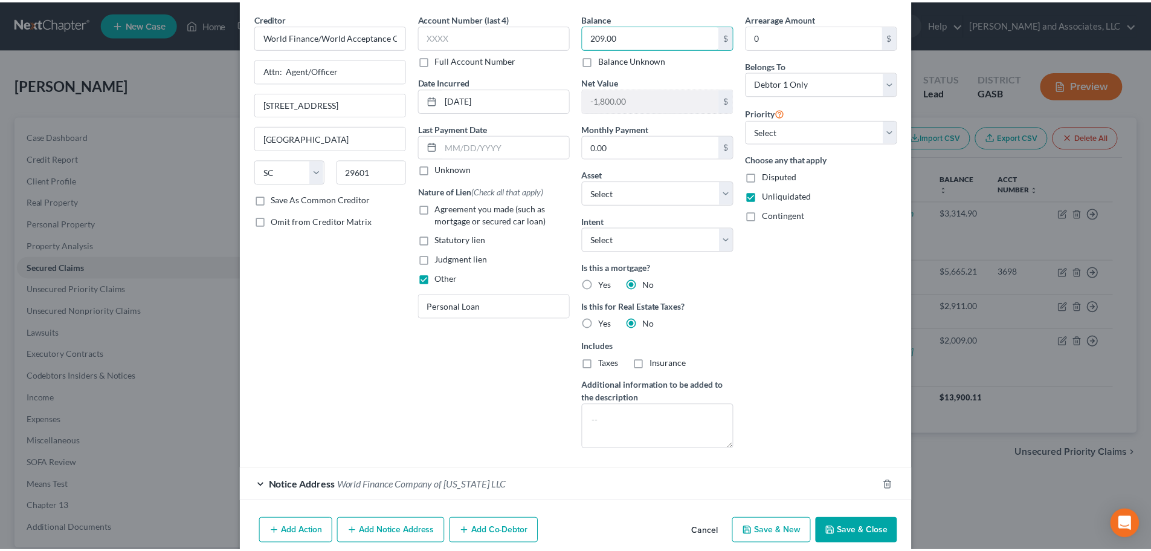
scroll to position [95, 0]
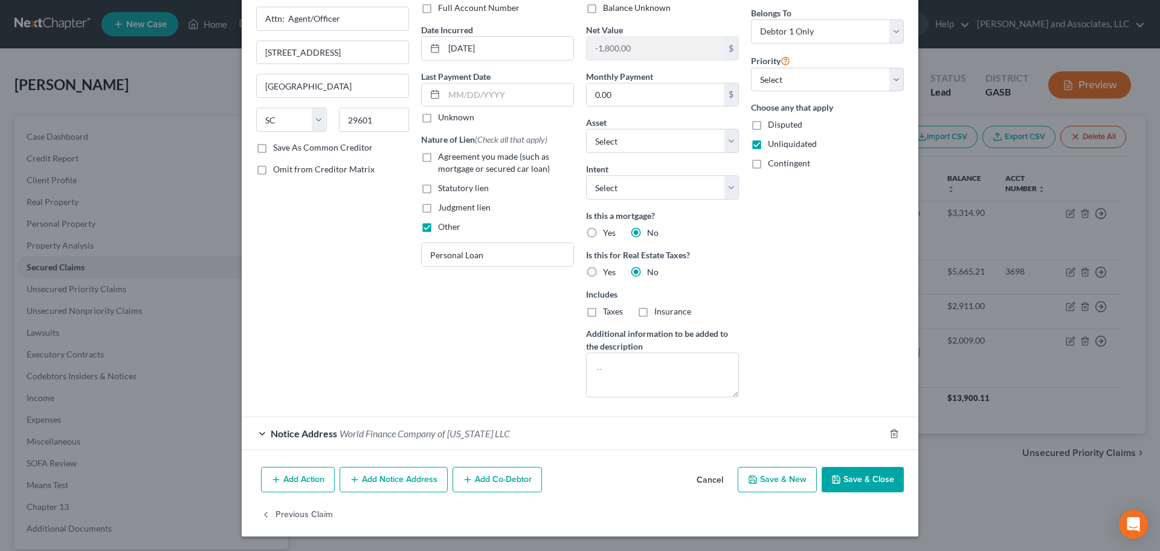
type input "209.00"
click at [851, 476] on button "Save & Close" at bounding box center [863, 479] width 82 height 25
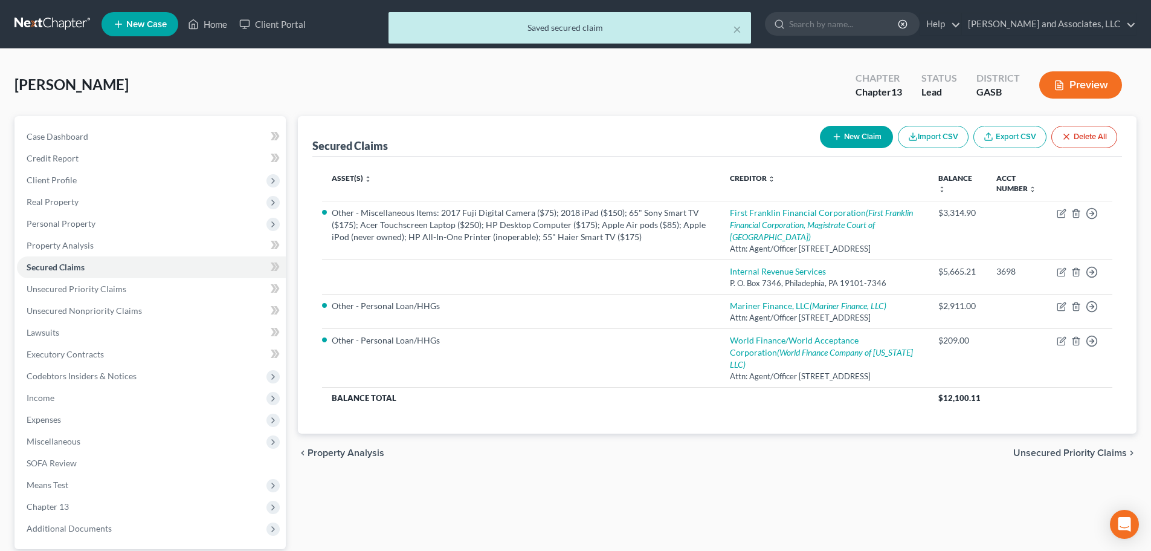
click at [1090, 83] on button "Preview" at bounding box center [1080, 84] width 83 height 27
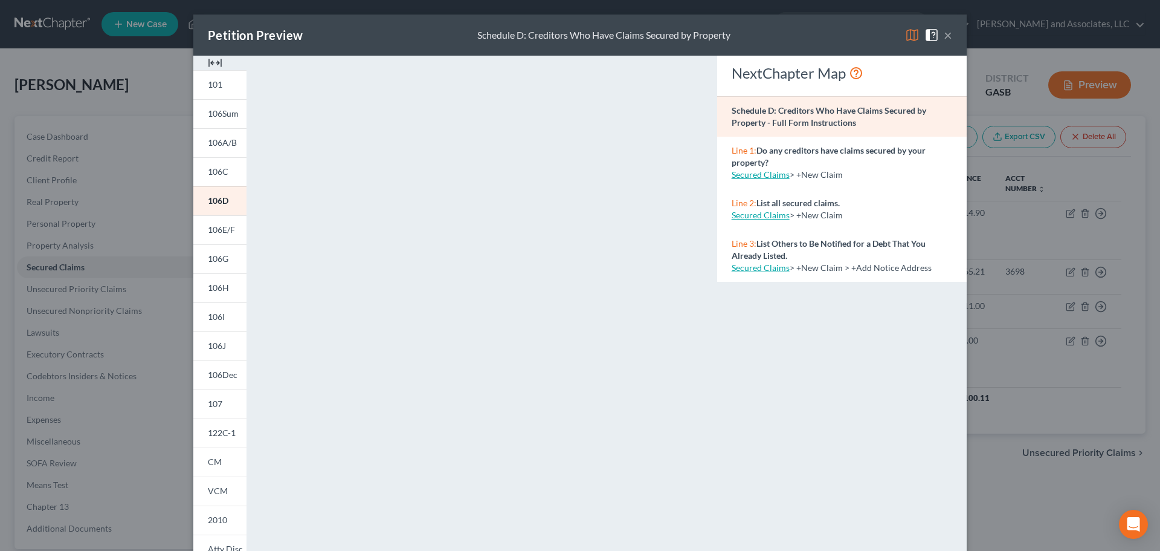
click at [908, 33] on img at bounding box center [912, 35] width 15 height 15
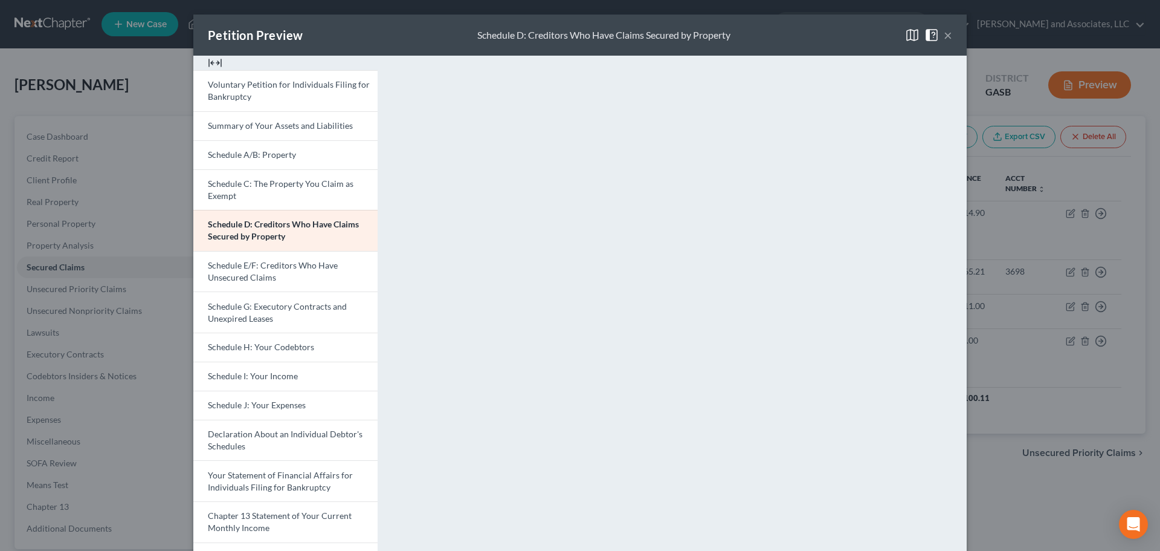
click at [945, 33] on button "×" at bounding box center [948, 35] width 8 height 15
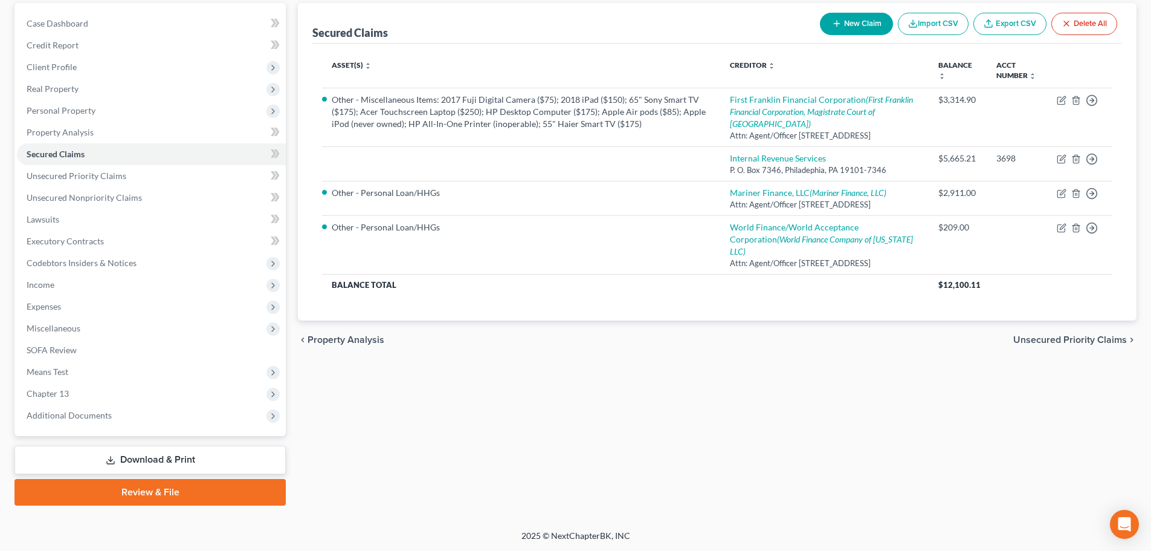
scroll to position [114, 0]
click at [73, 178] on span "Unsecured Priority Claims" at bounding box center [77, 175] width 100 height 10
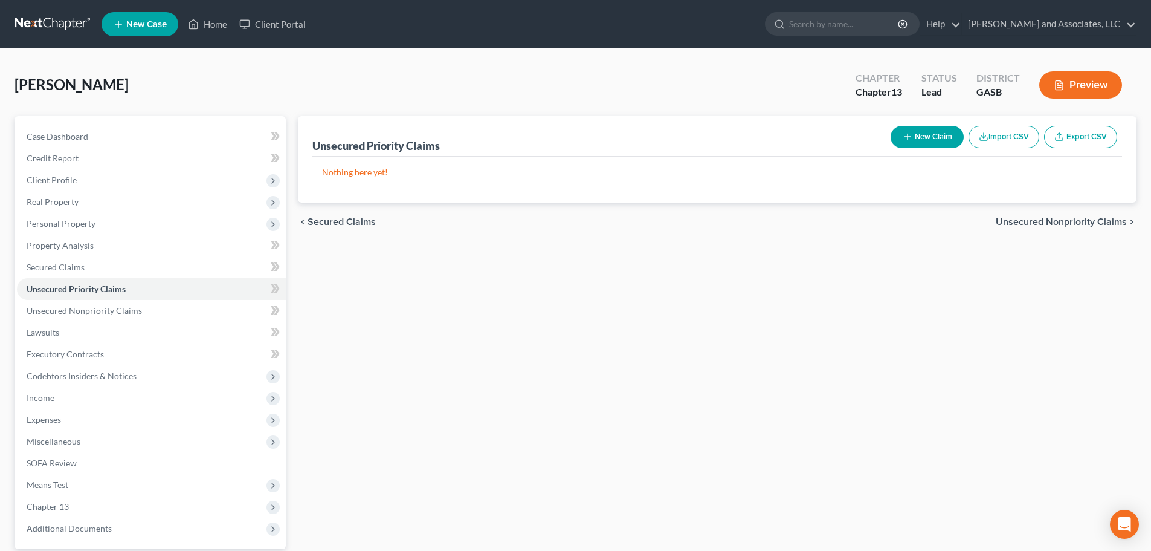
click at [922, 139] on button "New Claim" at bounding box center [927, 137] width 73 height 22
select select "0"
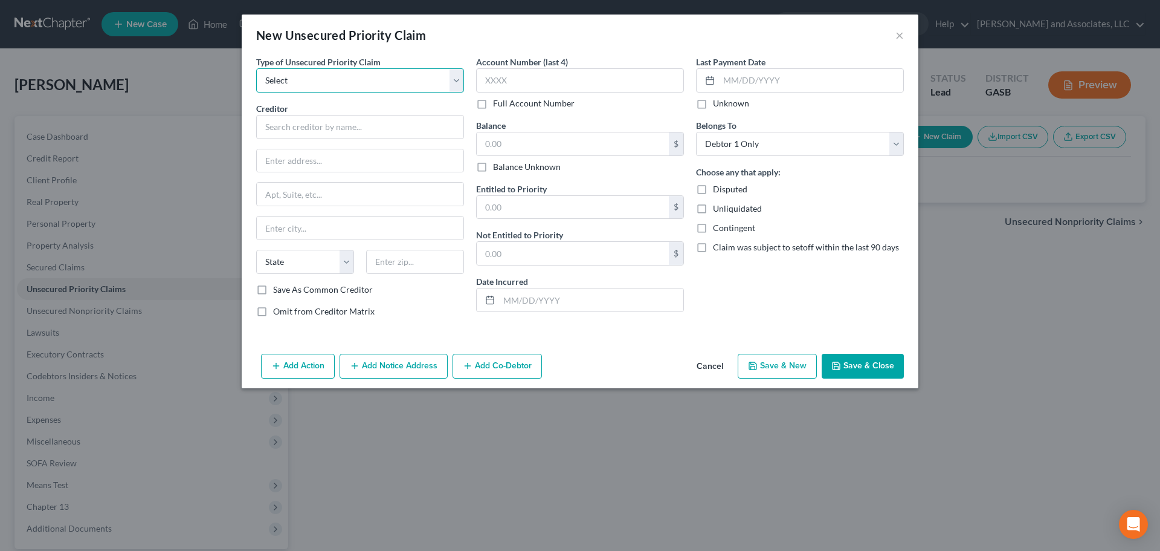
click at [328, 76] on select "Select Taxes & Other Government Units Domestic Support Obligations Extensions o…" at bounding box center [360, 80] width 208 height 24
select select "0"
click at [256, 68] on select "Select Taxes & Other Government Units Domestic Support Obligations Extensions o…" at bounding box center [360, 80] width 208 height 24
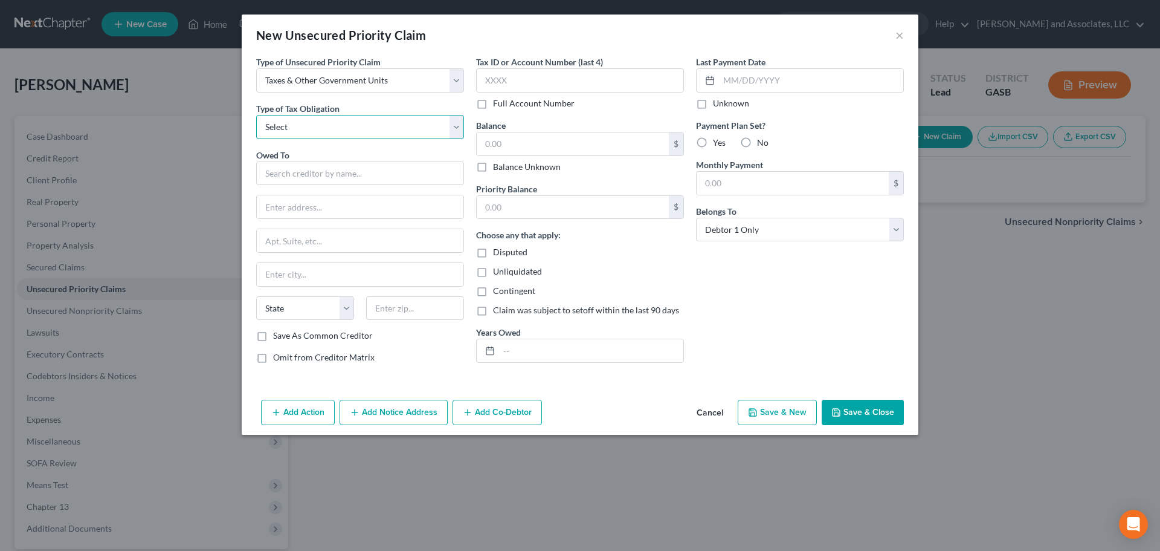
click at [284, 126] on select "Select Federal City State Franchise Tax Board Other" at bounding box center [360, 127] width 208 height 24
select select "2"
click at [256, 115] on select "Select Federal City State Franchise Tax Board Other" at bounding box center [360, 127] width 208 height 24
click at [271, 175] on input "text" at bounding box center [360, 173] width 208 height 24
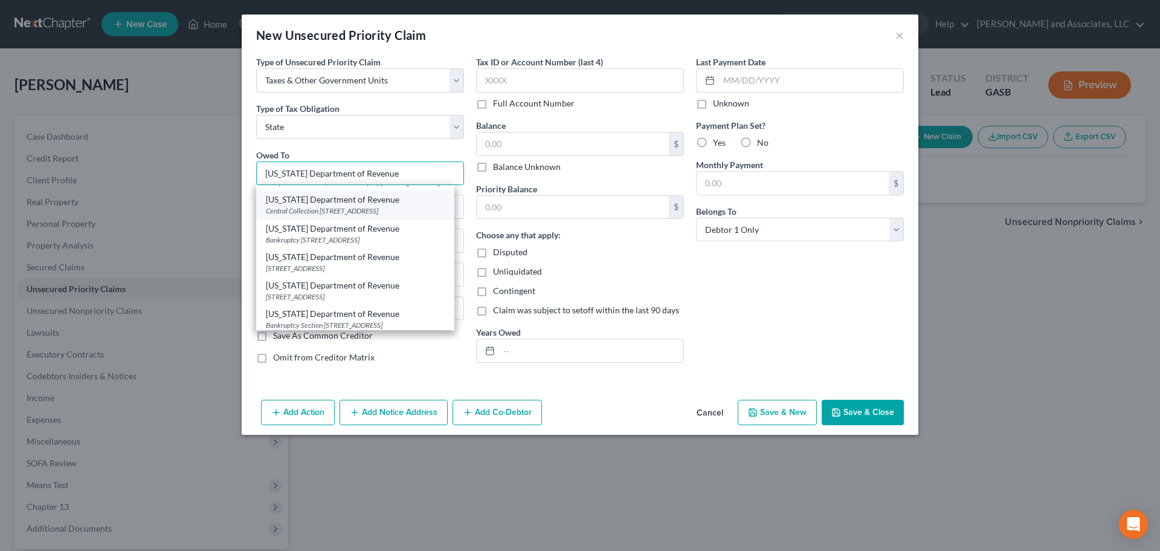
scroll to position [242, 0]
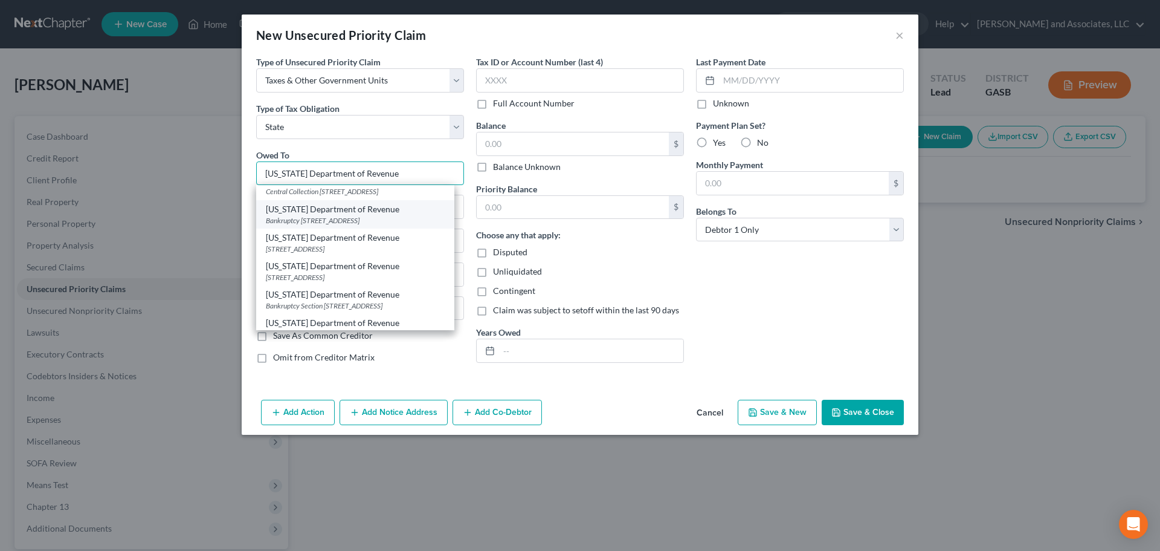
type input "[US_STATE] Department of Revenue"
click at [366, 225] on div "Bankruptcy [STREET_ADDRESS]" at bounding box center [355, 220] width 179 height 10
type input "Bankruptcy"
type input "[STREET_ADDRESS]"
type input "[GEOGRAPHIC_DATA]"
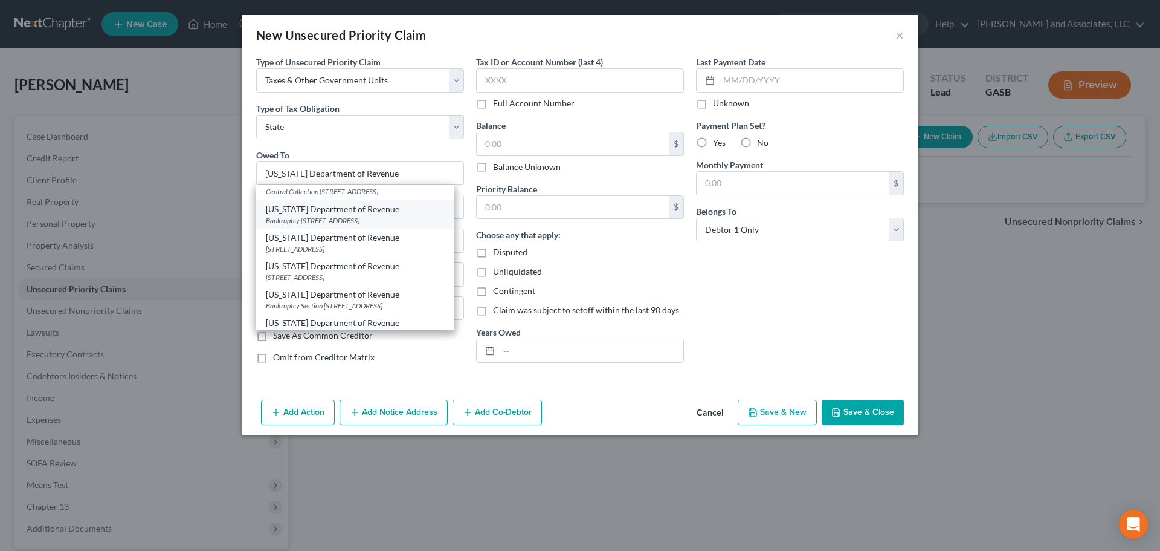
select select "10"
type input "30345"
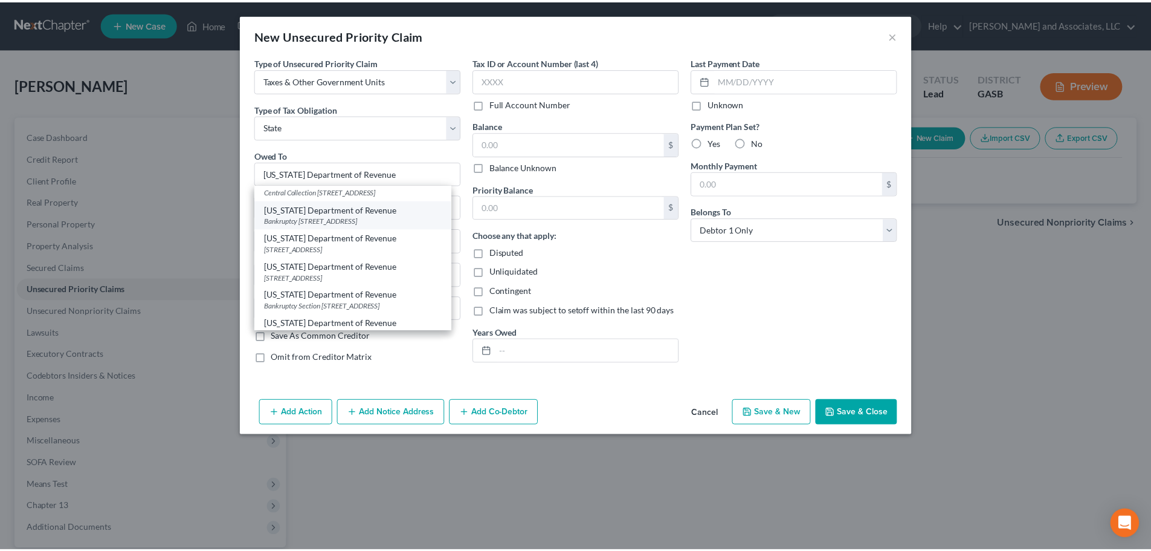
scroll to position [0, 0]
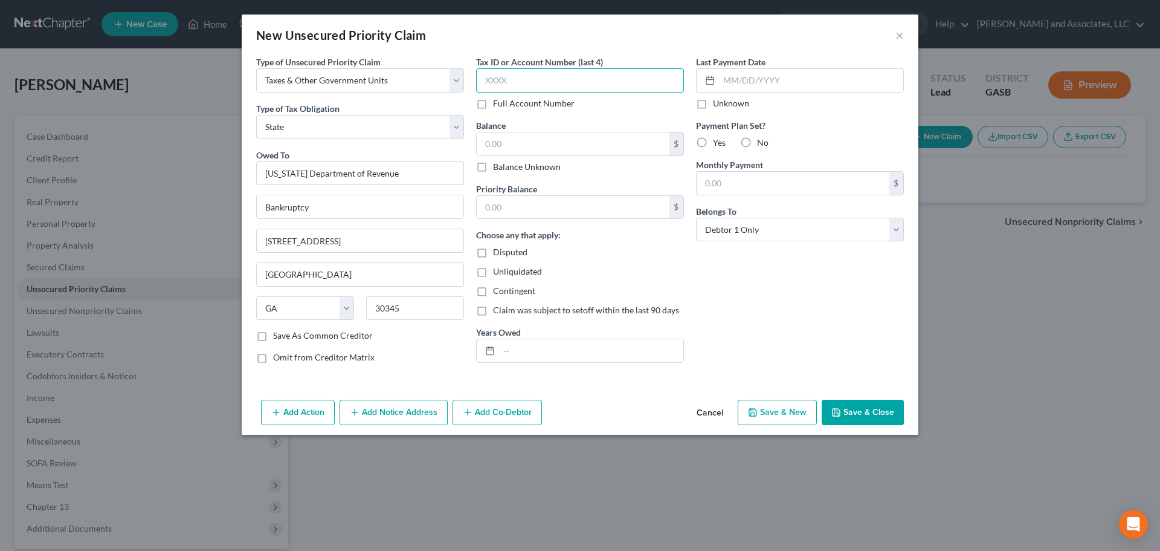
click at [529, 82] on input "text" at bounding box center [580, 80] width 208 height 24
type input "3698"
drag, startPoint x: 526, startPoint y: 147, endPoint x: 531, endPoint y: 140, distance: 8.6
click at [526, 146] on input "text" at bounding box center [573, 143] width 192 height 23
type input "0.00"
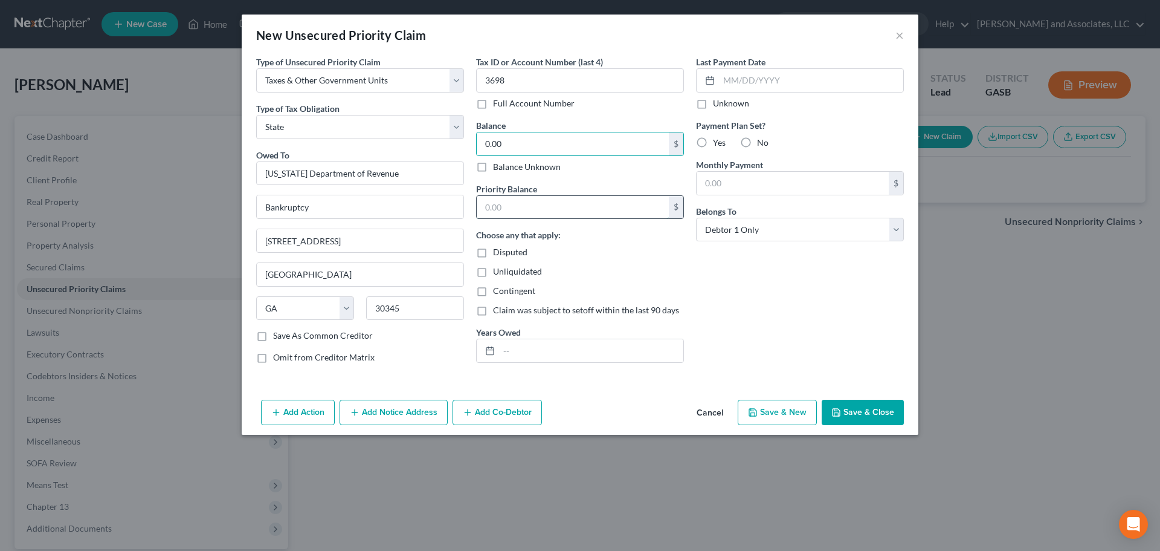
click at [533, 203] on input "text" at bounding box center [573, 207] width 192 height 23
type input "0.00"
click at [493, 270] on label "Unliquidated" at bounding box center [517, 271] width 49 height 12
click at [498, 270] on input "Unliquidated" at bounding box center [502, 269] width 8 height 8
checkbox input "true"
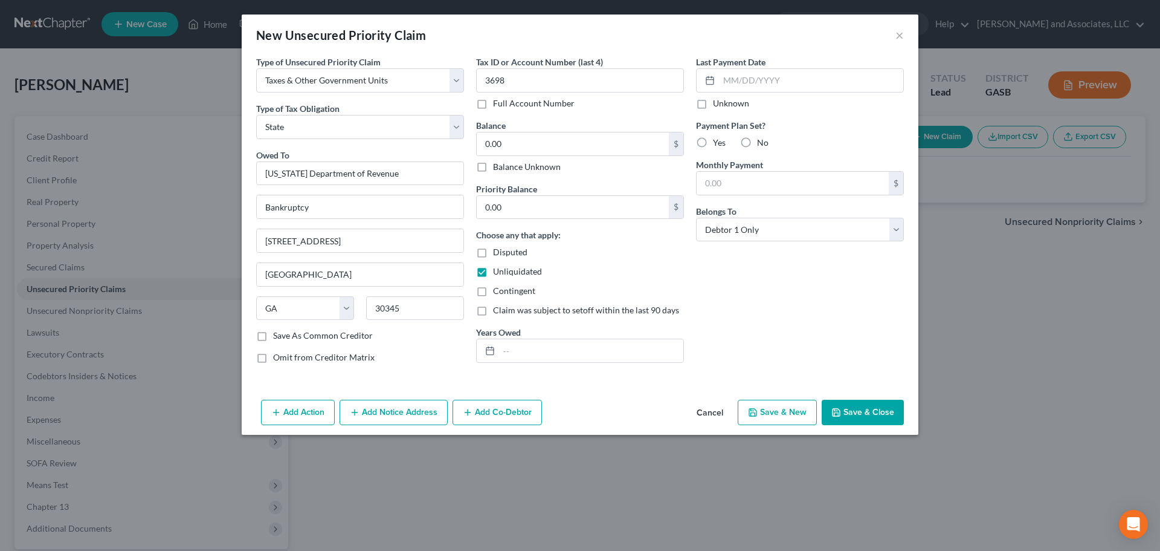
click at [854, 412] on button "Save & Close" at bounding box center [863, 411] width 82 height 25
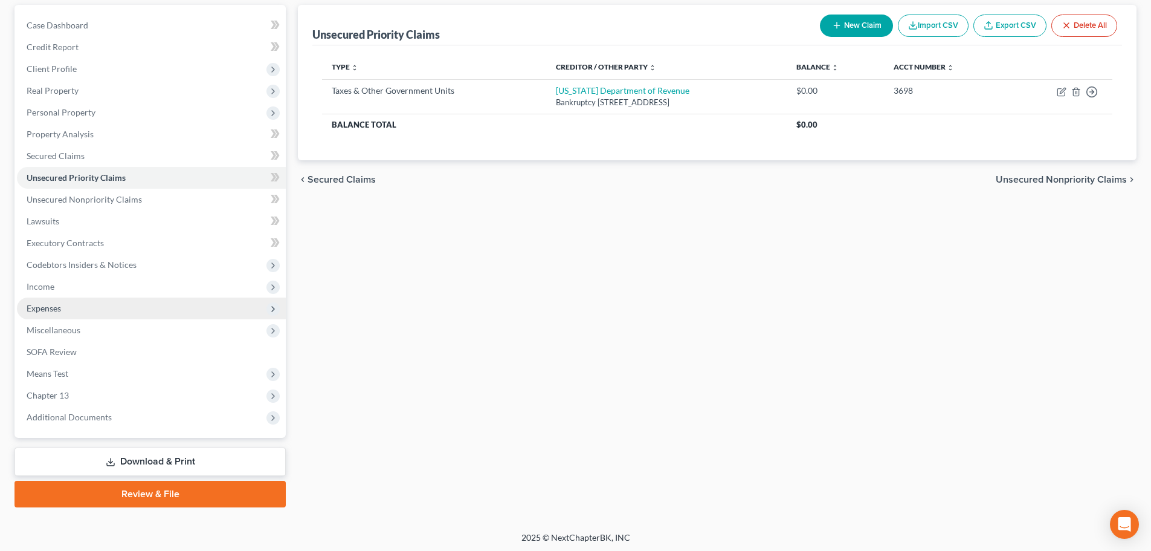
scroll to position [114, 0]
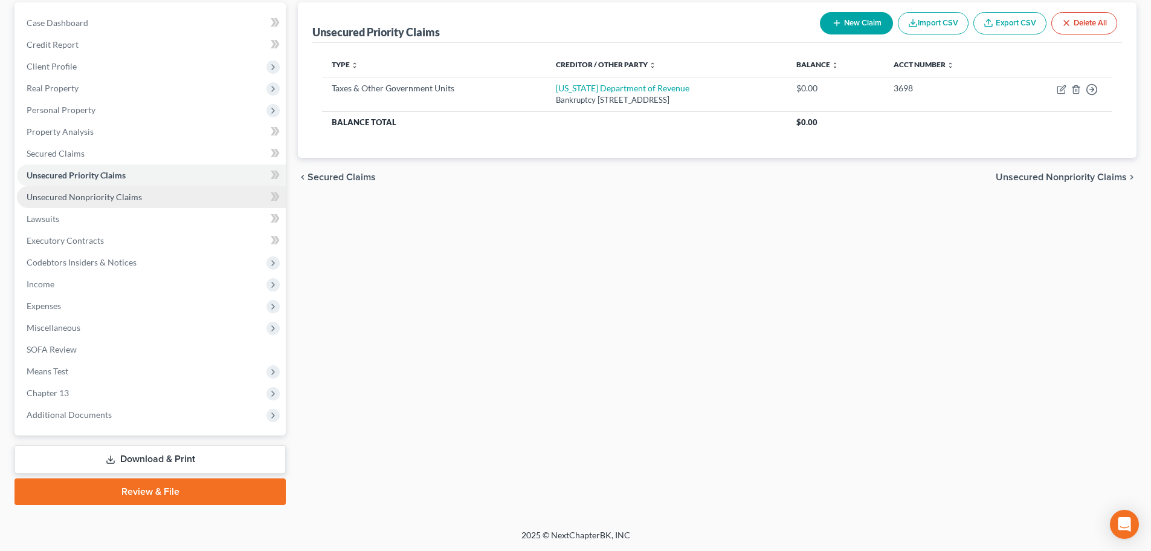
click at [120, 199] on span "Unsecured Nonpriority Claims" at bounding box center [84, 197] width 115 height 10
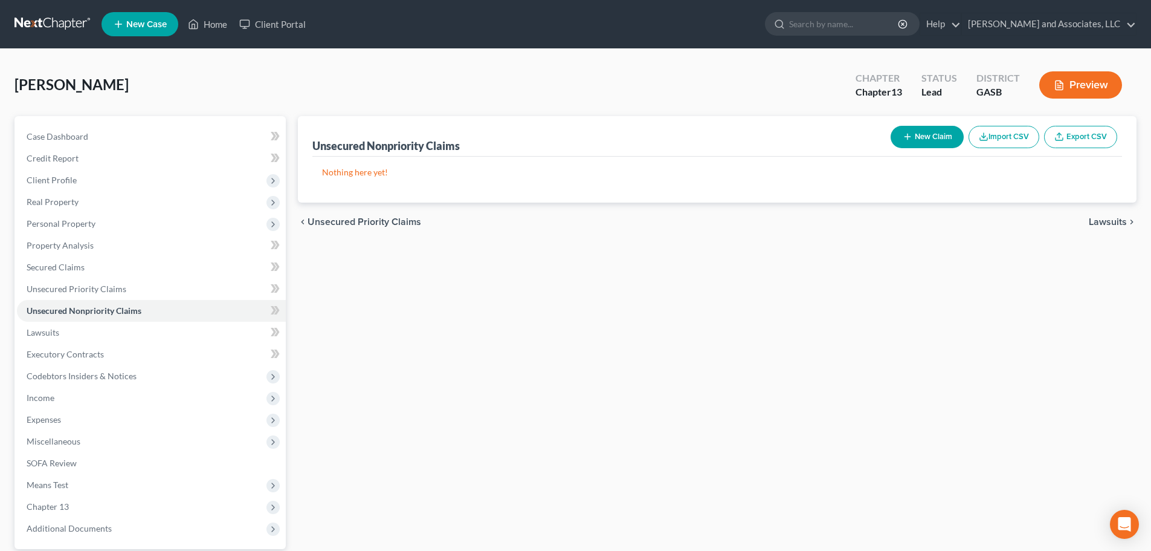
click at [926, 138] on button "New Claim" at bounding box center [927, 137] width 73 height 22
select select "0"
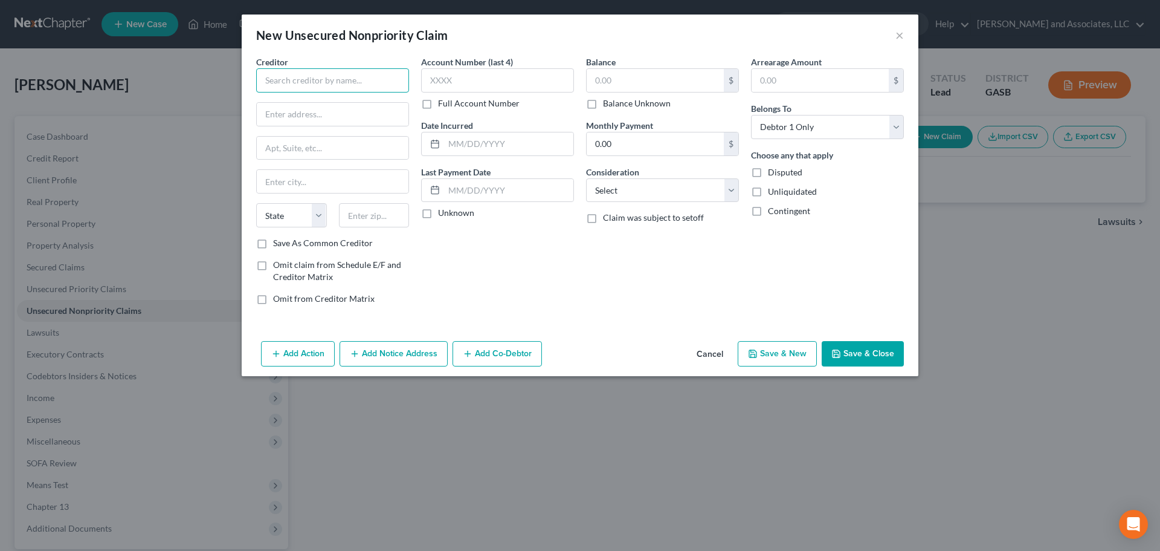
click at [297, 83] on input "text" at bounding box center [332, 80] width 153 height 24
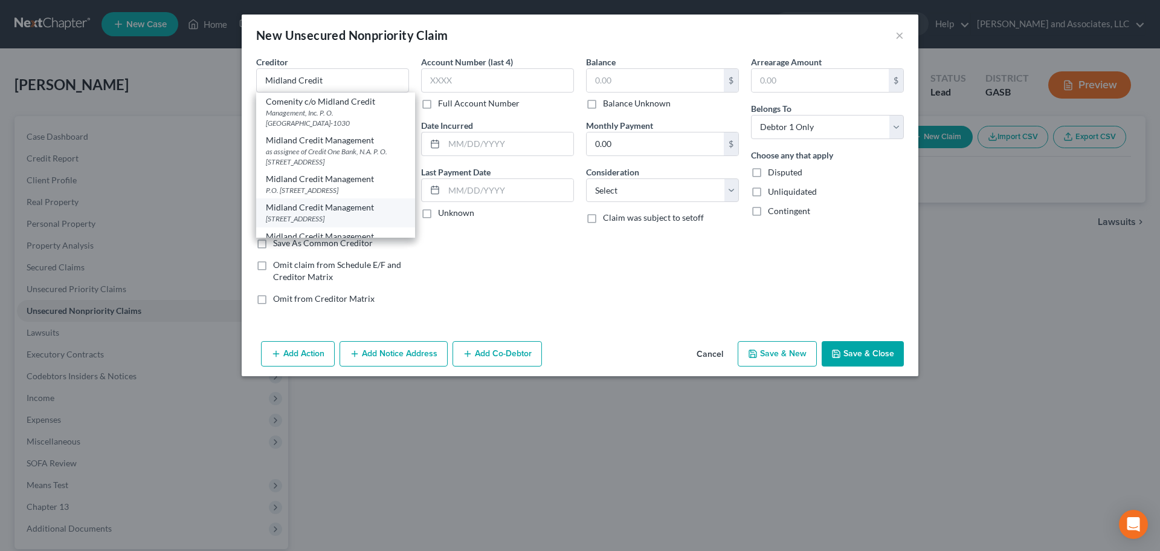
click at [326, 218] on div "[STREET_ADDRESS]" at bounding box center [336, 218] width 140 height 10
type input "Midland Credit Management"
type input "[STREET_ADDRESS]"
type input "Suite 300"
type input "[PERSON_NAME]"
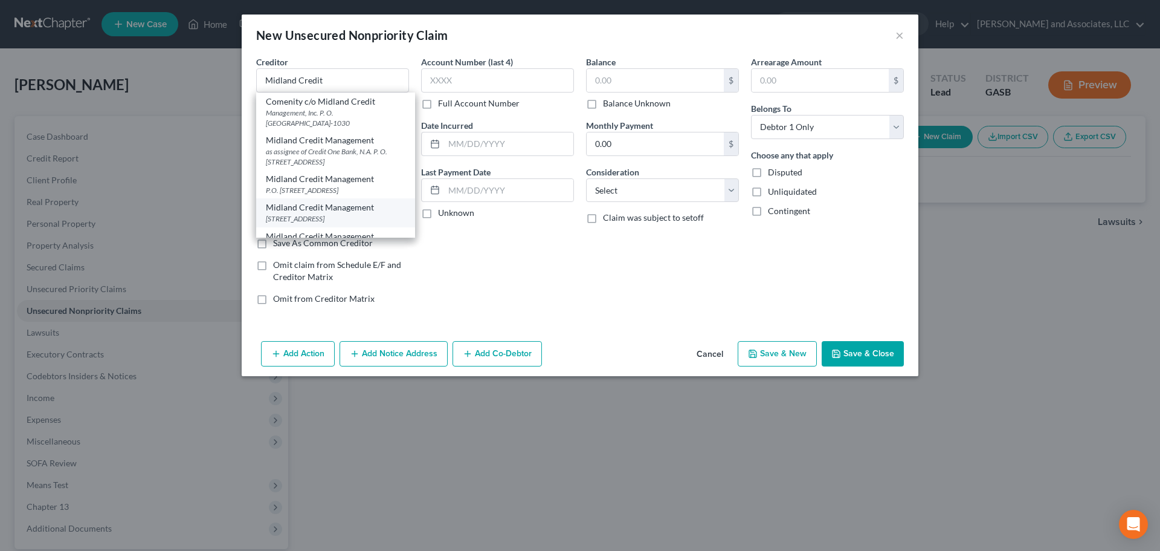
select select "23"
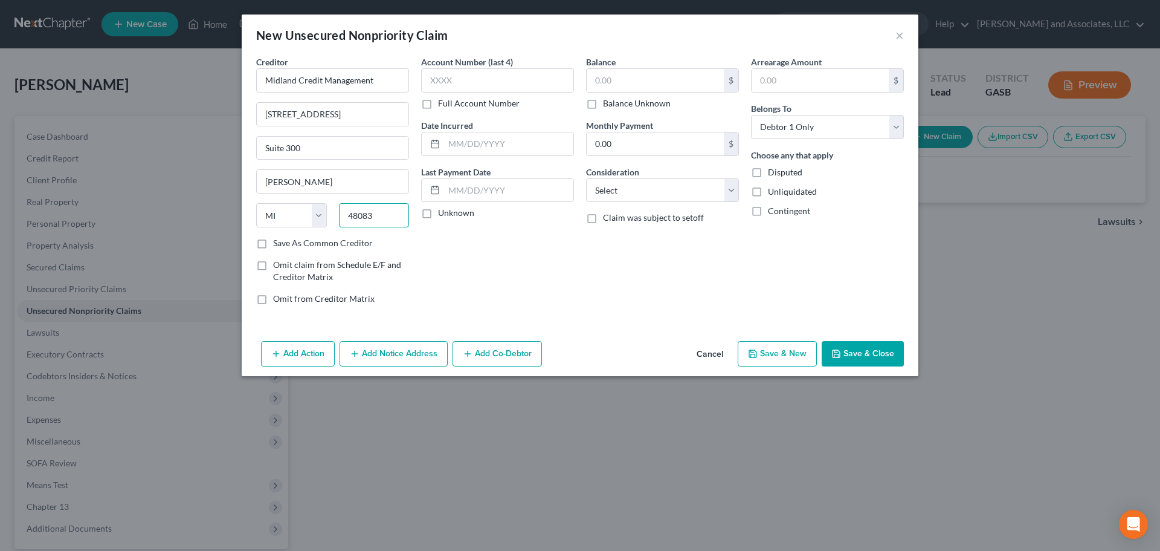
click at [373, 215] on input "48083" at bounding box center [374, 215] width 71 height 24
type input "48083-1271"
click at [273, 245] on label "Save As Common Creditor" at bounding box center [323, 243] width 100 height 12
click at [278, 245] on input "Save As Common Creditor" at bounding box center [282, 241] width 8 height 8
checkbox input "true"
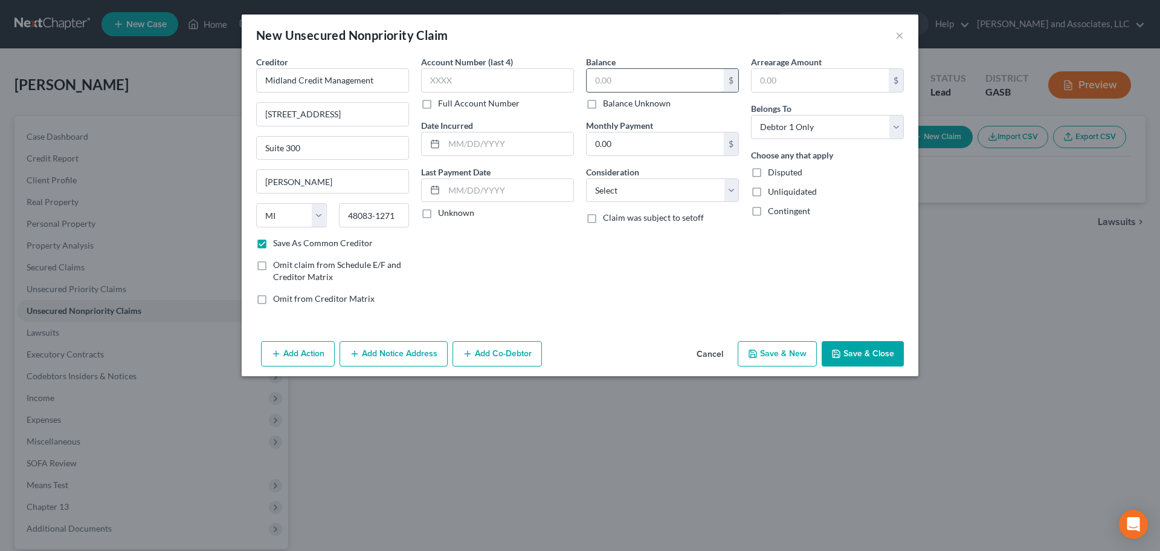
click at [602, 77] on input "text" at bounding box center [655, 80] width 137 height 23
type input "742.00"
click at [629, 187] on select "Select Cable / Satellite Services Collection Agency Credit Card Debt Debt Couns…" at bounding box center [662, 190] width 153 height 24
select select "1"
click at [586, 178] on select "Select Cable / Satellite Services Collection Agency Credit Card Debt Debt Couns…" at bounding box center [662, 190] width 153 height 24
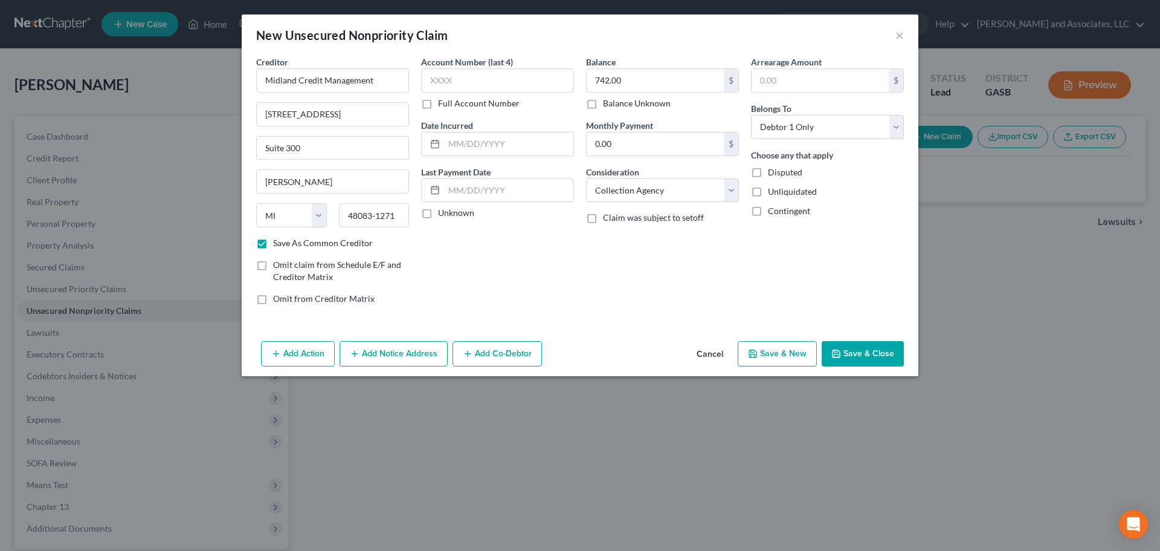
click at [768, 190] on label "Unliquidated" at bounding box center [792, 192] width 49 height 12
click at [773, 190] on input "Unliquidated" at bounding box center [777, 190] width 8 height 8
checkbox input "true"
click at [766, 354] on button "Save & New" at bounding box center [777, 353] width 79 height 25
select select "0"
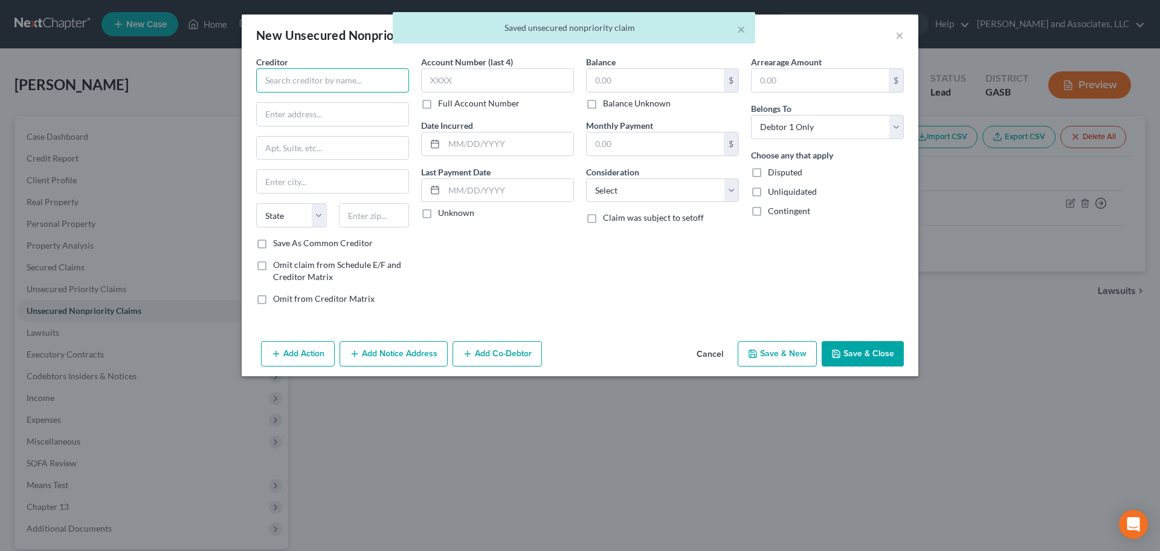
click at [285, 82] on input "text" at bounding box center [332, 80] width 153 height 24
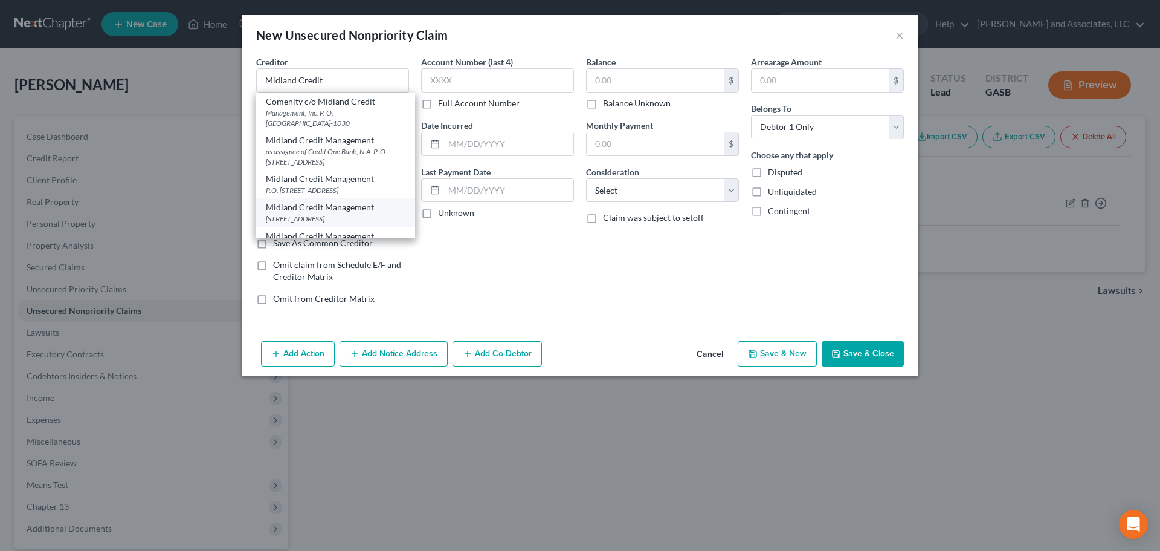
click at [341, 212] on div "Midland Credit Management" at bounding box center [336, 207] width 140 height 12
type input "Midland Credit Management"
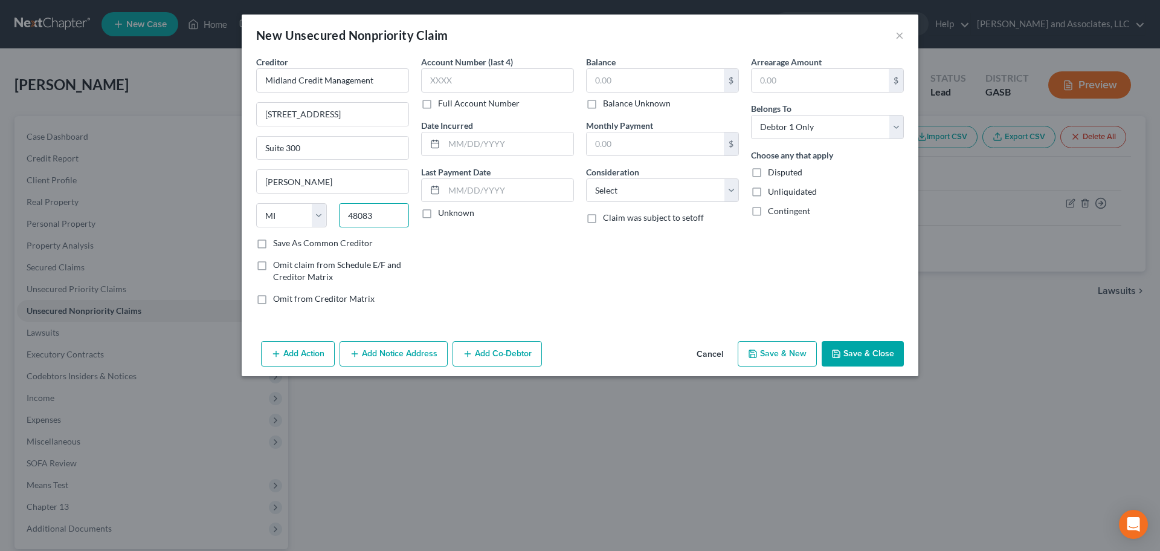
click at [372, 211] on input "48083" at bounding box center [374, 215] width 71 height 24
click at [273, 245] on label "Save As Common Creditor" at bounding box center [323, 243] width 100 height 12
click at [278, 245] on input "Save As Common Creditor" at bounding box center [282, 241] width 8 height 8
click at [596, 77] on input "text" at bounding box center [655, 80] width 137 height 23
click at [623, 187] on select "Select Cable / Satellite Services Collection Agency Credit Card Debt Debt Couns…" at bounding box center [662, 190] width 153 height 24
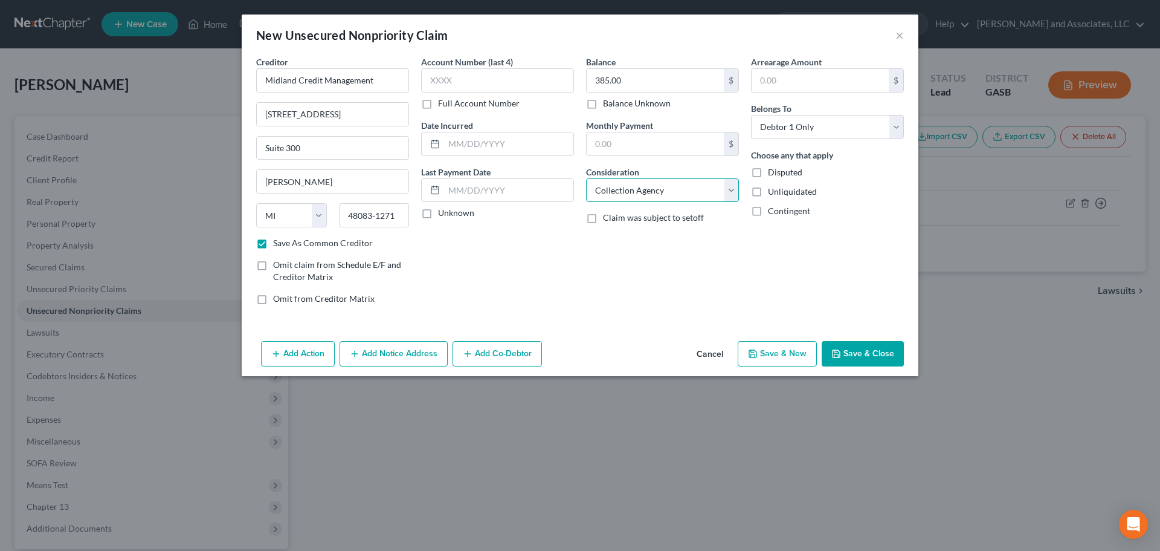
click at [586, 178] on select "Select Cable / Satellite Services Collection Agency Credit Card Debt Debt Couns…" at bounding box center [662, 190] width 153 height 24
click at [768, 190] on label "Unliquidated" at bounding box center [792, 192] width 49 height 12
click at [773, 190] on input "Unliquidated" at bounding box center [777, 190] width 8 height 8
click at [857, 353] on button "Save & Close" at bounding box center [863, 353] width 82 height 25
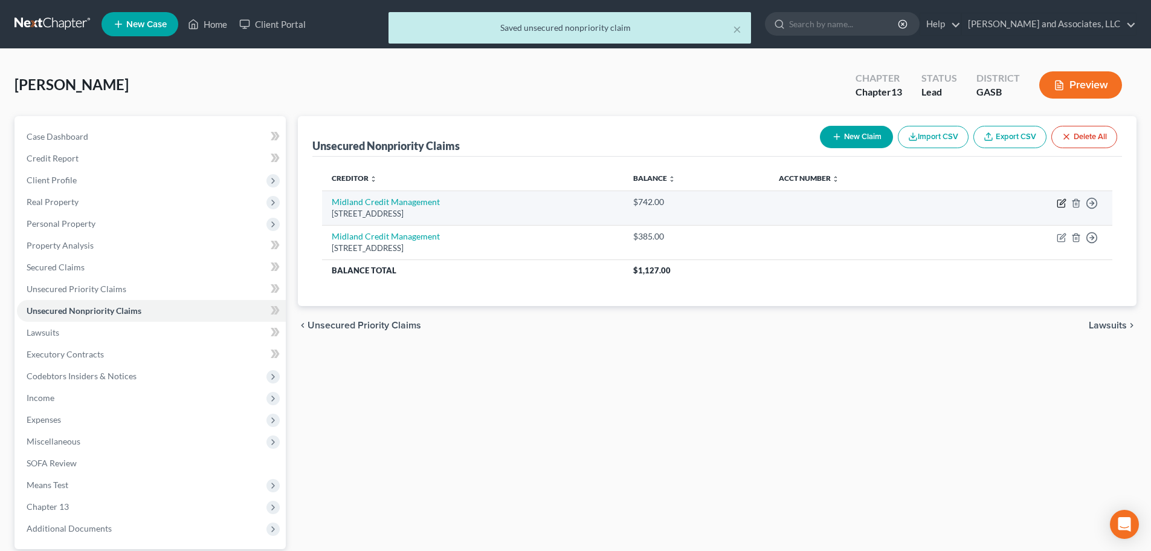
click at [1064, 201] on icon "button" at bounding box center [1062, 201] width 5 height 5
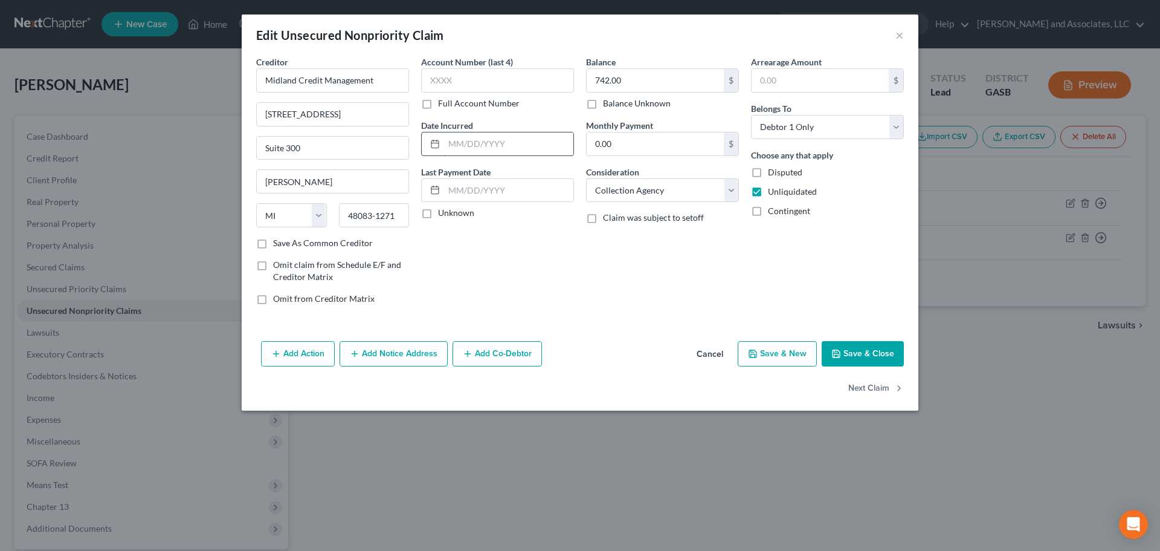
click at [448, 143] on input "text" at bounding box center [508, 143] width 129 height 23
click at [573, 274] on div "Account Number (last 4) Full Account Number Date Incurred [DATE] Last Payment D…" at bounding box center [497, 185] width 165 height 259
click at [856, 350] on button "Save & Close" at bounding box center [863, 353] width 82 height 25
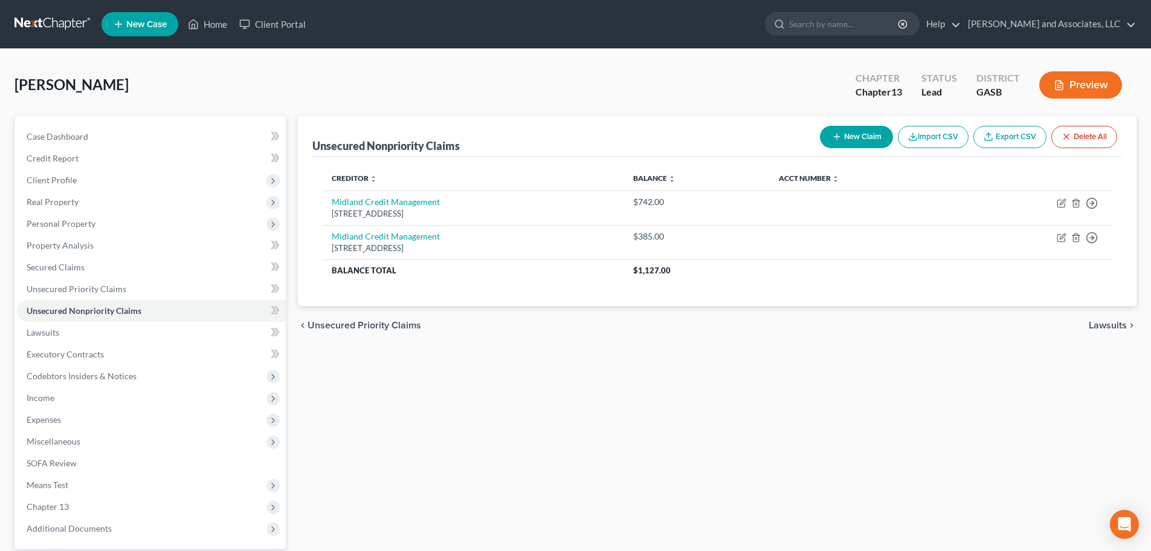
click at [855, 138] on button "New Claim" at bounding box center [856, 137] width 73 height 22
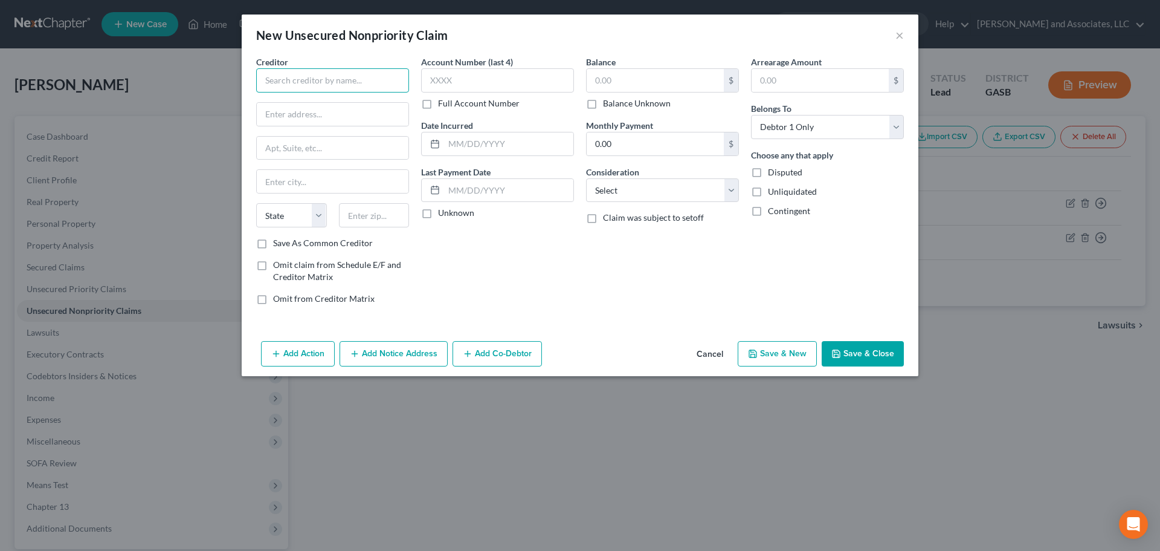
click at [329, 86] on input "text" at bounding box center [332, 80] width 153 height 24
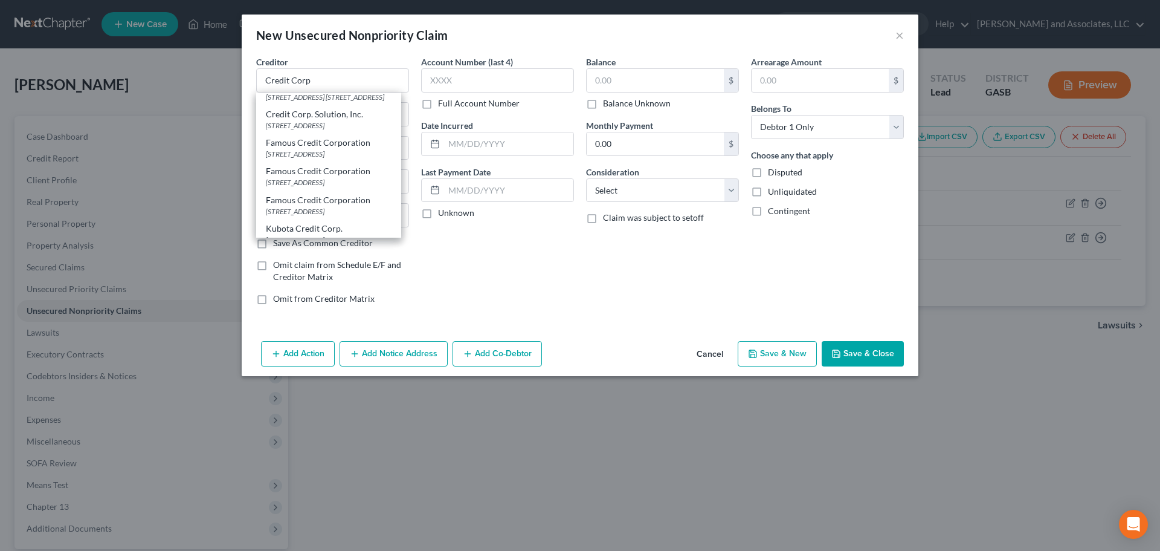
scroll to position [97, 0]
click at [318, 96] on div "Credit Corp. Solution, Inc." at bounding box center [329, 90] width 126 height 12
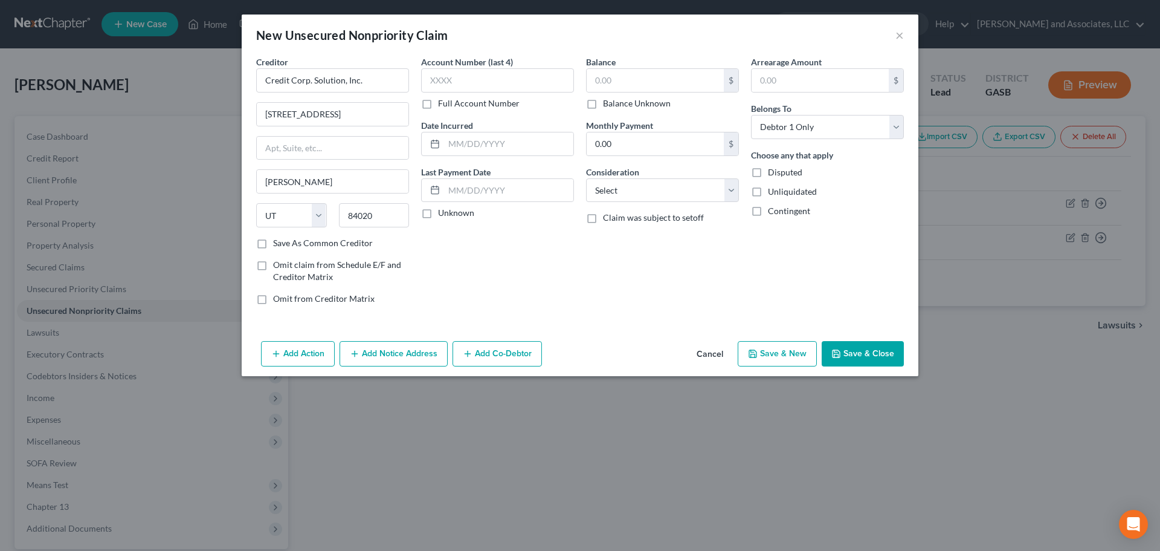
scroll to position [0, 0]
click at [377, 213] on input "84020" at bounding box center [374, 215] width 71 height 24
click at [273, 242] on label "Save As Common Creditor" at bounding box center [323, 243] width 100 height 12
click at [278, 242] on input "Save As Common Creditor" at bounding box center [282, 241] width 8 height 8
click at [473, 141] on input "text" at bounding box center [508, 143] width 129 height 23
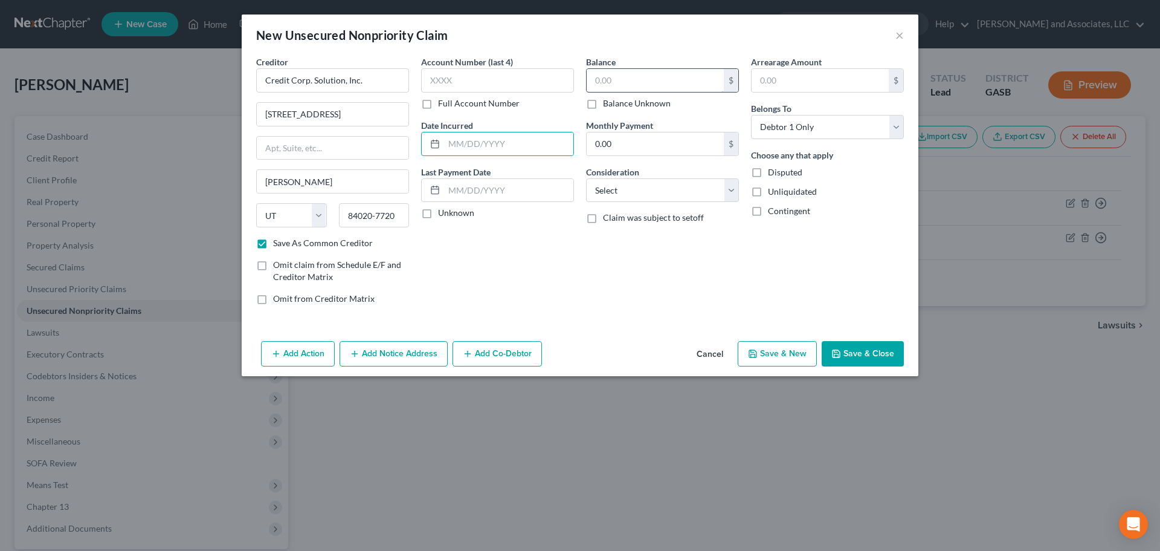
click at [610, 82] on input "text" at bounding box center [655, 80] width 137 height 23
click at [628, 187] on select "Select Cable / Satellite Services Collection Agency Credit Card Debt Debt Couns…" at bounding box center [662, 190] width 153 height 24
click at [586, 178] on select "Select Cable / Satellite Services Collection Agency Credit Card Debt Debt Couns…" at bounding box center [662, 190] width 153 height 24
click at [768, 192] on label "Unliquidated" at bounding box center [792, 192] width 49 height 12
click at [773, 192] on input "Unliquidated" at bounding box center [777, 190] width 8 height 8
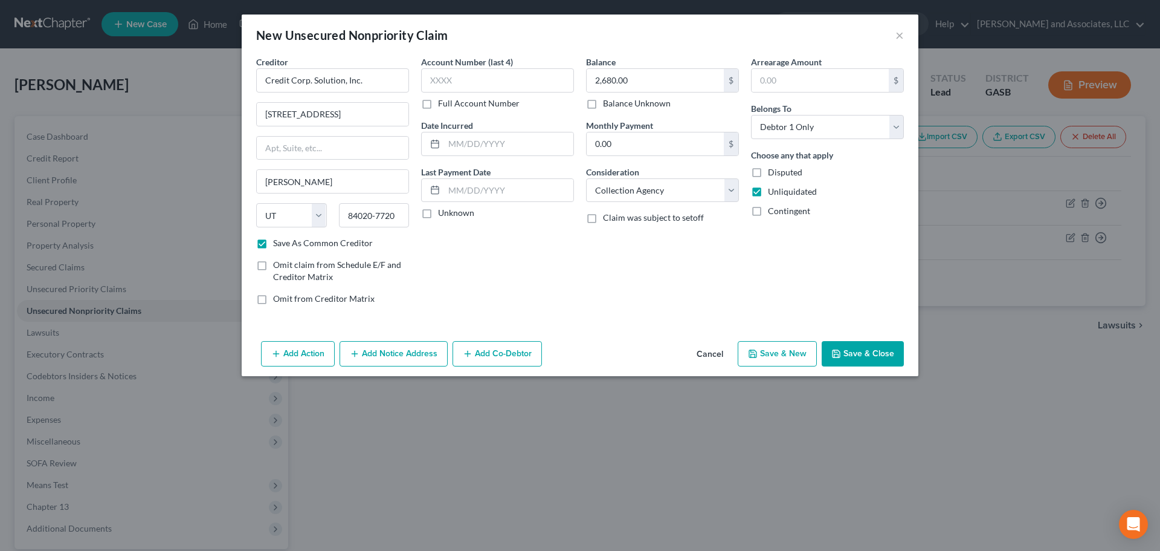
click at [774, 354] on button "Save & New" at bounding box center [777, 353] width 79 height 25
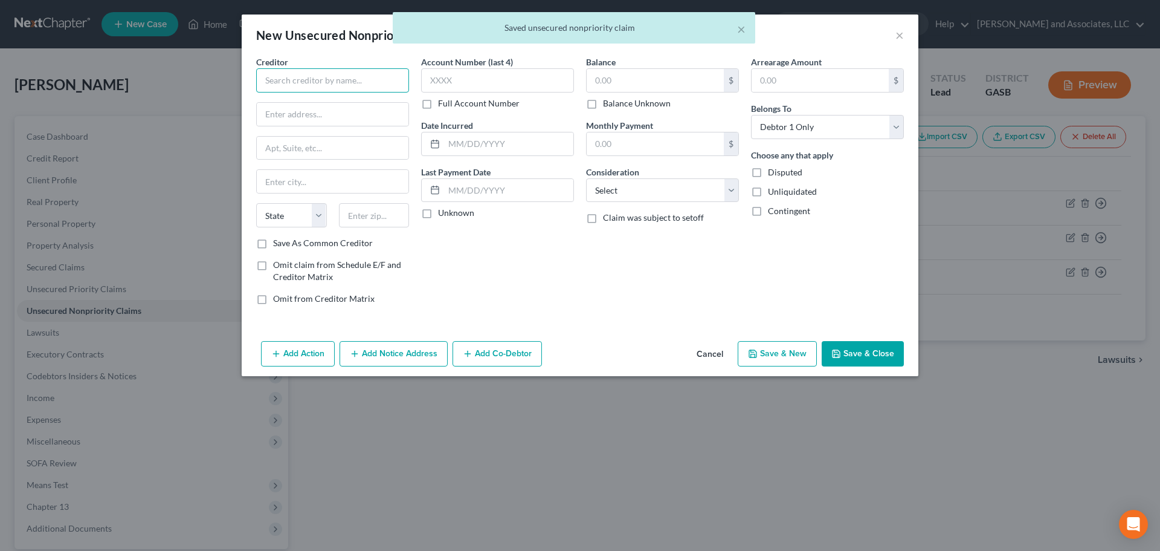
click at [287, 82] on input "text" at bounding box center [332, 80] width 153 height 24
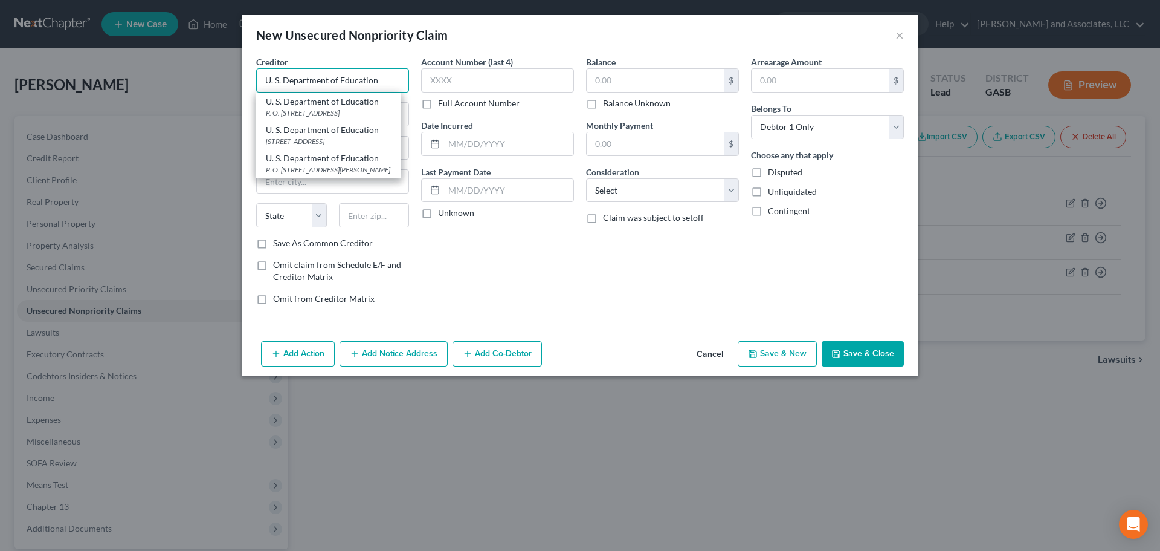
click at [378, 79] on input "U. S. Department of Education" at bounding box center [332, 80] width 153 height 24
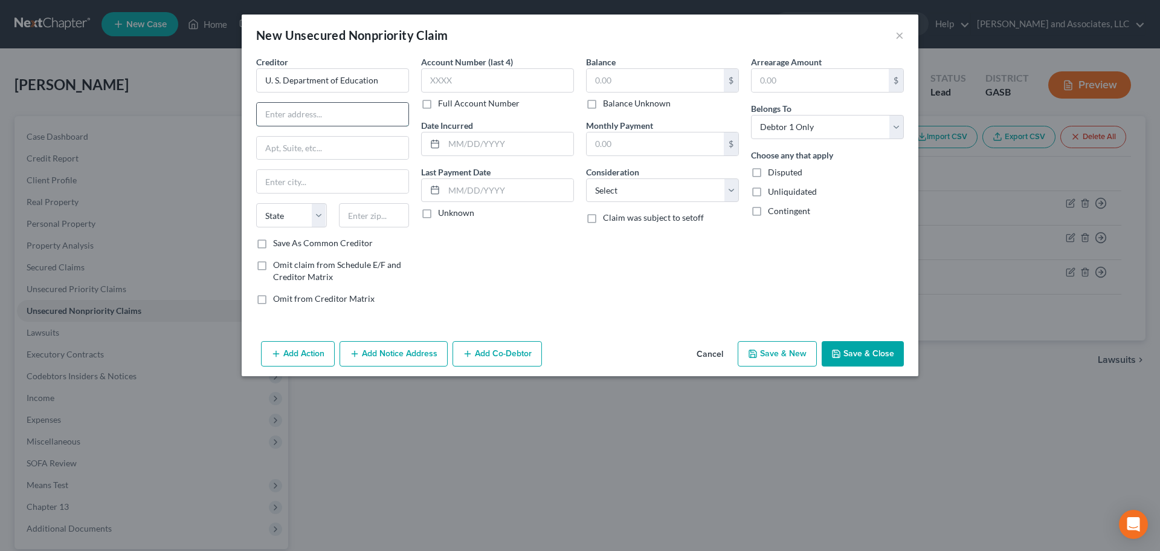
click at [325, 113] on input "text" at bounding box center [333, 114] width 152 height 23
drag, startPoint x: 282, startPoint y: 113, endPoint x: 311, endPoint y: 137, distance: 36.9
click at [286, 114] on input "121 13th" at bounding box center [333, 114] width 152 height 23
click at [283, 182] on input "text" at bounding box center [333, 181] width 152 height 23
click at [271, 219] on select "State [US_STATE] AK AR AZ CA CO CT DE DC [GEOGRAPHIC_DATA] [GEOGRAPHIC_DATA] GU…" at bounding box center [291, 215] width 71 height 24
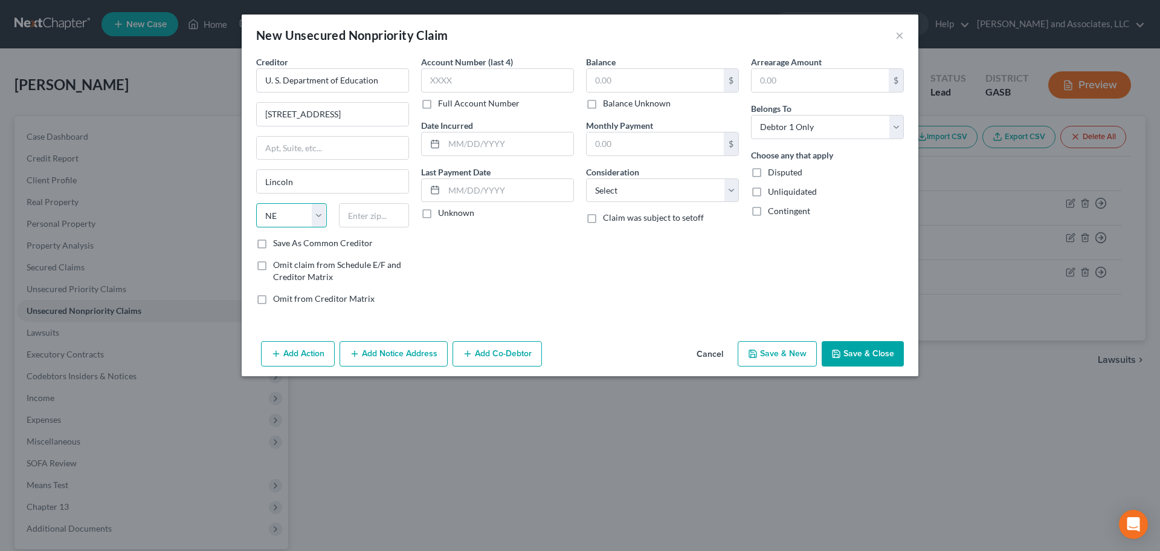
click at [256, 203] on select "State [US_STATE] AK AR AZ CA CO CT DE DC [GEOGRAPHIC_DATA] [GEOGRAPHIC_DATA] GU…" at bounding box center [291, 215] width 71 height 24
click at [348, 215] on input "text" at bounding box center [374, 215] width 71 height 24
click at [273, 243] on label "Save As Common Creditor" at bounding box center [323, 243] width 100 height 12
click at [278, 243] on input "Save As Common Creditor" at bounding box center [282, 241] width 8 height 8
click at [638, 189] on select "Select Cable / Satellite Services Collection Agency Credit Card Debt Debt Couns…" at bounding box center [662, 190] width 153 height 24
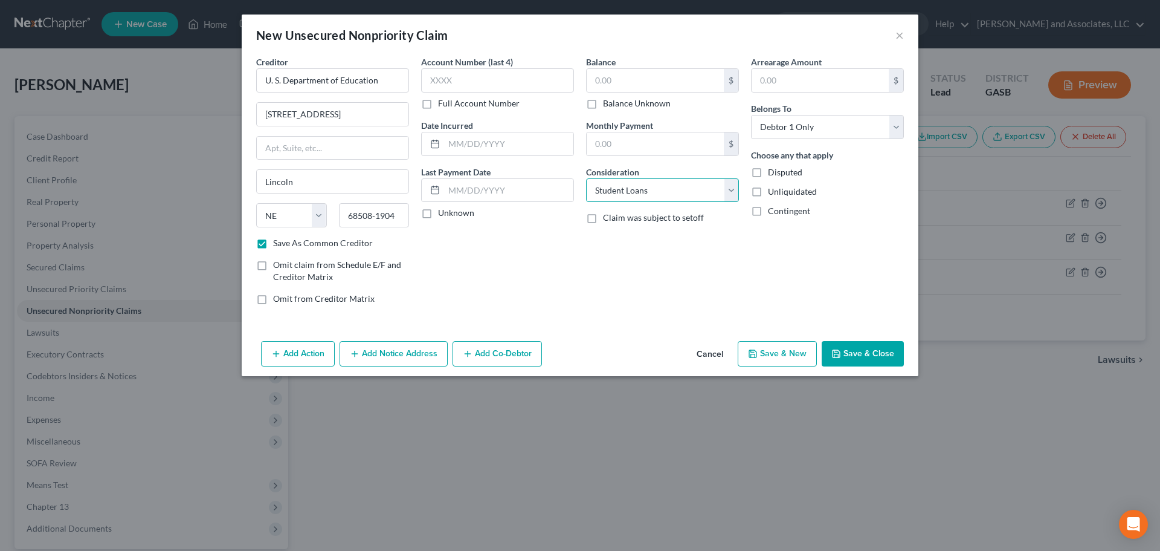
click at [586, 178] on select "Select Cable / Satellite Services Collection Agency Credit Card Debt Debt Couns…" at bounding box center [662, 190] width 153 height 24
click at [603, 82] on input "text" at bounding box center [655, 80] width 137 height 23
click at [768, 191] on label "Unliquidated" at bounding box center [792, 192] width 49 height 12
click at [773, 191] on input "Unliquidated" at bounding box center [777, 190] width 8 height 8
click at [770, 357] on button "Save & New" at bounding box center [777, 353] width 79 height 25
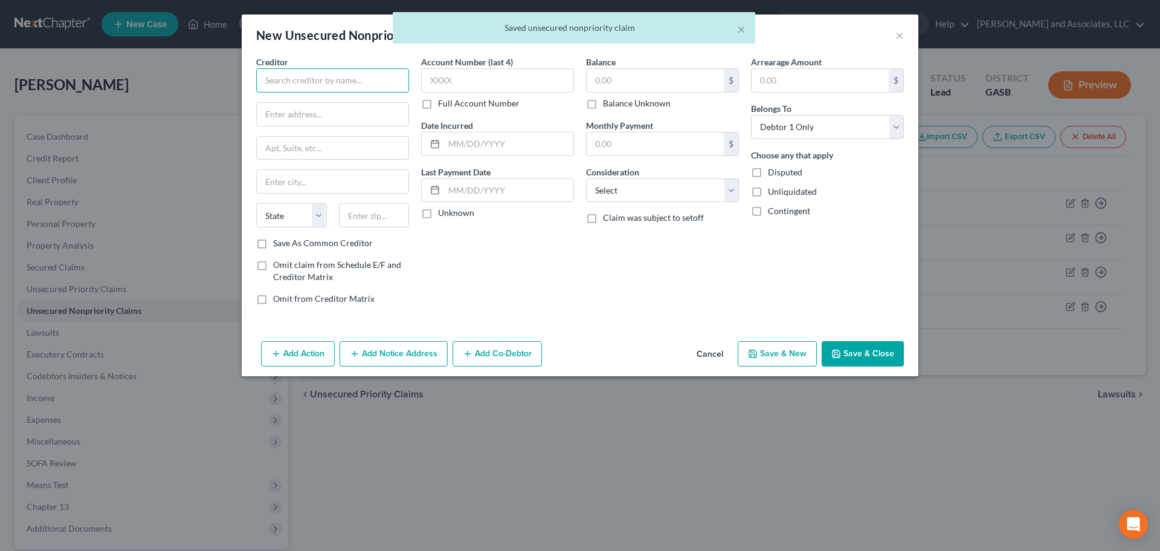
click at [298, 83] on input "text" at bounding box center [332, 80] width 153 height 24
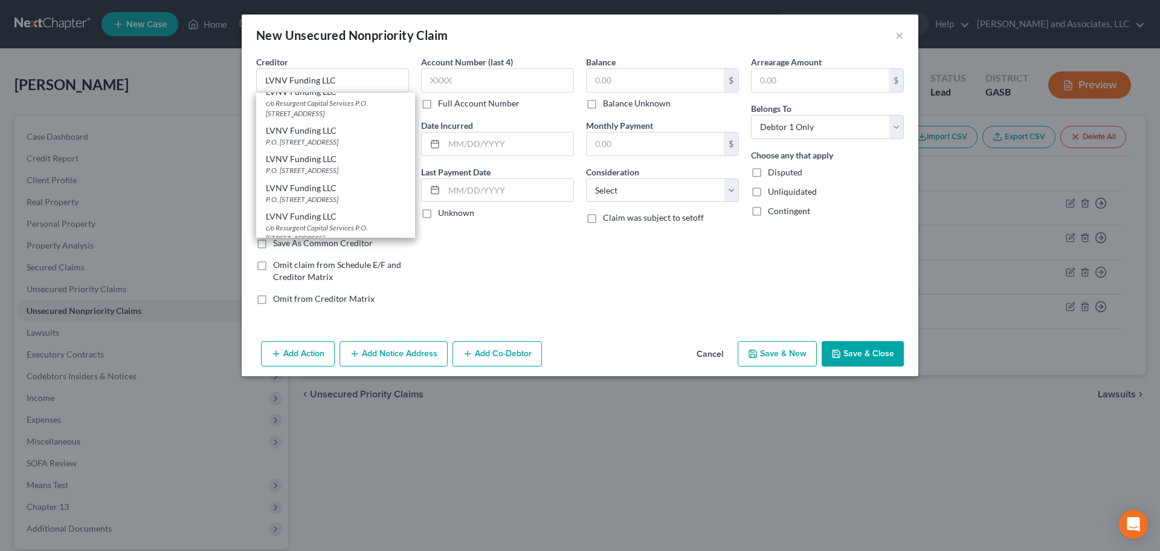
scroll to position [73, 0]
click at [341, 210] on div "c/o Resurgent Capital Services P.O. [STREET_ADDRESS]" at bounding box center [336, 208] width 140 height 21
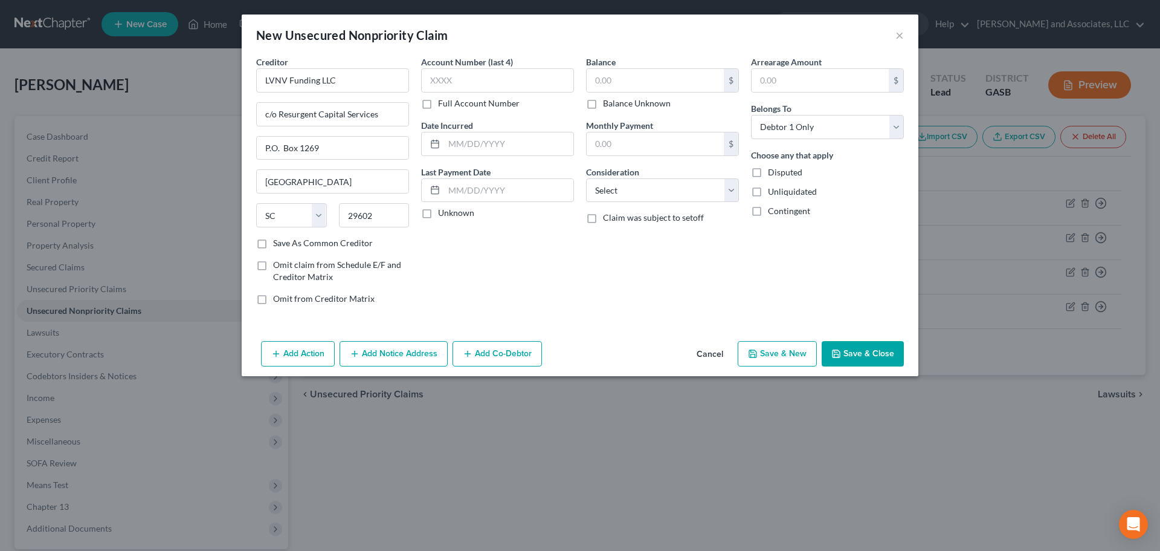
scroll to position [0, 0]
click at [380, 115] on input "c/o Resurgent Capital Services" at bounding box center [333, 114] width 152 height 23
click at [272, 148] on input "P.O. Box 1269" at bounding box center [333, 148] width 152 height 23
click at [386, 114] on input "c/o Resurgent Capital Services, L.P." at bounding box center [333, 114] width 152 height 23
click at [373, 214] on input "29602" at bounding box center [374, 215] width 71 height 24
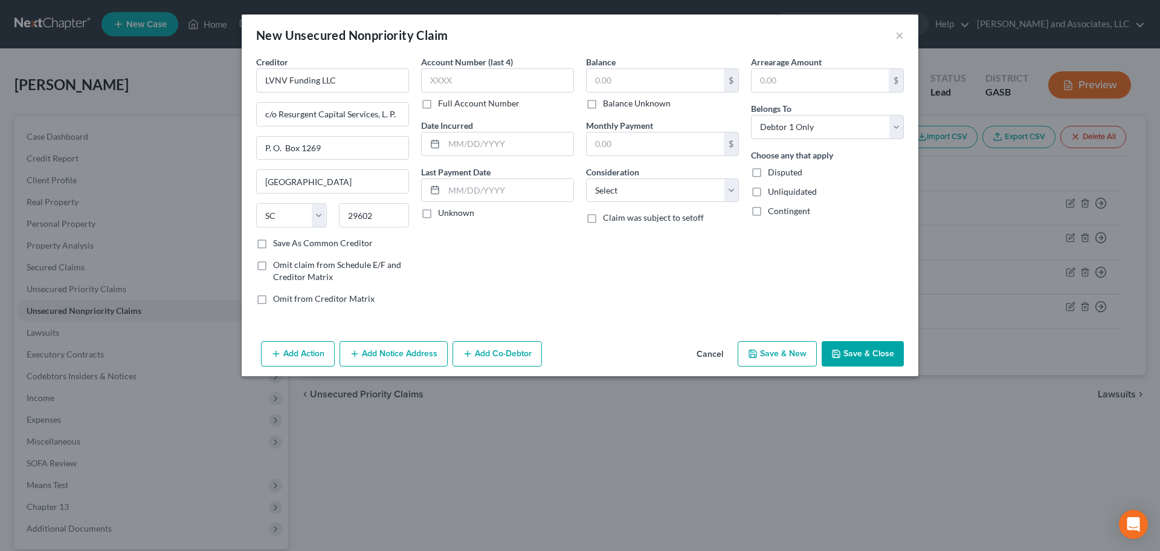
click at [273, 242] on label "Save As Common Creditor" at bounding box center [323, 243] width 100 height 12
click at [278, 242] on input "Save As Common Creditor" at bounding box center [282, 241] width 8 height 8
click at [455, 143] on input "text" at bounding box center [508, 143] width 129 height 23
drag, startPoint x: 596, startPoint y: 76, endPoint x: 602, endPoint y: 77, distance: 6.2
click at [597, 76] on input "text" at bounding box center [655, 80] width 137 height 23
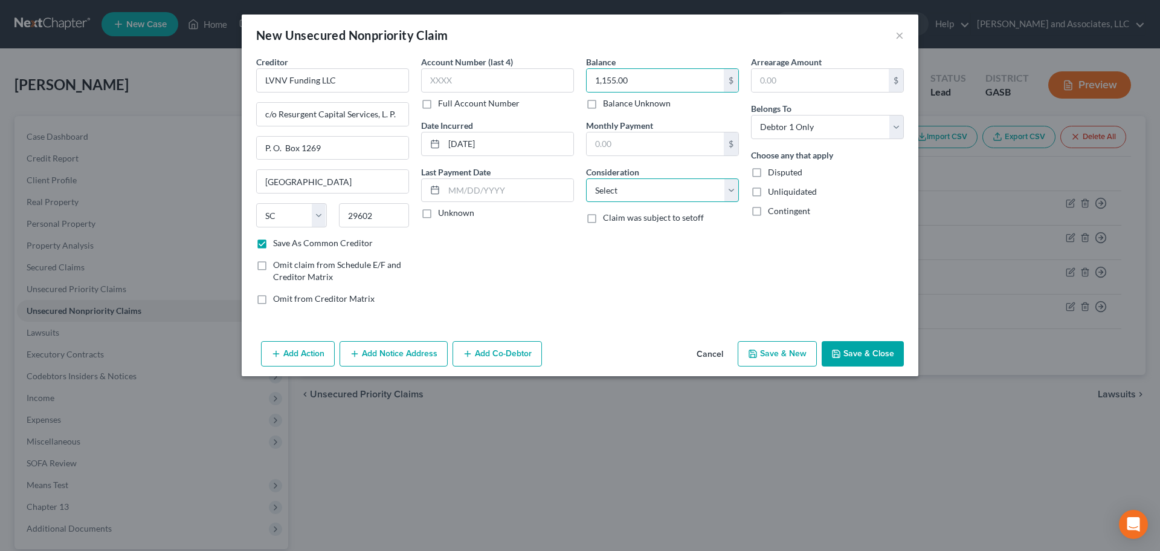
click at [618, 186] on select "Select Cable / Satellite Services Collection Agency Credit Card Debt Debt Couns…" at bounding box center [662, 190] width 153 height 24
click at [586, 178] on select "Select Cable / Satellite Services Collection Agency Credit Card Debt Debt Couns…" at bounding box center [662, 190] width 153 height 24
click at [768, 189] on label "Unliquidated" at bounding box center [792, 192] width 49 height 12
click at [773, 189] on input "Unliquidated" at bounding box center [777, 190] width 8 height 8
click at [792, 356] on button "Save & New" at bounding box center [777, 353] width 79 height 25
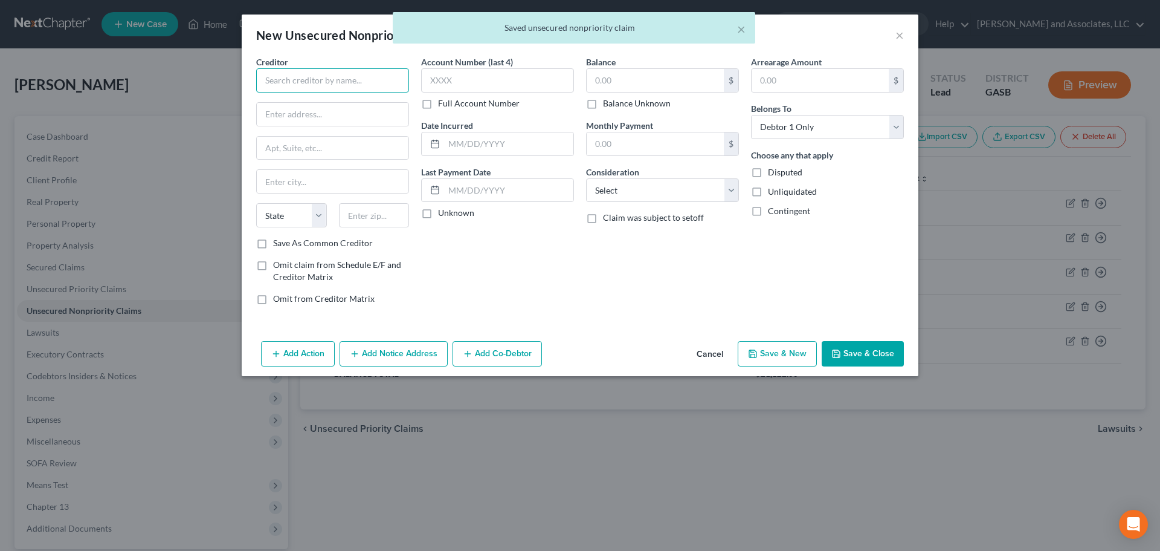
click at [302, 86] on input "text" at bounding box center [332, 80] width 153 height 24
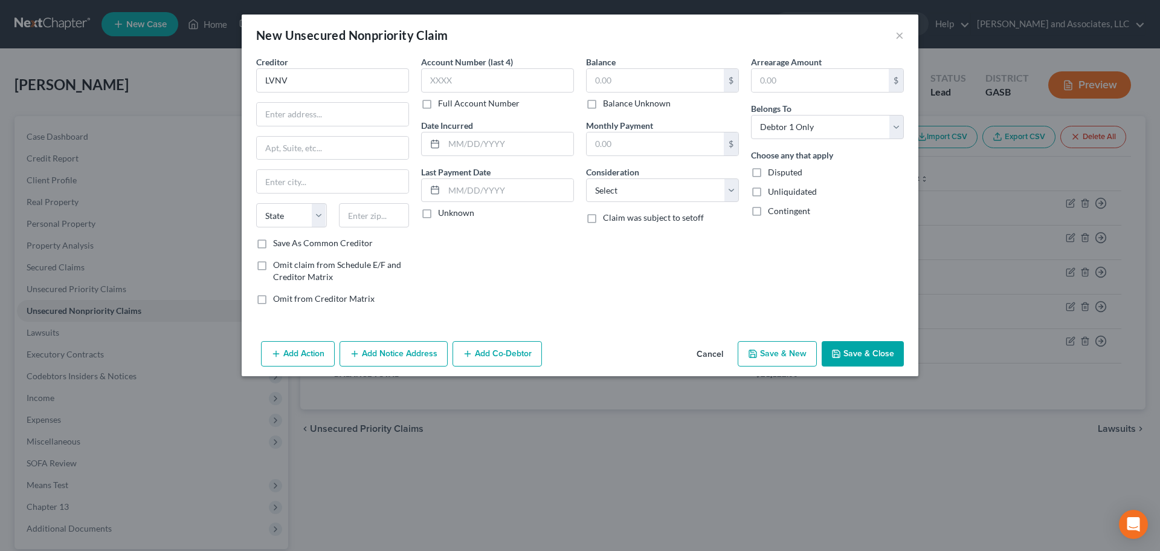
click at [867, 355] on button "Save & Close" at bounding box center [863, 353] width 82 height 25
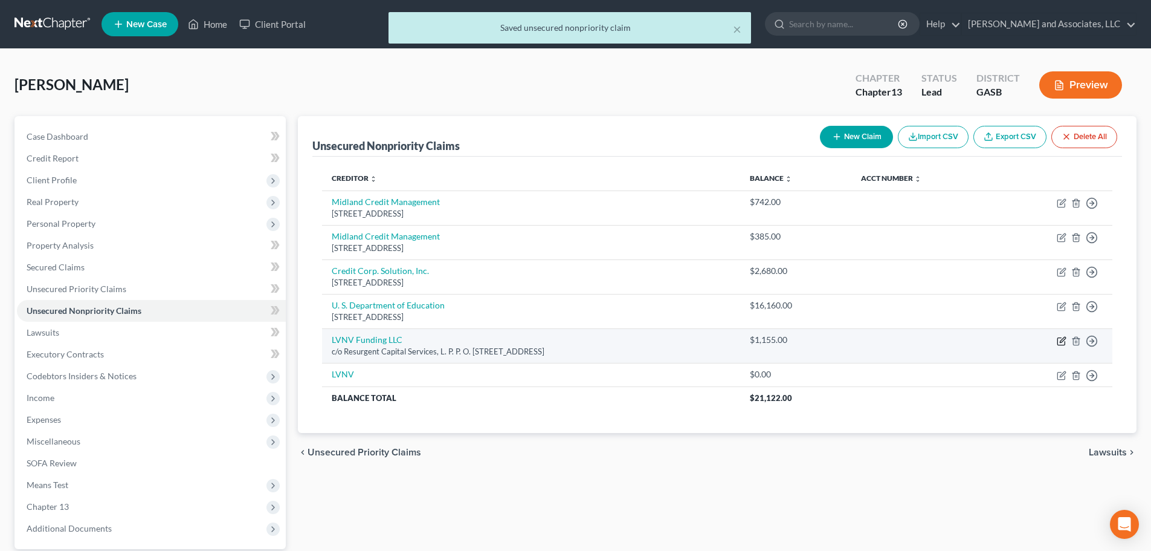
click at [1063, 339] on icon "button" at bounding box center [1062, 341] width 10 height 10
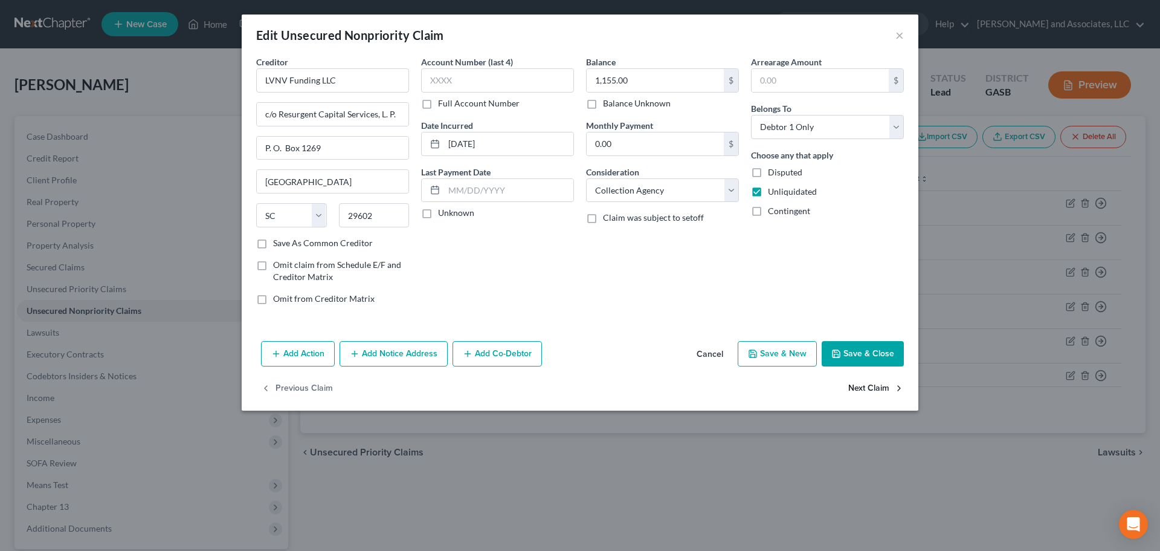
click at [872, 388] on button "Next Claim" at bounding box center [876, 388] width 56 height 25
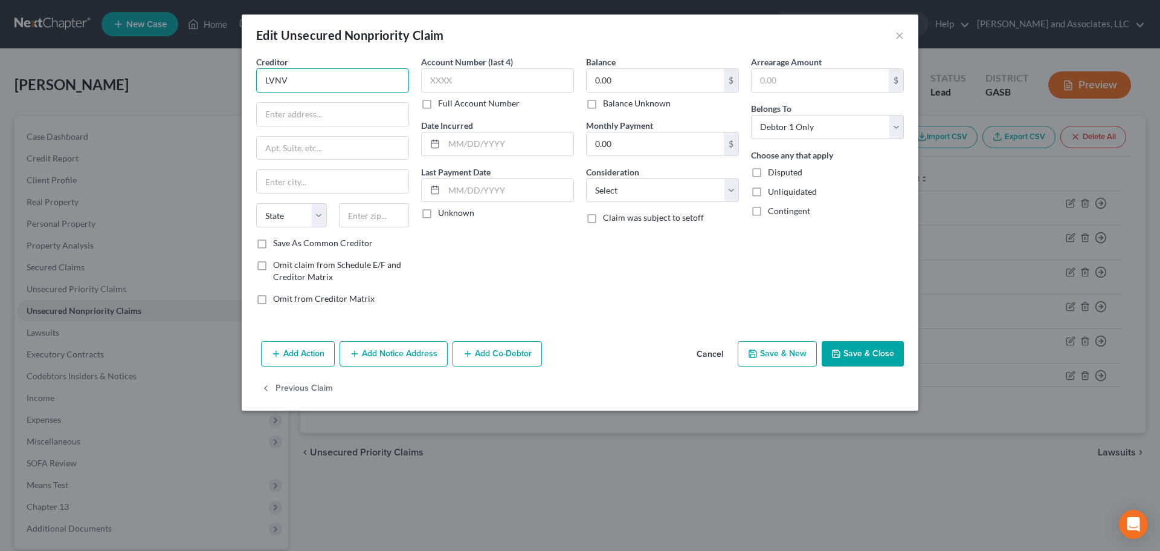
click at [320, 81] on input "LVNV" at bounding box center [332, 80] width 153 height 24
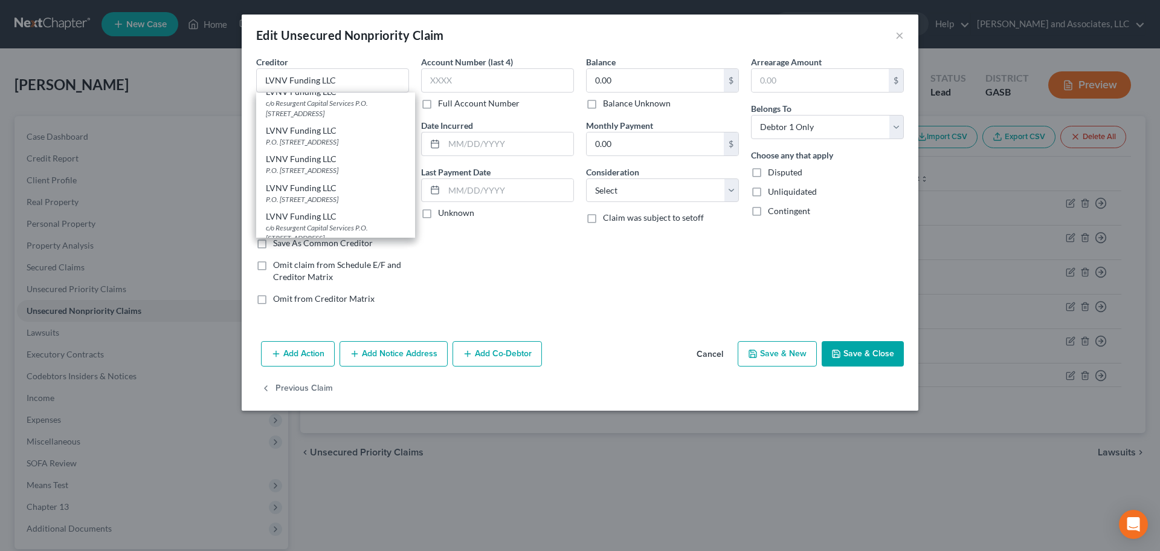
scroll to position [73, 0]
click at [361, 210] on div "c/o Resurgent Capital Services P.O. [STREET_ADDRESS]" at bounding box center [336, 208] width 140 height 21
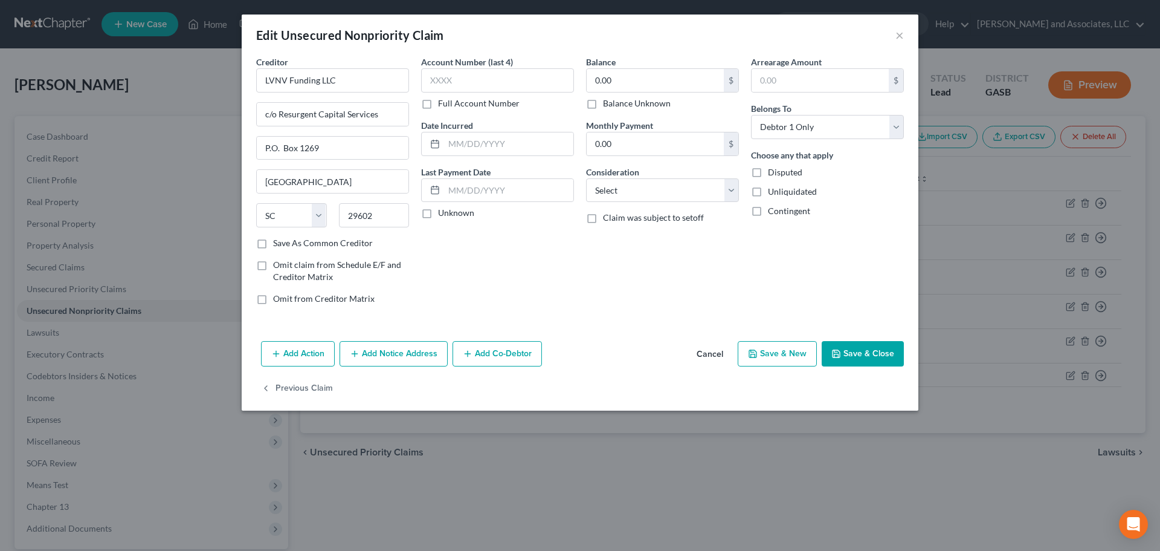
scroll to position [0, 0]
click at [376, 114] on input "c/o Resurgent Capital Services" at bounding box center [333, 114] width 152 height 23
drag, startPoint x: 271, startPoint y: 149, endPoint x: 303, endPoint y: 164, distance: 34.9
click at [272, 149] on input "P.O. Box 1269" at bounding box center [333, 148] width 152 height 23
click at [609, 79] on input "0.00" at bounding box center [655, 80] width 137 height 23
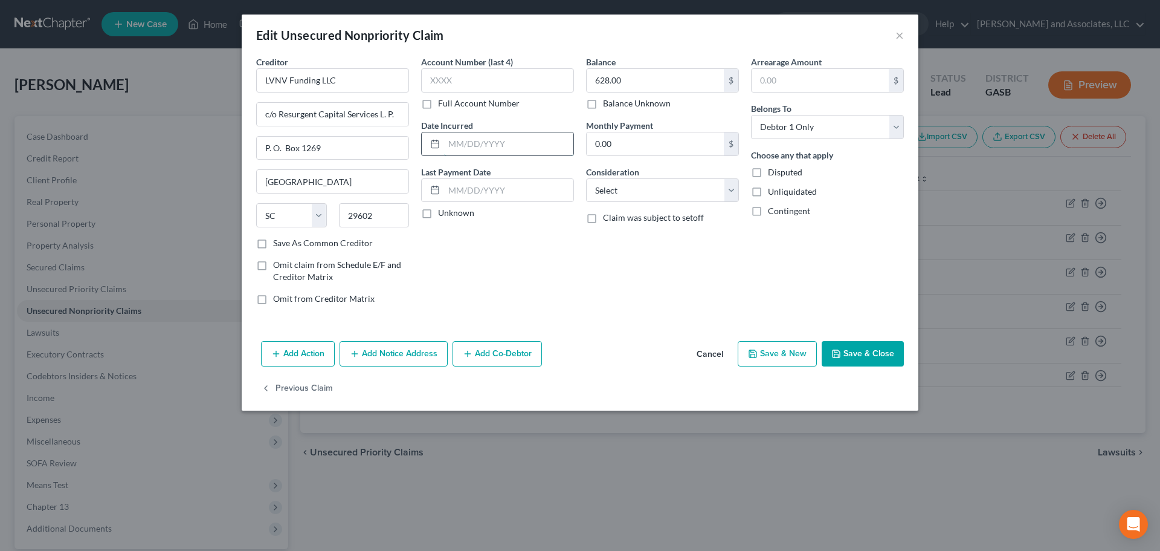
click at [478, 146] on input "text" at bounding box center [508, 143] width 129 height 23
click at [768, 193] on label "Unliquidated" at bounding box center [792, 192] width 49 height 12
click at [773, 193] on input "Unliquidated" at bounding box center [777, 190] width 8 height 8
click at [648, 190] on select "Select Cable / Satellite Services Collection Agency Credit Card Debt Debt Couns…" at bounding box center [662, 190] width 153 height 24
click at [586, 178] on select "Select Cable / Satellite Services Collection Agency Credit Card Debt Debt Couns…" at bounding box center [662, 190] width 153 height 24
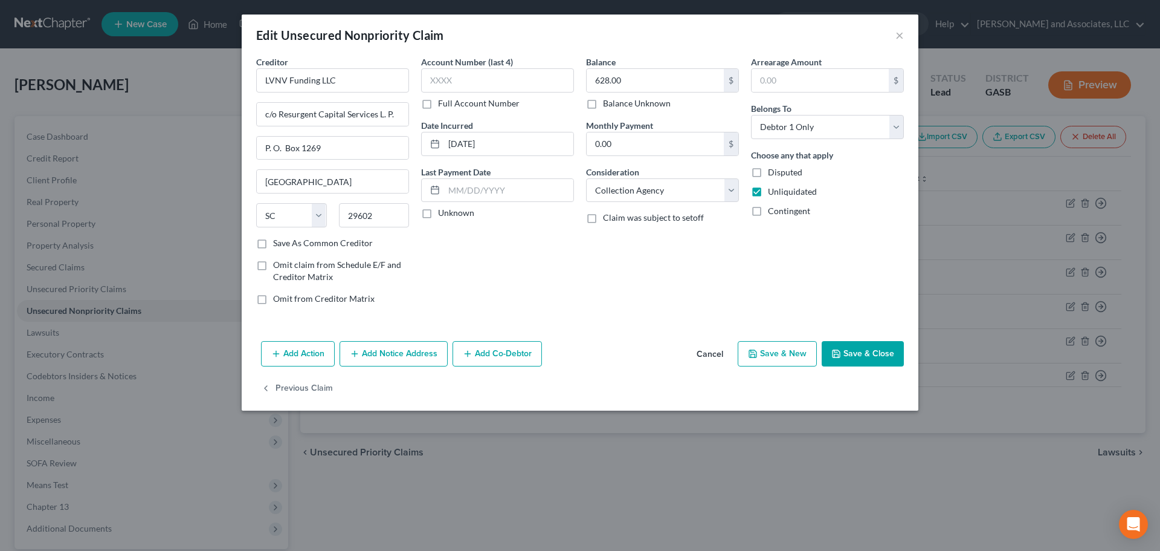
click at [273, 244] on label "Save As Common Creditor" at bounding box center [323, 243] width 100 height 12
click at [278, 244] on input "Save As Common Creditor" at bounding box center [282, 241] width 8 height 8
click at [772, 354] on button "Save & New" at bounding box center [777, 353] width 79 height 25
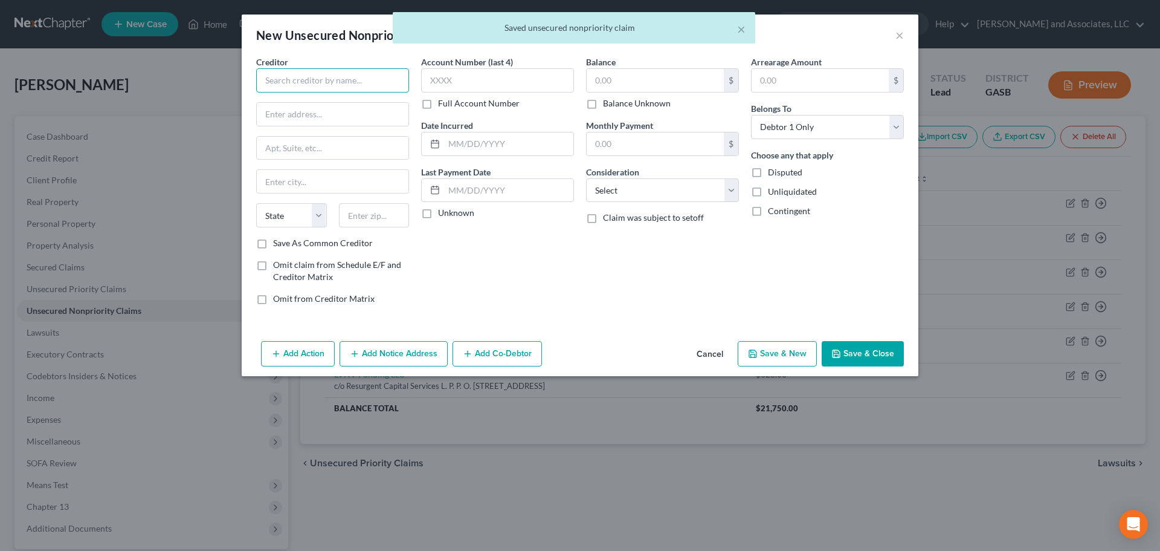
click at [289, 79] on input "text" at bounding box center [332, 80] width 153 height 24
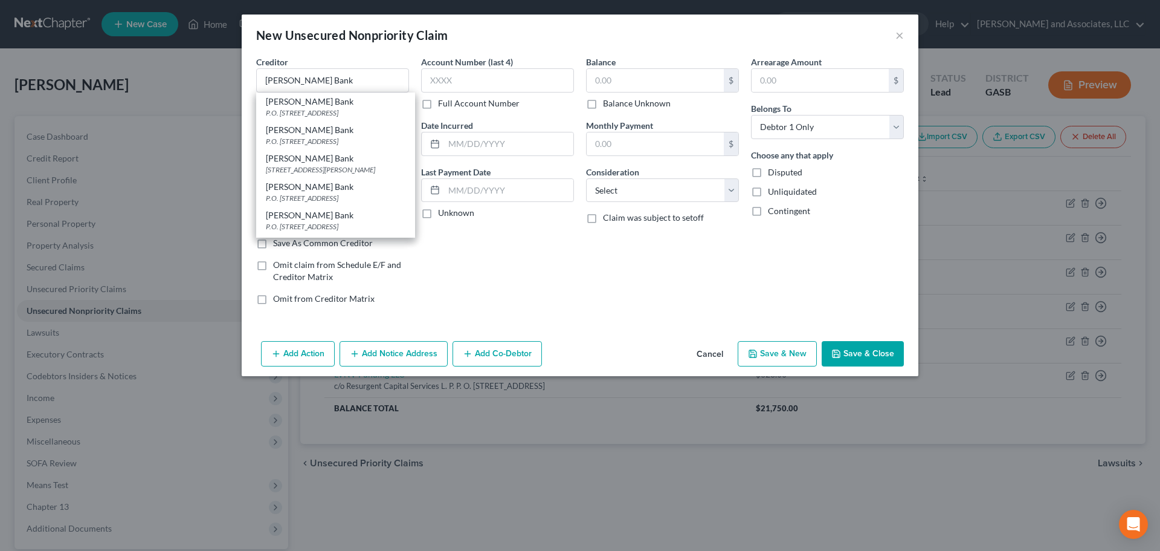
scroll to position [24, 0]
click at [340, 143] on div "[STREET_ADDRESS][PERSON_NAME]" at bounding box center [336, 145] width 140 height 10
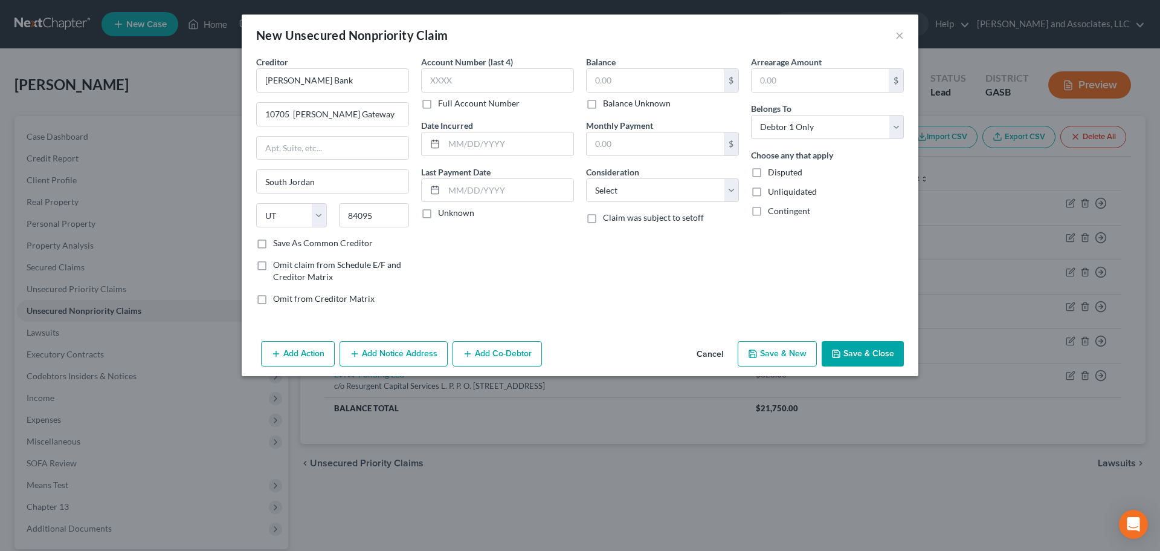
scroll to position [0, 0]
click at [265, 112] on input "10705 [PERSON_NAME] Gateway" at bounding box center [333, 114] width 152 height 23
drag, startPoint x: 318, startPoint y: 111, endPoint x: 444, endPoint y: 117, distance: 125.8
click at [444, 117] on div "Creditor * [PERSON_NAME] Bank P. O. Box 920110705 [PERSON_NAME][GEOGRAPHIC_DATA…" at bounding box center [580, 185] width 660 height 259
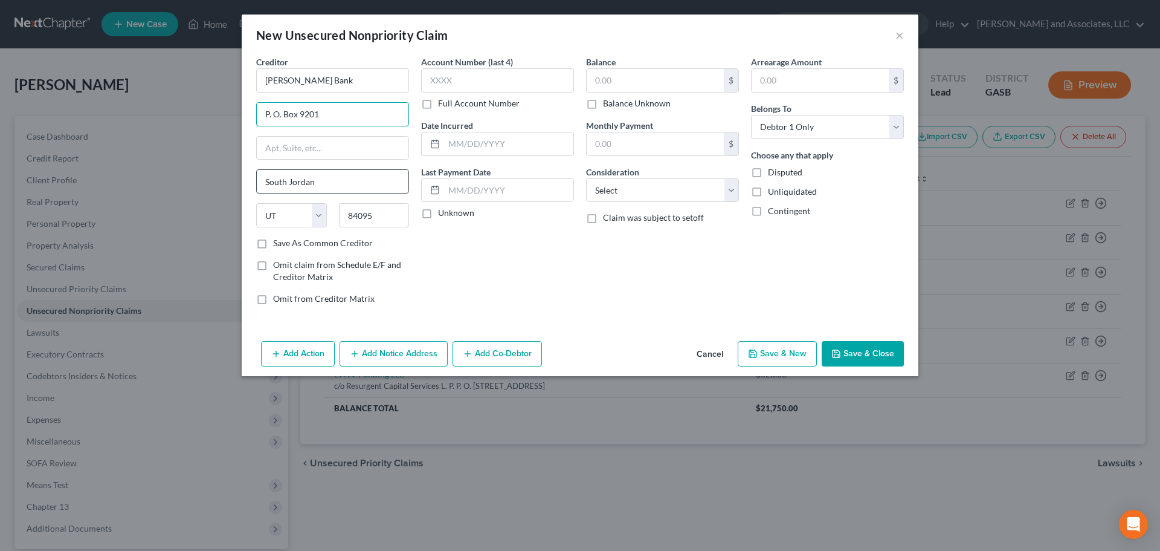
scroll to position [0, 0]
click at [287, 146] on input "text" at bounding box center [333, 148] width 152 height 23
paste input "10705 [PERSON_NAME] Gateway"
drag, startPoint x: 321, startPoint y: 181, endPoint x: 212, endPoint y: 178, distance: 109.4
click at [214, 179] on div "New Unsecured Nonpriority Claim × Creditor * [PERSON_NAME] Bank P. O. Box 9201 …" at bounding box center [580, 275] width 1160 height 551
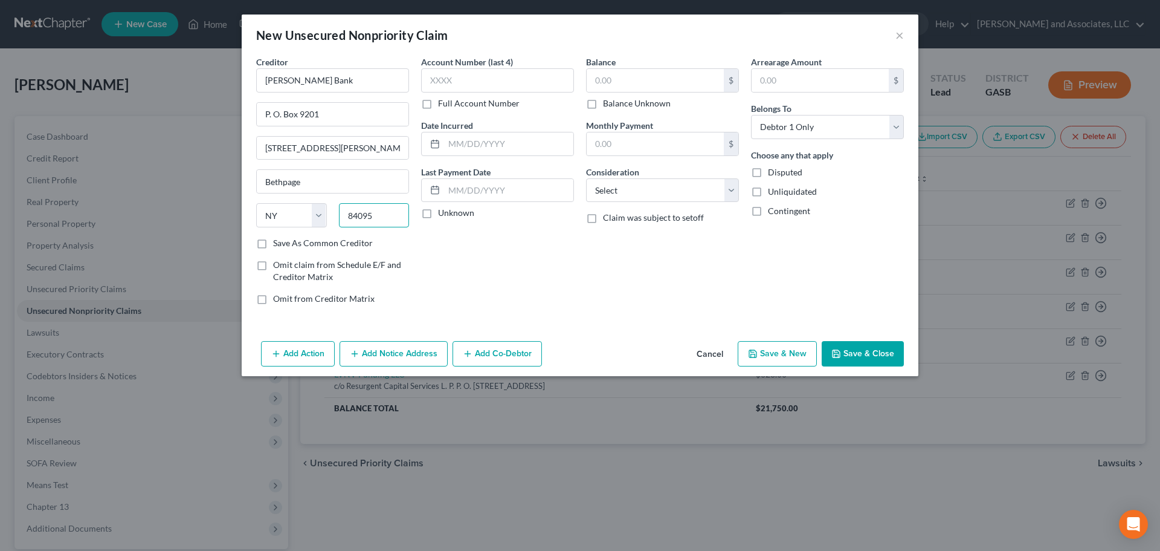
drag, startPoint x: 370, startPoint y: 215, endPoint x: 342, endPoint y: 213, distance: 28.5
click at [342, 213] on input "84095" at bounding box center [374, 215] width 71 height 24
click at [273, 241] on label "Save As Common Creditor" at bounding box center [323, 243] width 100 height 12
click at [278, 241] on input "Save As Common Creditor" at bounding box center [282, 241] width 8 height 8
click at [606, 76] on input "text" at bounding box center [655, 80] width 137 height 23
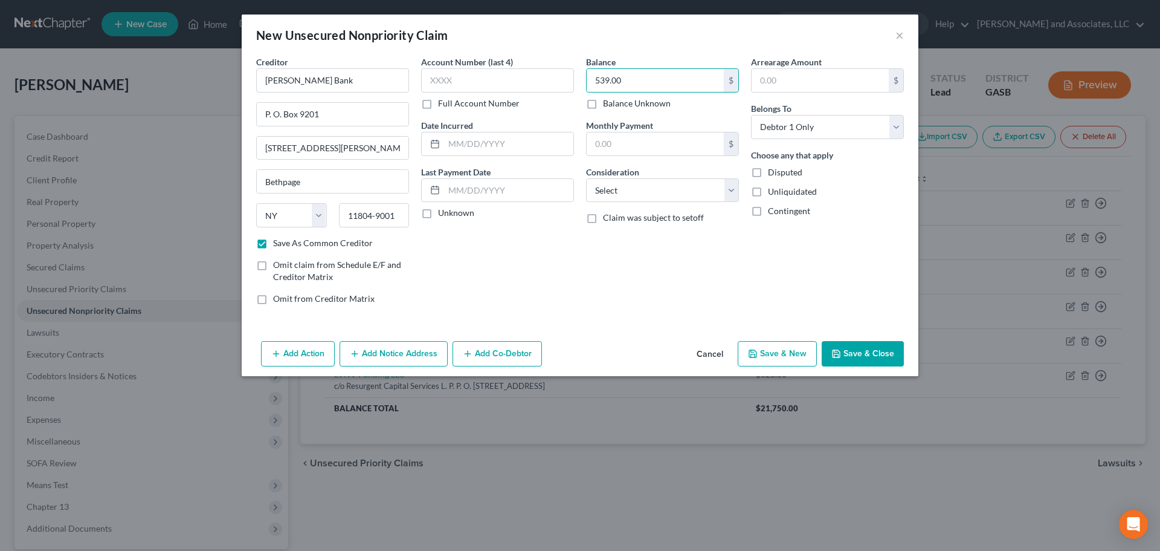
click at [768, 190] on label "Unliquidated" at bounding box center [792, 192] width 49 height 12
click at [773, 190] on input "Unliquidated" at bounding box center [777, 190] width 8 height 8
click at [734, 192] on select "Select Cable / Satellite Services Collection Agency Credit Card Debt Debt Couns…" at bounding box center [662, 190] width 153 height 24
click at [586, 178] on select "Select Cable / Satellite Services Collection Agency Credit Card Debt Debt Couns…" at bounding box center [662, 190] width 153 height 24
click at [494, 143] on input "text" at bounding box center [508, 143] width 129 height 23
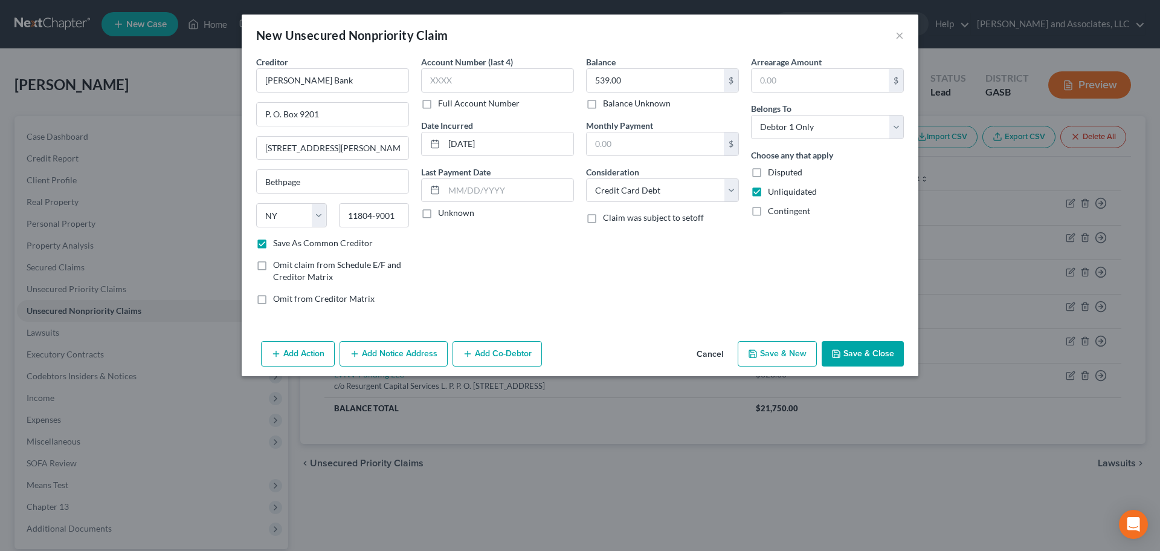
click at [780, 358] on button "Save & New" at bounding box center [777, 353] width 79 height 25
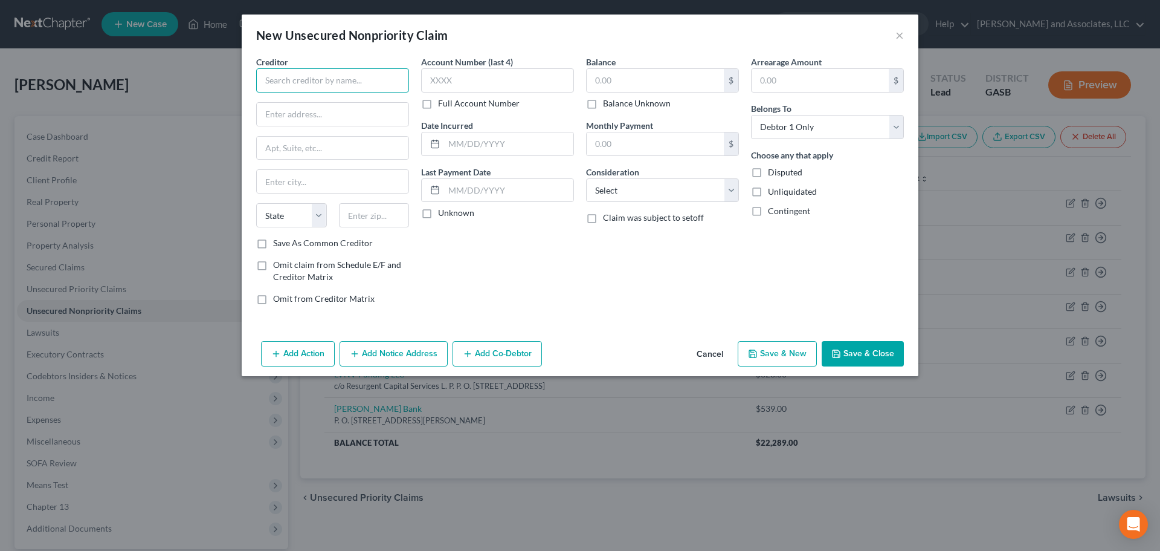
click at [313, 77] on input "text" at bounding box center [332, 80] width 153 height 24
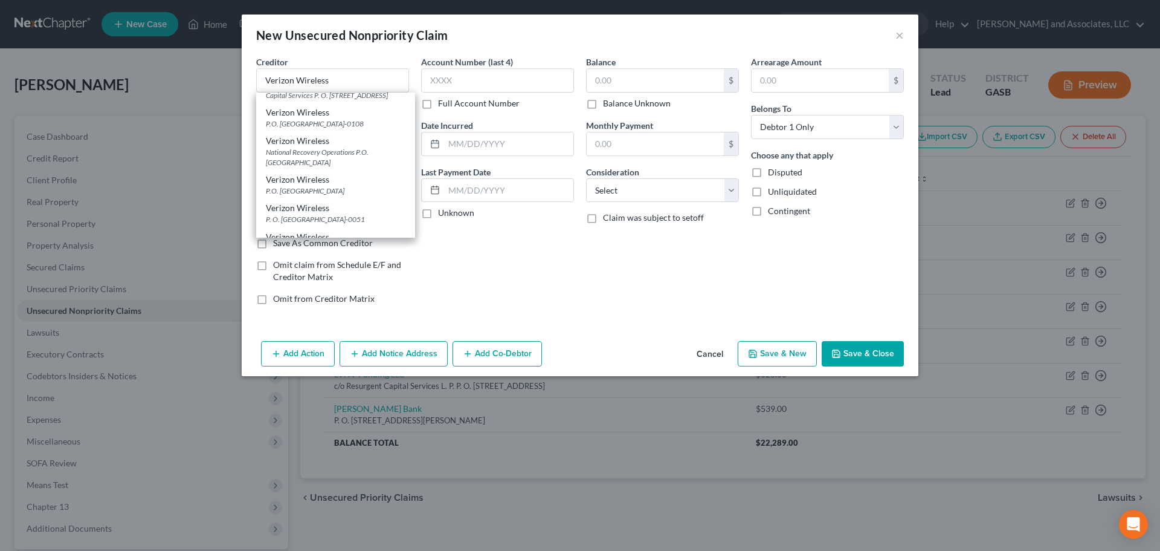
scroll to position [24, 0]
click at [350, 218] on div "P. O. [GEOGRAPHIC_DATA]-0051" at bounding box center [336, 212] width 140 height 10
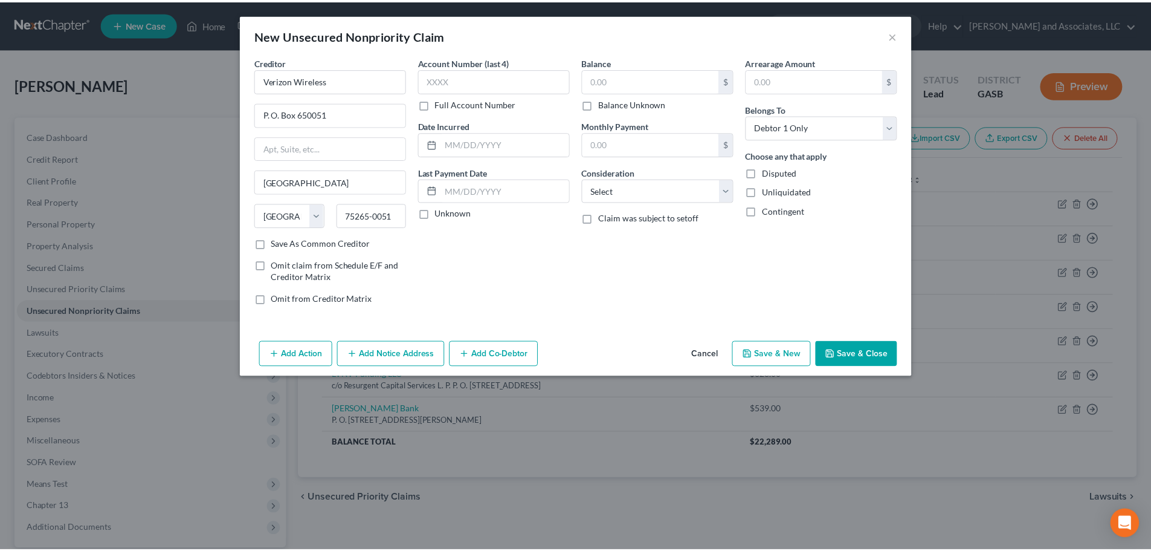
scroll to position [0, 0]
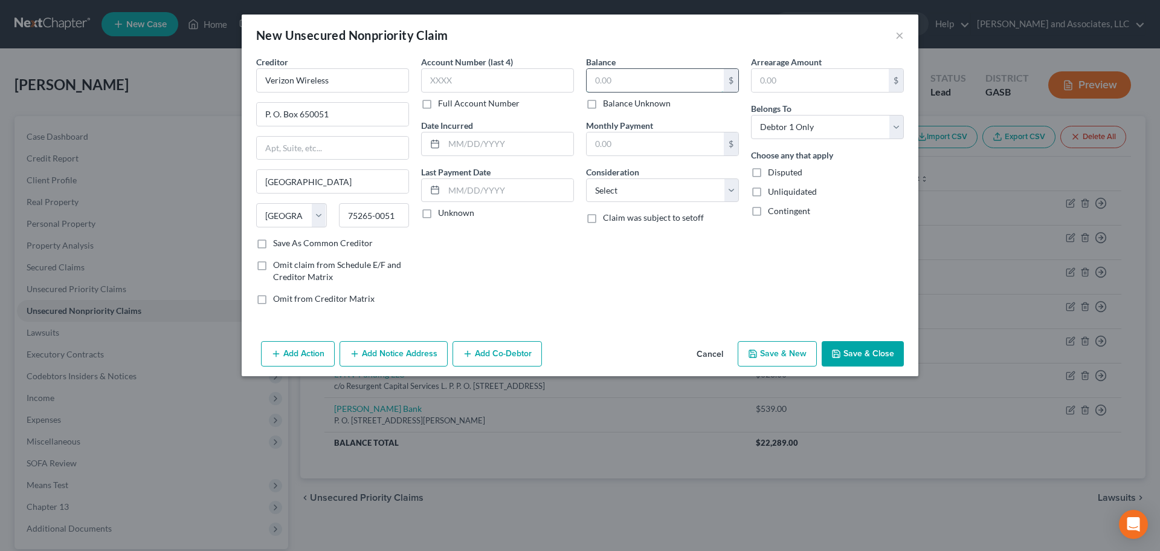
click at [620, 77] on input "text" at bounding box center [655, 80] width 137 height 23
click at [501, 147] on input "text" at bounding box center [508, 143] width 129 height 23
click at [768, 190] on label "Unliquidated" at bounding box center [792, 192] width 49 height 12
click at [773, 190] on input "Unliquidated" at bounding box center [777, 190] width 8 height 8
click at [643, 190] on select "Select Cable / Satellite Services Collection Agency Credit Card Debt Debt Couns…" at bounding box center [662, 190] width 153 height 24
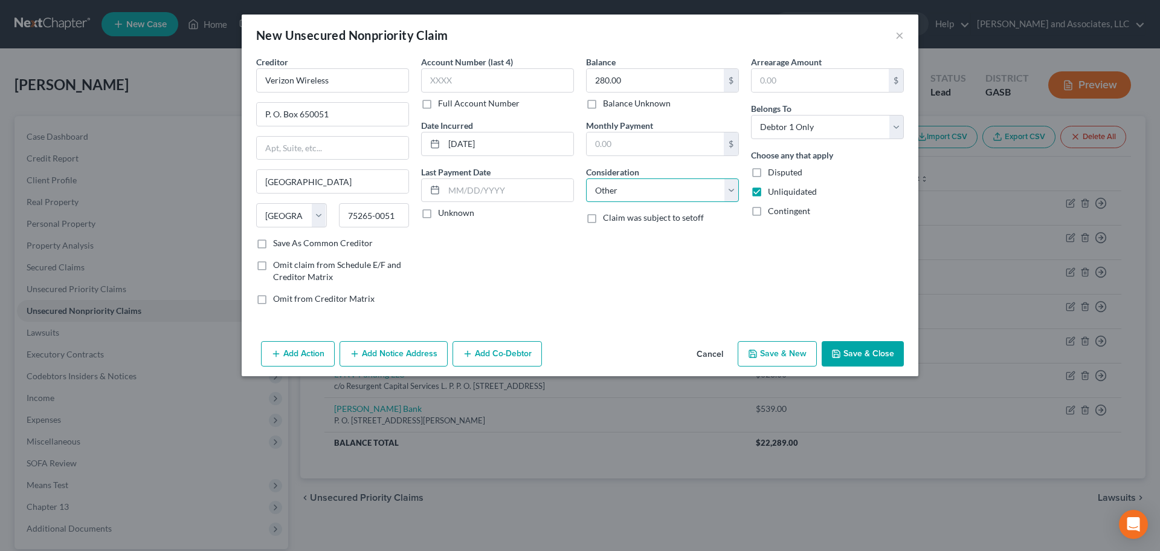
click at [586, 178] on select "Select Cable / Satellite Services Collection Agency Credit Card Debt Debt Couns…" at bounding box center [662, 190] width 153 height 24
drag, startPoint x: 623, startPoint y: 245, endPoint x: 626, endPoint y: 233, distance: 11.9
click at [623, 245] on input "text" at bounding box center [663, 236] width 152 height 23
click at [607, 334] on div "Creditor * Verizon Wireless P. O. Box 650051 [GEOGRAPHIC_DATA] [US_STATE] AK AR…" at bounding box center [580, 196] width 677 height 280
click at [774, 354] on button "Save & New" at bounding box center [777, 353] width 79 height 25
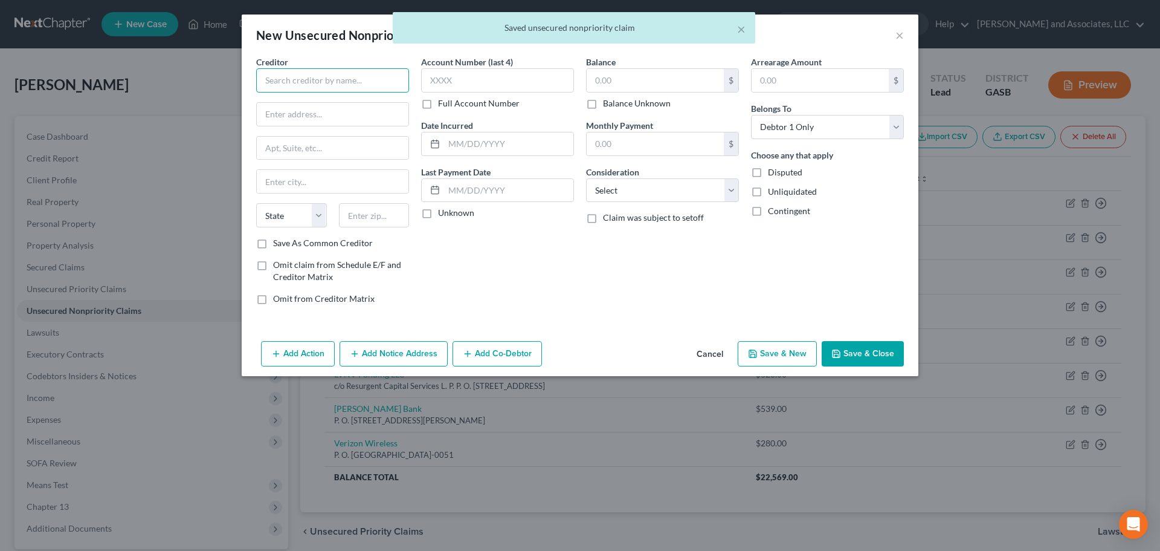
click at [333, 82] on input "text" at bounding box center [332, 80] width 153 height 24
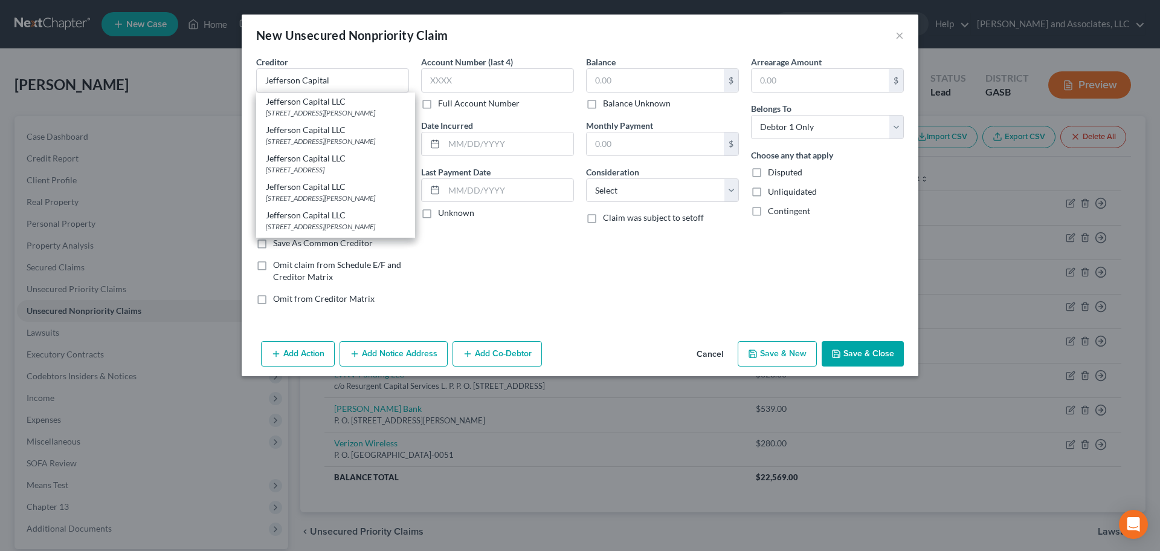
click at [323, 175] on div "[STREET_ADDRESS]" at bounding box center [336, 169] width 140 height 10
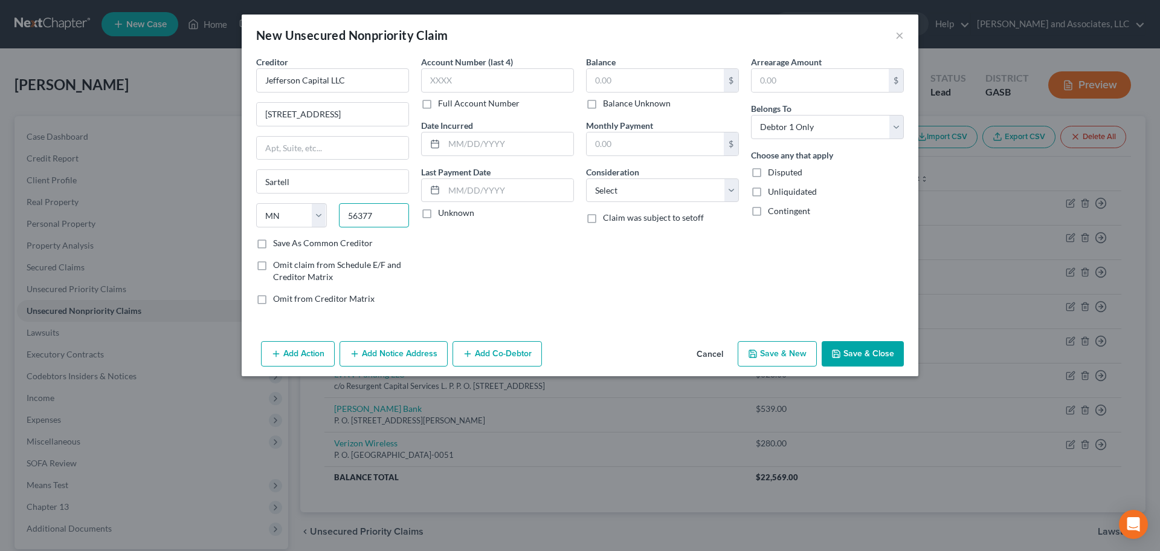
drag, startPoint x: 376, startPoint y: 212, endPoint x: 445, endPoint y: 241, distance: 75.1
click at [388, 218] on input "56377" at bounding box center [374, 215] width 71 height 24
click at [273, 245] on label "Save As Common Creditor" at bounding box center [323, 243] width 100 height 12
click at [278, 245] on input "Save As Common Creditor" at bounding box center [282, 241] width 8 height 8
click at [610, 82] on input "text" at bounding box center [655, 80] width 137 height 23
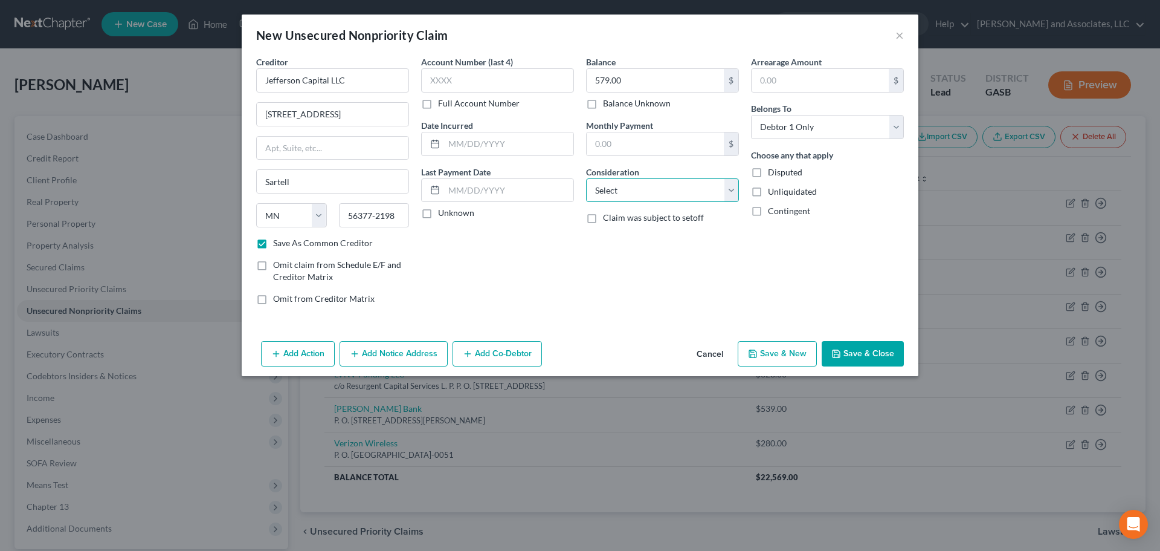
click at [644, 191] on select "Select Cable / Satellite Services Collection Agency Credit Card Debt Debt Couns…" at bounding box center [662, 190] width 153 height 24
click at [586, 178] on select "Select Cable / Satellite Services Collection Agency Credit Card Debt Debt Couns…" at bounding box center [662, 190] width 153 height 24
click at [768, 190] on label "Unliquidated" at bounding box center [792, 192] width 49 height 12
click at [773, 190] on input "Unliquidated" at bounding box center [777, 190] width 8 height 8
click at [784, 355] on button "Save & New" at bounding box center [777, 353] width 79 height 25
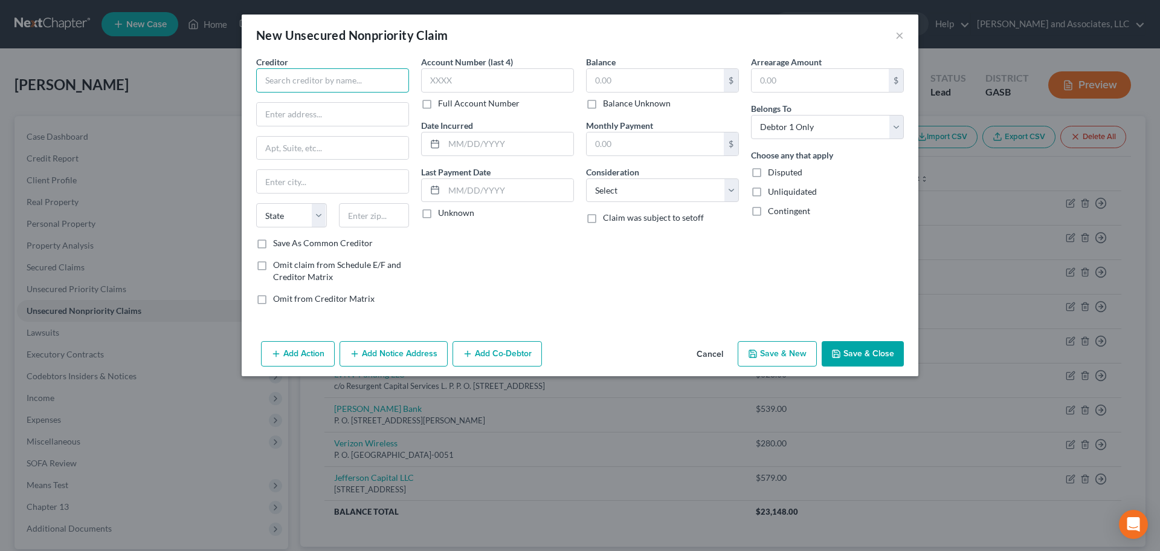
click at [312, 80] on input "text" at bounding box center [332, 80] width 153 height 24
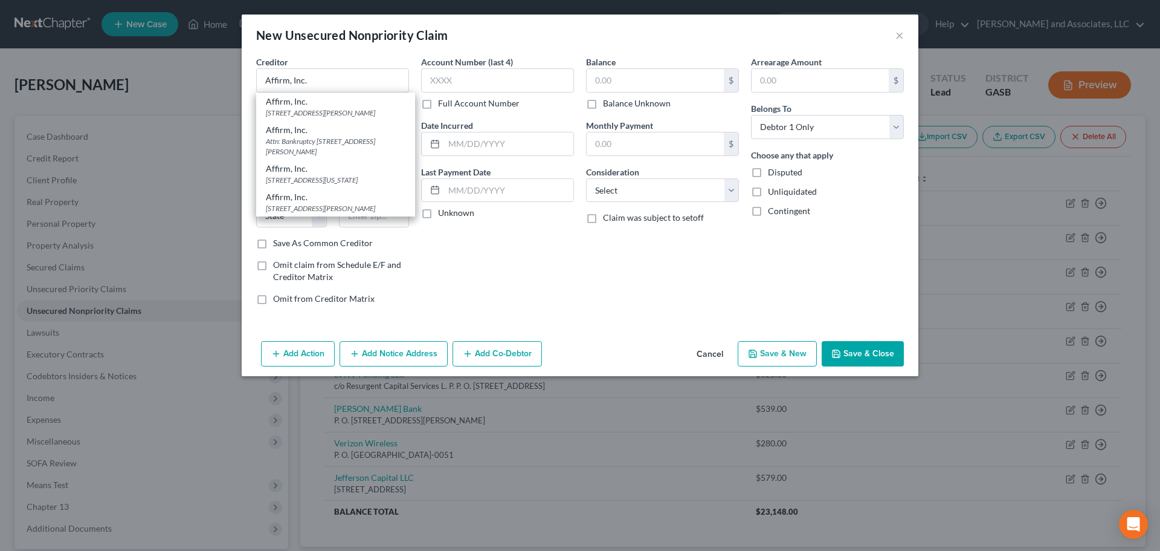
click at [293, 114] on div "[STREET_ADDRESS][PERSON_NAME]" at bounding box center [336, 113] width 140 height 10
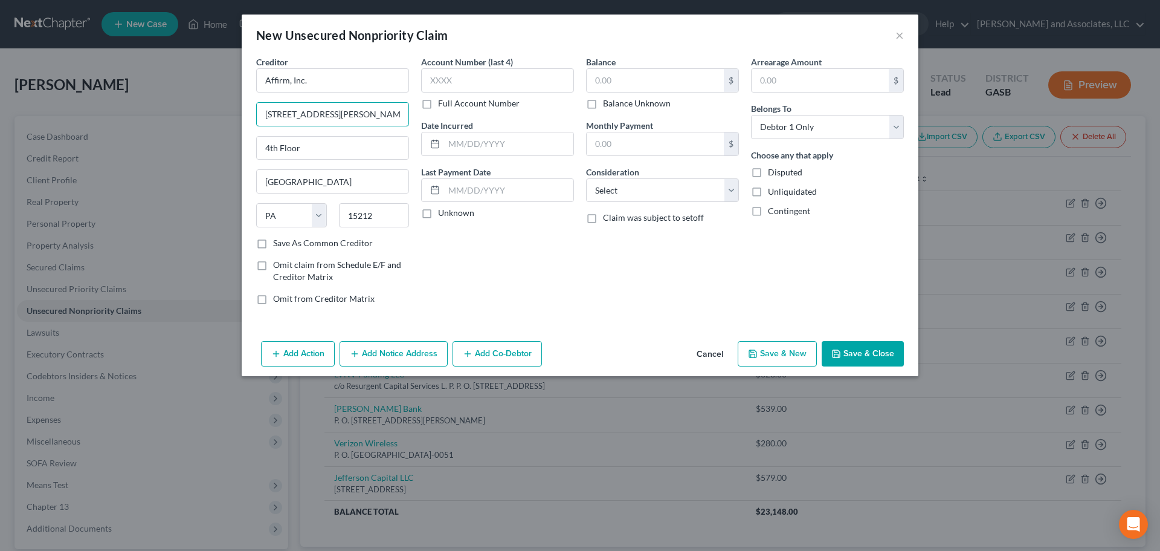
drag, startPoint x: 367, startPoint y: 112, endPoint x: 250, endPoint y: 114, distance: 117.2
click at [250, 114] on div "Creditor * Affirm, Inc. [STREET_ADDRESS][PERSON_NAME] 4th Floor [GEOGRAPHIC_DAT…" at bounding box center [332, 185] width 165 height 259
drag, startPoint x: 309, startPoint y: 177, endPoint x: 116, endPoint y: 170, distance: 193.5
click at [117, 173] on div "New Unsecured Nonpriority Claim × Creditor * Affirm, Inc. [STREET_ADDRESS][US_S…" at bounding box center [580, 275] width 1160 height 551
click at [277, 218] on select "State [US_STATE] AK AR AZ CA CO CT DE DC [GEOGRAPHIC_DATA] [GEOGRAPHIC_DATA] GU…" at bounding box center [291, 215] width 71 height 24
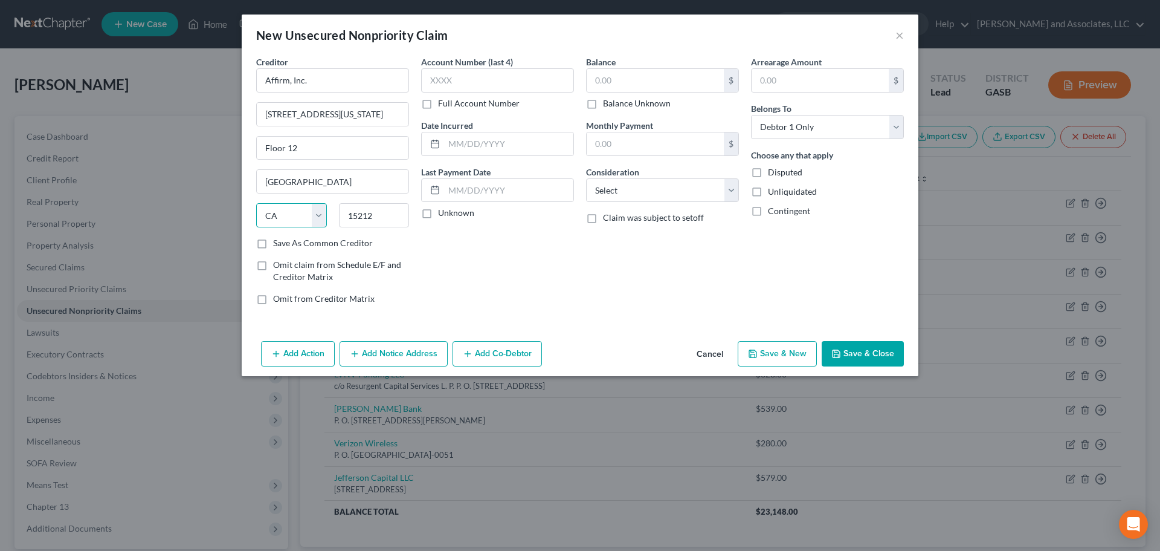
click at [256, 203] on select "State [US_STATE] AK AR AZ CA CO CT DE DC [GEOGRAPHIC_DATA] [GEOGRAPHIC_DATA] GU…" at bounding box center [291, 215] width 71 height 24
drag, startPoint x: 377, startPoint y: 217, endPoint x: 341, endPoint y: 215, distance: 36.3
click at [341, 215] on input "15212" at bounding box center [374, 215] width 71 height 24
click at [273, 245] on label "Save As Common Creditor" at bounding box center [323, 243] width 100 height 12
click at [278, 245] on input "Save As Common Creditor" at bounding box center [282, 241] width 8 height 8
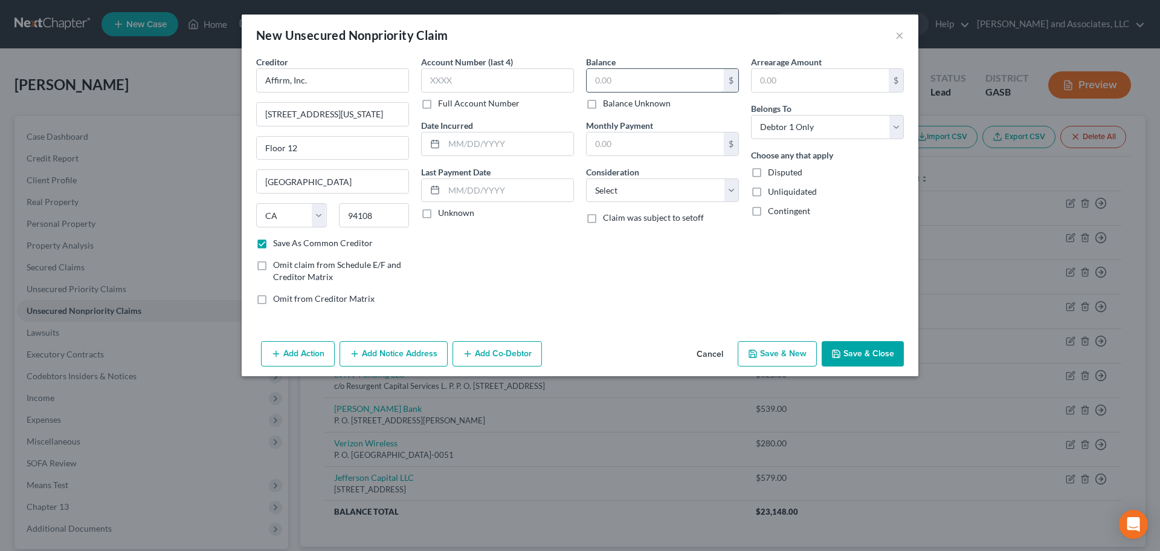
click at [609, 80] on input "text" at bounding box center [655, 80] width 137 height 23
click at [768, 191] on label "Unliquidated" at bounding box center [792, 192] width 49 height 12
click at [773, 191] on input "Unliquidated" at bounding box center [777, 190] width 8 height 8
click at [781, 353] on button "Save & New" at bounding box center [777, 353] width 79 height 25
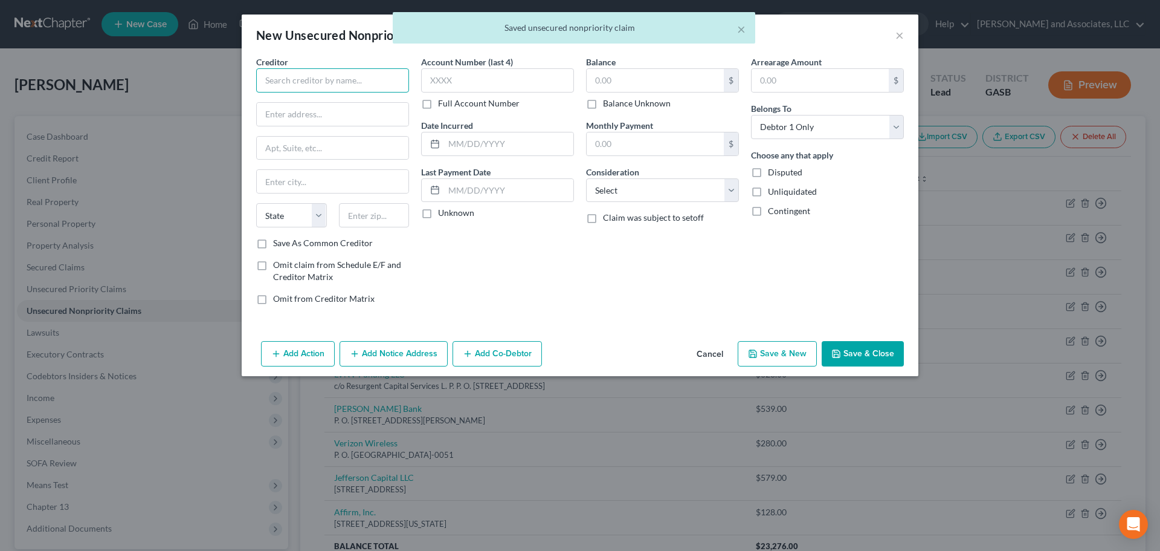
click at [311, 83] on input "text" at bounding box center [332, 80] width 153 height 24
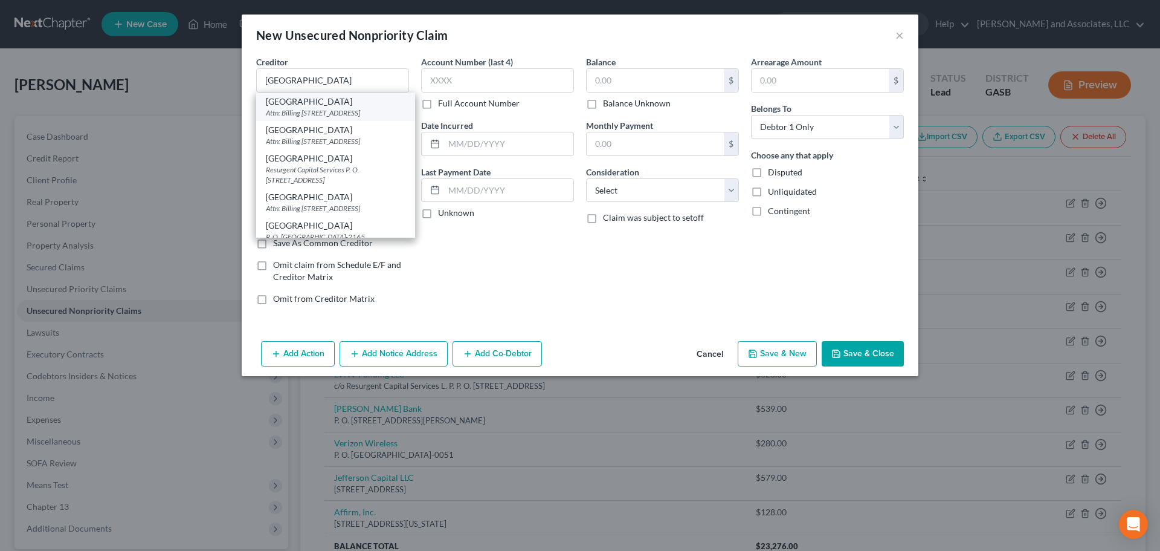
click at [342, 116] on div "Attn: Billing [STREET_ADDRESS]" at bounding box center [336, 113] width 140 height 10
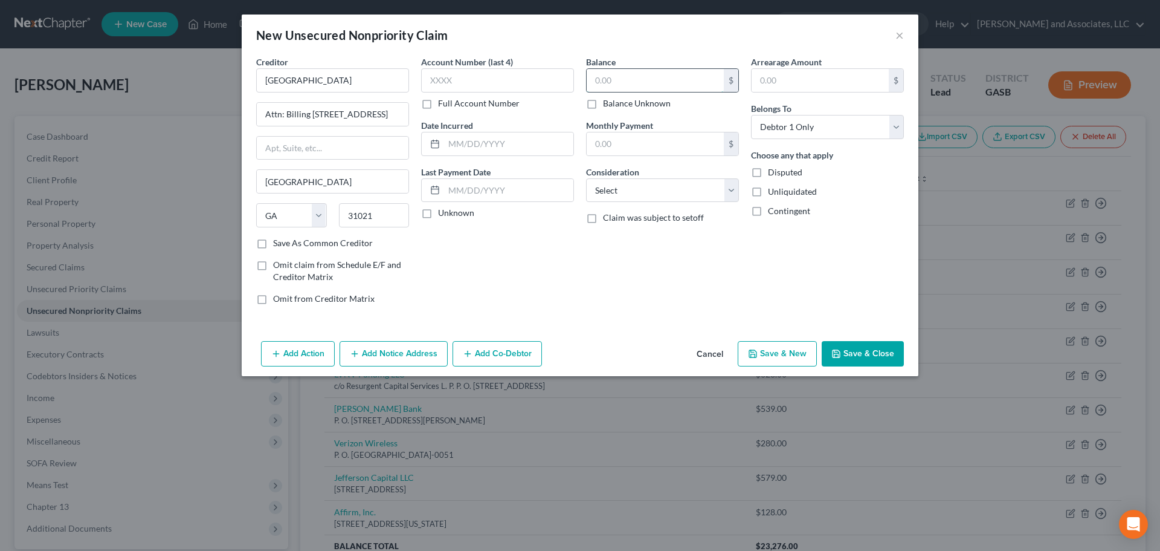
click at [613, 80] on input "text" at bounding box center [655, 80] width 137 height 23
click at [653, 189] on select "Select Cable / Satellite Services Collection Agency Credit Card Debt Debt Couns…" at bounding box center [662, 190] width 153 height 24
click at [586, 178] on select "Select Cable / Satellite Services Collection Agency Credit Card Debt Debt Couns…" at bounding box center [662, 190] width 153 height 24
drag, startPoint x: 758, startPoint y: 191, endPoint x: 760, endPoint y: 205, distance: 14.6
click at [768, 191] on label "Unliquidated" at bounding box center [792, 192] width 49 height 12
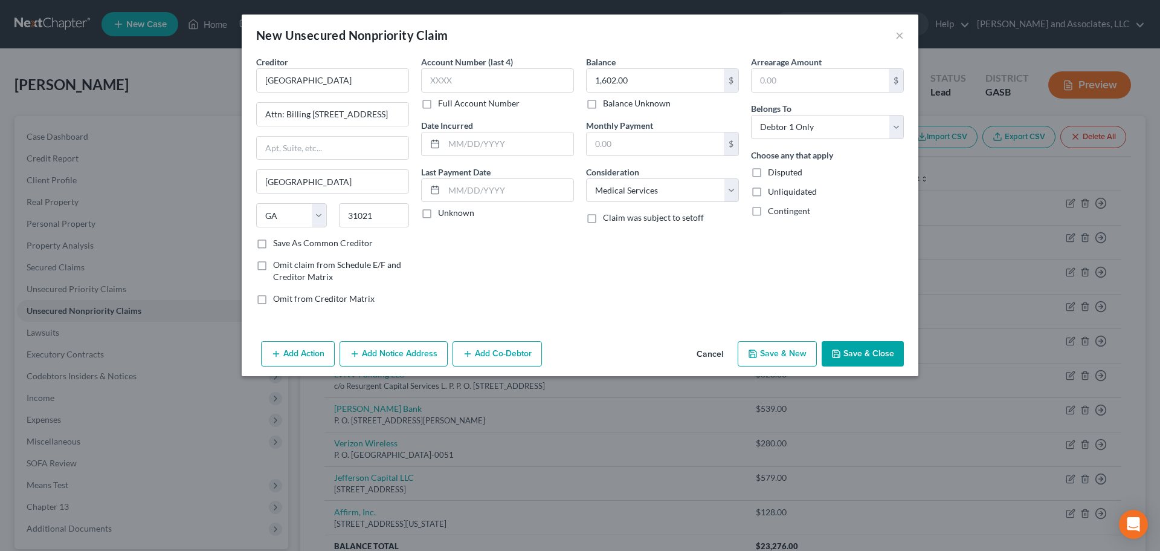
click at [773, 191] on input "Unliquidated" at bounding box center [777, 190] width 8 height 8
drag, startPoint x: 309, startPoint y: 112, endPoint x: 386, endPoint y: 111, distance: 76.7
click at [386, 111] on input "Attn: Billing [STREET_ADDRESS]" at bounding box center [333, 114] width 152 height 23
click at [286, 146] on input "text" at bounding box center [333, 148] width 152 height 23
paste input "[STREET_ADDRESS]"
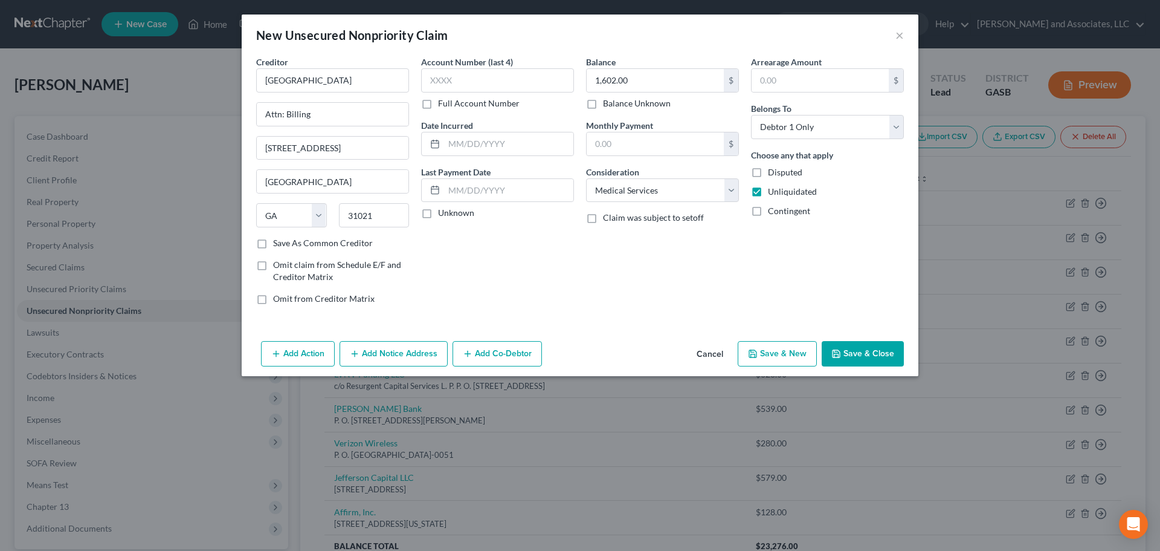
click at [273, 242] on label "Save As Common Creditor" at bounding box center [323, 243] width 100 height 12
click at [278, 242] on input "Save As Common Creditor" at bounding box center [282, 241] width 8 height 8
click at [778, 355] on button "Save & New" at bounding box center [777, 353] width 79 height 25
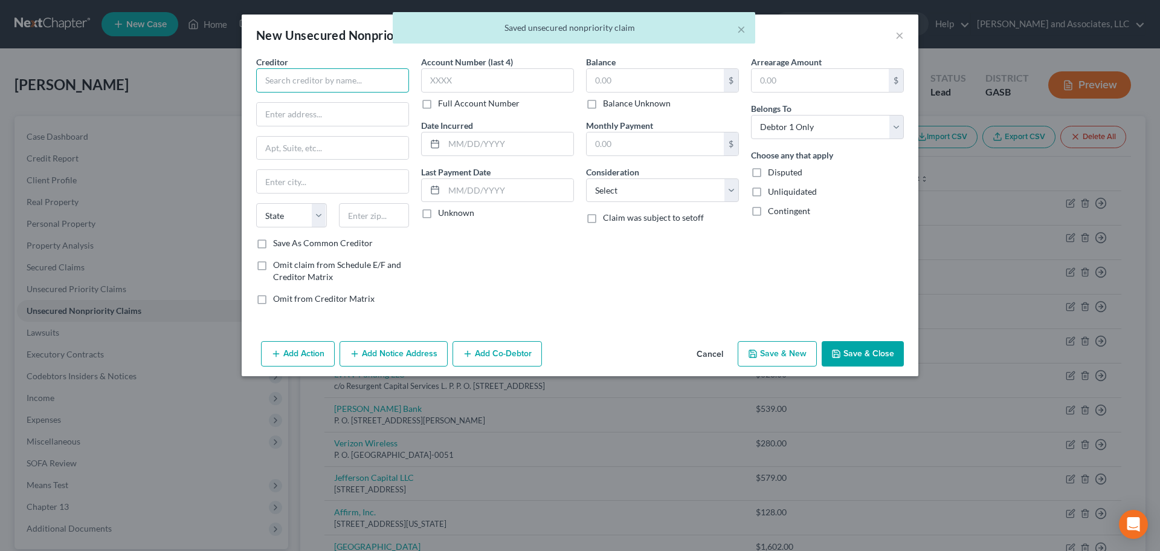
click at [282, 80] on input "text" at bounding box center [332, 80] width 153 height 24
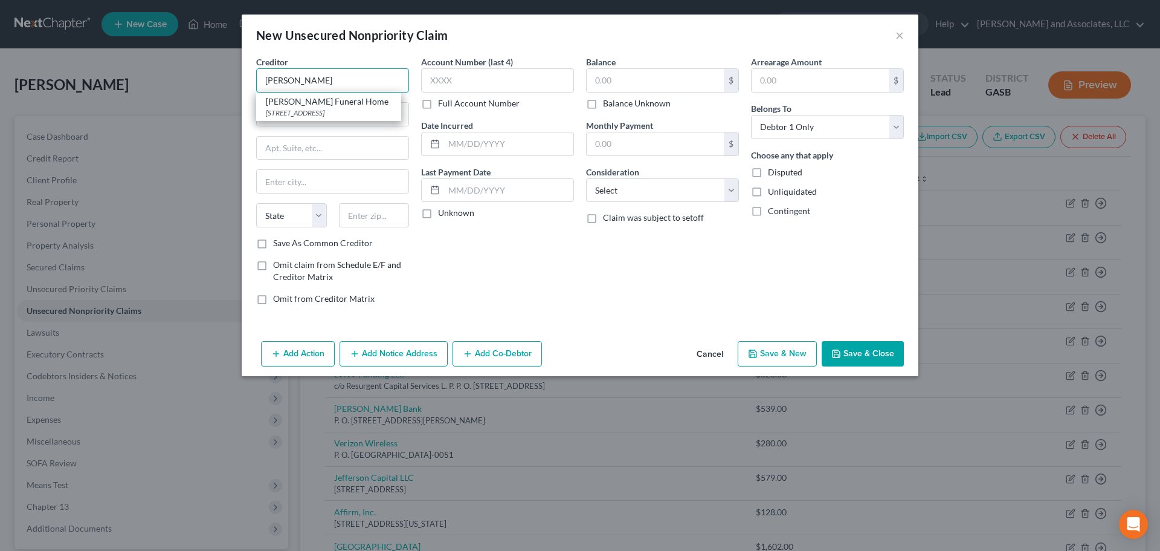
click at [317, 76] on input "[PERSON_NAME]" at bounding box center [332, 80] width 153 height 24
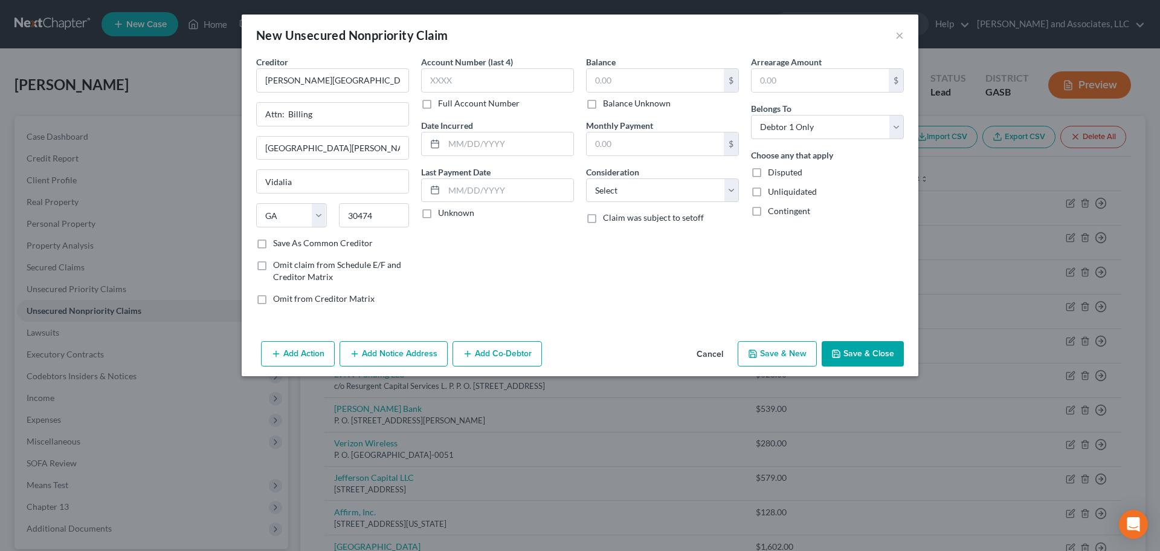
click at [273, 244] on label "Save As Common Creditor" at bounding box center [323, 243] width 100 height 12
click at [278, 244] on input "Save As Common Creditor" at bounding box center [282, 241] width 8 height 8
click at [468, 152] on input "text" at bounding box center [508, 143] width 129 height 23
click at [631, 190] on select "Select Cable / Satellite Services Collection Agency Credit Card Debt Debt Couns…" at bounding box center [662, 190] width 153 height 24
click at [586, 178] on select "Select Cable / Satellite Services Collection Agency Credit Card Debt Debt Couns…" at bounding box center [662, 190] width 153 height 24
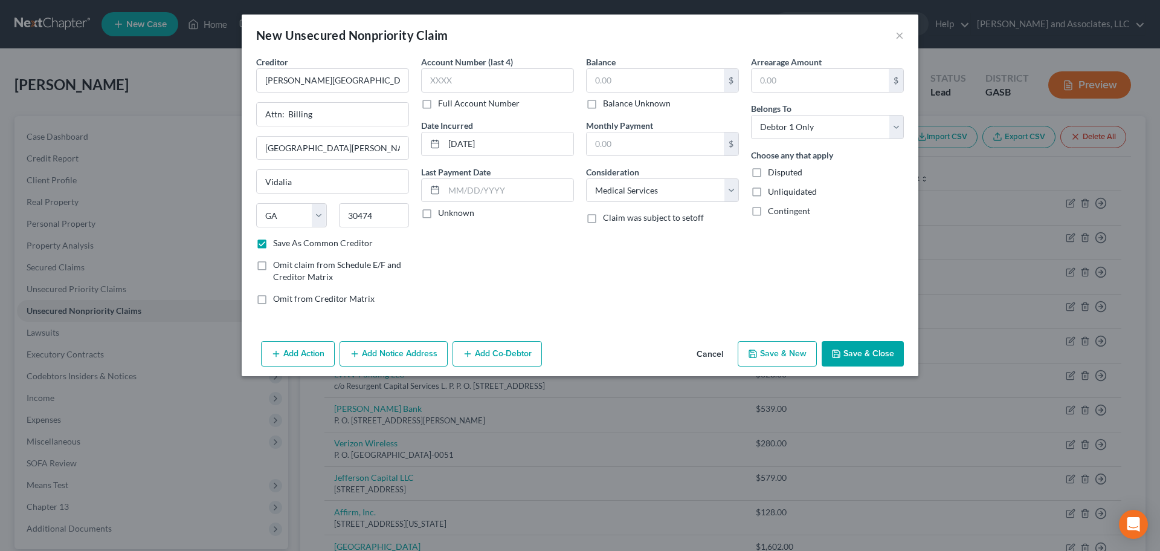
click at [768, 193] on label "Unliquidated" at bounding box center [792, 192] width 49 height 12
click at [773, 193] on input "Unliquidated" at bounding box center [777, 190] width 8 height 8
click at [778, 355] on button "Save & New" at bounding box center [777, 353] width 79 height 25
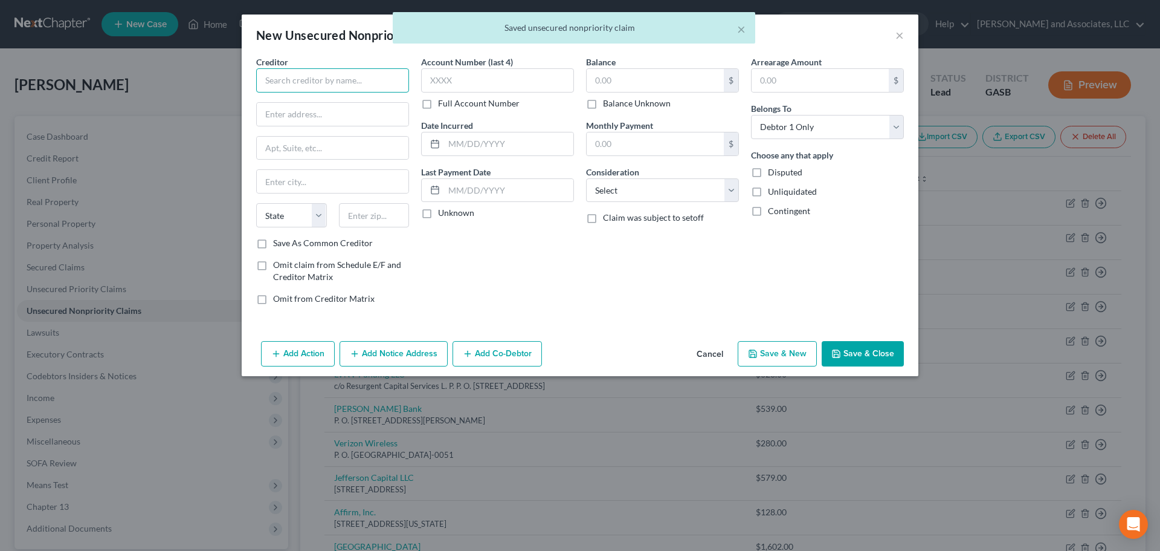
click at [270, 76] on input "text" at bounding box center [332, 80] width 153 height 24
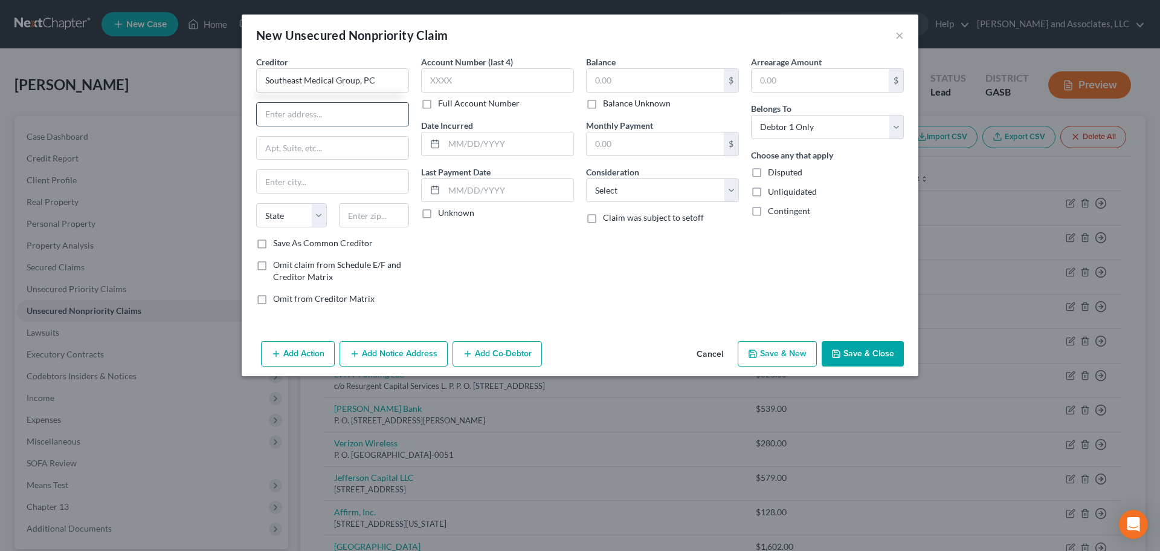
click at [338, 112] on input "text" at bounding box center [333, 114] width 152 height 23
click at [300, 187] on input "text" at bounding box center [333, 181] width 152 height 23
click at [273, 239] on label "Save As Common Creditor" at bounding box center [323, 243] width 100 height 12
click at [278, 239] on input "Save As Common Creditor" at bounding box center [282, 241] width 8 height 8
click at [457, 75] on input "text" at bounding box center [497, 80] width 153 height 24
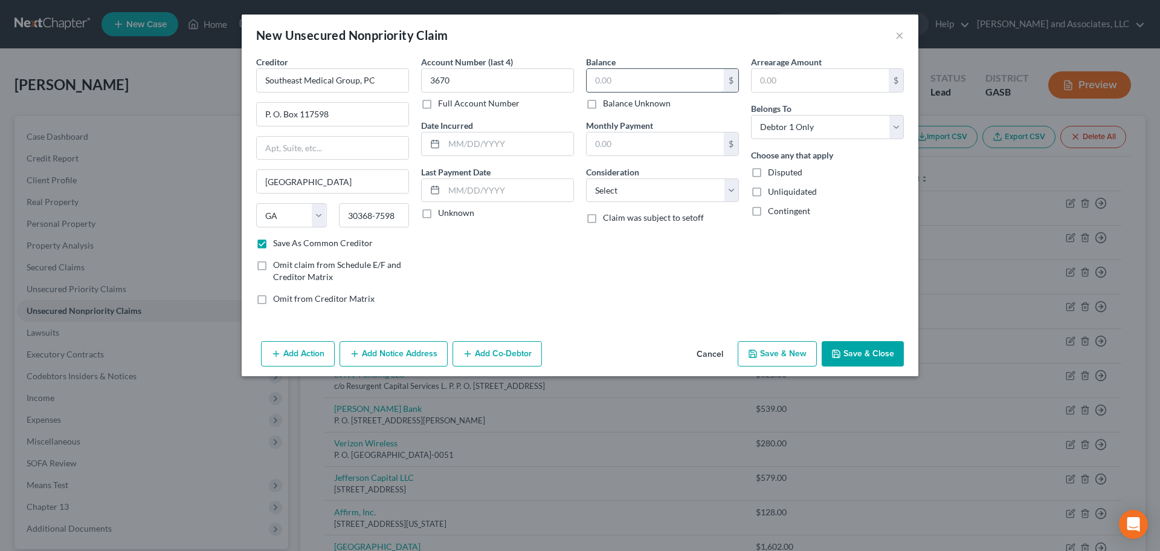
click at [613, 74] on input "text" at bounding box center [655, 80] width 137 height 23
click at [768, 190] on label "Unliquidated" at bounding box center [792, 192] width 49 height 12
click at [773, 190] on input "Unliquidated" at bounding box center [777, 190] width 8 height 8
click at [733, 190] on select "Select Cable / Satellite Services Collection Agency Credit Card Debt Debt Couns…" at bounding box center [662, 190] width 153 height 24
click at [586, 178] on select "Select Cable / Satellite Services Collection Agency Credit Card Debt Debt Couns…" at bounding box center [662, 190] width 153 height 24
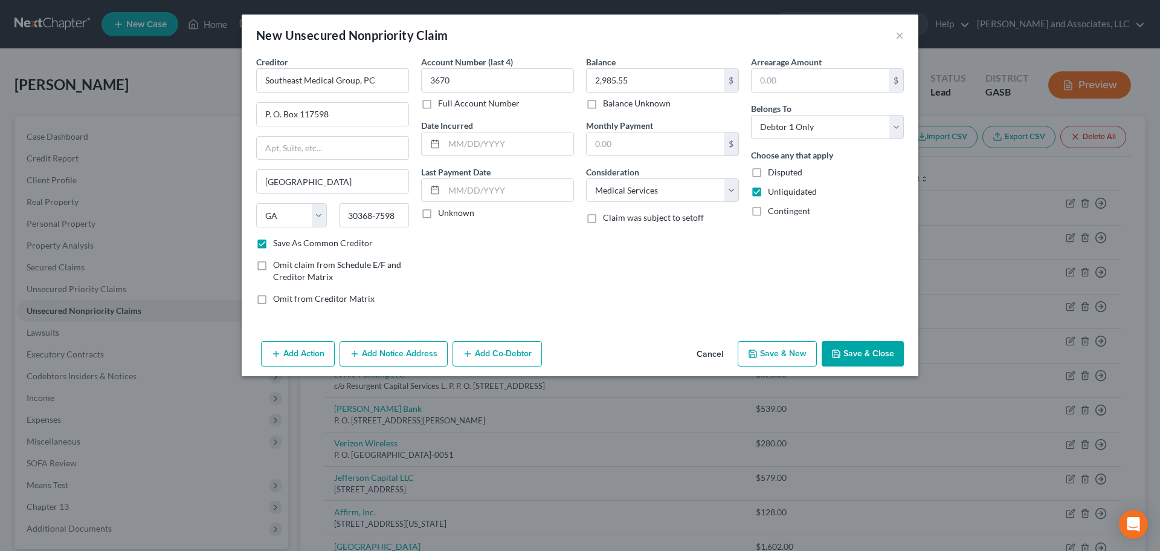
click at [628, 303] on div "Balance 2,985.55 $ Balance Unknown Balance Undetermined 2,985.55 $ Balance Unkn…" at bounding box center [662, 185] width 165 height 259
click at [774, 353] on button "Save & New" at bounding box center [777, 353] width 79 height 25
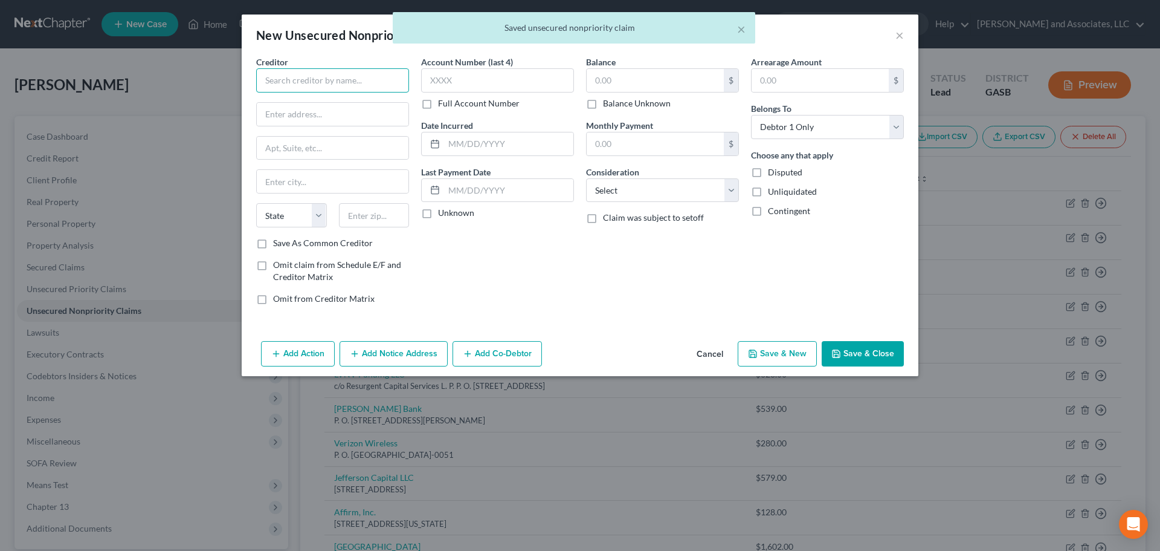
click at [304, 82] on input "text" at bounding box center [332, 80] width 153 height 24
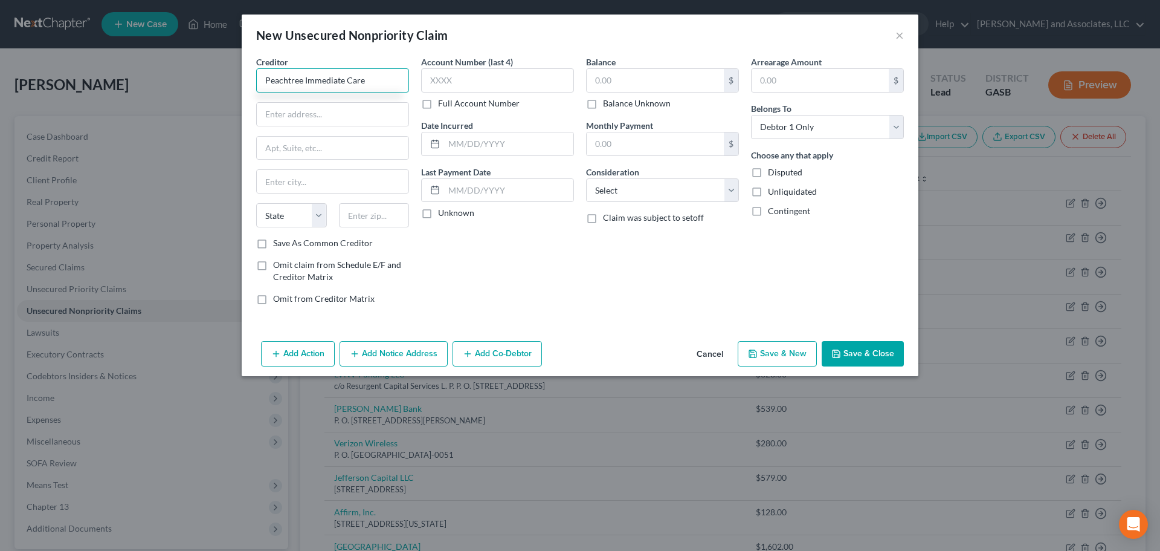
click at [367, 80] on input "Peachtree Immediate Care" at bounding box center [332, 80] width 153 height 24
click at [277, 115] on input "text" at bounding box center [333, 114] width 152 height 23
click at [292, 180] on input "text" at bounding box center [333, 181] width 152 height 23
click at [273, 244] on label "Save As Common Creditor" at bounding box center [323, 243] width 100 height 12
click at [278, 244] on input "Save As Common Creditor" at bounding box center [282, 241] width 8 height 8
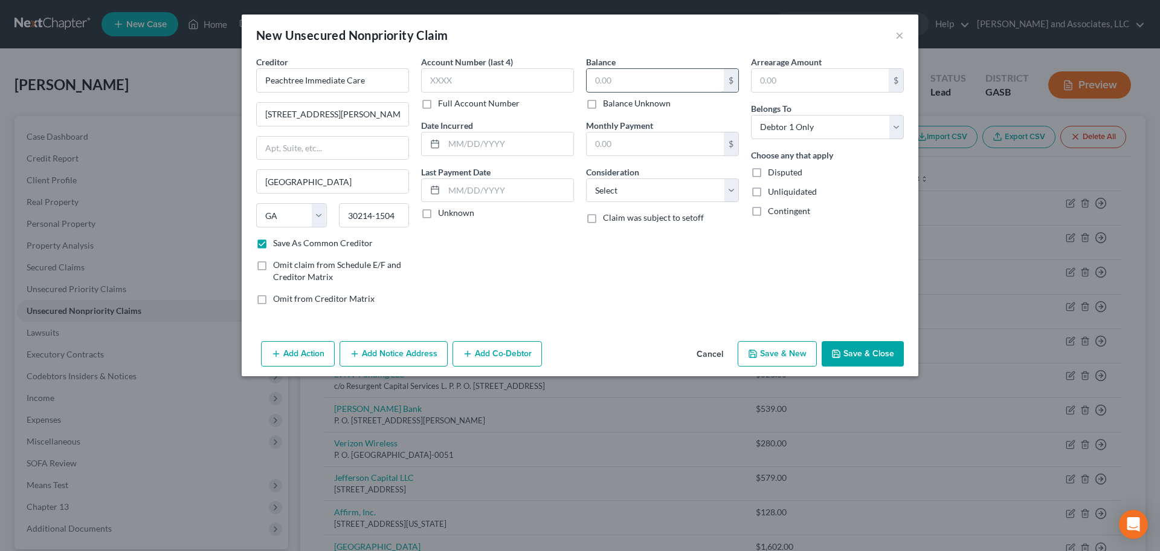
click at [610, 77] on input "text" at bounding box center [655, 80] width 137 height 23
click at [624, 186] on select "Select Cable / Satellite Services Collection Agency Credit Card Debt Debt Couns…" at bounding box center [662, 190] width 153 height 24
click at [586, 178] on select "Select Cable / Satellite Services Collection Agency Credit Card Debt Debt Couns…" at bounding box center [662, 190] width 153 height 24
click at [768, 193] on label "Unliquidated" at bounding box center [792, 192] width 49 height 12
click at [773, 193] on input "Unliquidated" at bounding box center [777, 190] width 8 height 8
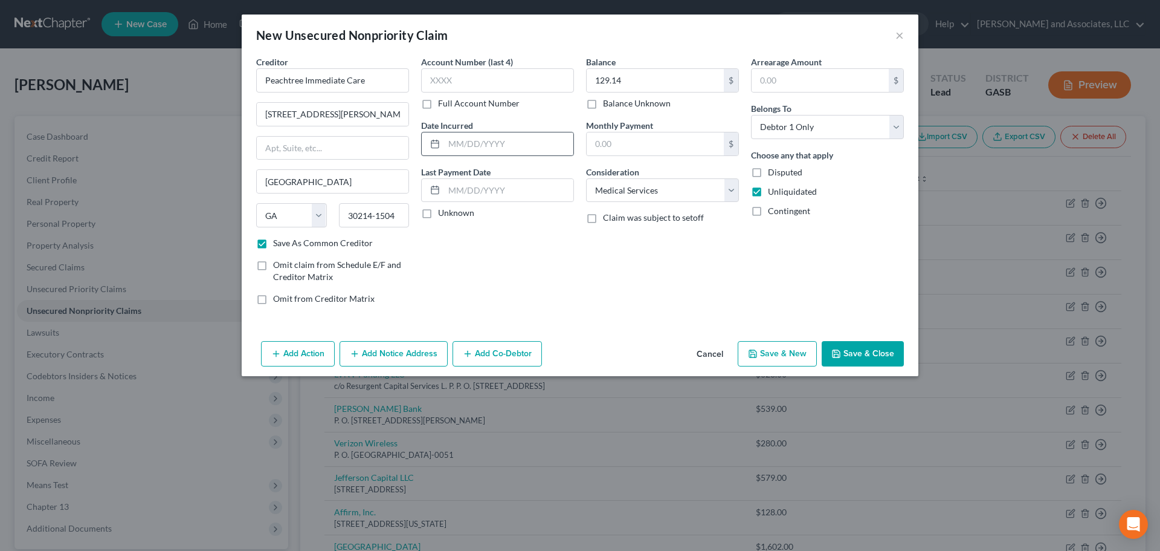
click at [443, 145] on div at bounding box center [433, 143] width 22 height 23
click at [470, 141] on input "text" at bounding box center [508, 143] width 129 height 23
click at [585, 265] on div "Balance 129.14 $ Balance Unknown Balance Undetermined 129.14 $ Balance Unknown …" at bounding box center [662, 185] width 165 height 259
click at [346, 114] on input "[STREET_ADDRESS][PERSON_NAME]" at bounding box center [333, 114] width 152 height 23
click at [851, 323] on div "Creditor * Peachtree Immediate Care [STREET_ADDRESS][PERSON_NAME] State [US_STA…" at bounding box center [580, 196] width 677 height 280
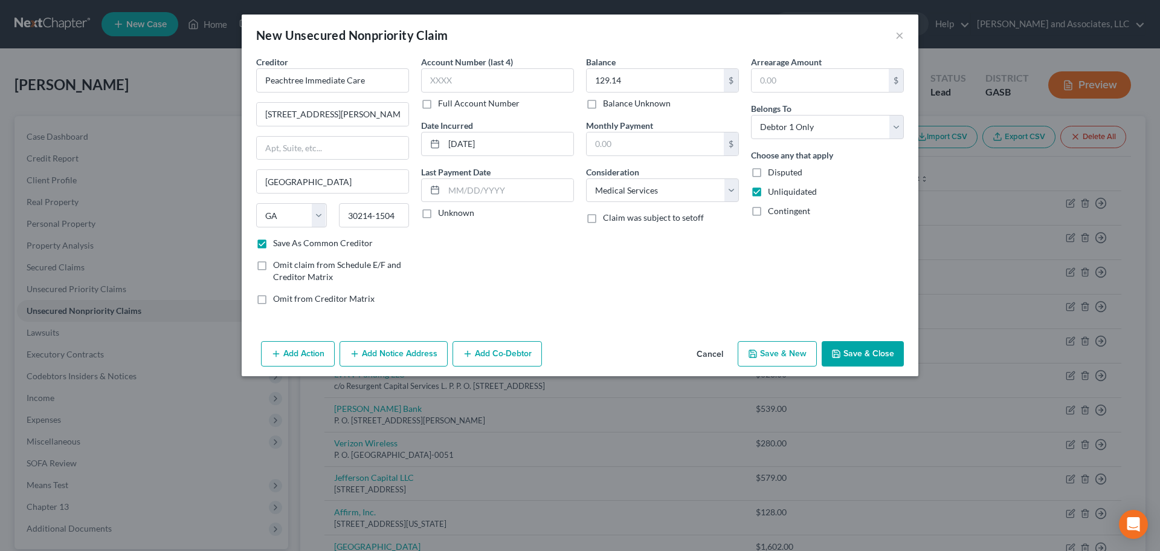
click at [863, 355] on button "Save & Close" at bounding box center [863, 353] width 82 height 25
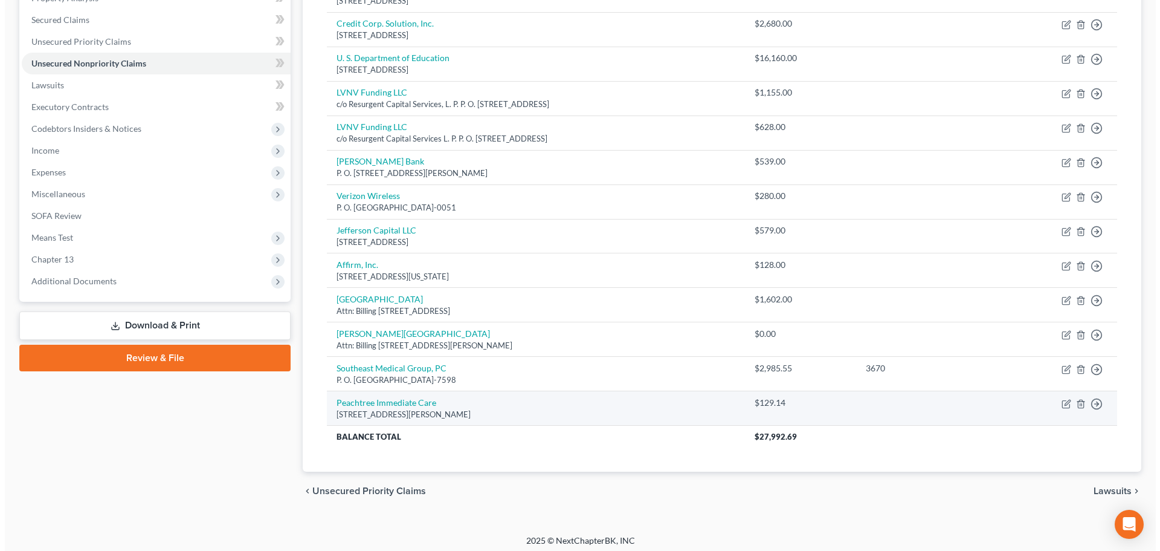
scroll to position [253, 0]
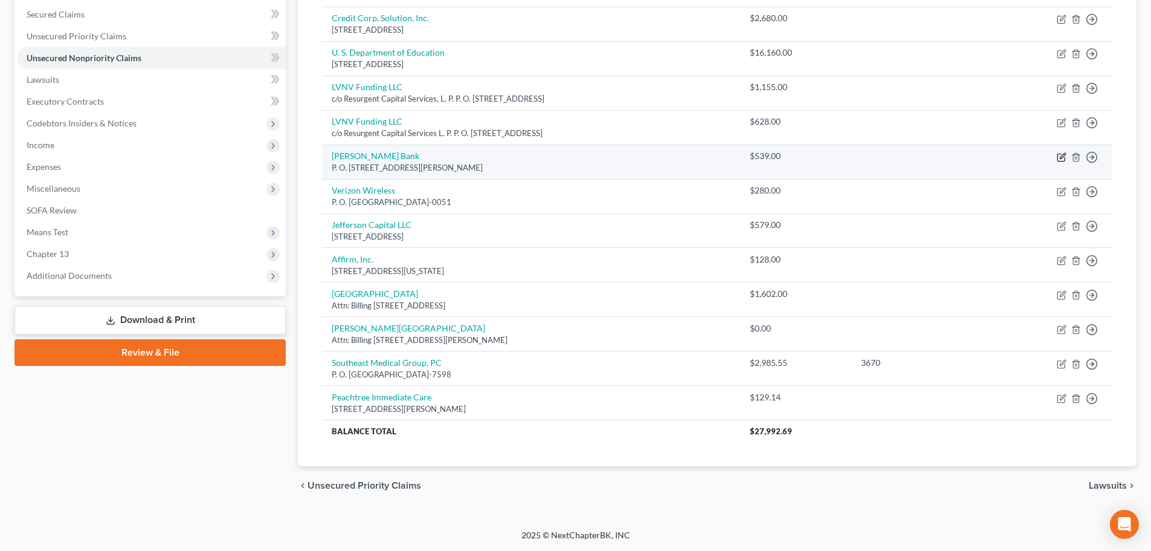
click at [1061, 157] on icon "button" at bounding box center [1062, 157] width 10 height 10
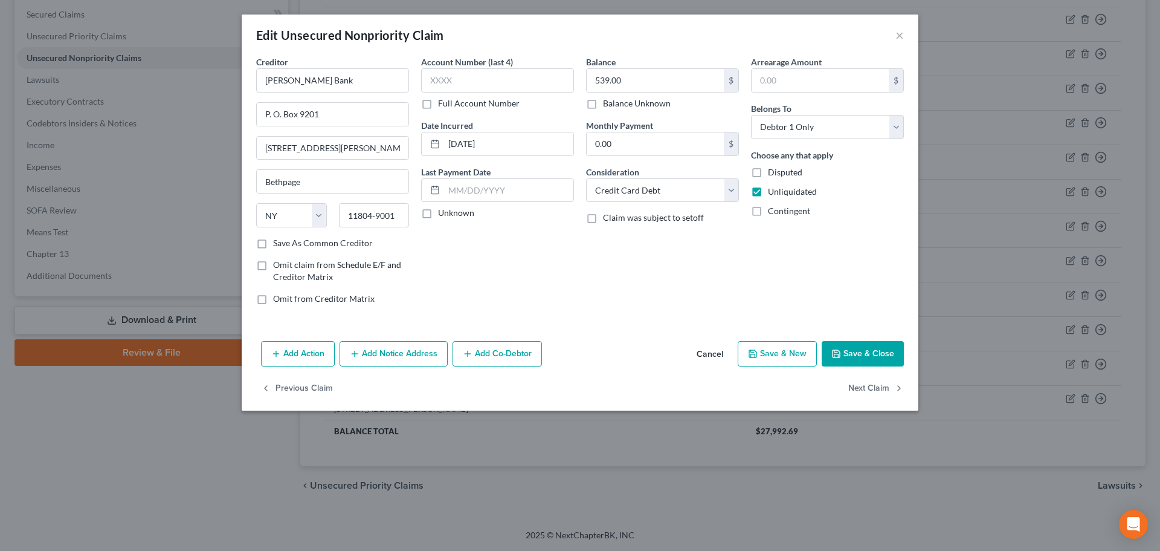
click at [405, 352] on button "Add Notice Address" at bounding box center [394, 353] width 108 height 25
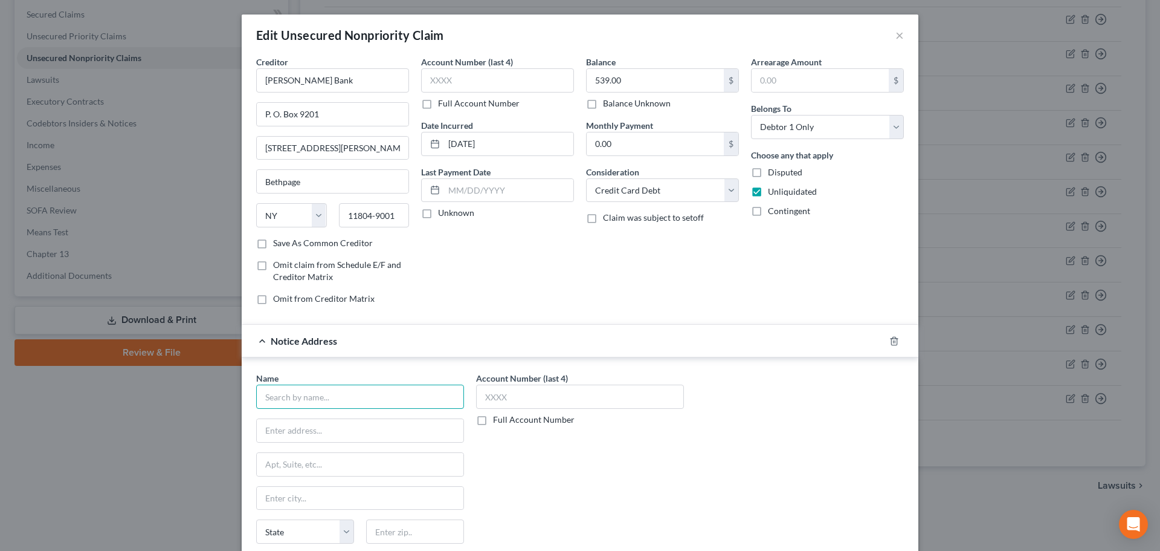
click at [328, 399] on input "text" at bounding box center [360, 396] width 208 height 24
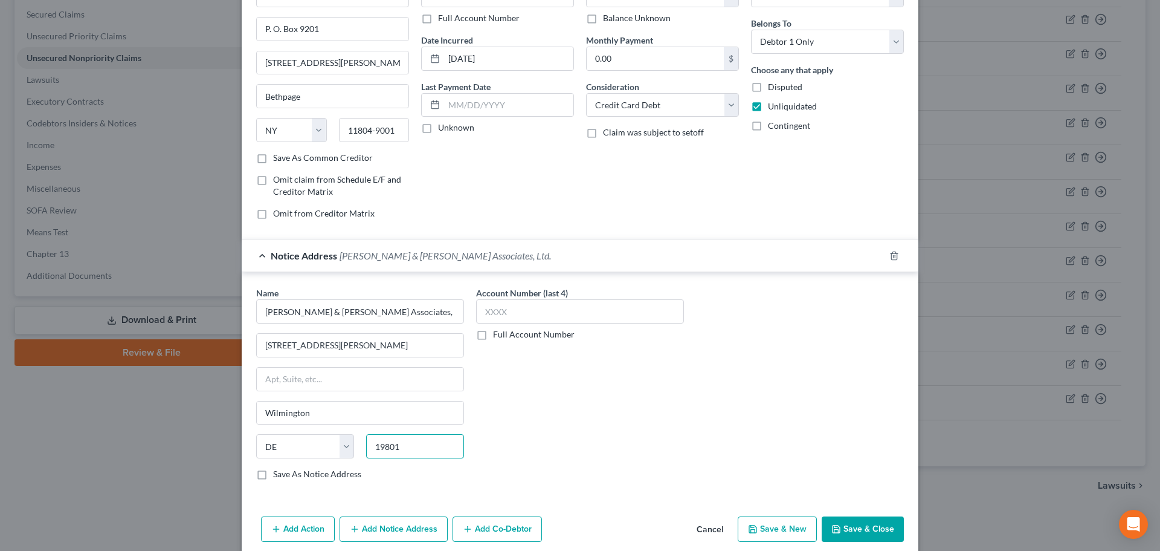
scroll to position [135, 0]
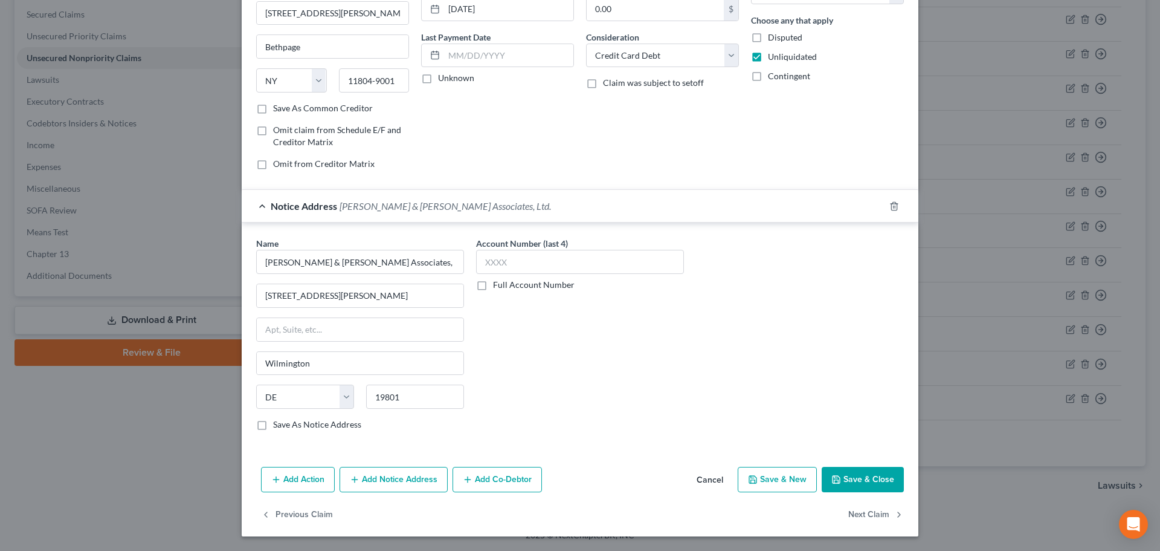
click at [273, 423] on label "Save As Notice Address" at bounding box center [317, 424] width 88 height 12
click at [278, 423] on input "Save As Notice Address" at bounding box center [282, 422] width 8 height 8
click at [538, 265] on input "text" at bounding box center [580, 262] width 208 height 24
click at [547, 327] on div "Account Number (last 4) 2614 Full Account Number" at bounding box center [580, 338] width 220 height 203
drag, startPoint x: 260, startPoint y: 295, endPoint x: 315, endPoint y: 293, distance: 55.0
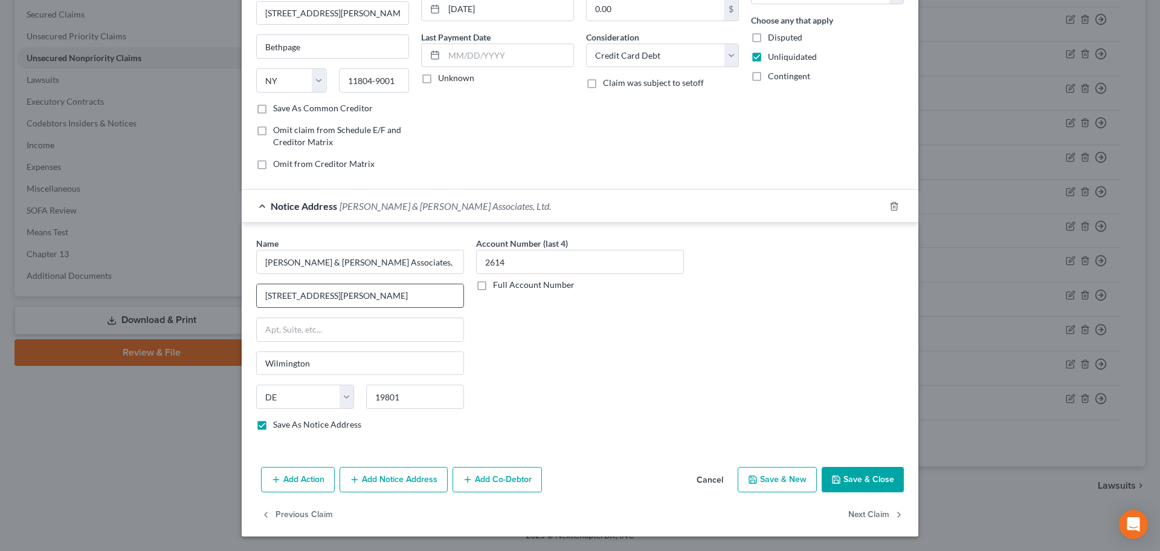
click at [370, 293] on input "[STREET_ADDRESS][PERSON_NAME]" at bounding box center [360, 295] width 207 height 23
click at [266, 329] on input "text" at bounding box center [360, 329] width 207 height 23
paste input "[STREET_ADDRESS][PERSON_NAME]"
click at [286, 297] on input "text" at bounding box center [360, 295] width 207 height 23
click at [406, 398] on input "19801" at bounding box center [415, 396] width 98 height 24
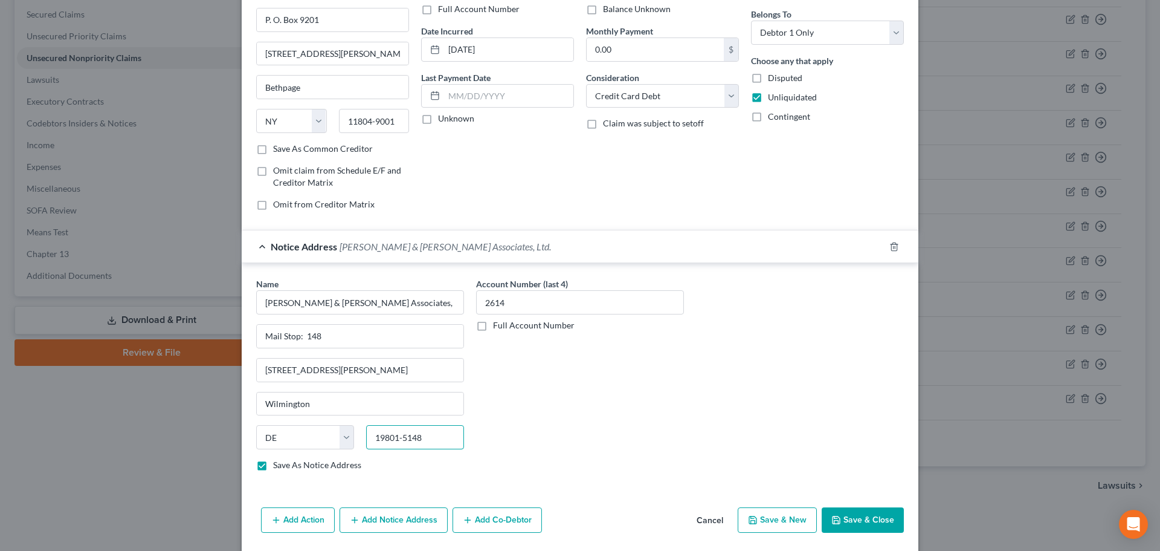
scroll to position [74, 0]
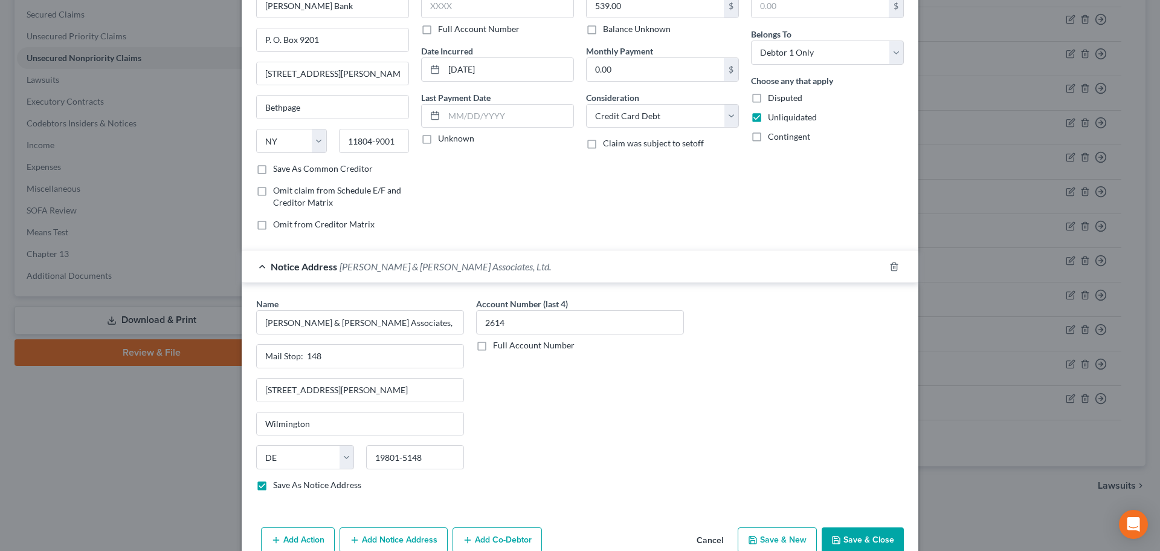
click at [853, 539] on button "Save & Close" at bounding box center [863, 539] width 82 height 25
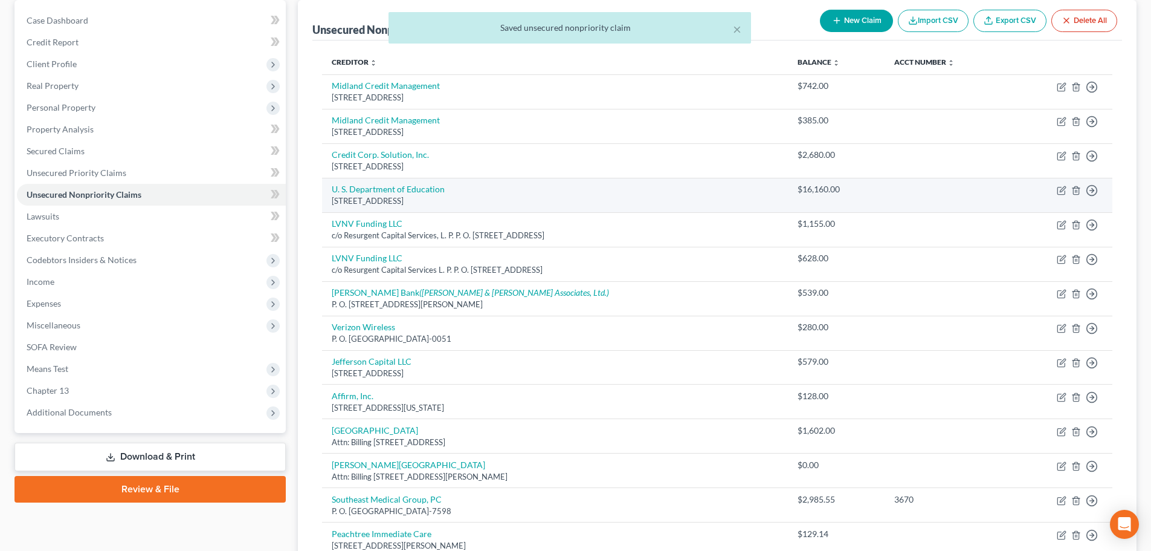
scroll to position [0, 0]
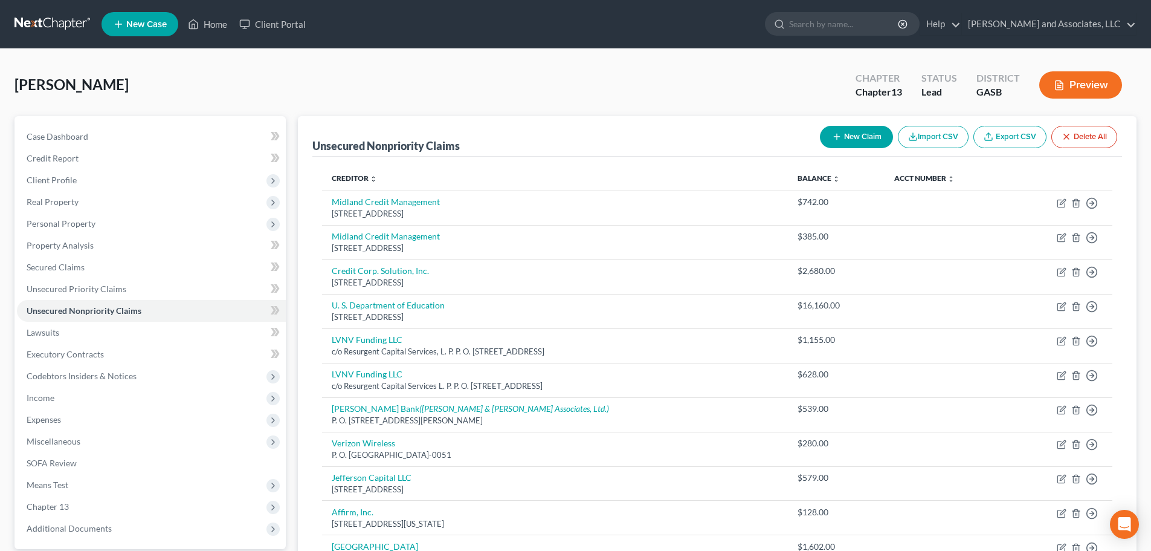
click at [651, 83] on div "[PERSON_NAME] Upgraded Chapter Chapter 13 Status Lead District GASB Preview" at bounding box center [576, 89] width 1122 height 53
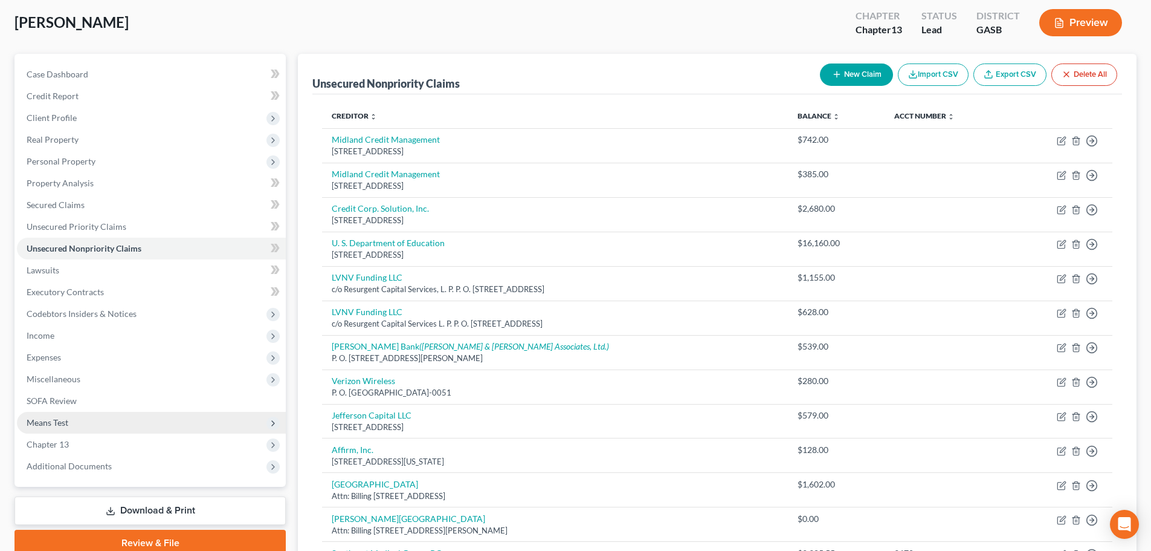
scroll to position [253, 0]
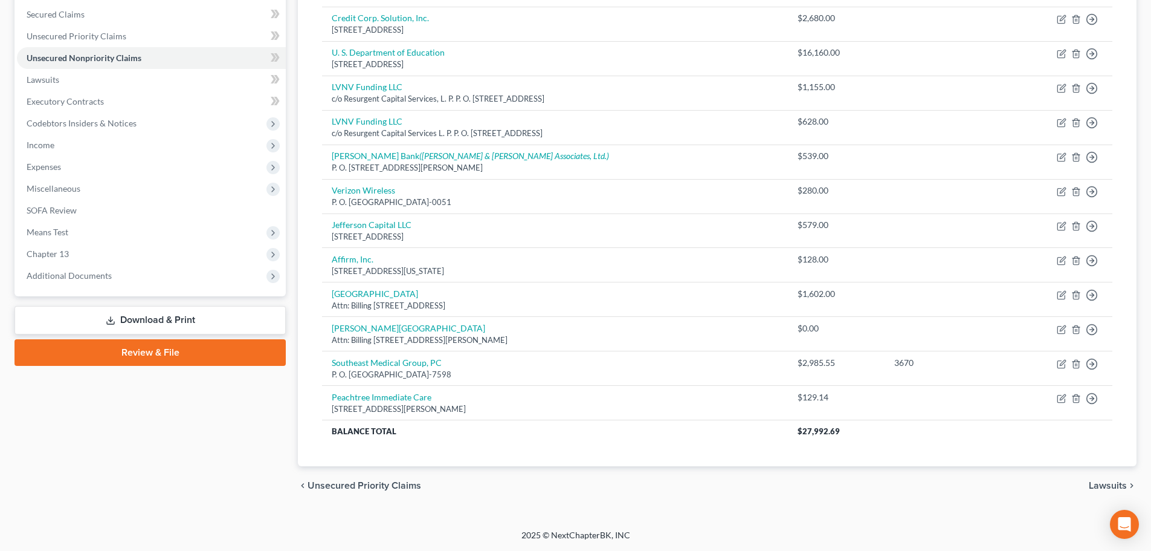
click at [157, 319] on link "Download & Print" at bounding box center [150, 320] width 271 height 28
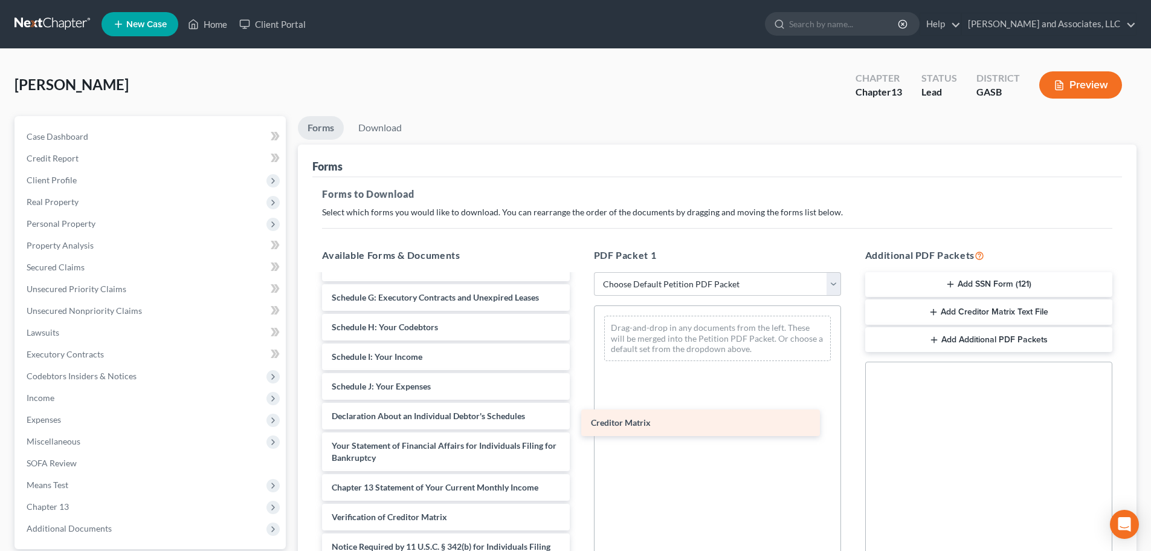
scroll to position [210, 0]
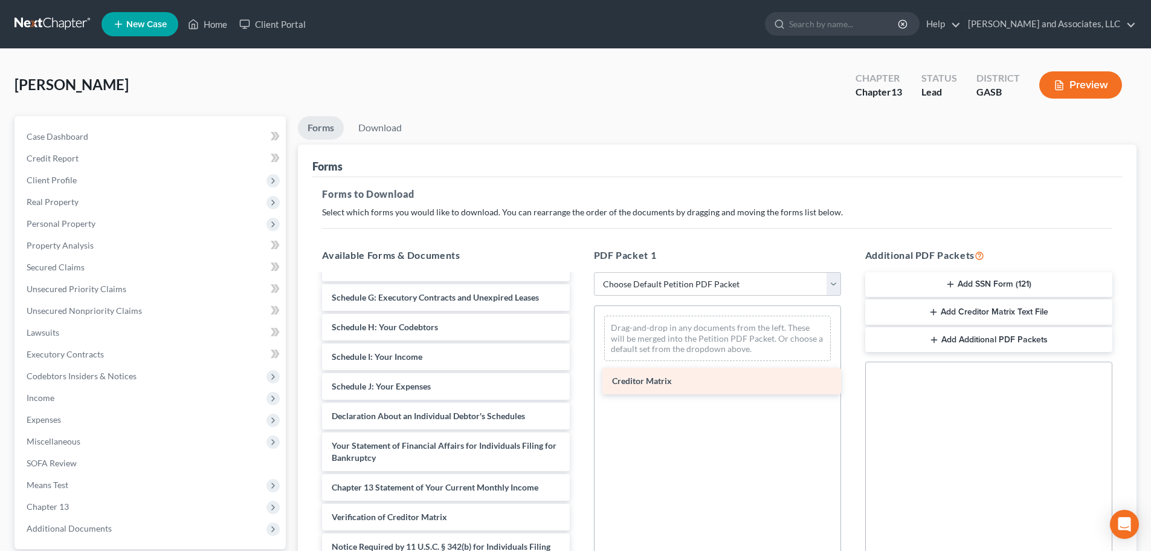
drag, startPoint x: 378, startPoint y: 489, endPoint x: 659, endPoint y: 383, distance: 299.9
click at [579, 383] on div "Creditor Matrix Installments Fee Sheets Voluntary Petition for Individuals Fili…" at bounding box center [445, 333] width 266 height 537
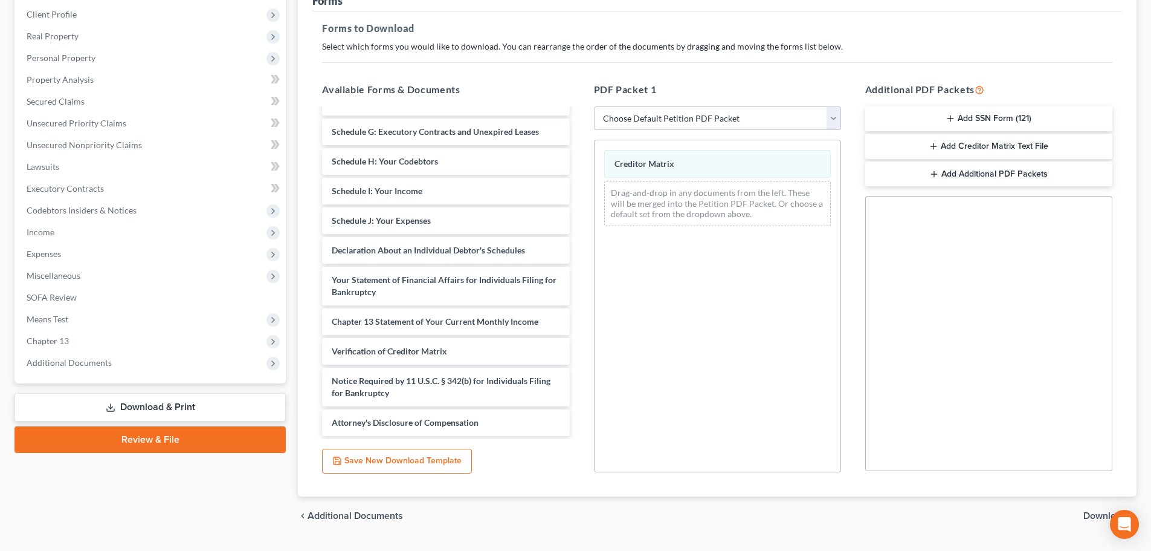
scroll to position [196, 0]
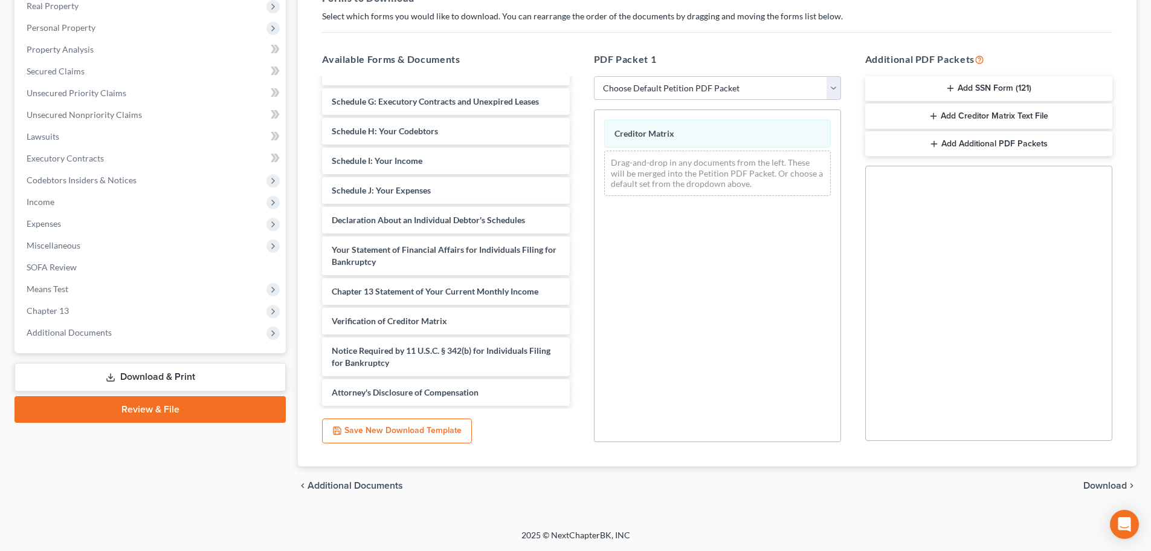
click at [1095, 484] on span "Download" at bounding box center [1106, 485] width 44 height 10
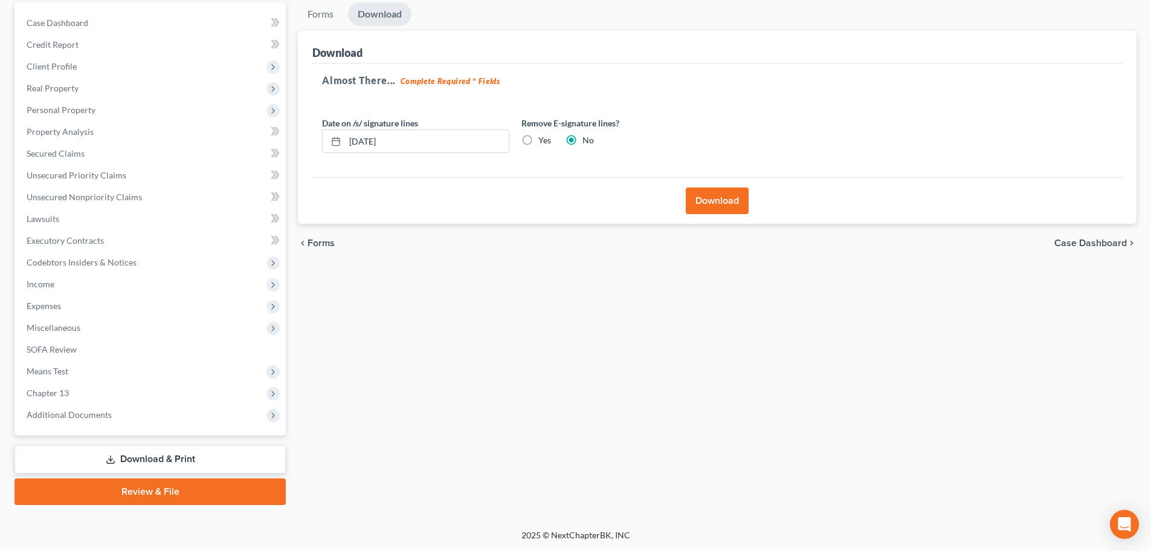
click at [719, 199] on button "Download" at bounding box center [717, 200] width 63 height 27
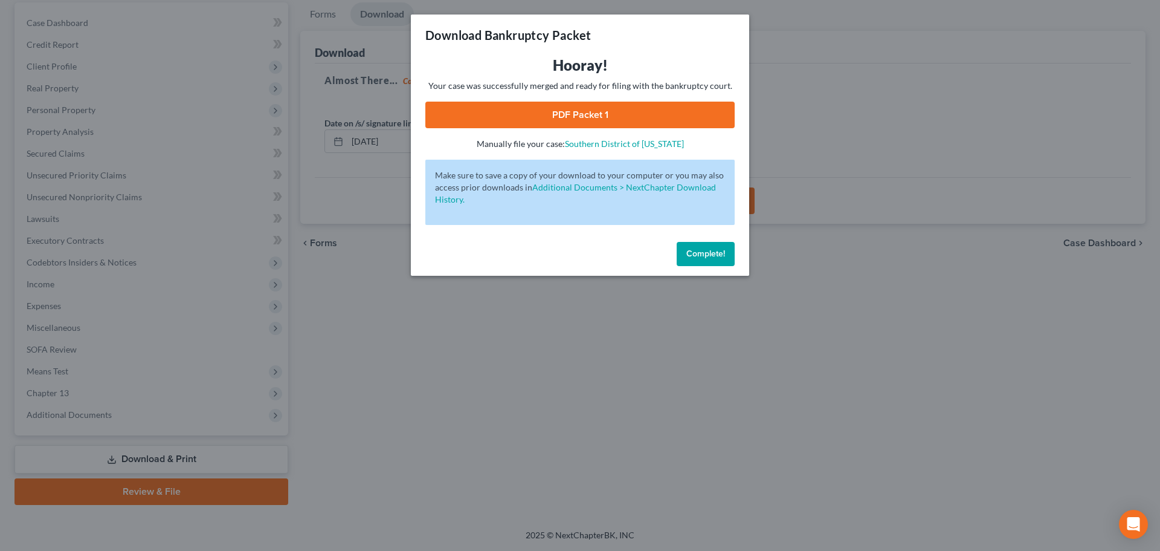
click at [592, 114] on link "PDF Packet 1" at bounding box center [579, 115] width 309 height 27
click at [703, 256] on span "Complete!" at bounding box center [705, 253] width 39 height 10
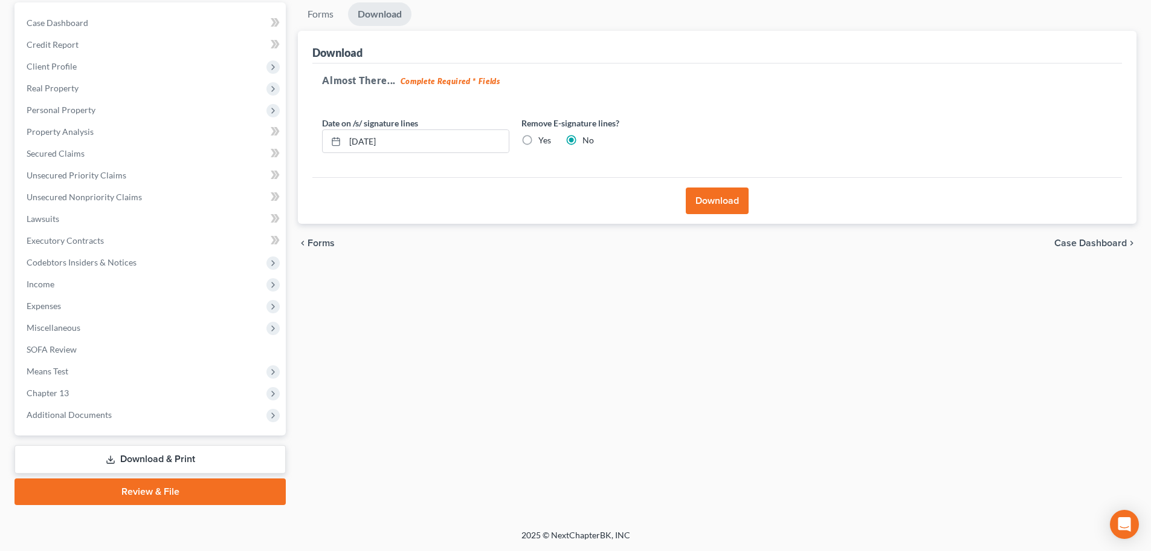
click at [463, 325] on div "Forms Download Forms Forms to Download Select which forms you would like to dow…" at bounding box center [717, 253] width 851 height 502
click at [1085, 244] on span "Case Dashboard" at bounding box center [1091, 243] width 73 height 10
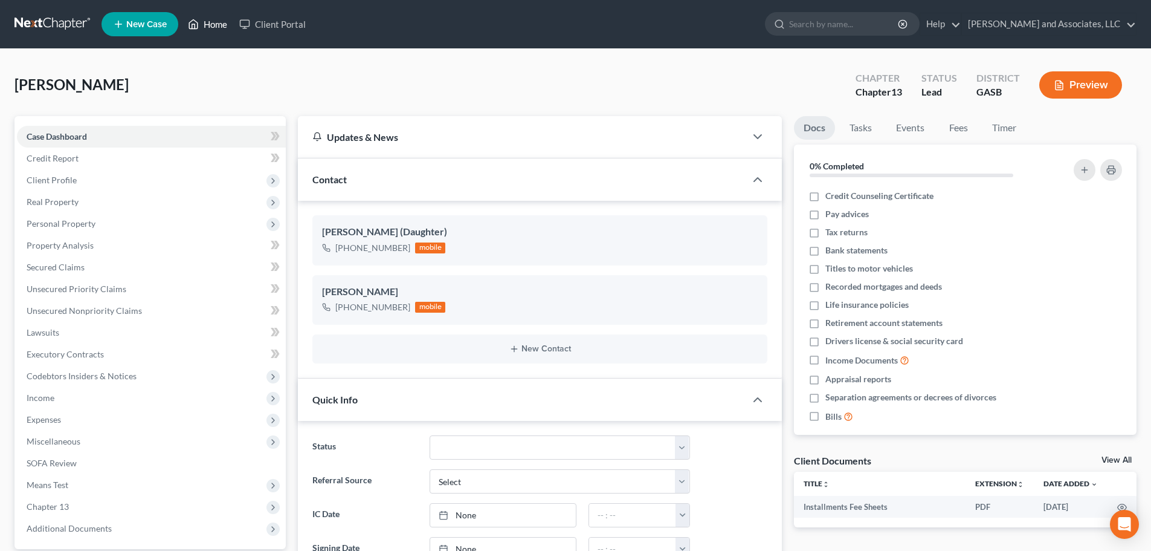
click at [216, 24] on link "Home" at bounding box center [207, 24] width 51 height 22
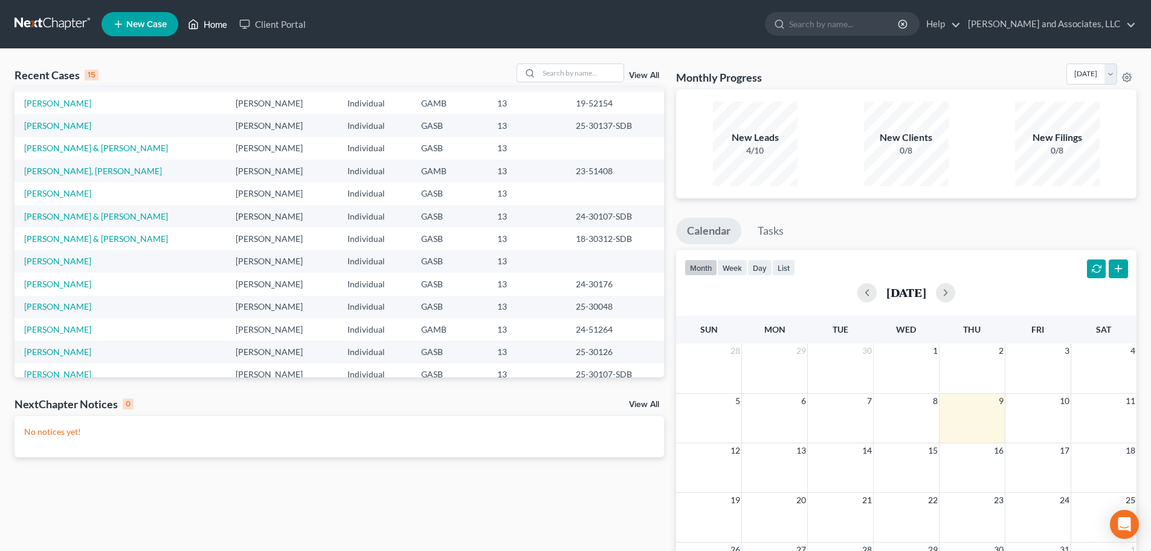
scroll to position [60, 0]
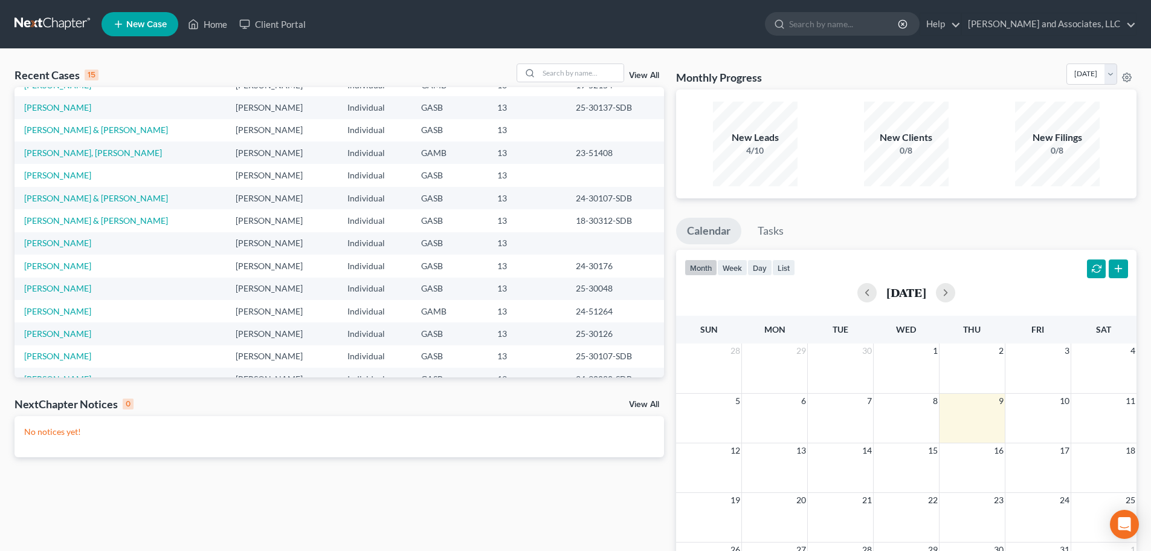
click at [118, 220] on td "[PERSON_NAME] & [PERSON_NAME]" at bounding box center [121, 220] width 212 height 22
click at [79, 218] on link "[PERSON_NAME] & [PERSON_NAME]" at bounding box center [96, 220] width 144 height 10
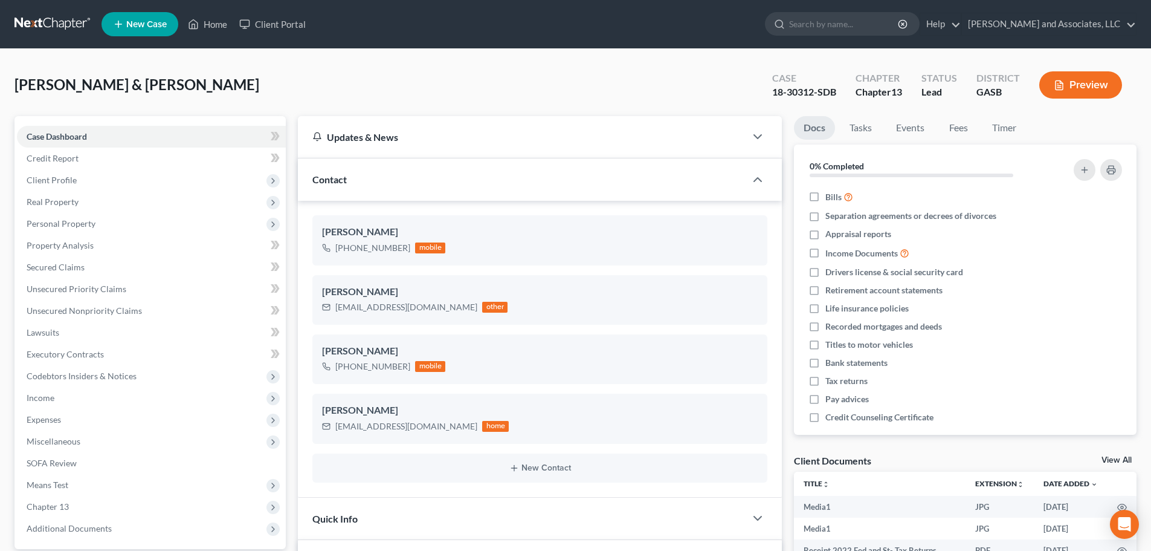
scroll to position [8861, 0]
drag, startPoint x: 216, startPoint y: 24, endPoint x: 216, endPoint y: 30, distance: 6.7
click at [217, 24] on link "Home" at bounding box center [207, 24] width 51 height 22
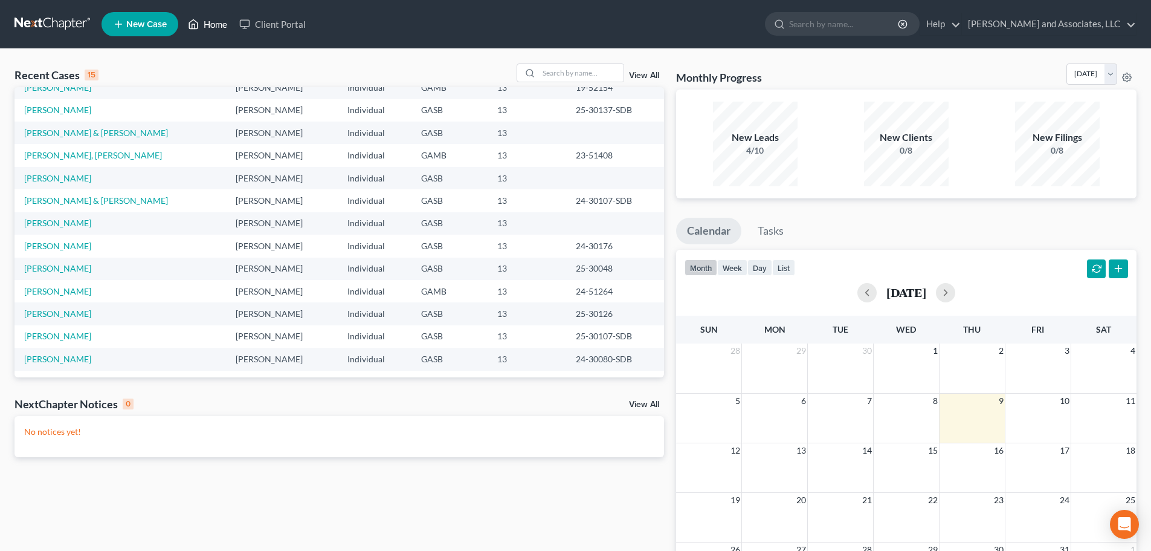
scroll to position [83, 0]
click at [53, 334] on link "[PERSON_NAME]" at bounding box center [57, 333] width 67 height 10
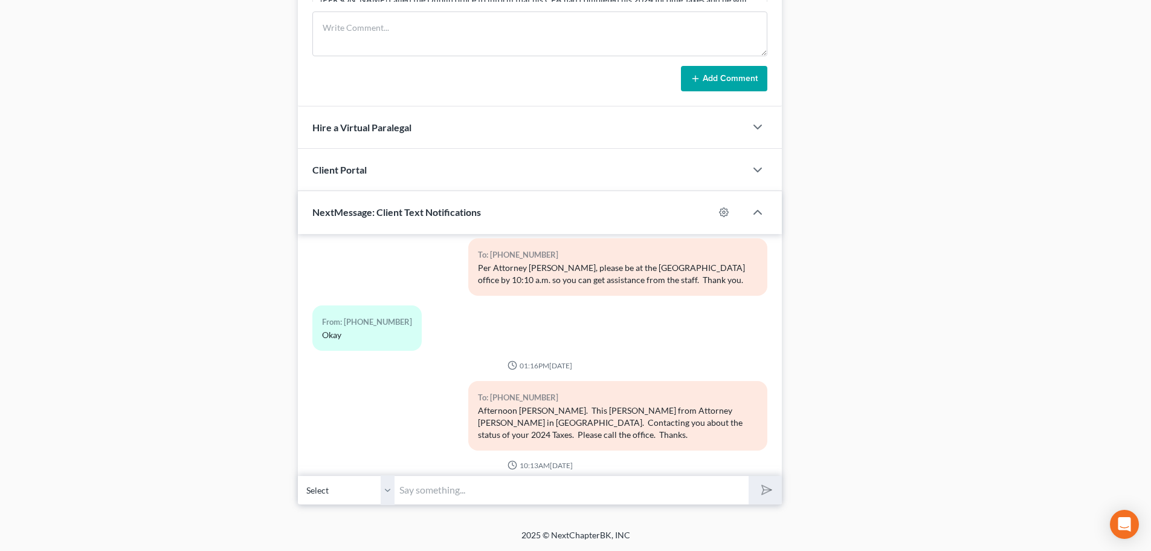
scroll to position [143, 0]
